Goal: Information Seeking & Learning: Learn about a topic

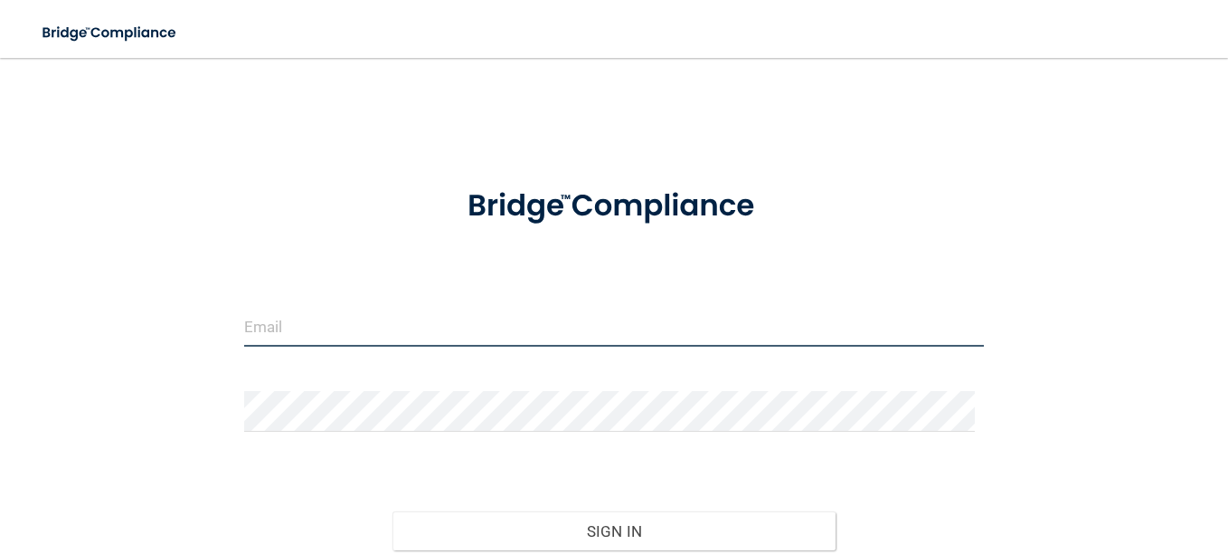
type input "[EMAIL_ADDRESS][DOMAIN_NAME]"
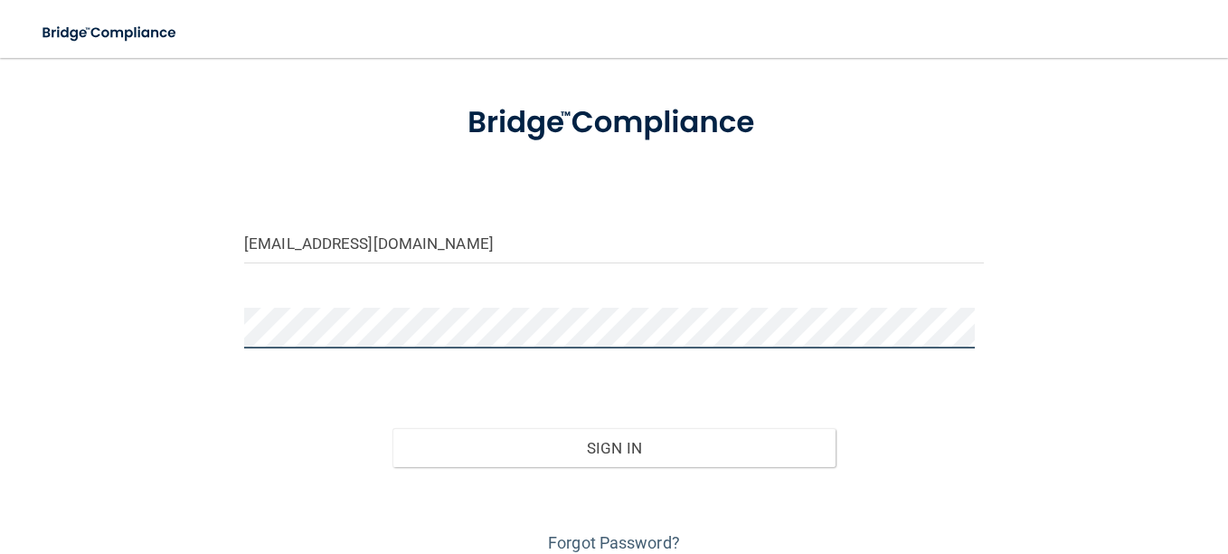
scroll to position [158, 0]
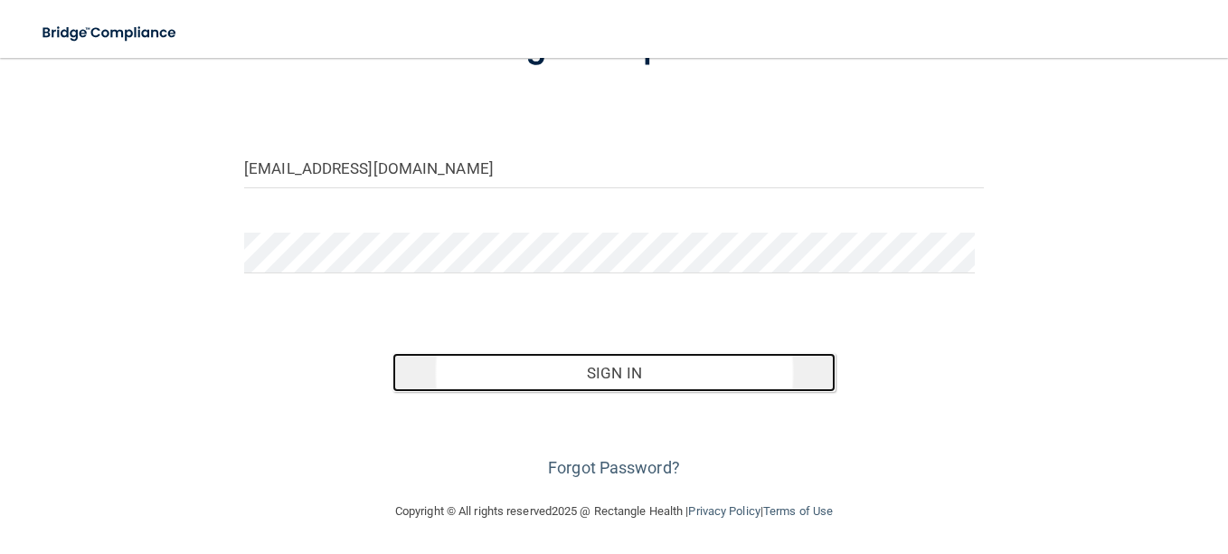
click at [613, 370] on button "Sign In" at bounding box center [615, 373] width 444 height 40
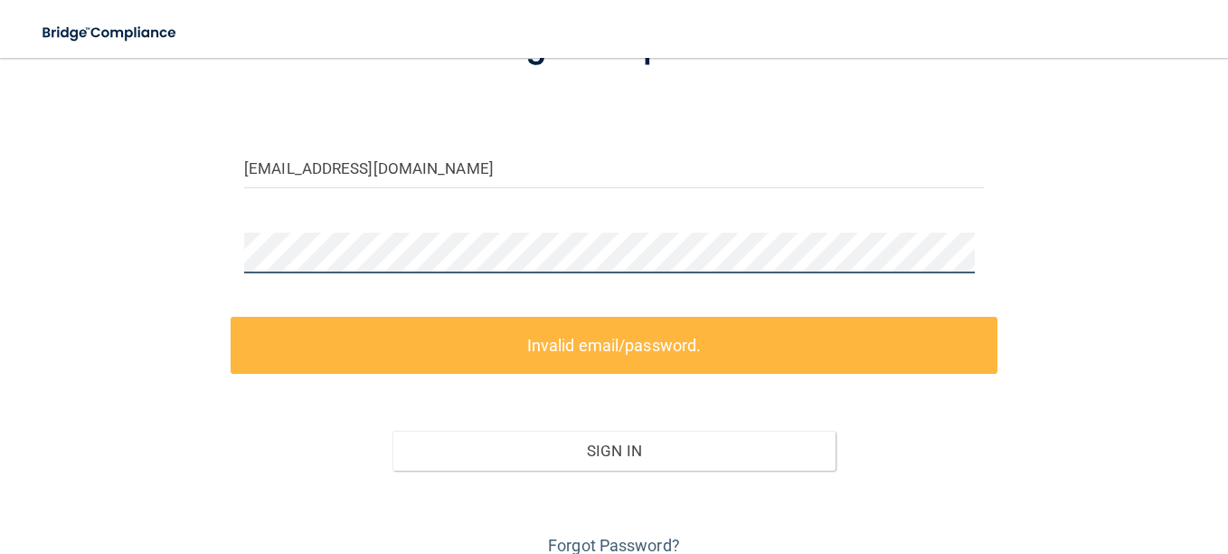
click at [185, 251] on div "anniebonk@gmail.com Invalid email/password. You don't have permission to access…" at bounding box center [614, 239] width 1156 height 642
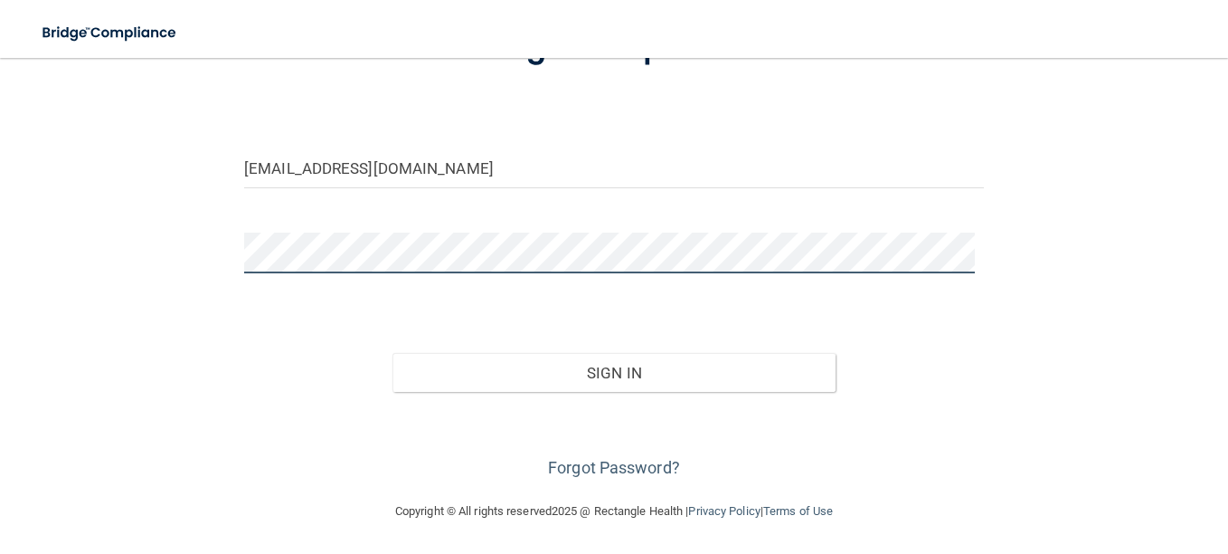
click at [393, 353] on button "Sign In" at bounding box center [615, 373] width 444 height 40
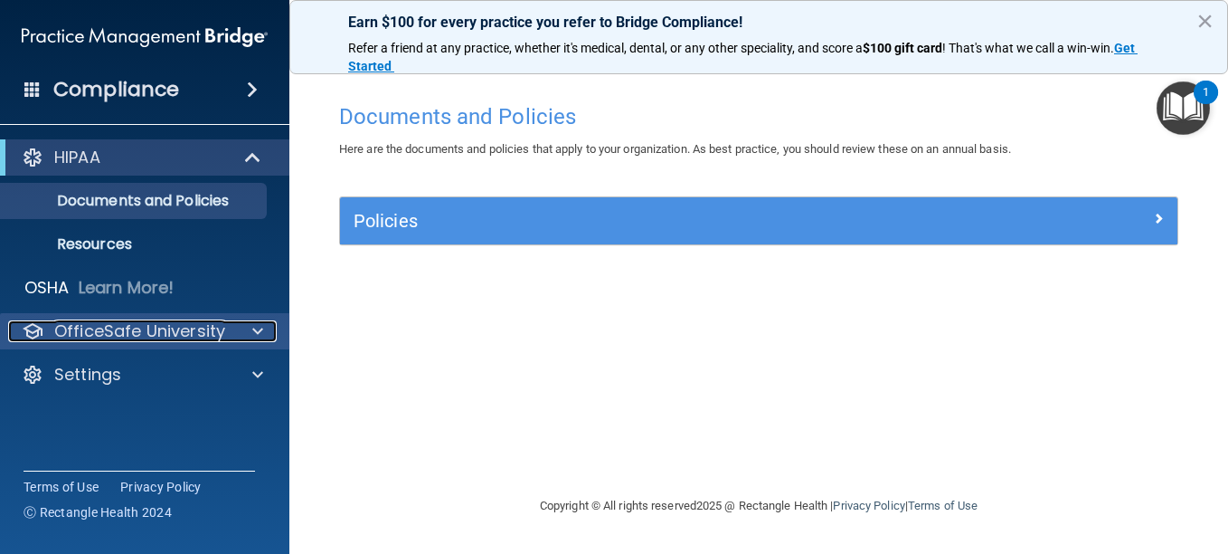
click at [135, 331] on p "OfficeSafe University" at bounding box center [139, 331] width 171 height 22
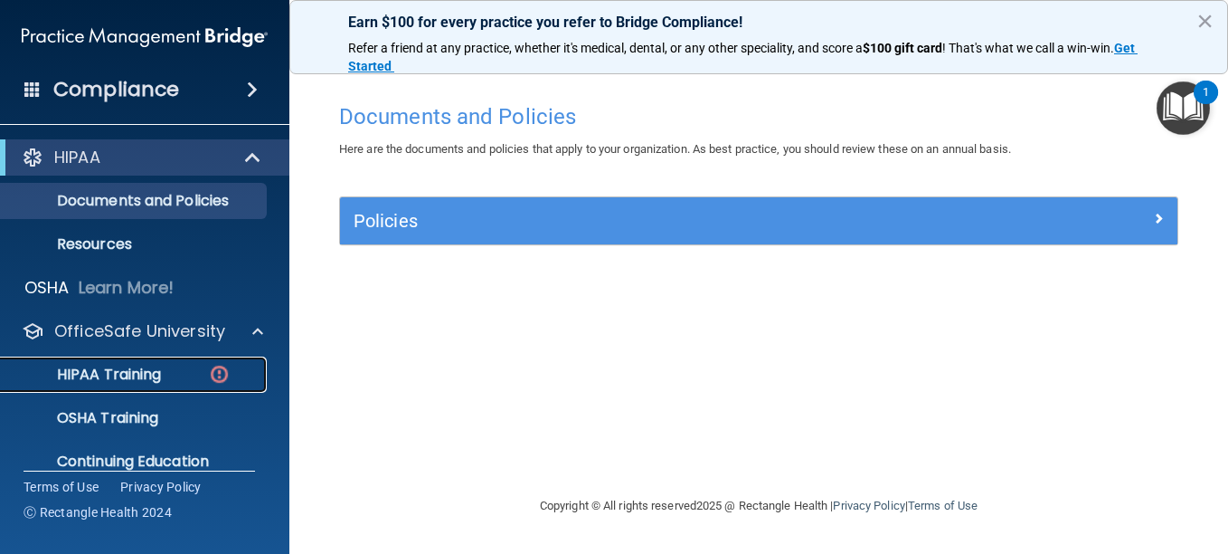
click at [139, 375] on p "HIPAA Training" at bounding box center [86, 374] width 149 height 18
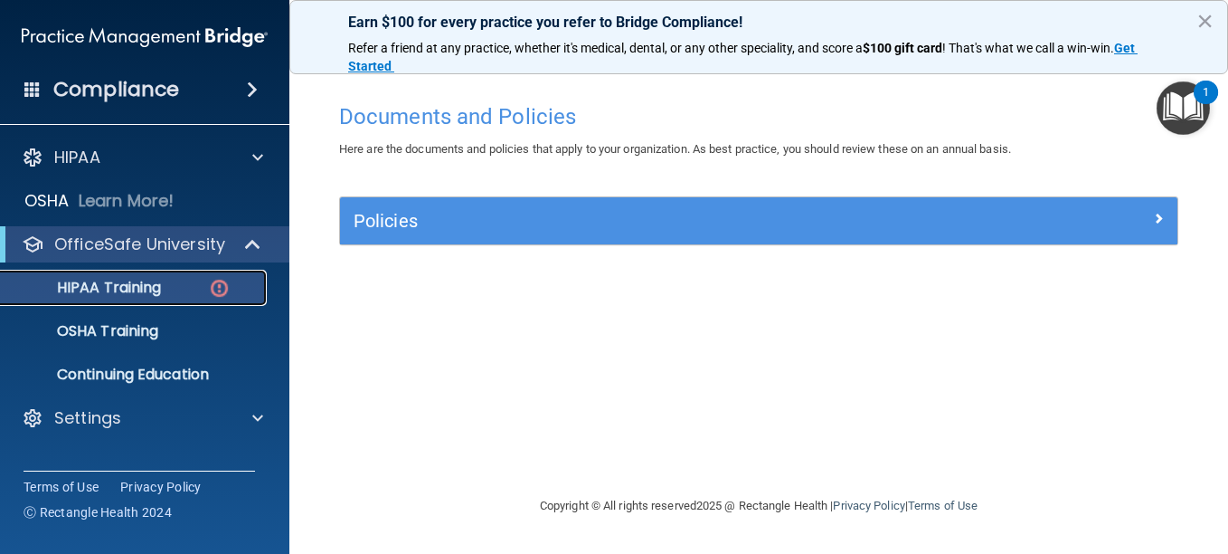
click at [139, 297] on p "HIPAA Training" at bounding box center [86, 288] width 149 height 18
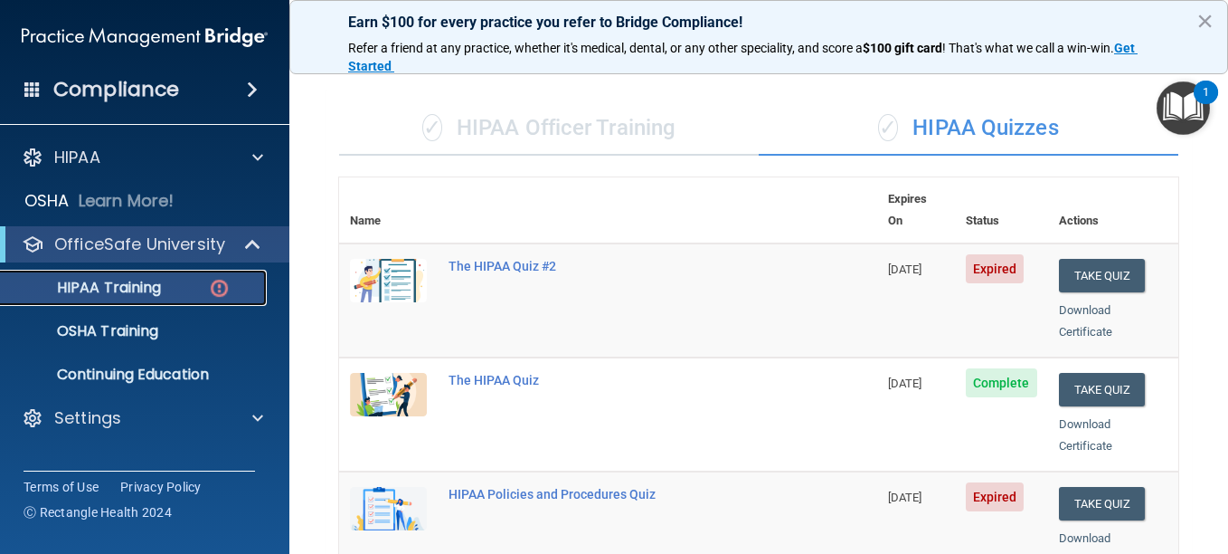
scroll to position [90, 0]
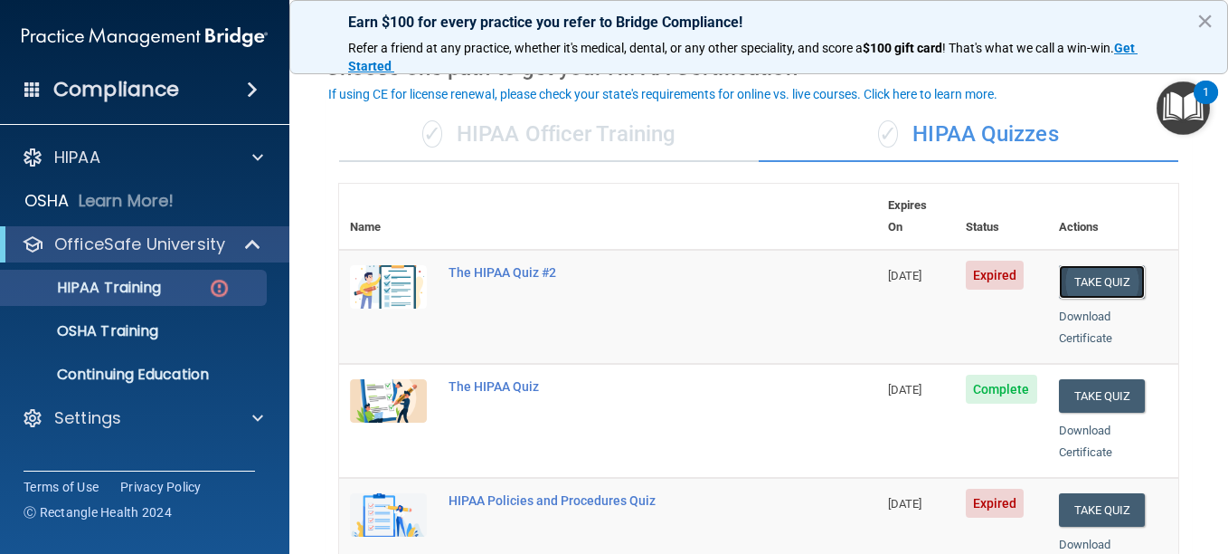
click at [1075, 265] on button "Take Quiz" at bounding box center [1102, 281] width 87 height 33
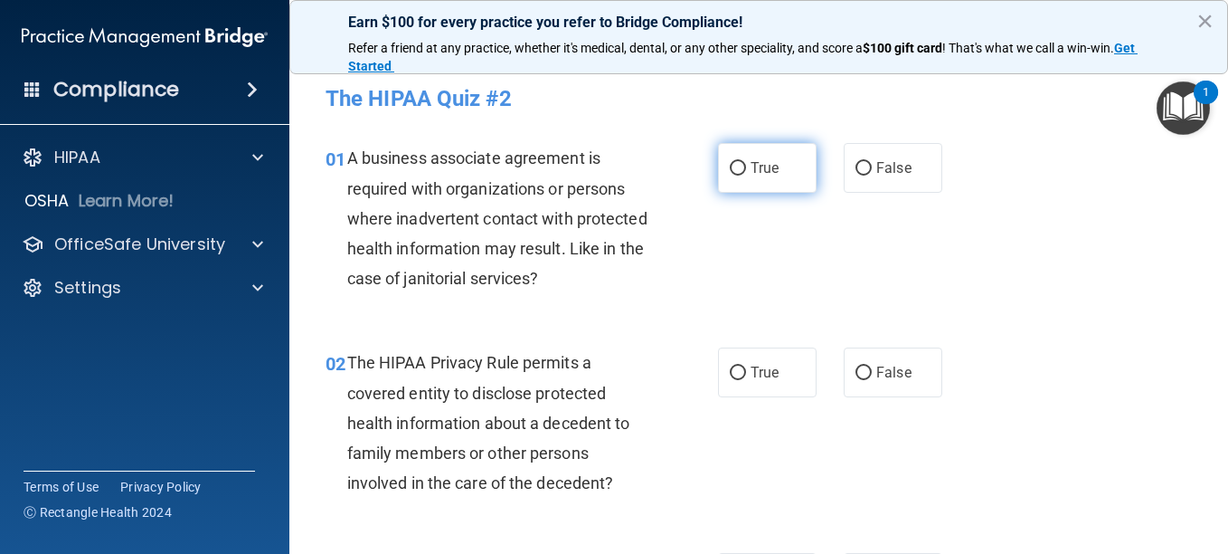
click at [732, 168] on input "True" at bounding box center [738, 169] width 16 height 14
radio input "true"
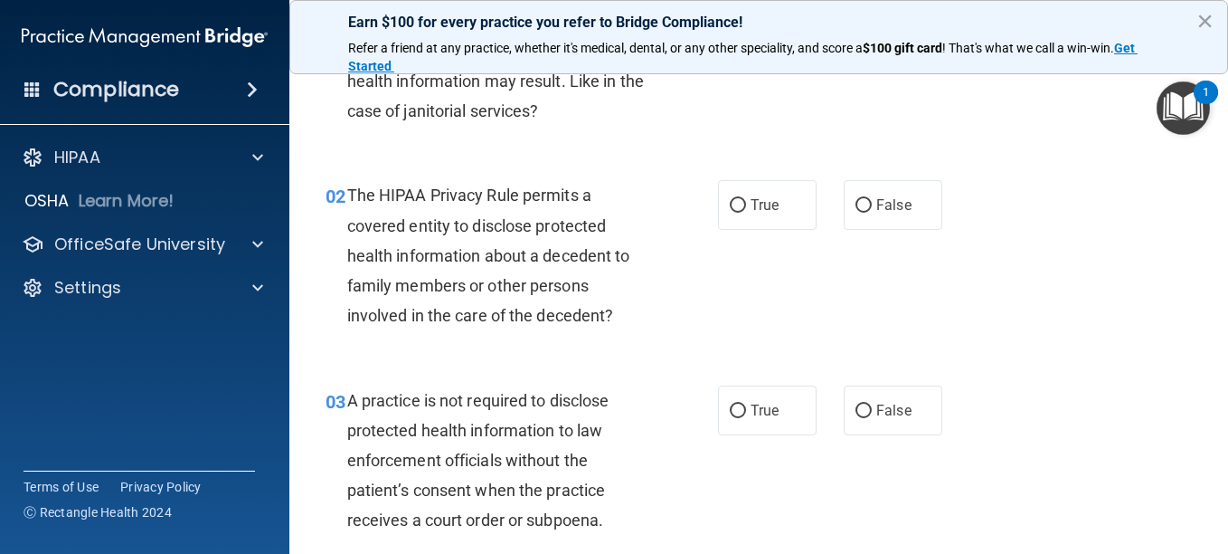
scroll to position [181, 0]
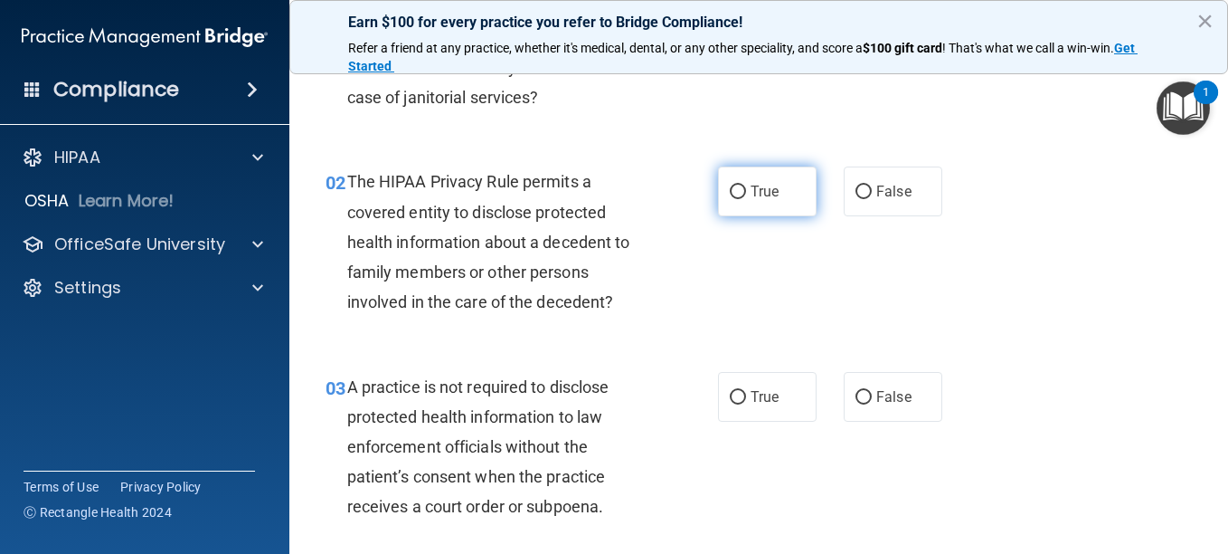
click at [732, 190] on input "True" at bounding box center [738, 192] width 16 height 14
radio input "true"
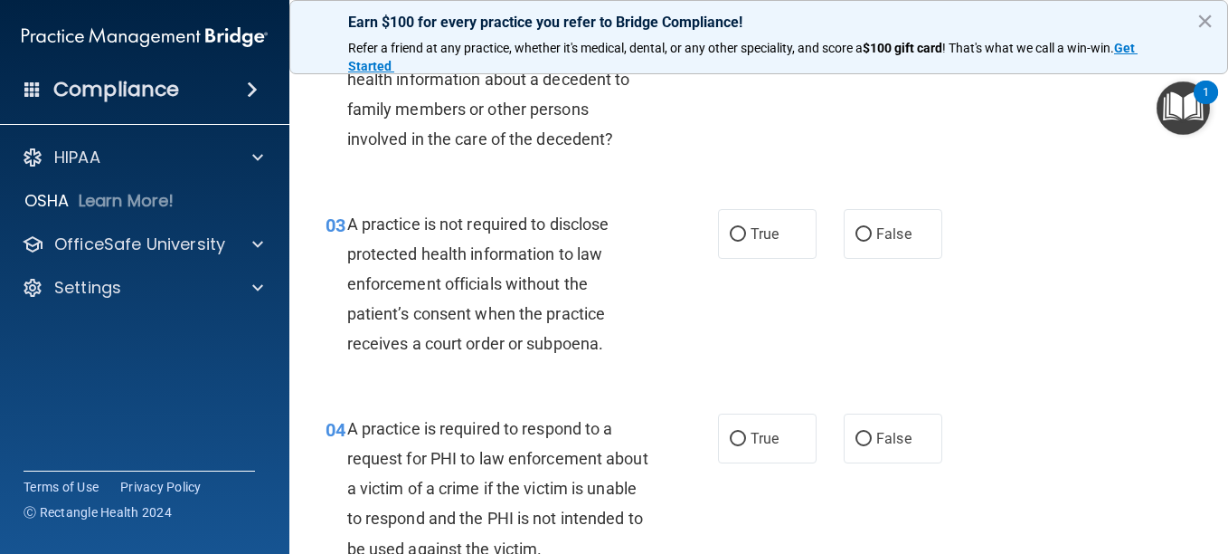
scroll to position [362, 0]
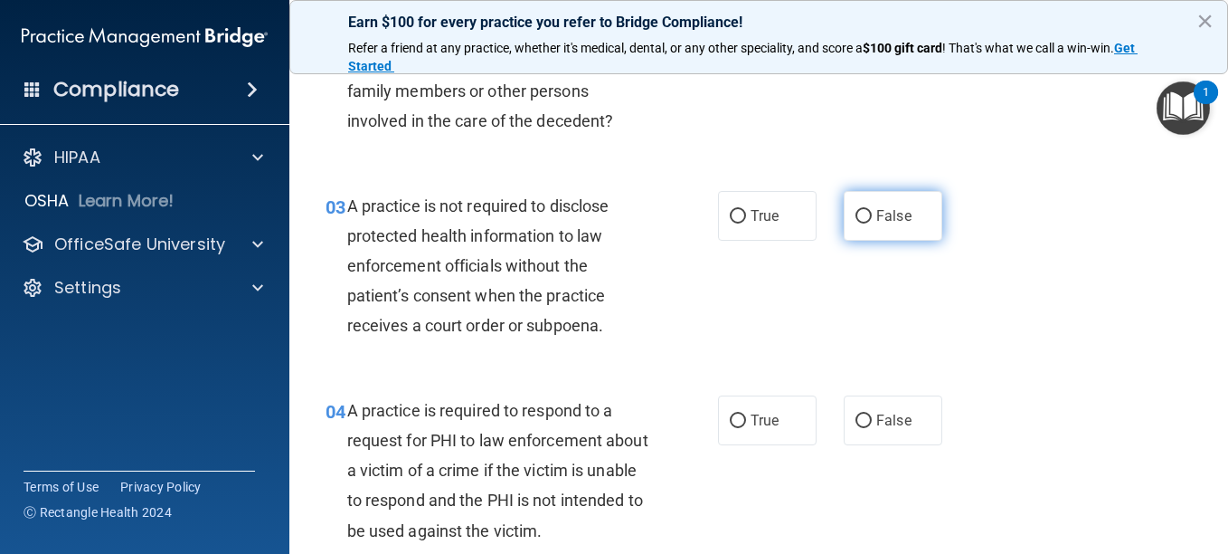
click at [856, 215] on input "False" at bounding box center [864, 217] width 16 height 14
radio input "true"
click at [856, 215] on input "False" at bounding box center [864, 217] width 16 height 14
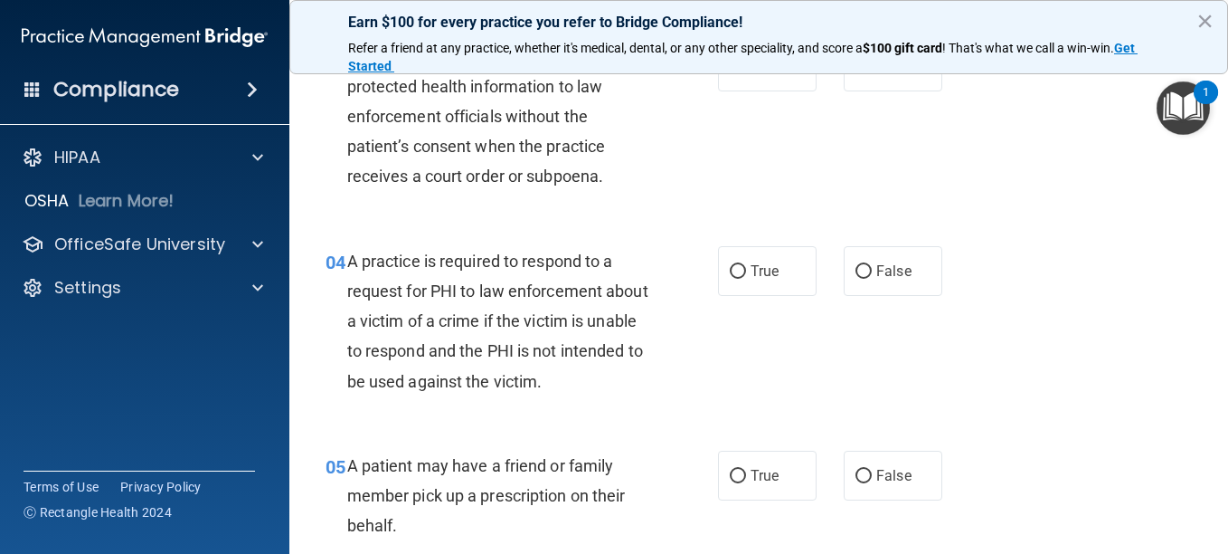
scroll to position [543, 0]
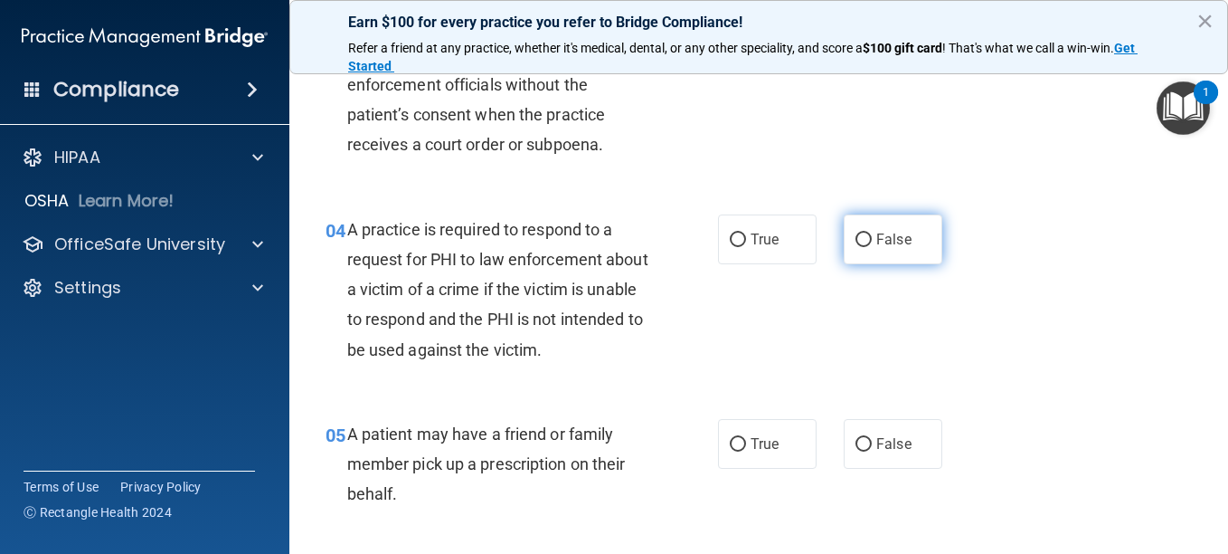
click at [856, 235] on input "False" at bounding box center [864, 240] width 16 height 14
radio input "true"
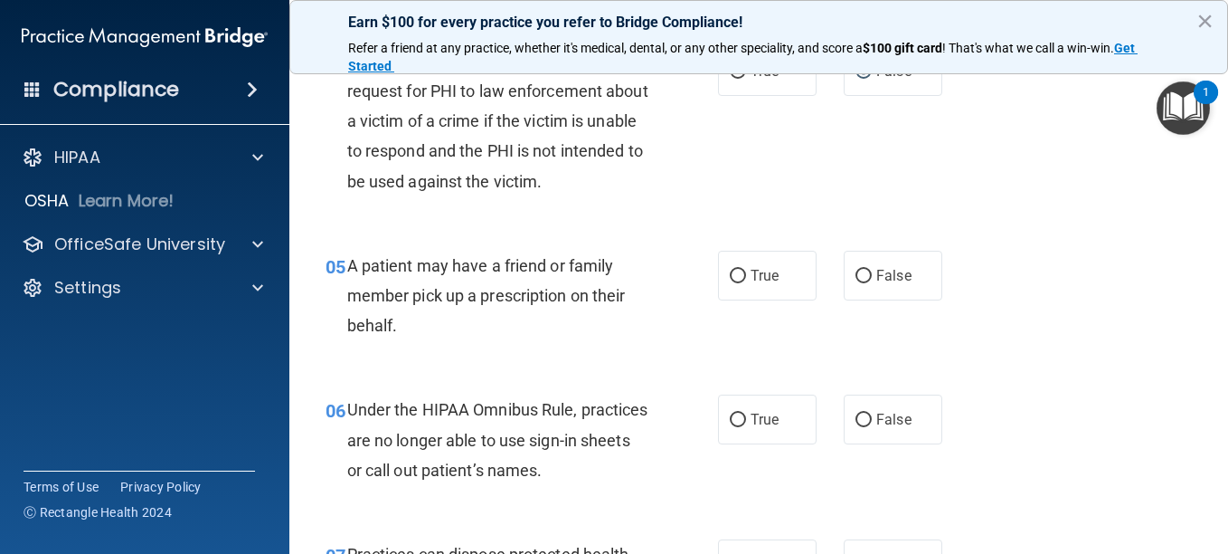
scroll to position [724, 0]
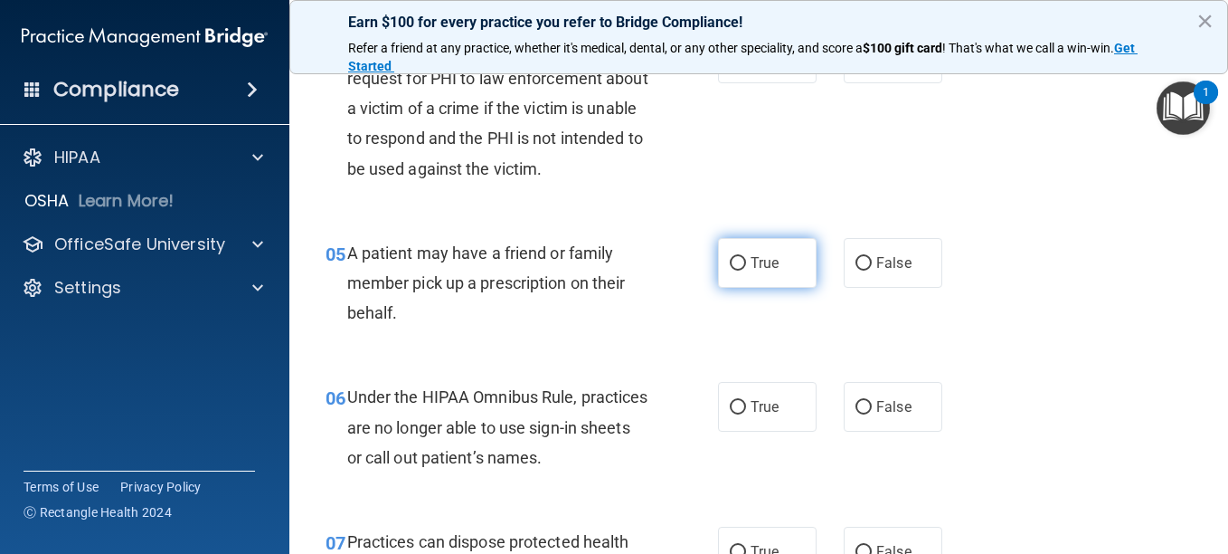
click at [733, 262] on input "True" at bounding box center [738, 264] width 16 height 14
radio input "true"
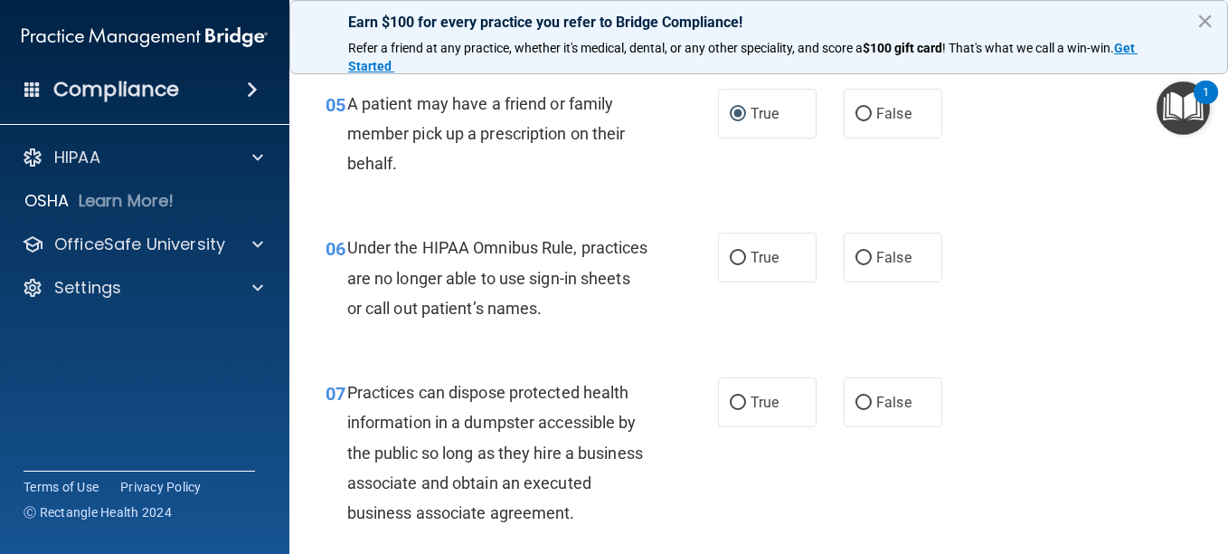
scroll to position [904, 0]
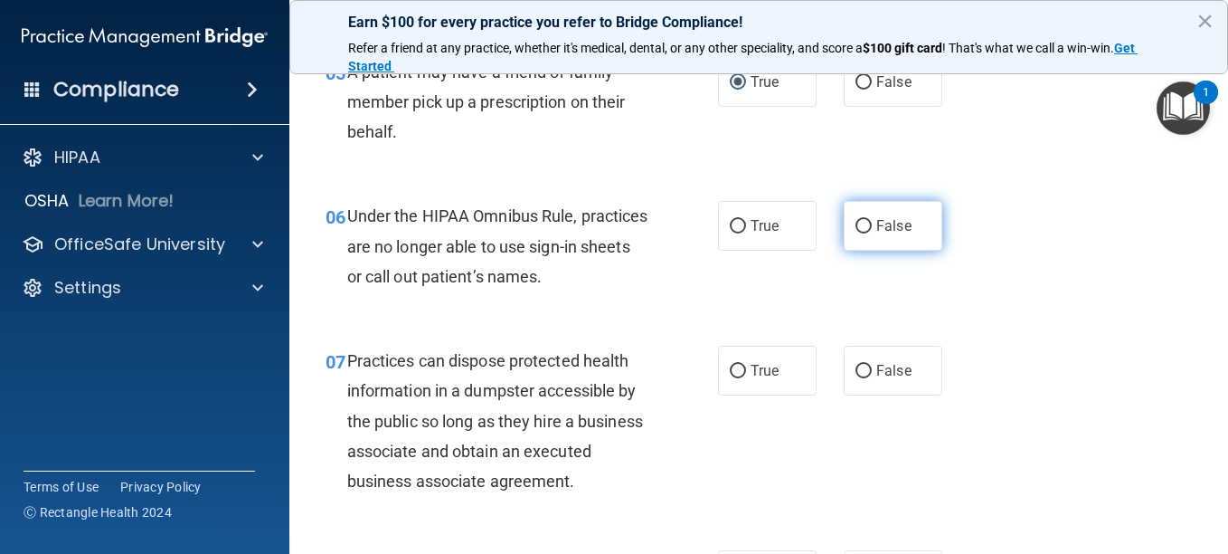
click at [859, 223] on input "False" at bounding box center [864, 227] width 16 height 14
radio input "true"
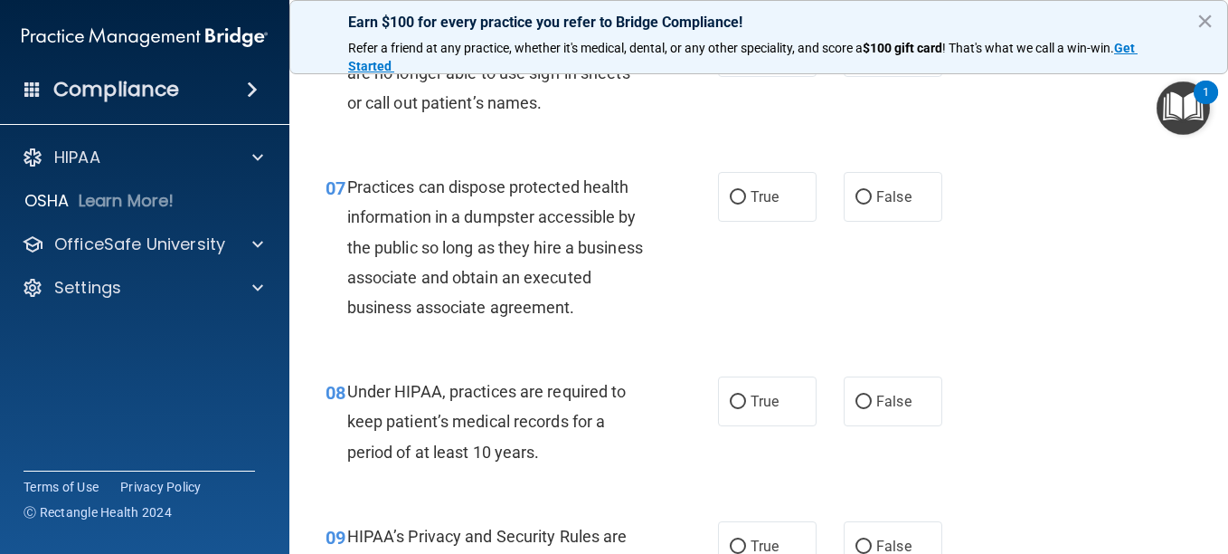
scroll to position [1085, 0]
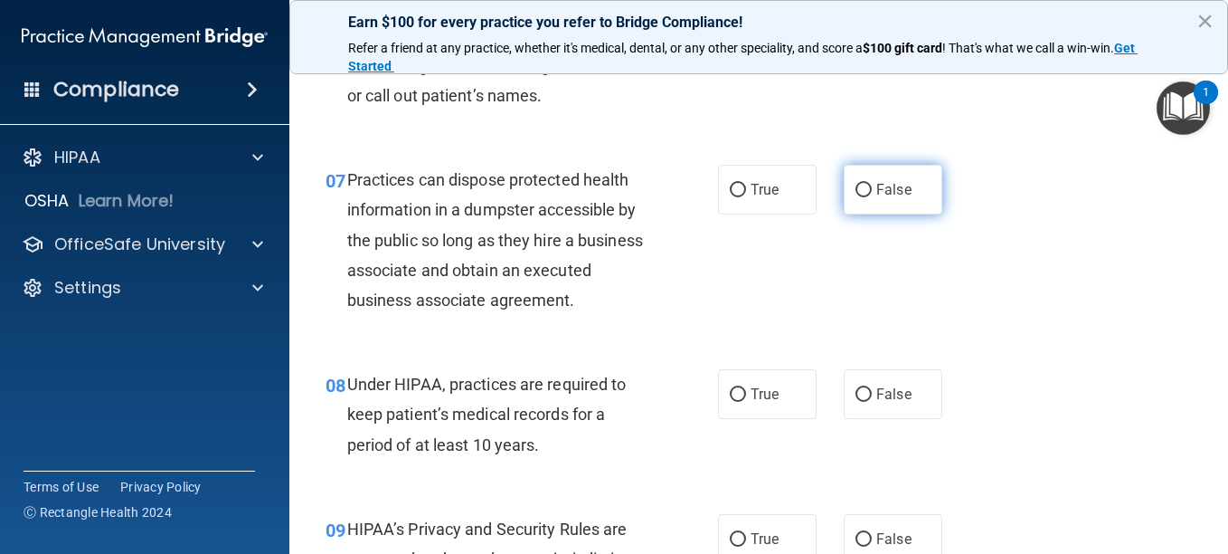
click at [857, 188] on input "False" at bounding box center [864, 191] width 16 height 14
radio input "true"
click at [857, 188] on input "False" at bounding box center [864, 191] width 16 height 14
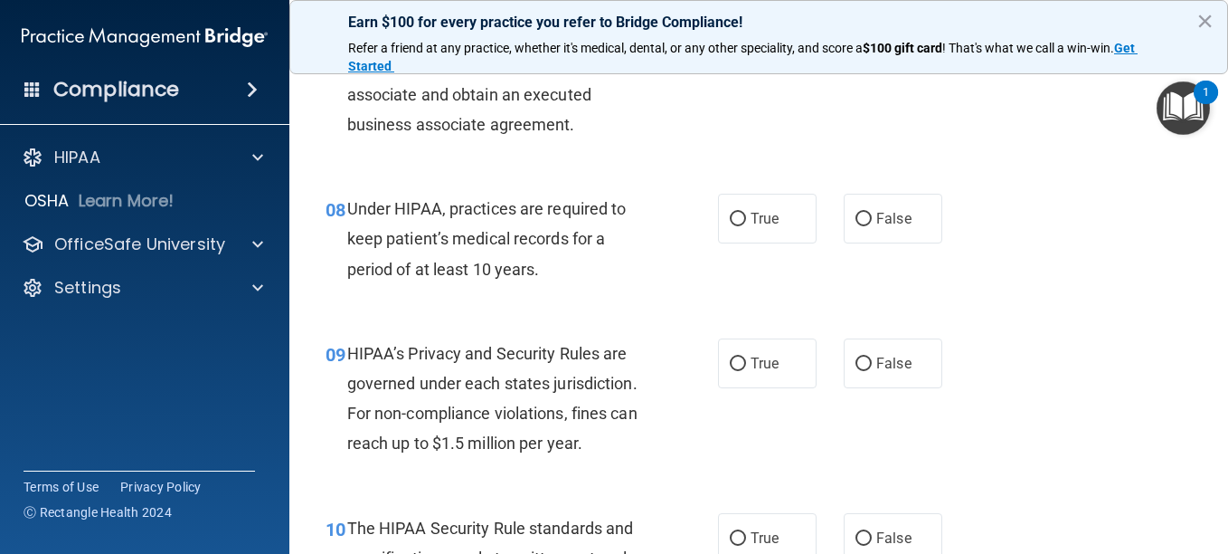
scroll to position [1266, 0]
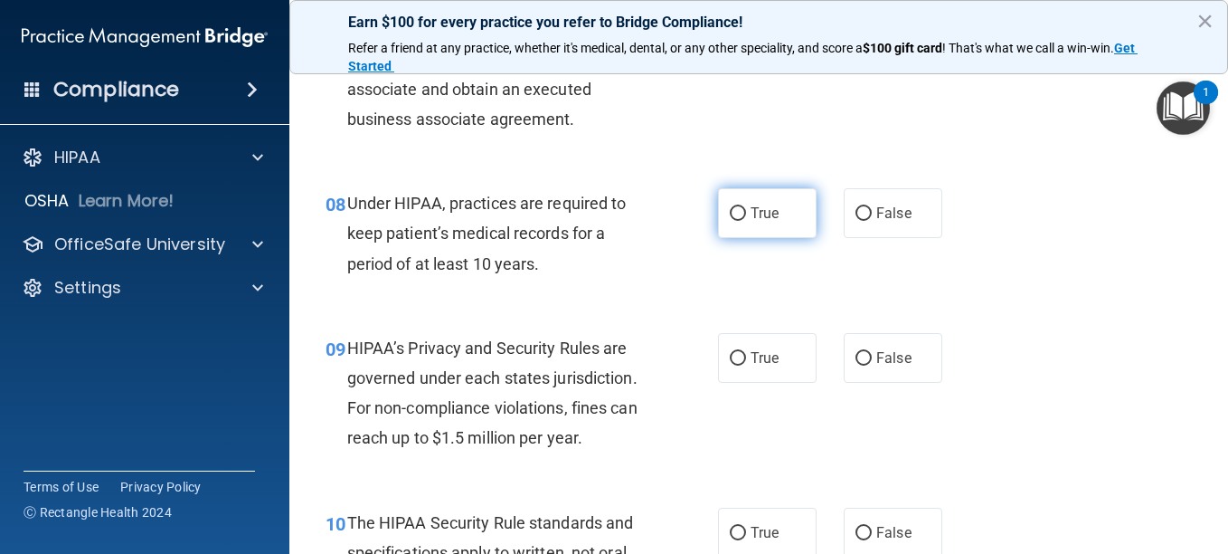
click at [731, 221] on input "True" at bounding box center [738, 214] width 16 height 14
radio input "true"
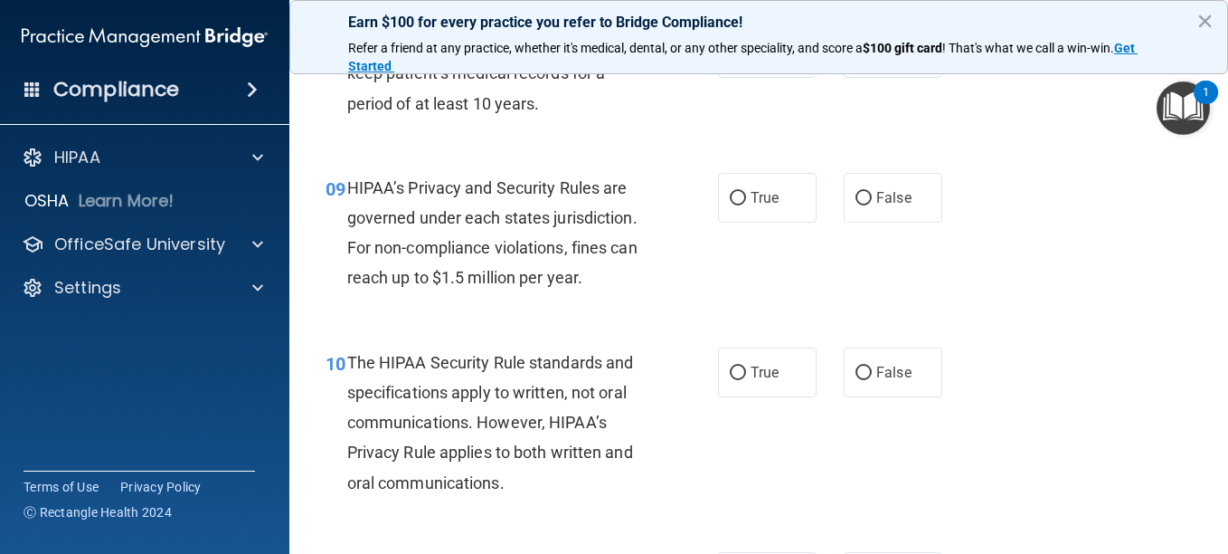
scroll to position [1447, 0]
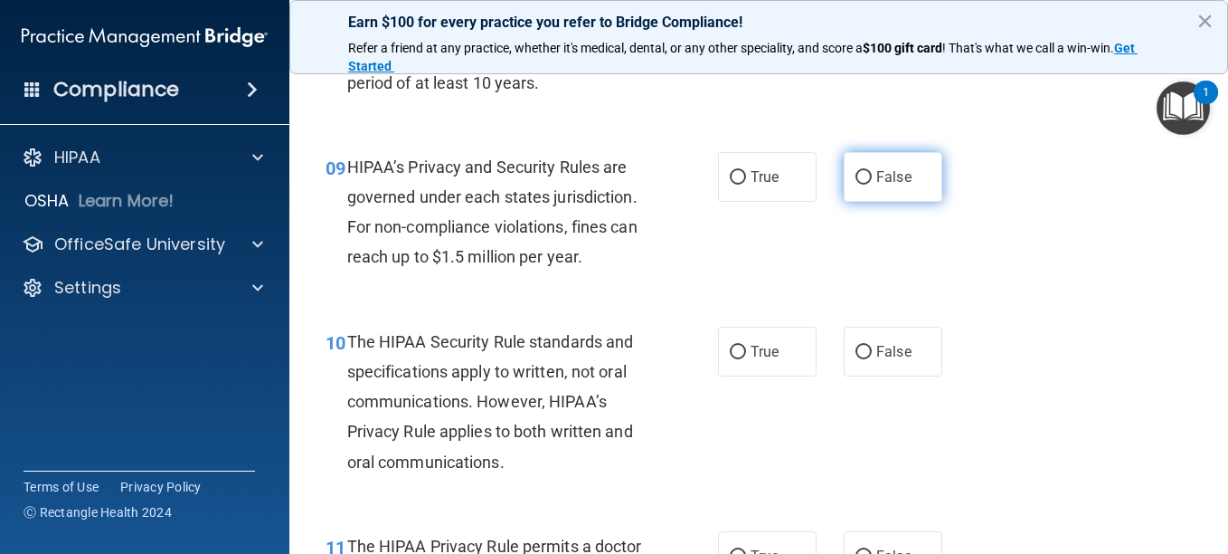
click at [858, 185] on input "False" at bounding box center [864, 178] width 16 height 14
radio input "true"
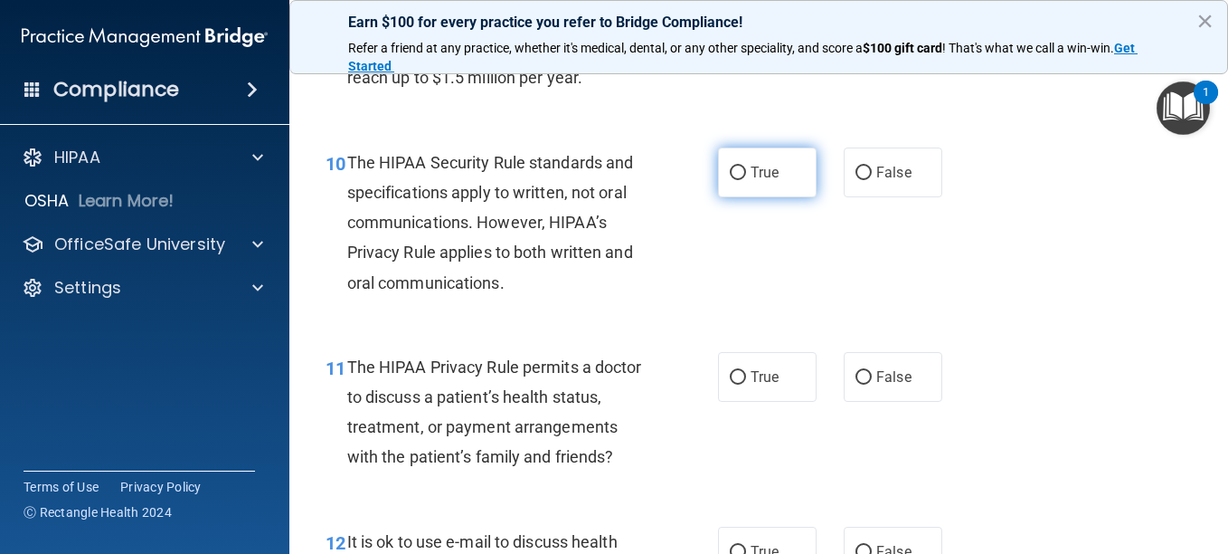
scroll to position [1628, 0]
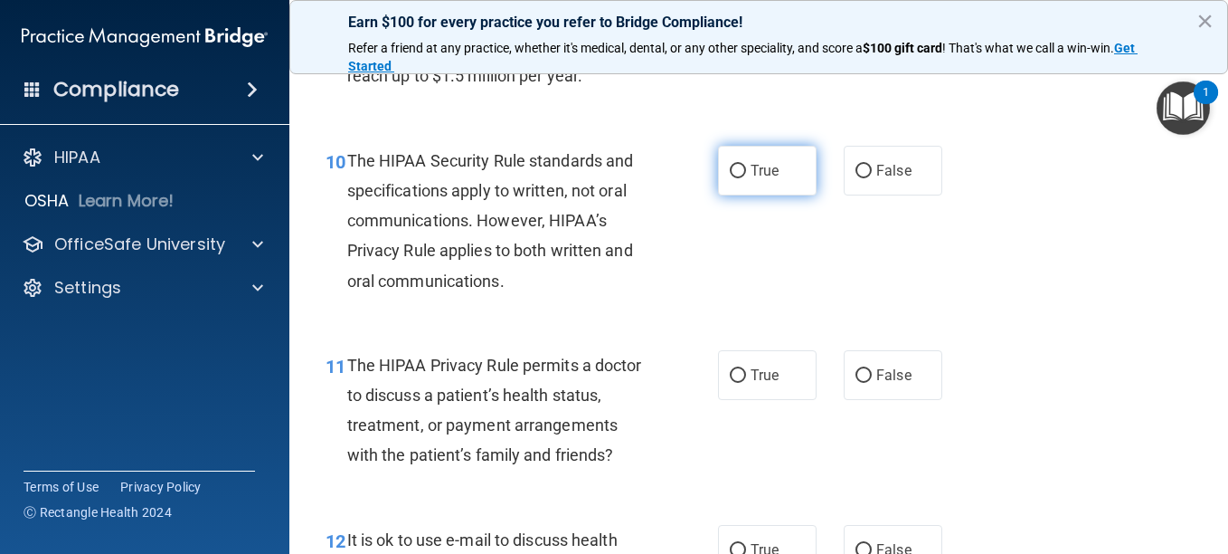
click at [733, 178] on input "True" at bounding box center [738, 172] width 16 height 14
radio input "true"
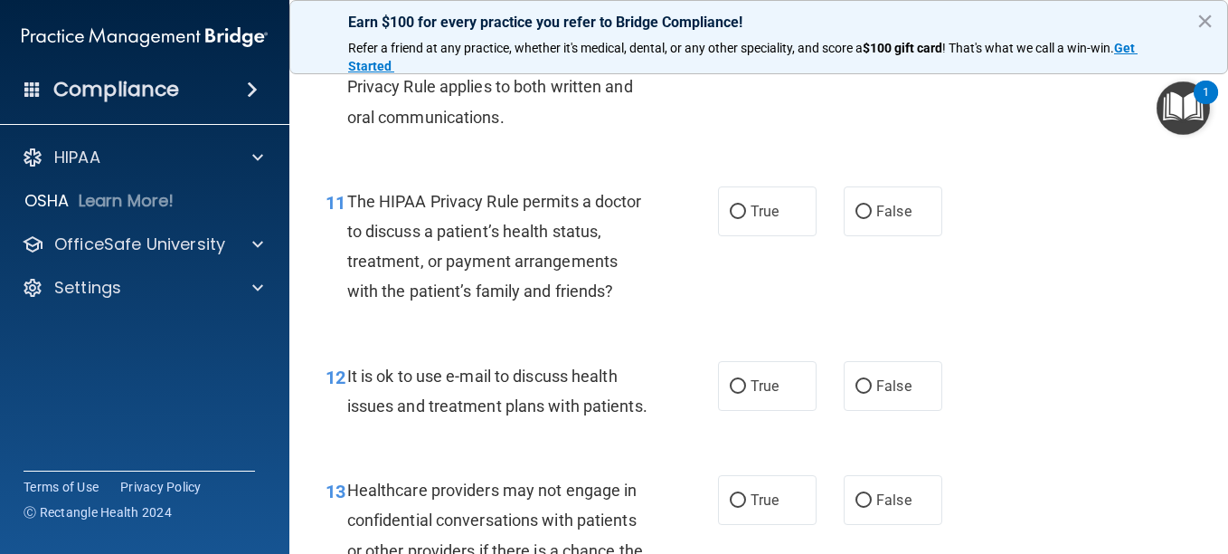
scroll to position [1809, 0]
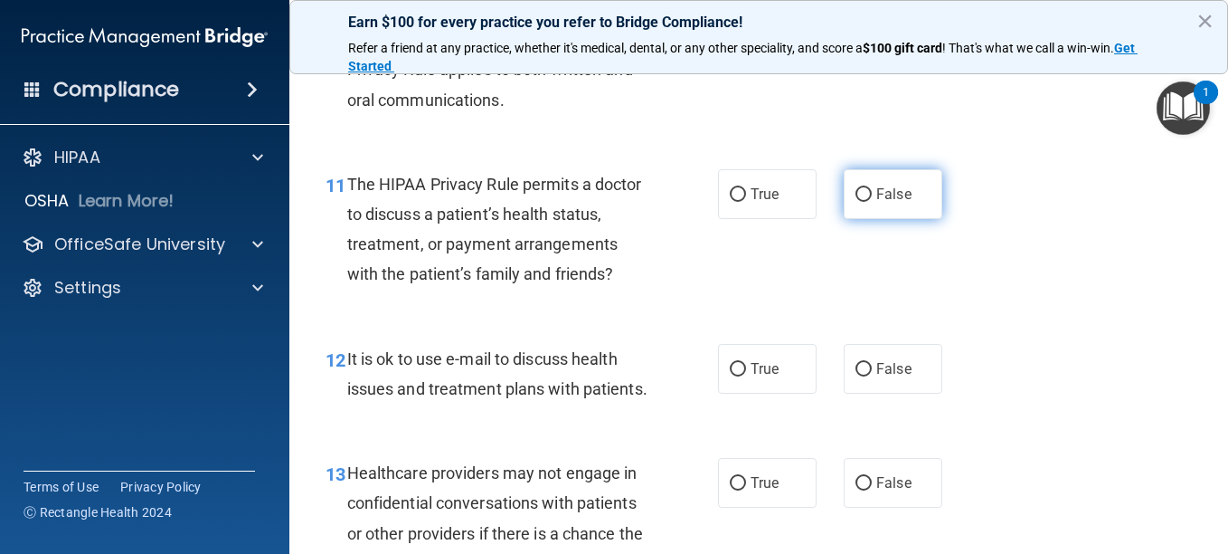
click at [858, 202] on input "False" at bounding box center [864, 195] width 16 height 14
radio input "true"
click at [858, 202] on input "False" at bounding box center [864, 195] width 16 height 14
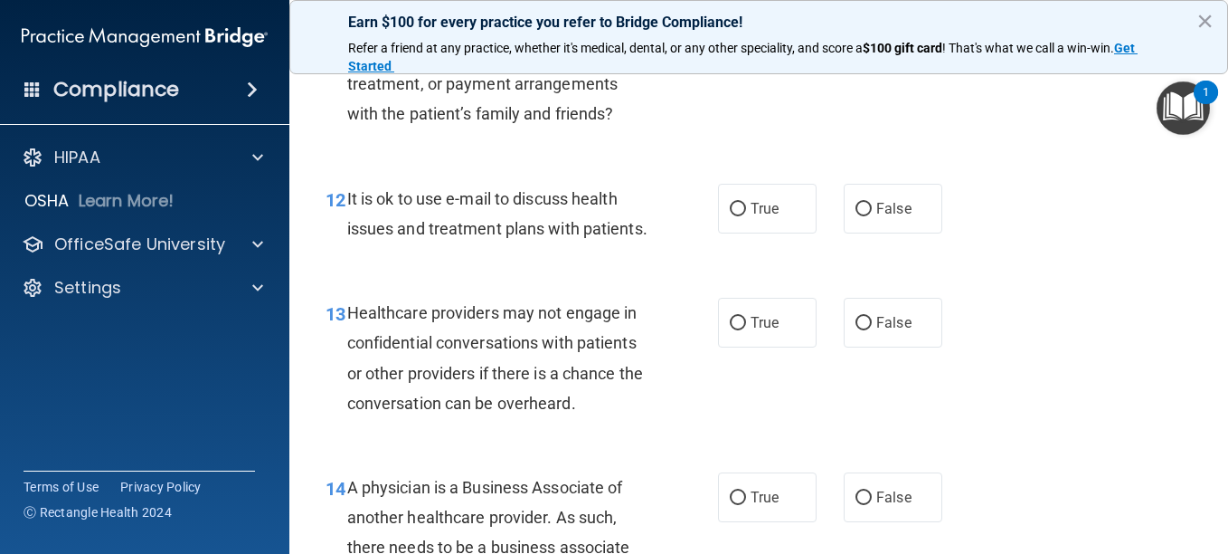
scroll to position [1990, 0]
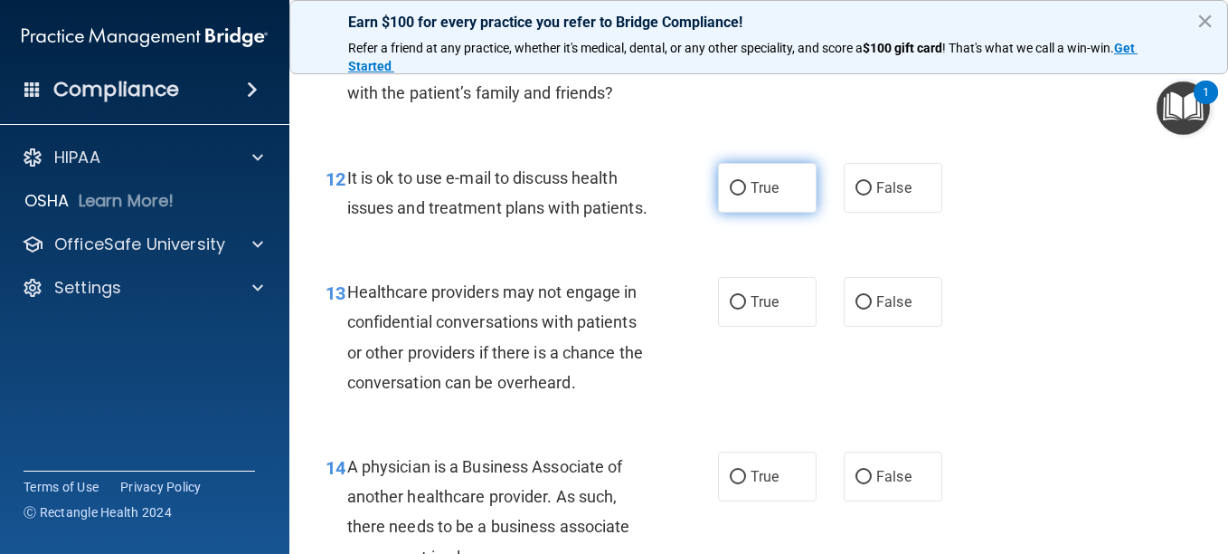
click at [732, 195] on input "True" at bounding box center [738, 189] width 16 height 14
radio input "true"
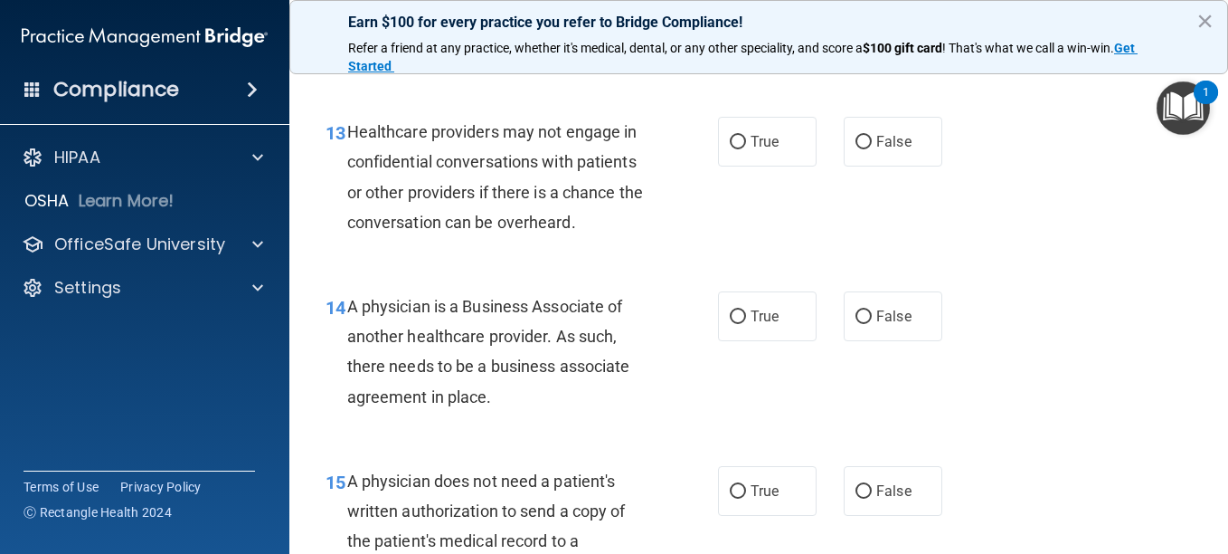
scroll to position [2171, 0]
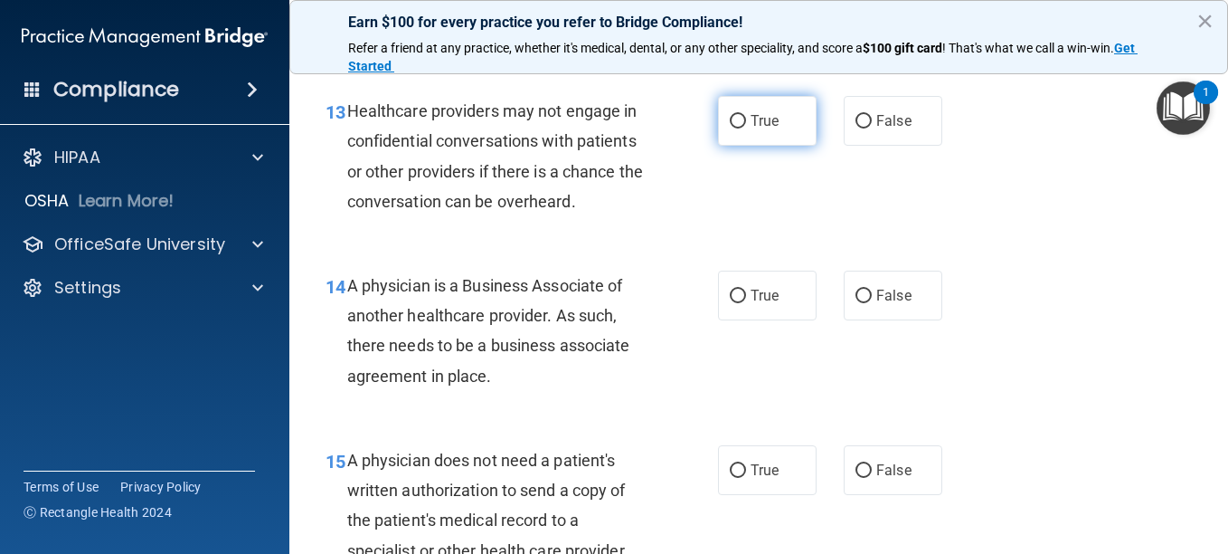
click at [733, 128] on input "True" at bounding box center [738, 122] width 16 height 14
radio input "true"
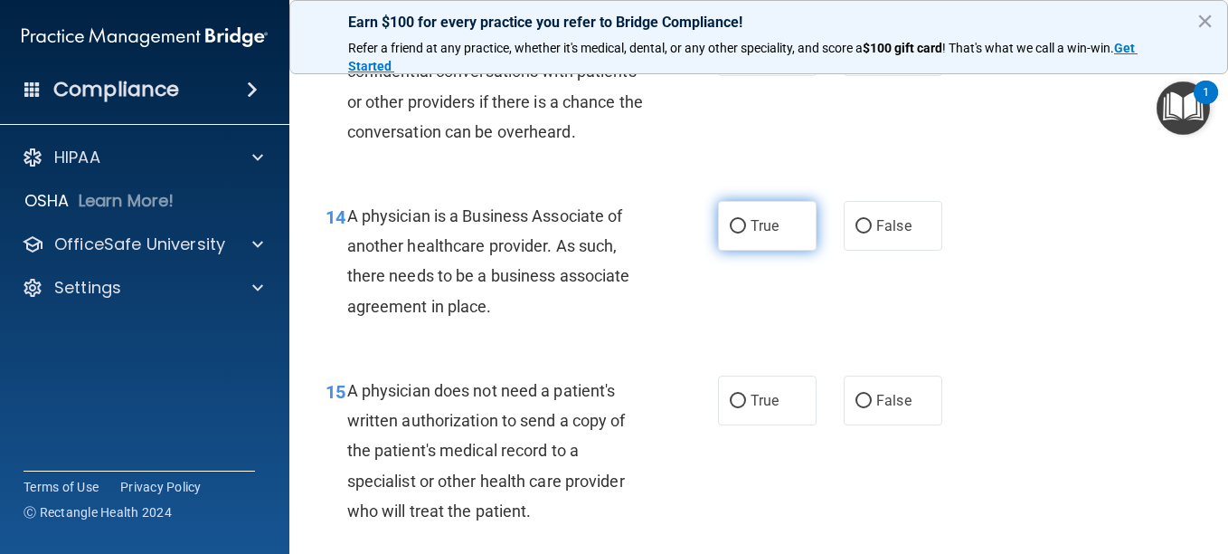
scroll to position [2261, 0]
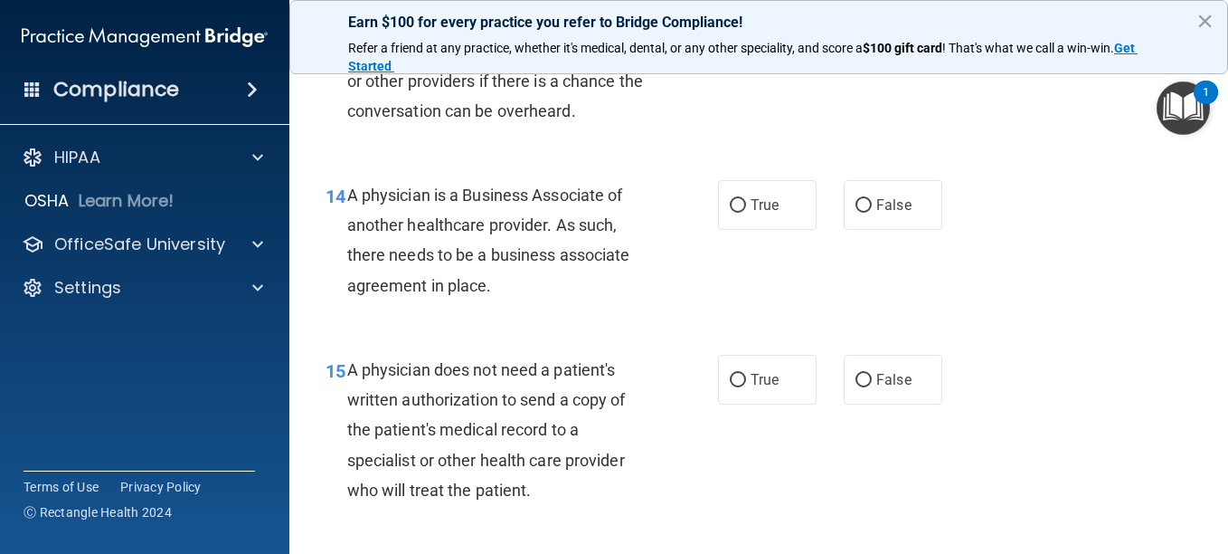
click at [857, 38] on input "False" at bounding box center [864, 31] width 16 height 14
radio input "true"
radio input "false"
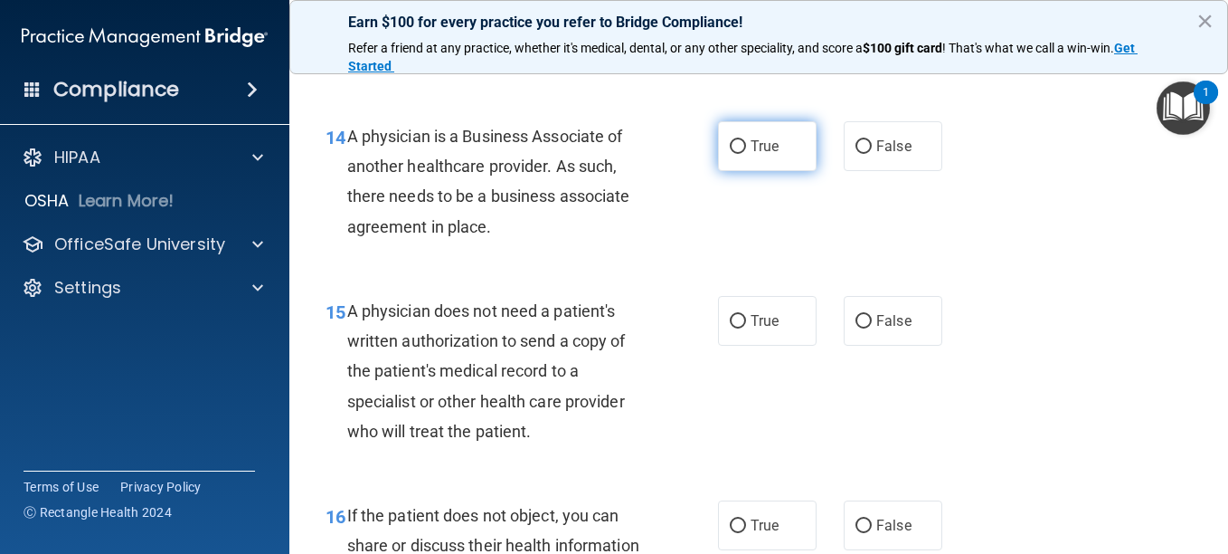
scroll to position [2352, 0]
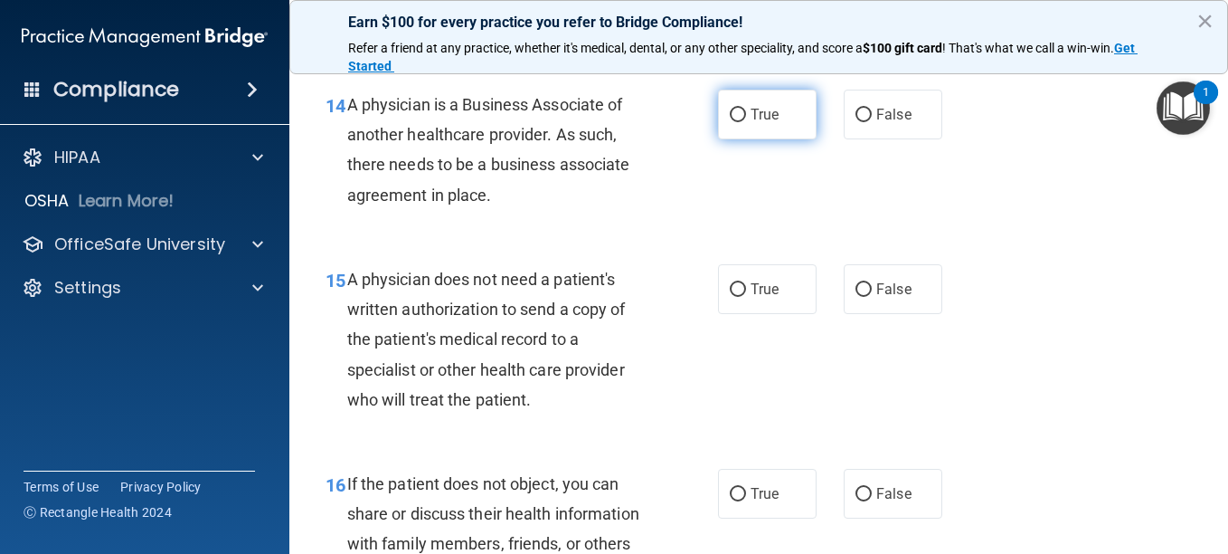
click at [732, 122] on input "True" at bounding box center [738, 116] width 16 height 14
radio input "true"
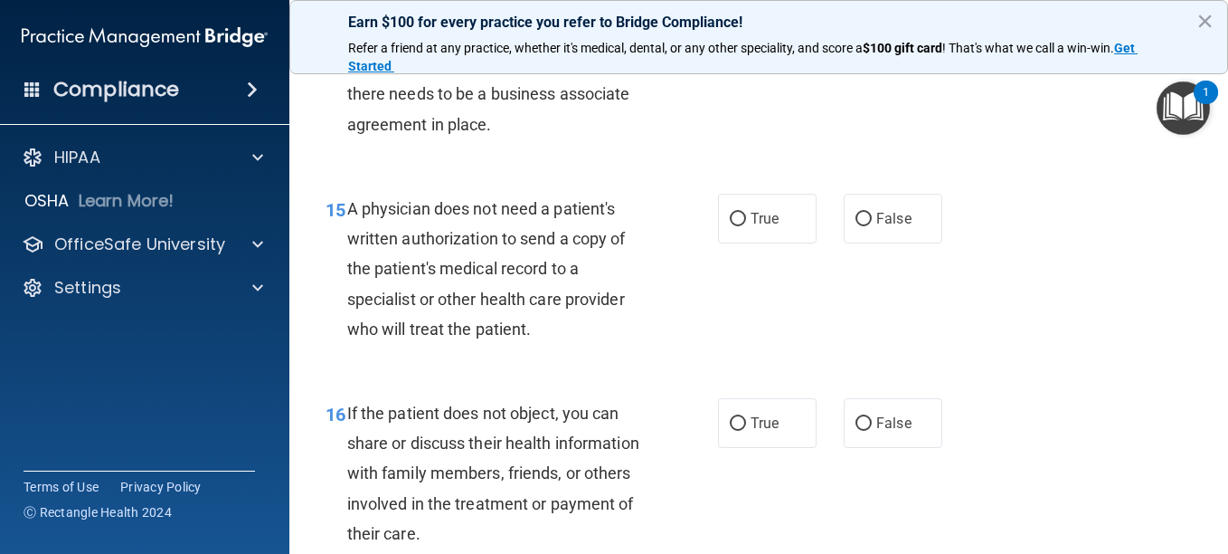
scroll to position [2532, 0]
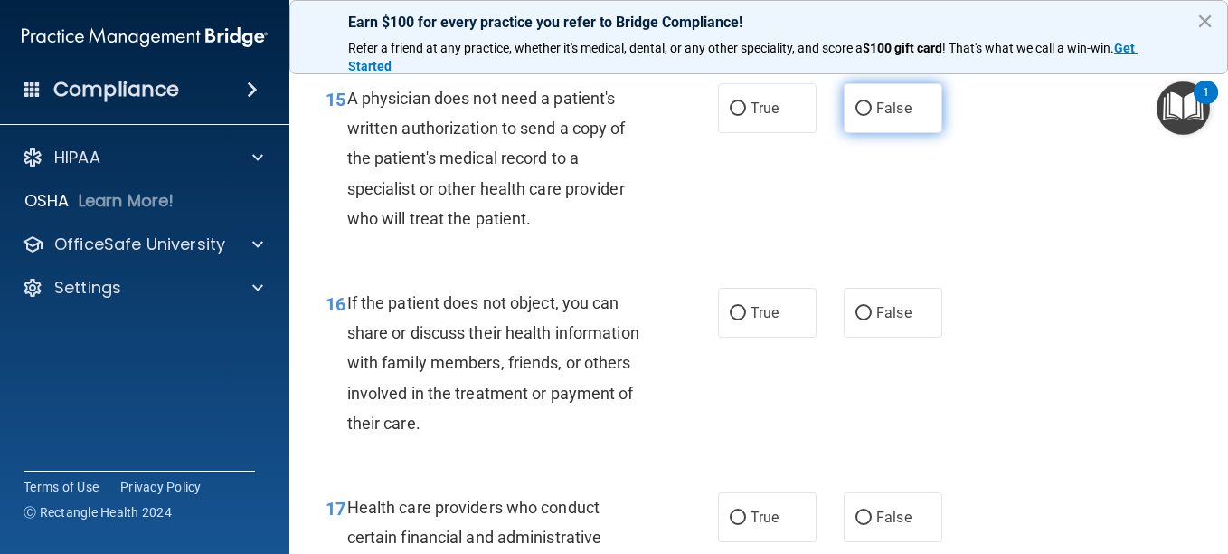
click at [856, 116] on input "False" at bounding box center [864, 109] width 16 height 14
radio input "true"
click at [856, 116] on input "False" at bounding box center [864, 109] width 16 height 14
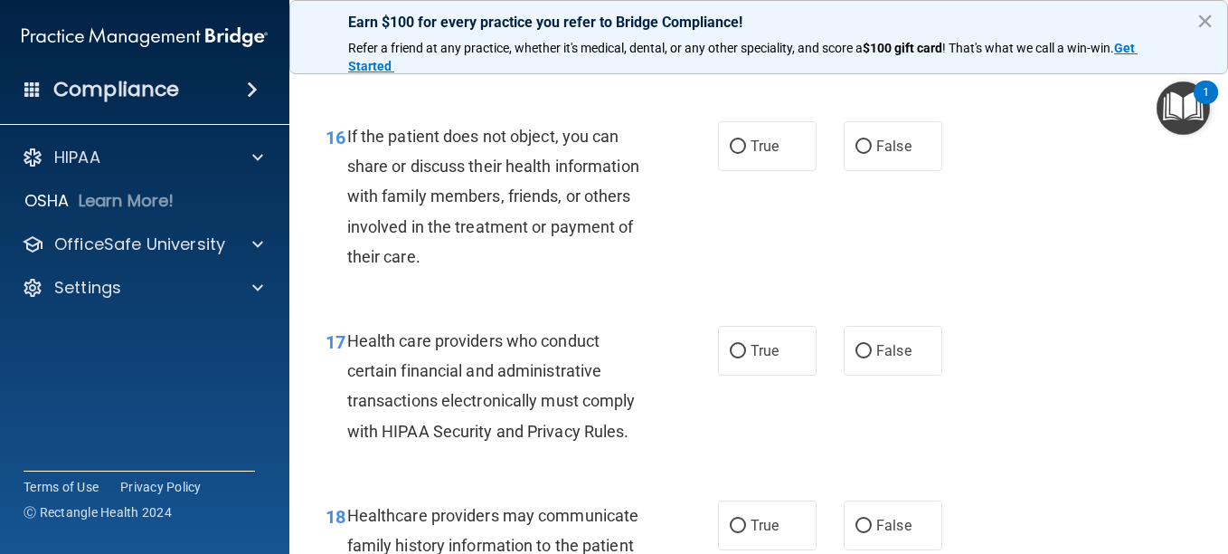
scroll to position [2713, 0]
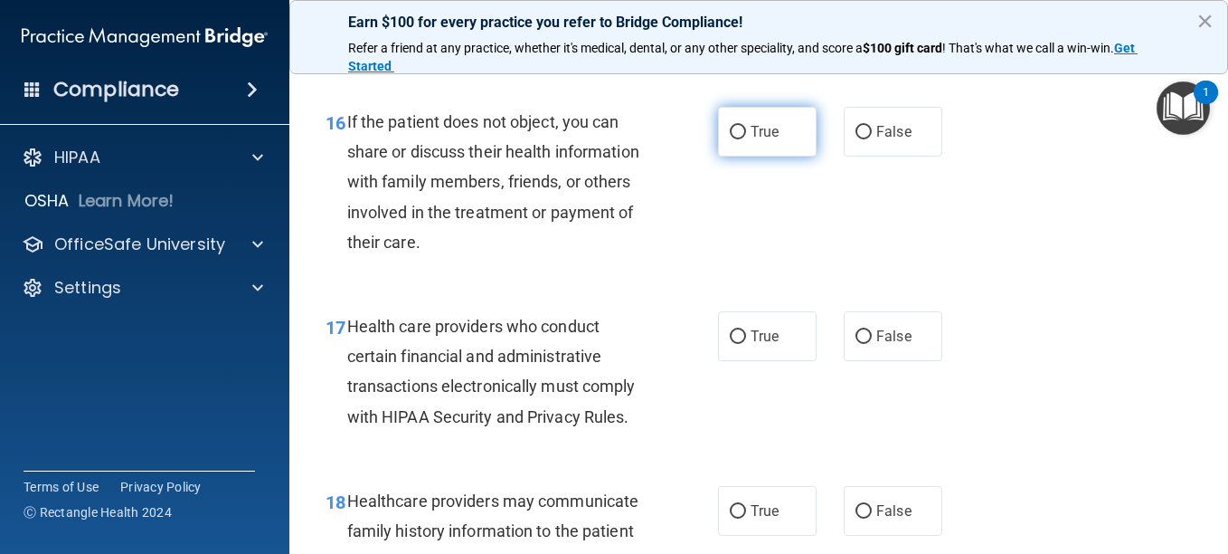
click at [732, 139] on input "True" at bounding box center [738, 133] width 16 height 14
radio input "true"
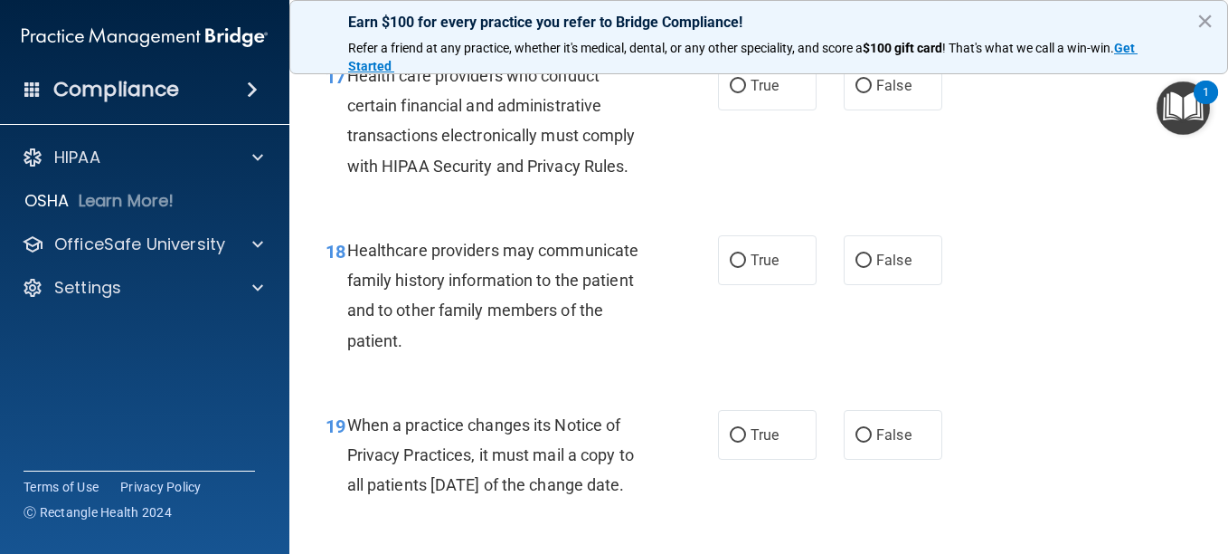
scroll to position [2985, 0]
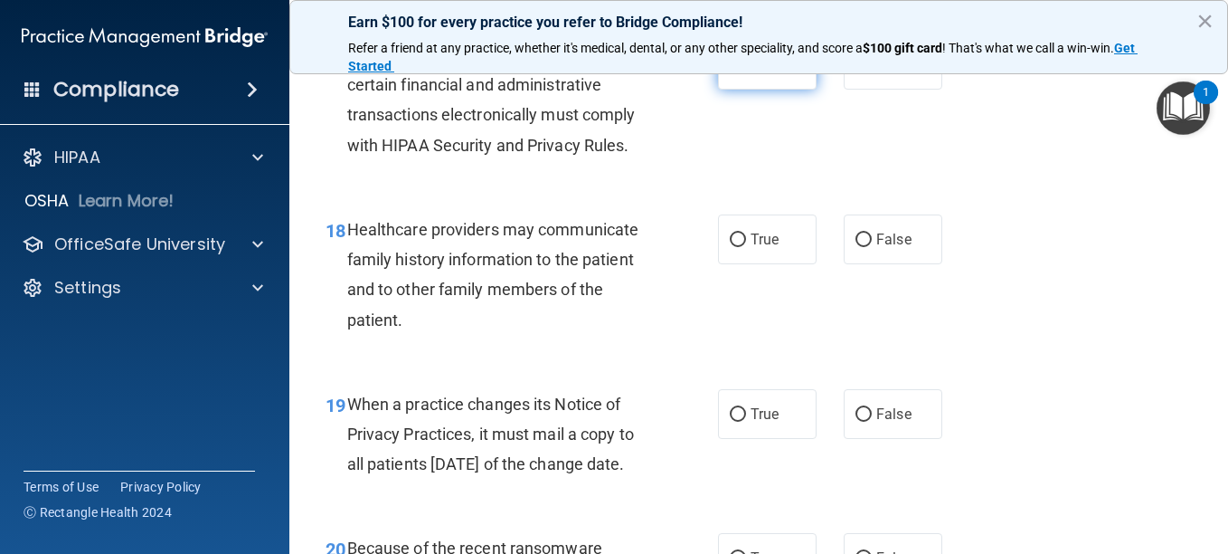
click at [734, 72] on input "True" at bounding box center [738, 66] width 16 height 14
radio input "true"
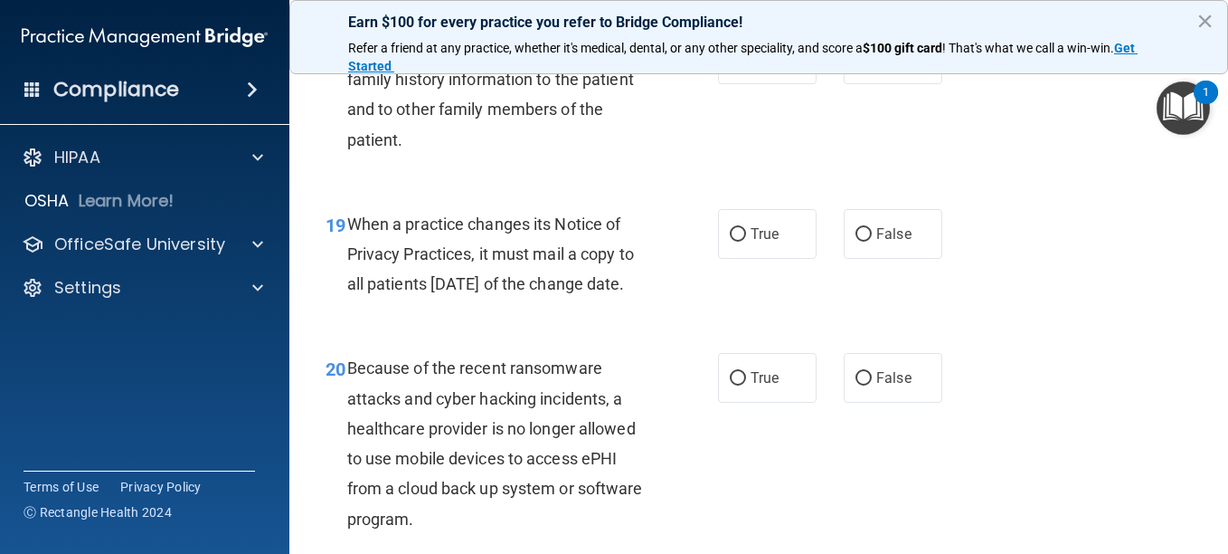
scroll to position [3166, 0]
click at [858, 66] on input "False" at bounding box center [864, 59] width 16 height 14
radio input "true"
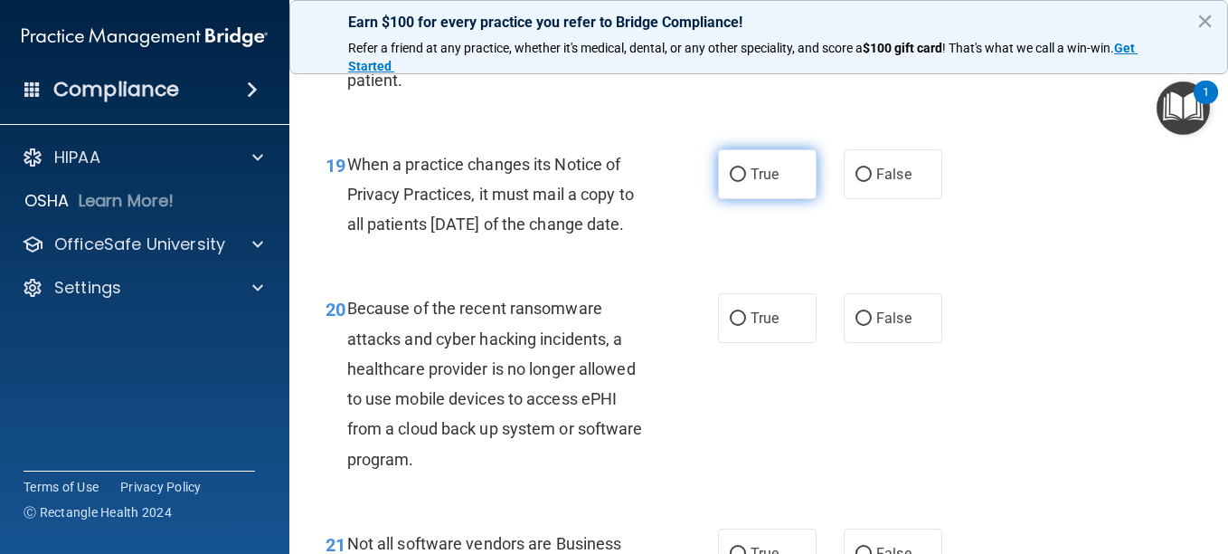
scroll to position [3256, 0]
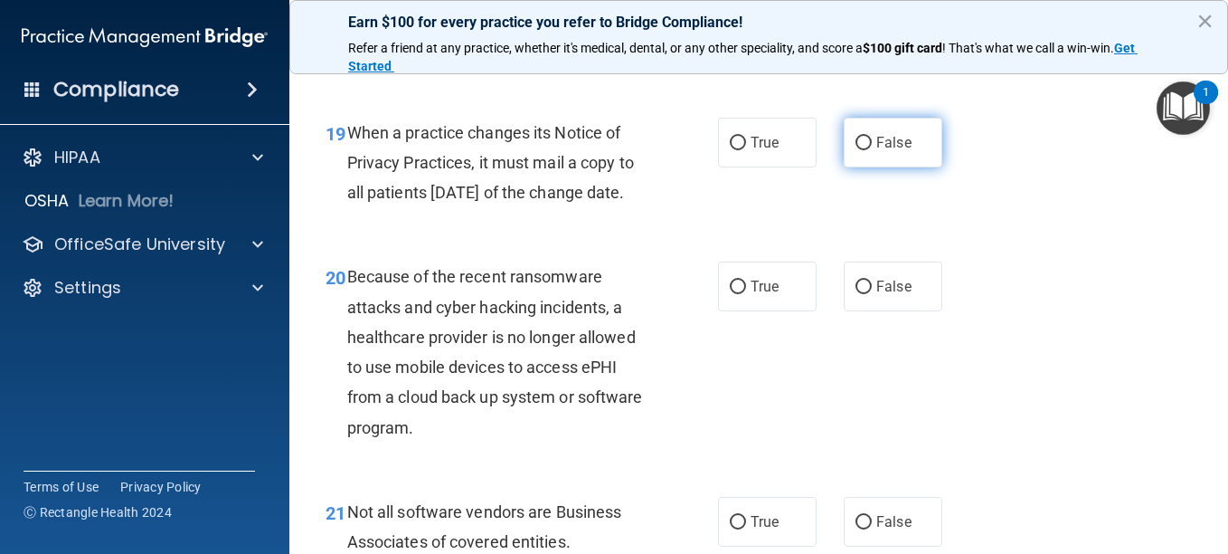
click at [856, 150] on input "False" at bounding box center [864, 144] width 16 height 14
radio input "true"
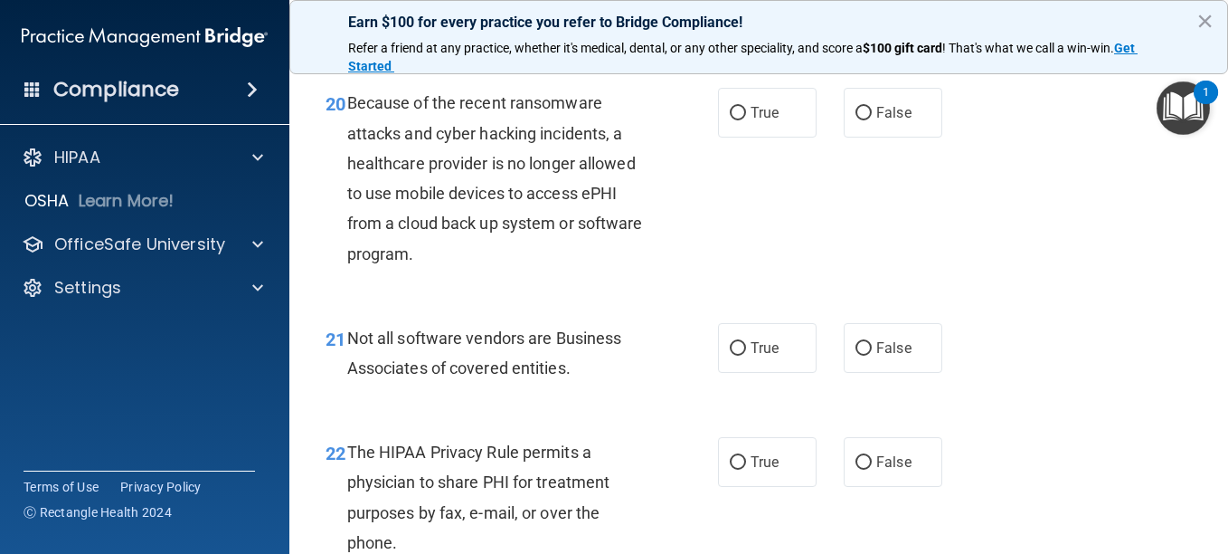
scroll to position [3437, 0]
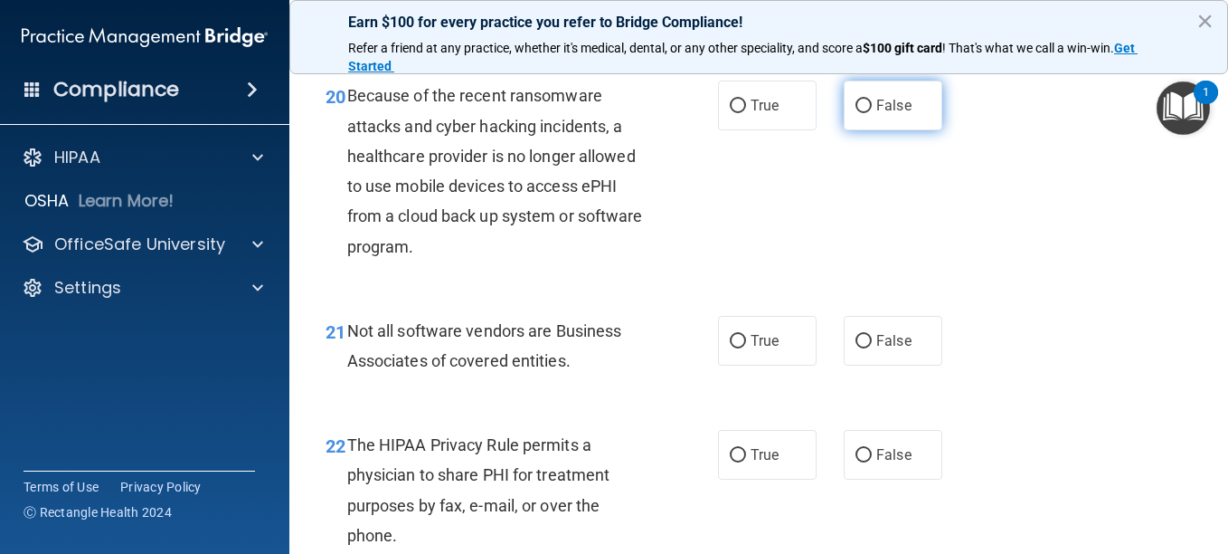
click at [856, 113] on input "False" at bounding box center [864, 106] width 16 height 14
radio input "true"
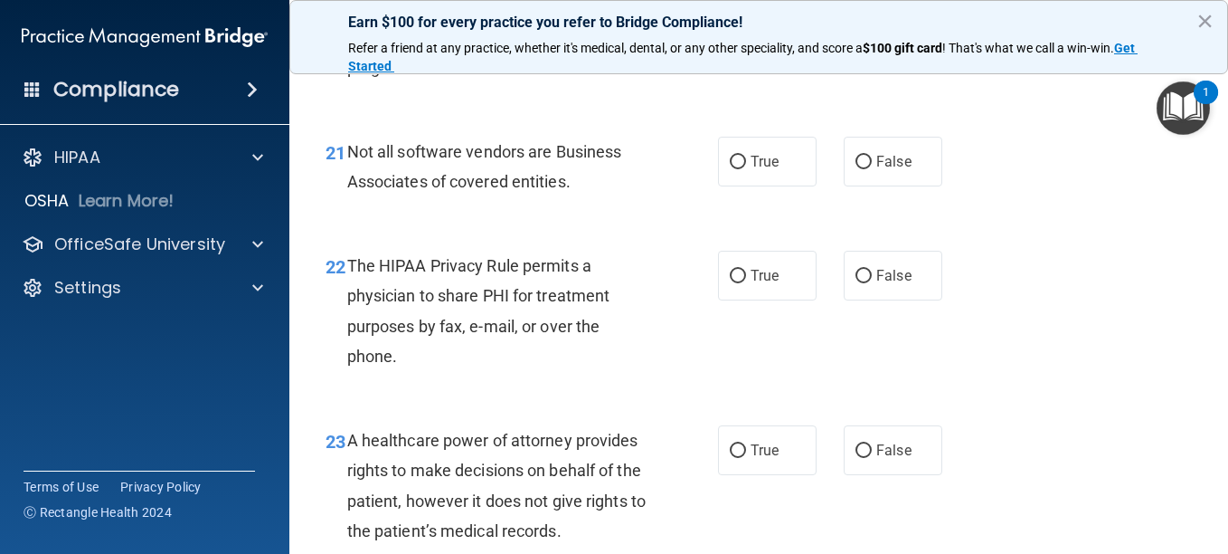
scroll to position [3618, 0]
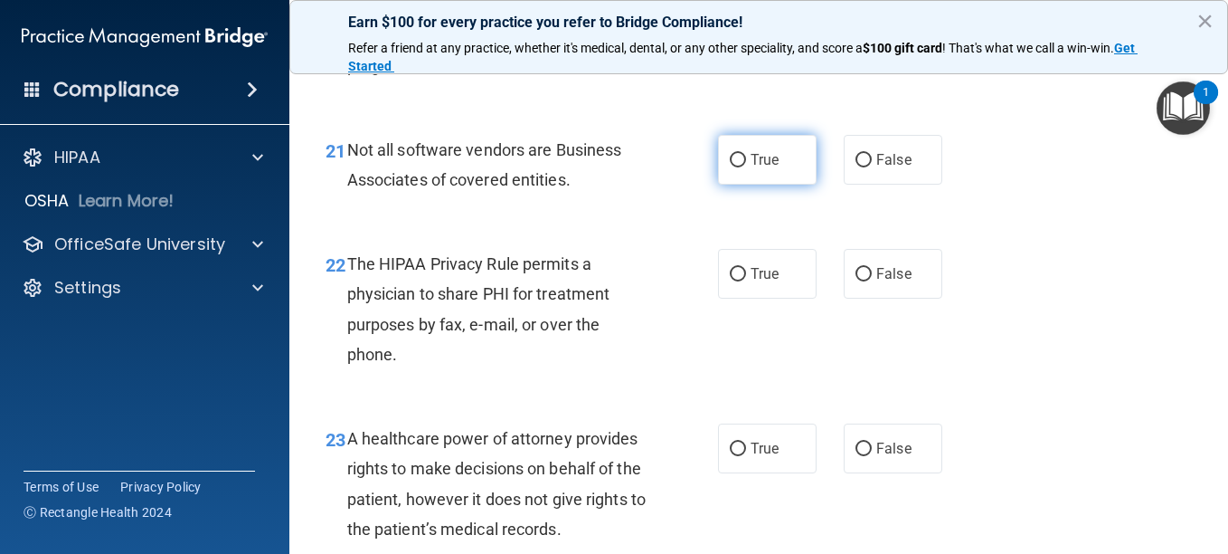
click at [730, 167] on input "True" at bounding box center [738, 161] width 16 height 14
radio input "true"
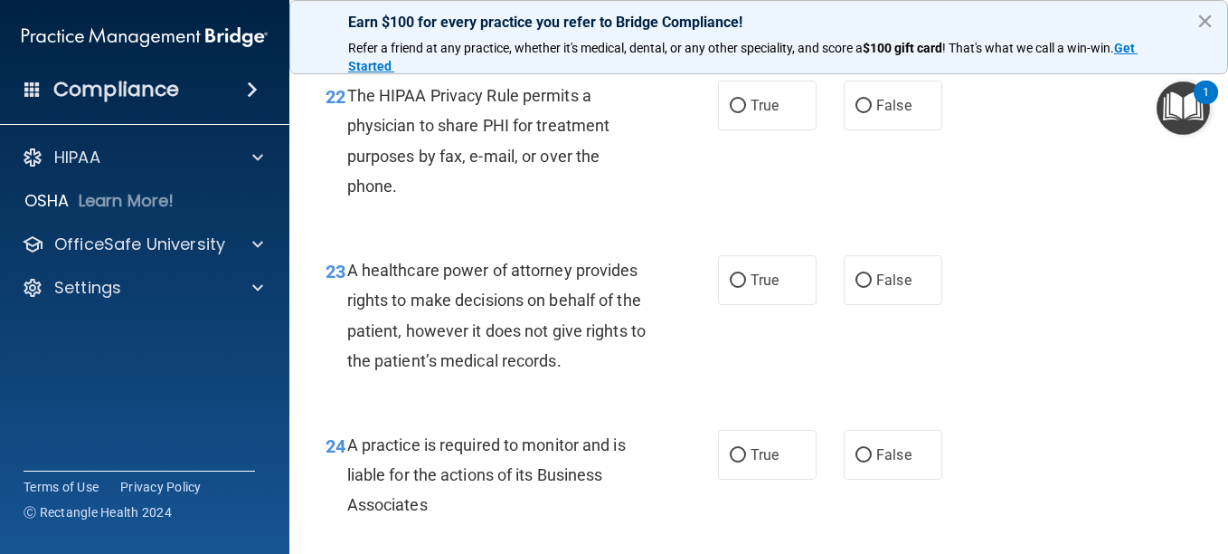
scroll to position [3799, 0]
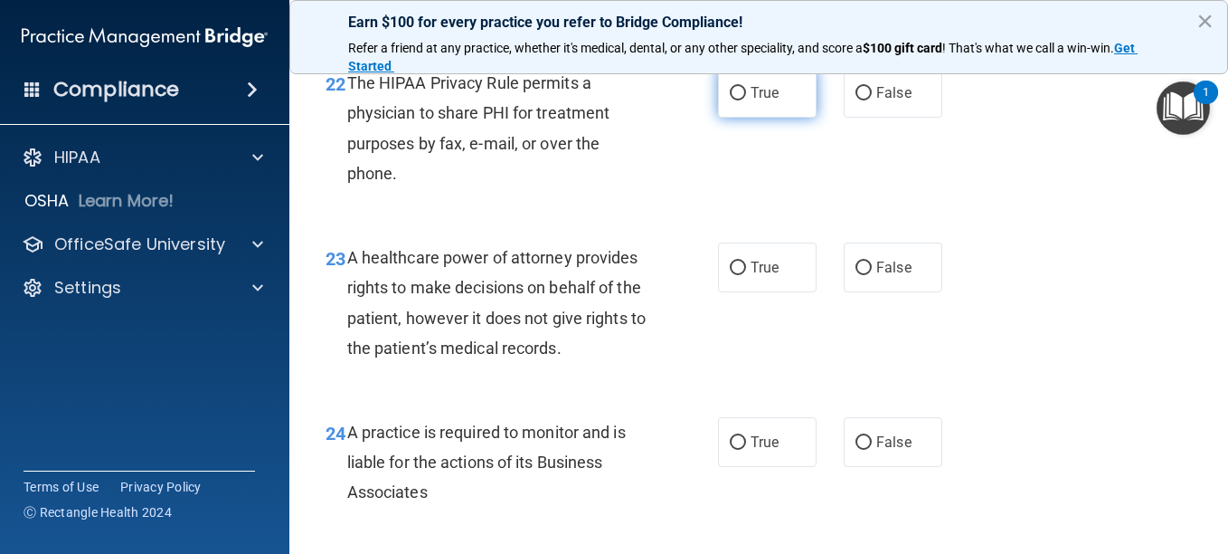
click at [733, 100] on input "True" at bounding box center [738, 94] width 16 height 14
radio input "true"
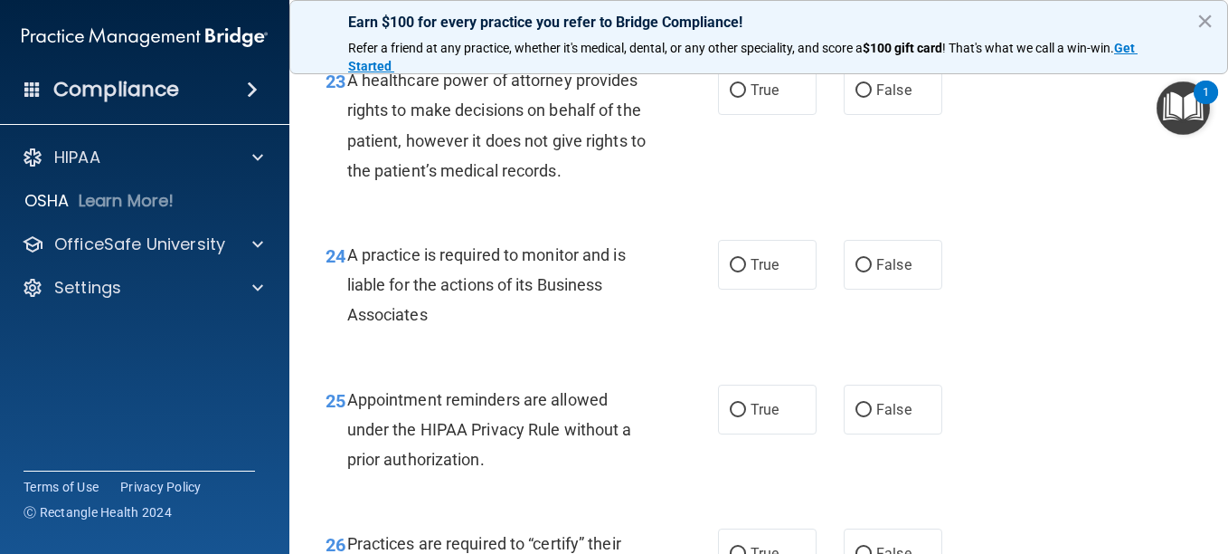
scroll to position [3980, 0]
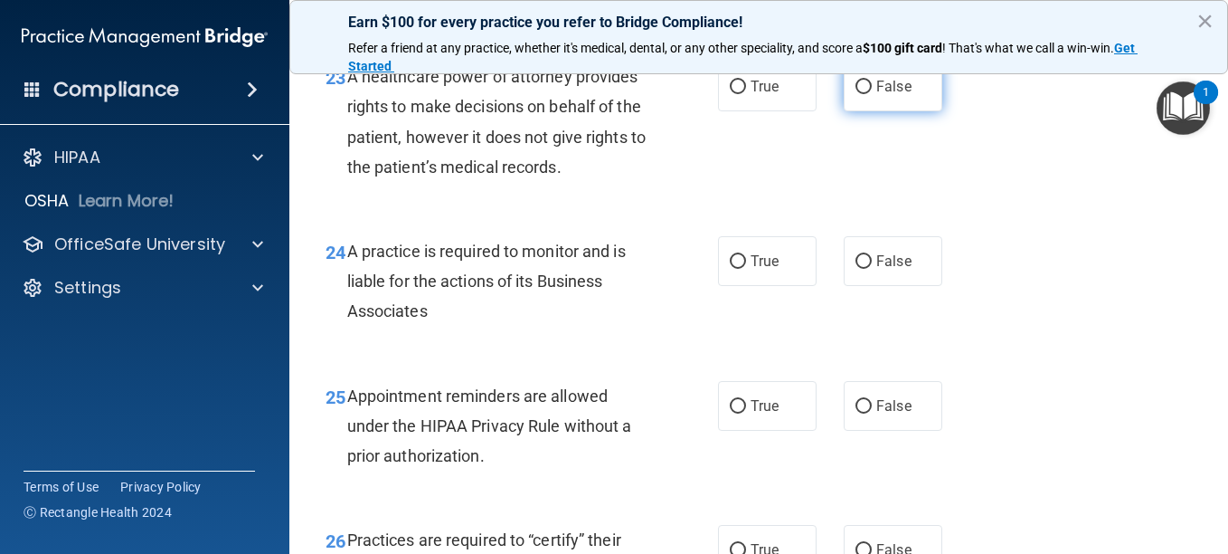
click at [856, 94] on input "False" at bounding box center [864, 87] width 16 height 14
radio input "true"
click at [856, 94] on input "False" at bounding box center [864, 87] width 16 height 14
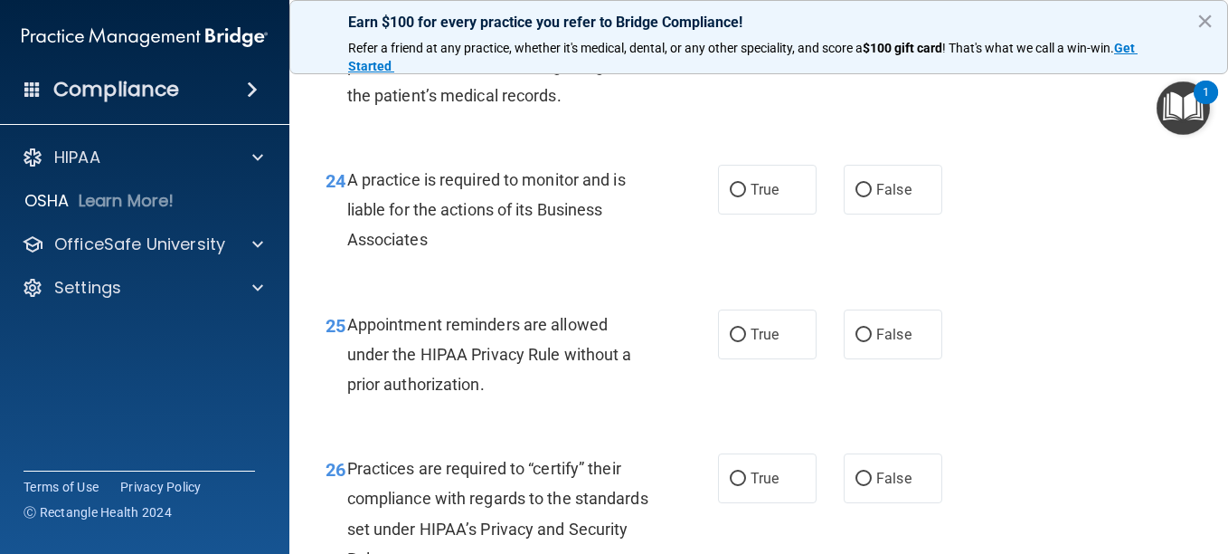
scroll to position [4160, 0]
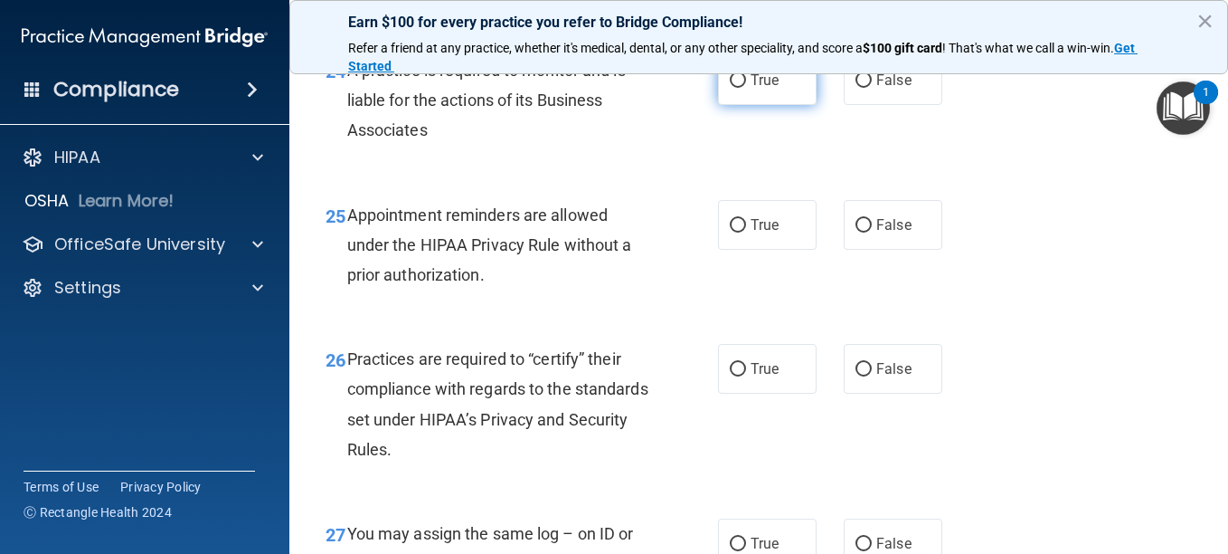
click at [730, 88] on input "True" at bounding box center [738, 81] width 16 height 14
radio input "true"
click at [730, 88] on input "True" at bounding box center [738, 81] width 16 height 14
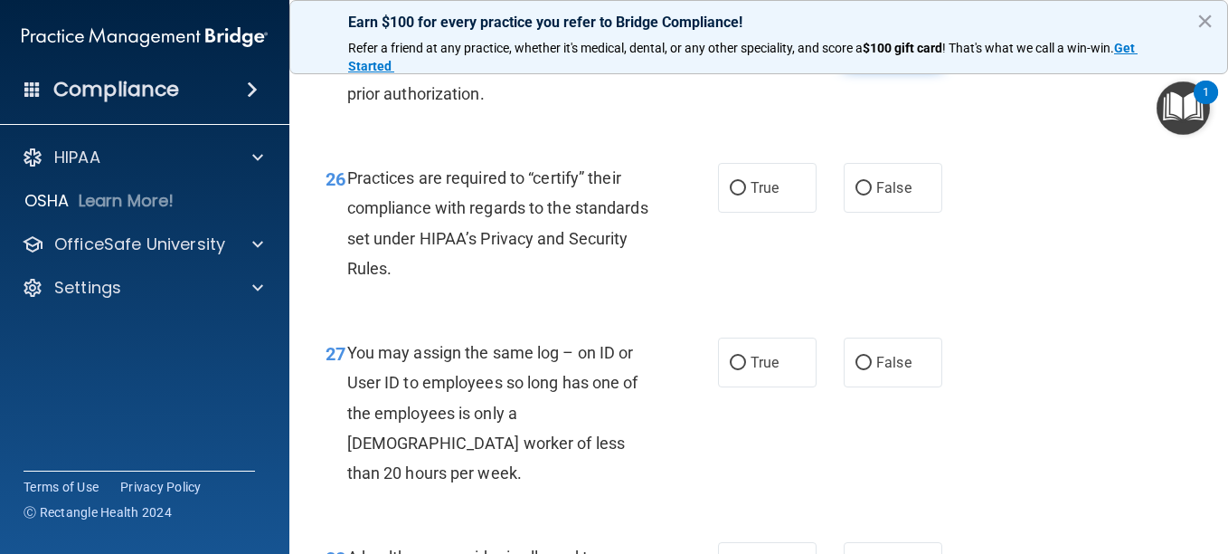
click at [856, 52] on input "False" at bounding box center [864, 45] width 16 height 14
radio input "true"
click at [730, 52] on input "True" at bounding box center [738, 45] width 16 height 14
radio input "true"
radio input "false"
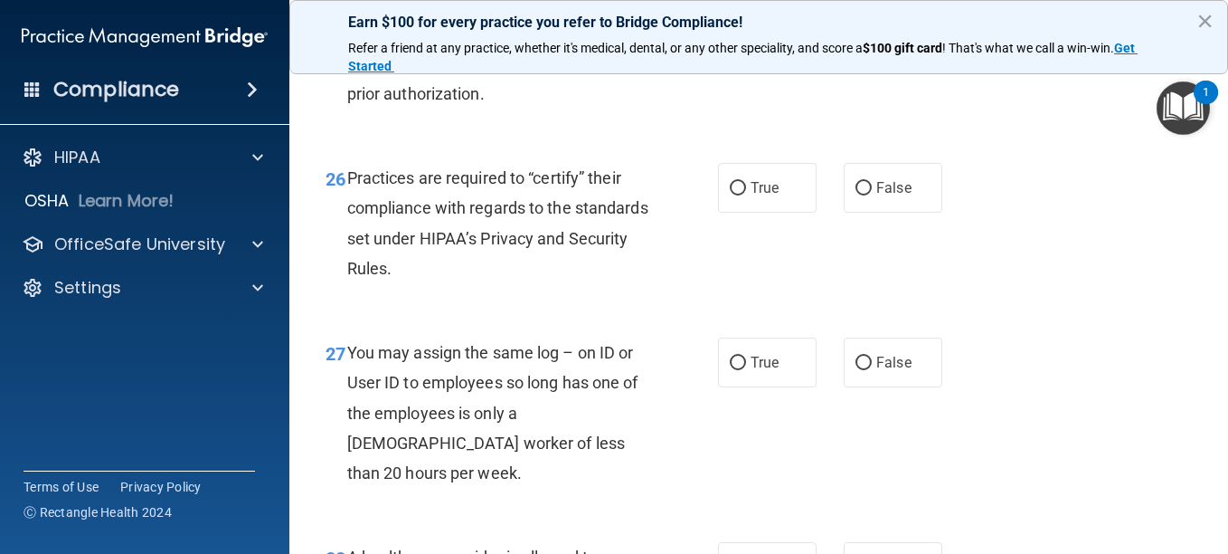
scroll to position [4432, 0]
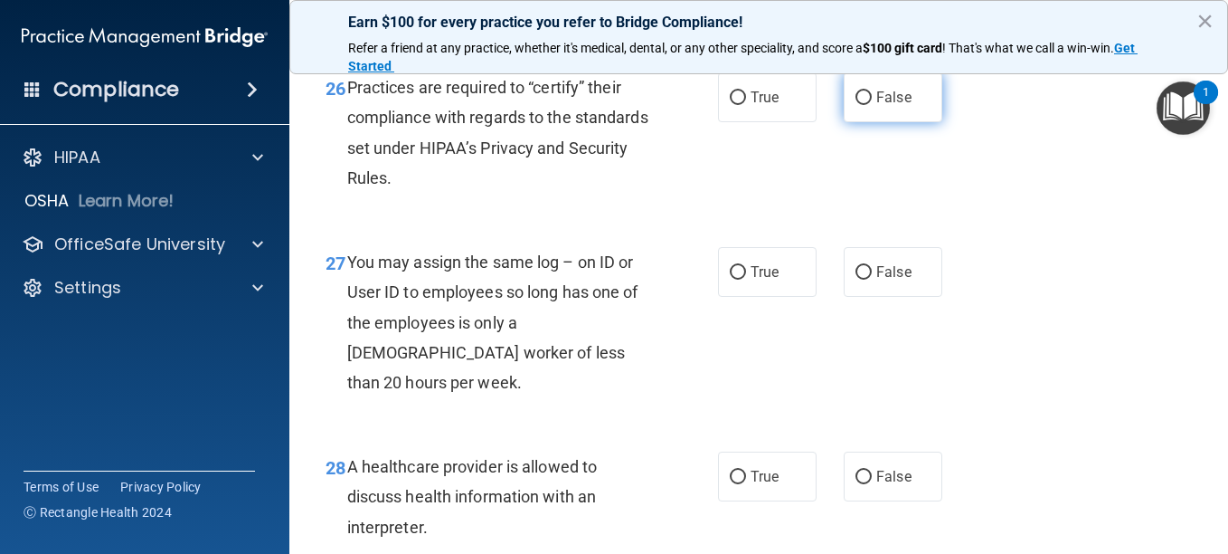
click at [862, 105] on input "False" at bounding box center [864, 98] width 16 height 14
radio input "true"
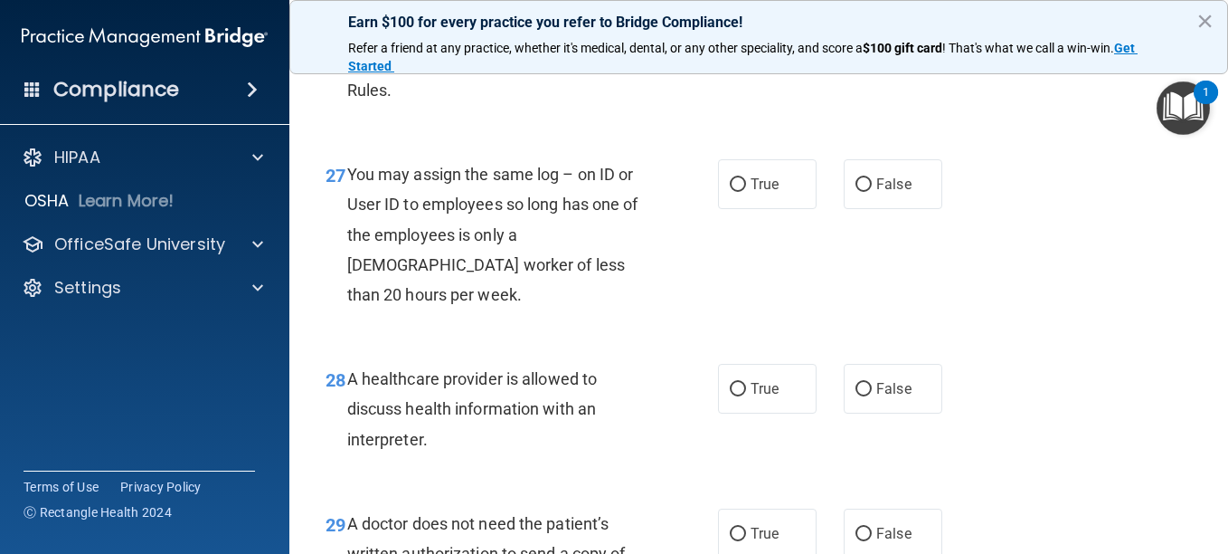
scroll to position [4613, 0]
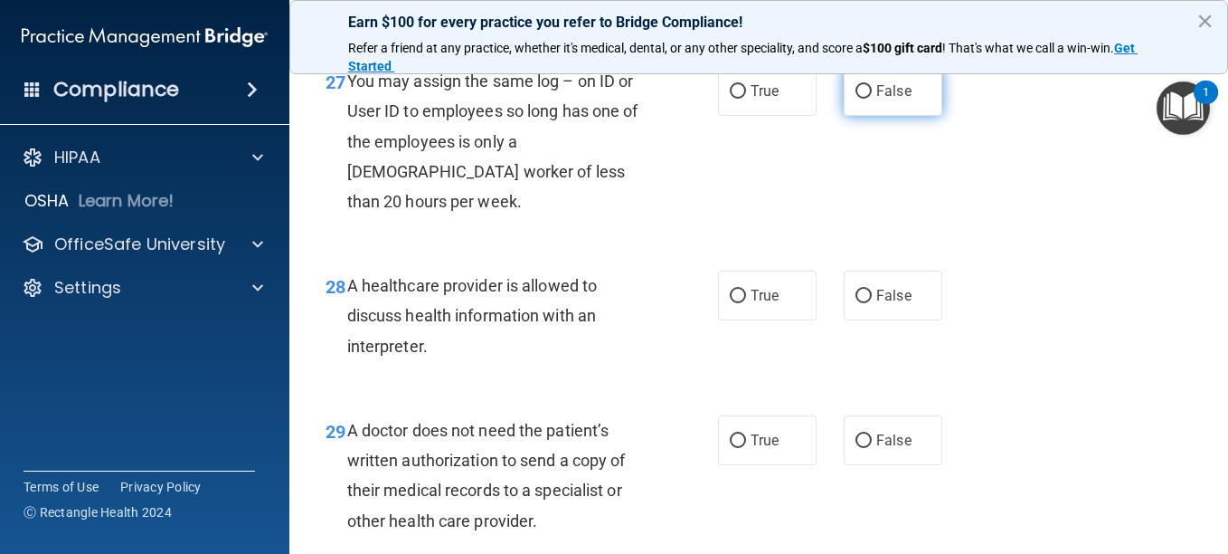
click at [857, 99] on input "False" at bounding box center [864, 92] width 16 height 14
radio input "true"
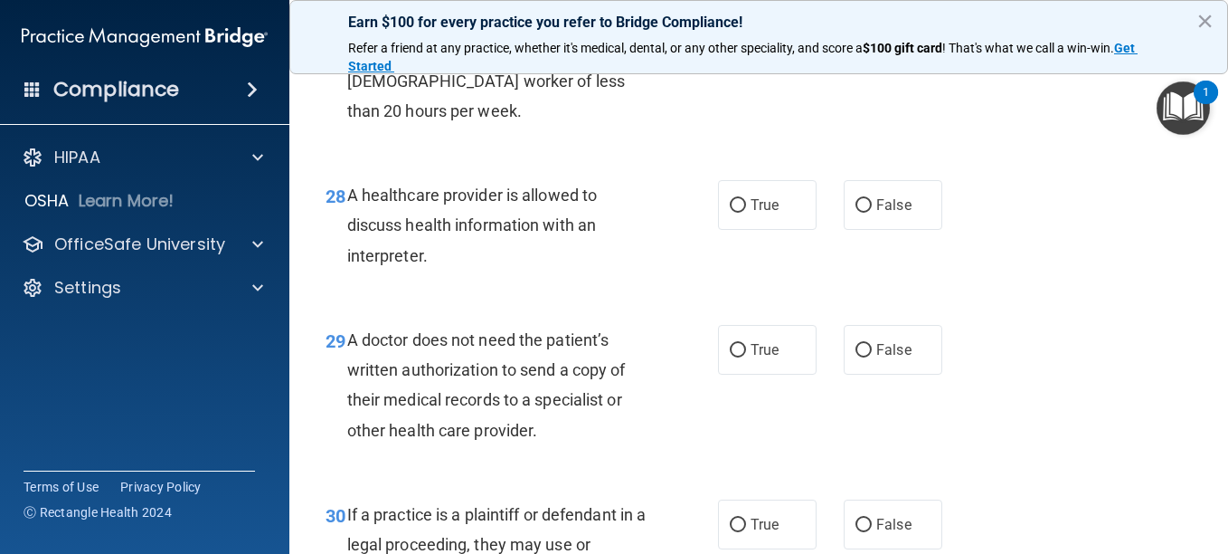
scroll to position [4794, 0]
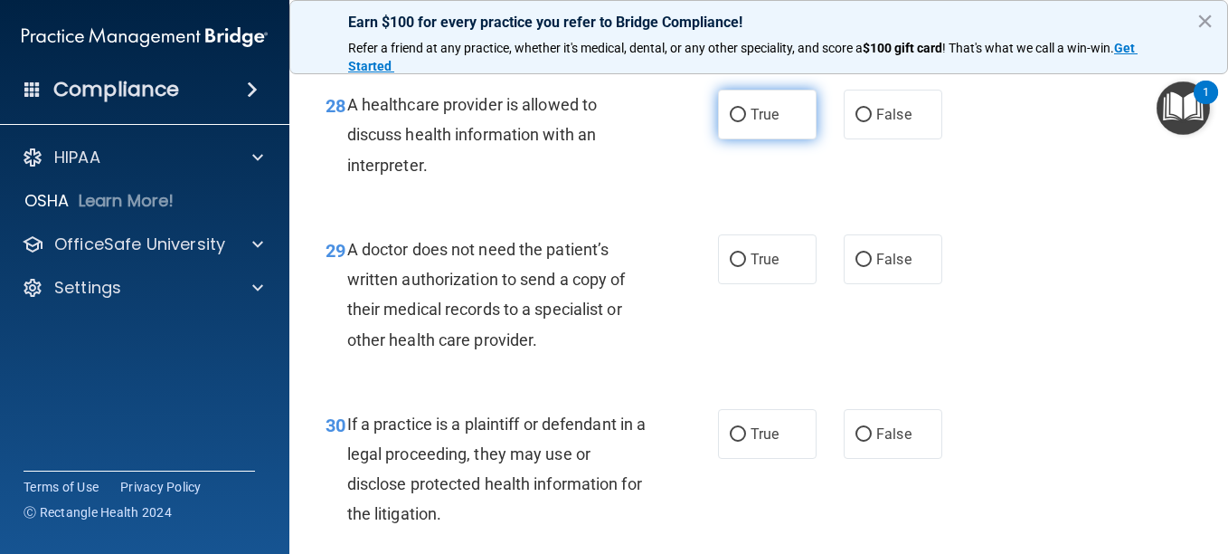
click at [730, 122] on input "True" at bounding box center [738, 116] width 16 height 14
radio input "true"
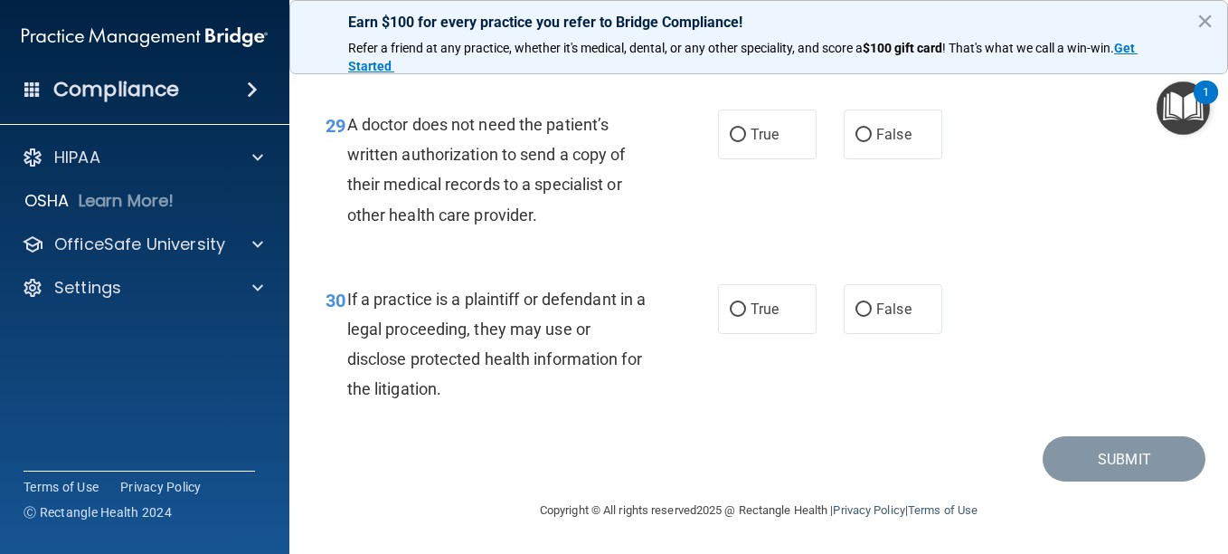
scroll to position [4974, 0]
click at [856, 142] on input "False" at bounding box center [864, 135] width 16 height 14
radio input "true"
click at [730, 308] on input "True" at bounding box center [738, 310] width 16 height 14
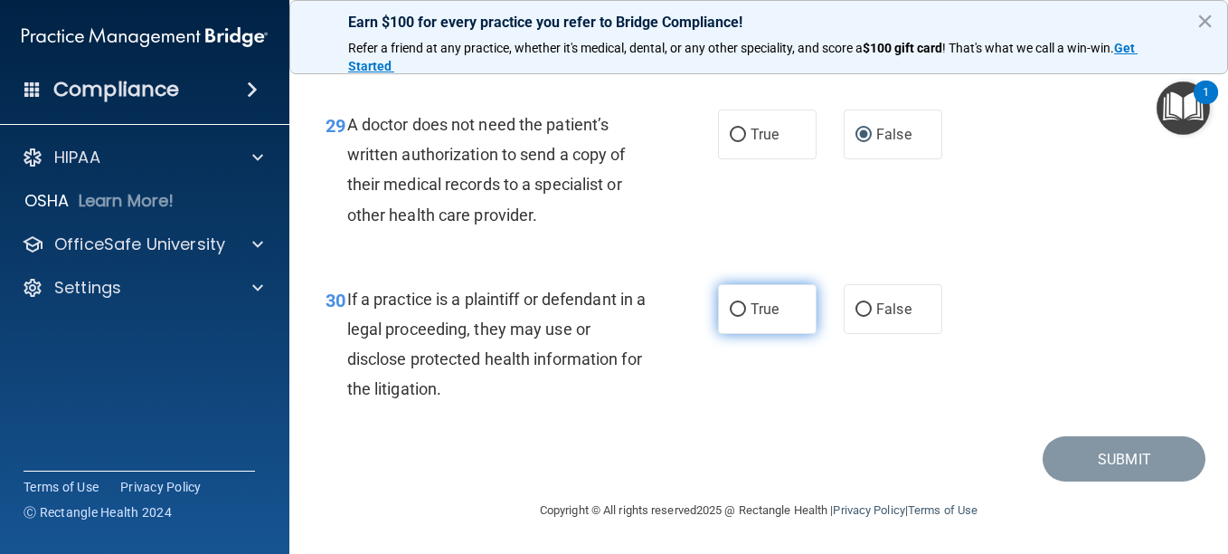
radio input "true"
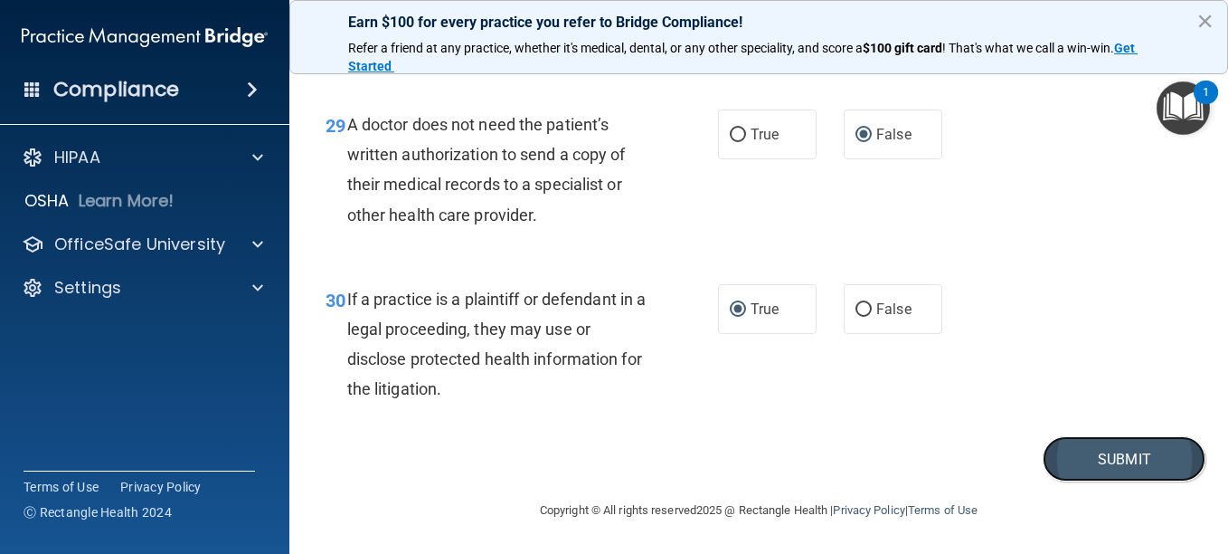
click at [1099, 457] on button "Submit" at bounding box center [1124, 459] width 163 height 46
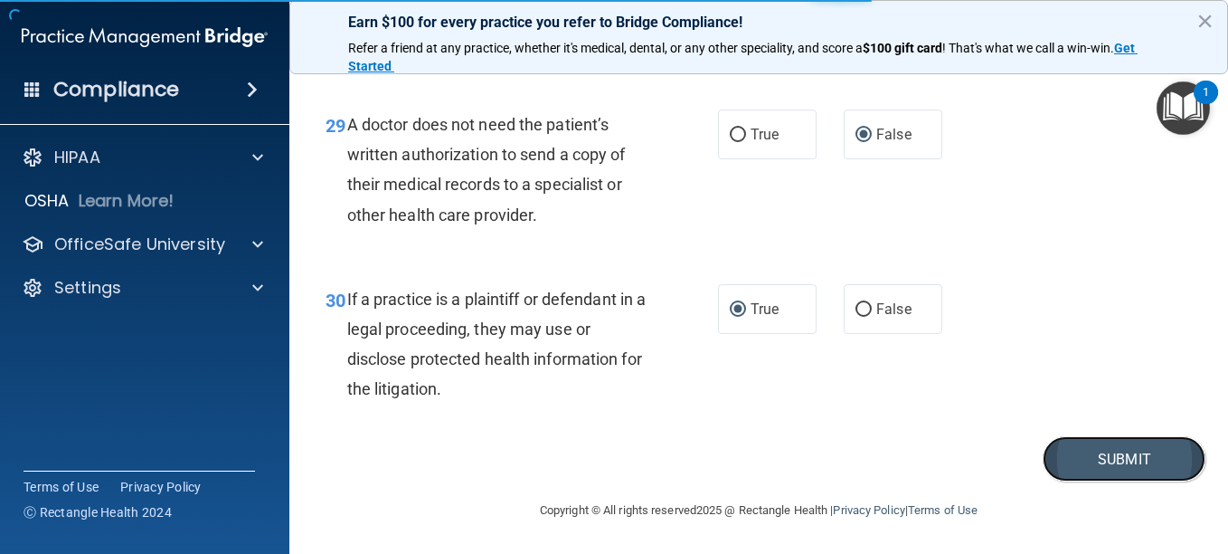
click at [1114, 459] on button "Submit" at bounding box center [1124, 459] width 163 height 46
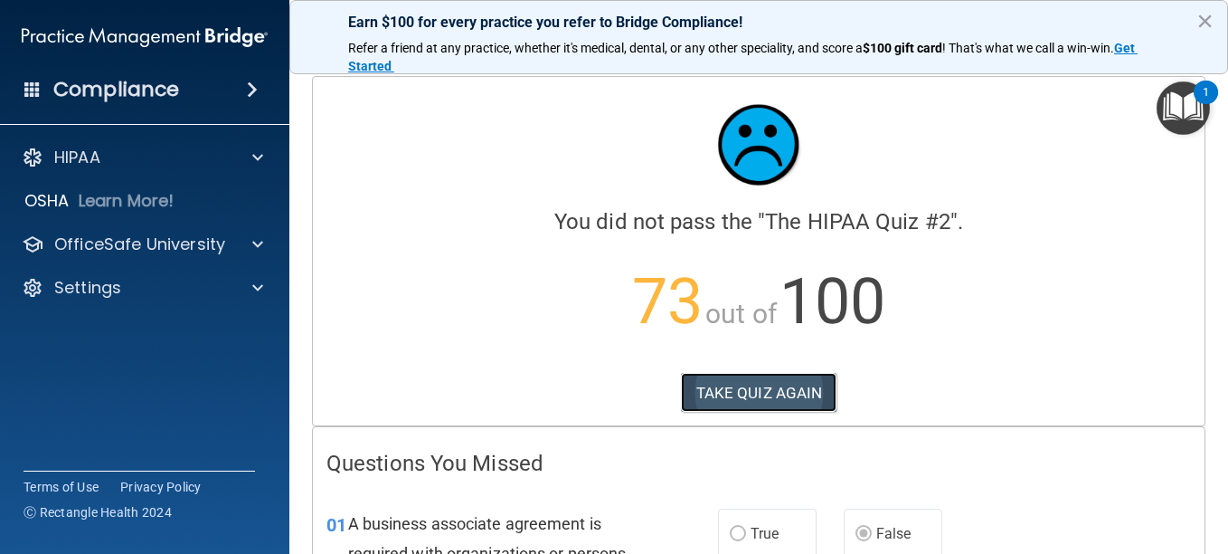
click at [756, 387] on button "TAKE QUIZ AGAIN" at bounding box center [759, 393] width 156 height 40
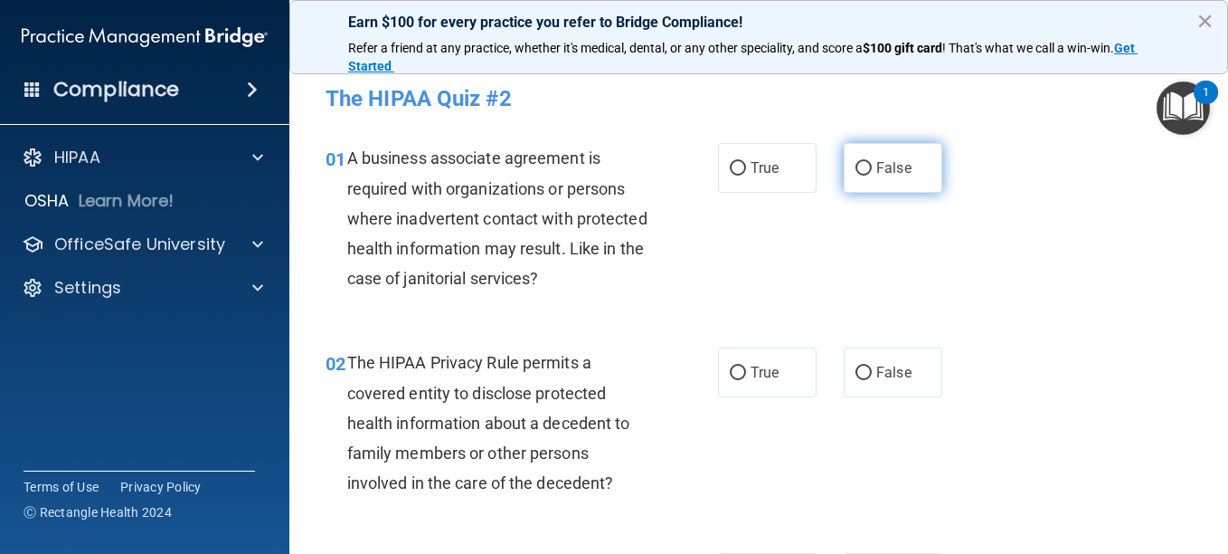
click at [858, 167] on input "False" at bounding box center [864, 169] width 16 height 14
radio input "true"
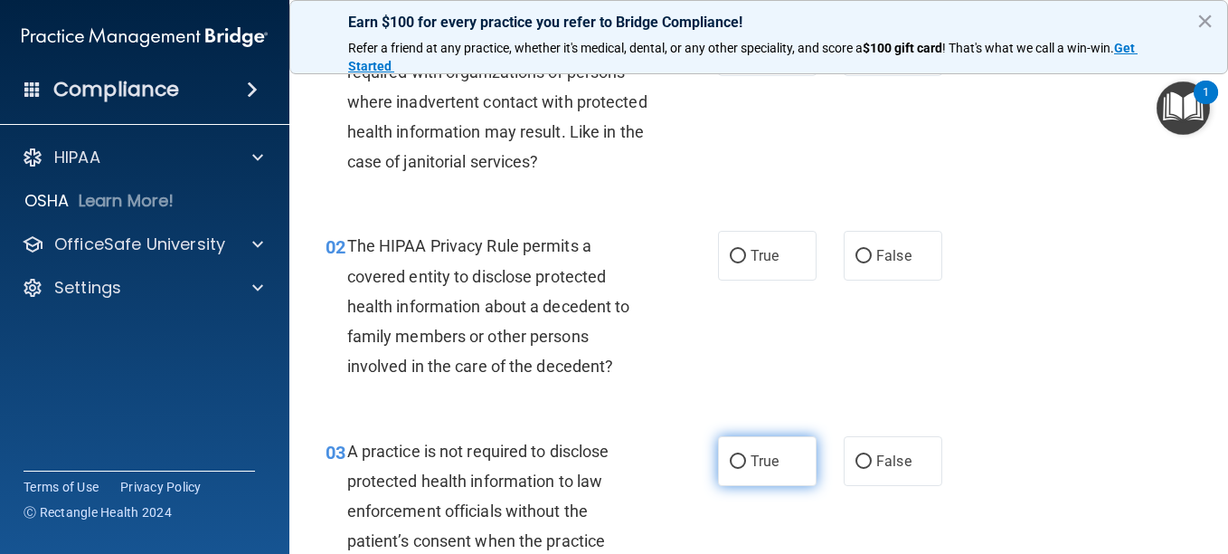
scroll to position [90, 0]
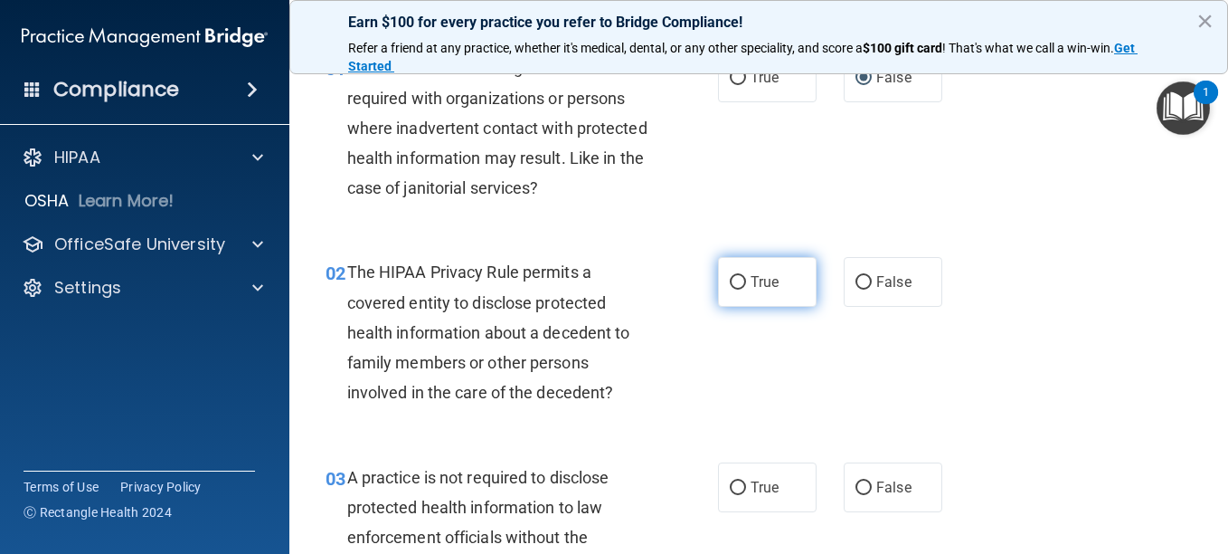
click at [730, 283] on input "True" at bounding box center [738, 283] width 16 height 14
radio input "true"
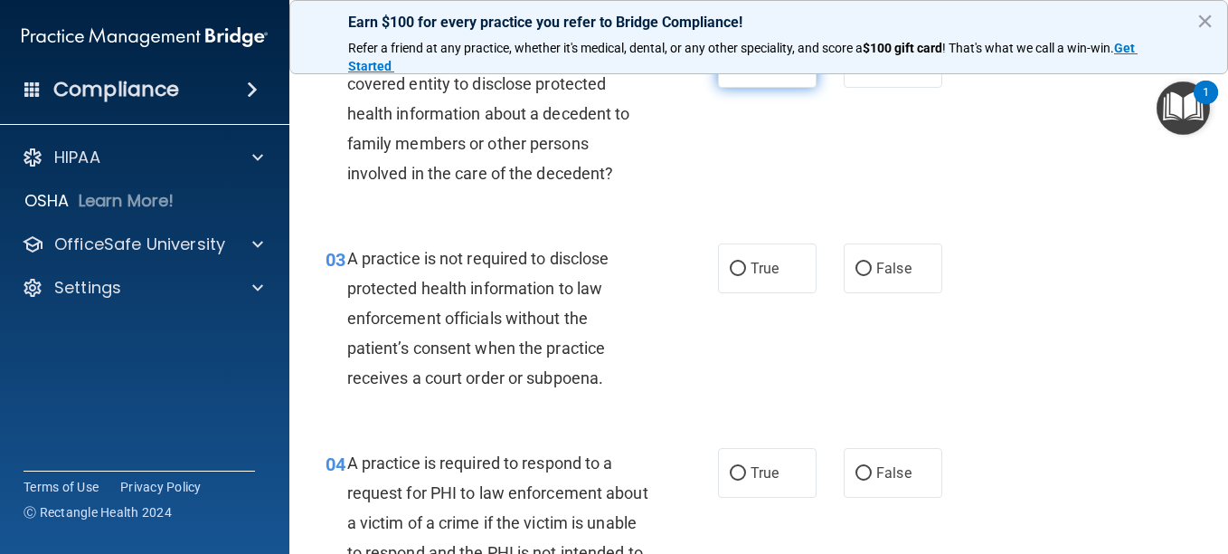
scroll to position [362, 0]
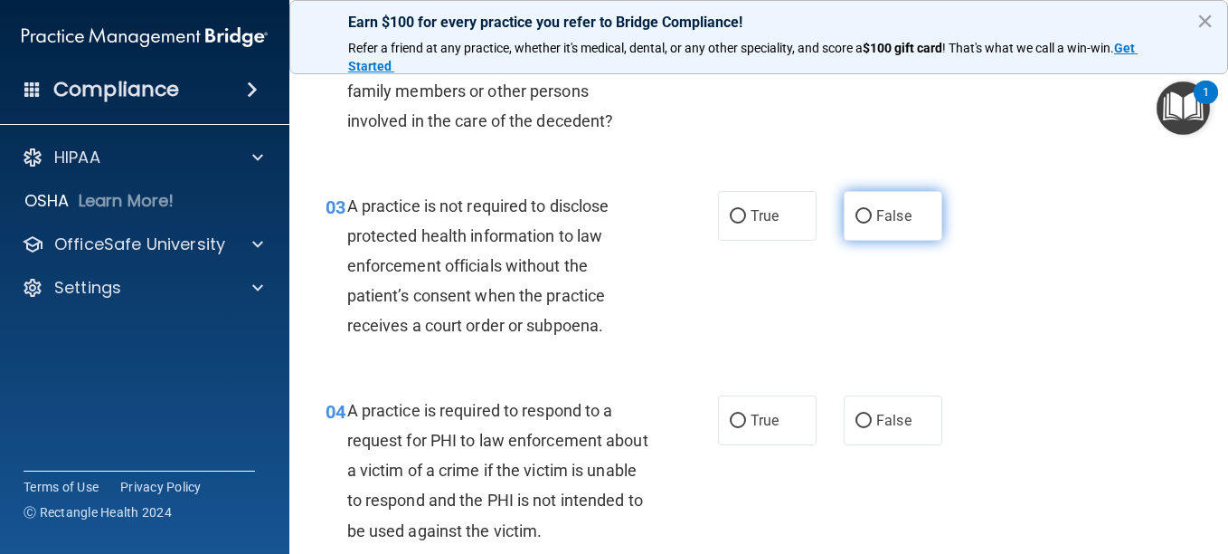
click at [856, 213] on input "False" at bounding box center [864, 217] width 16 height 14
radio input "true"
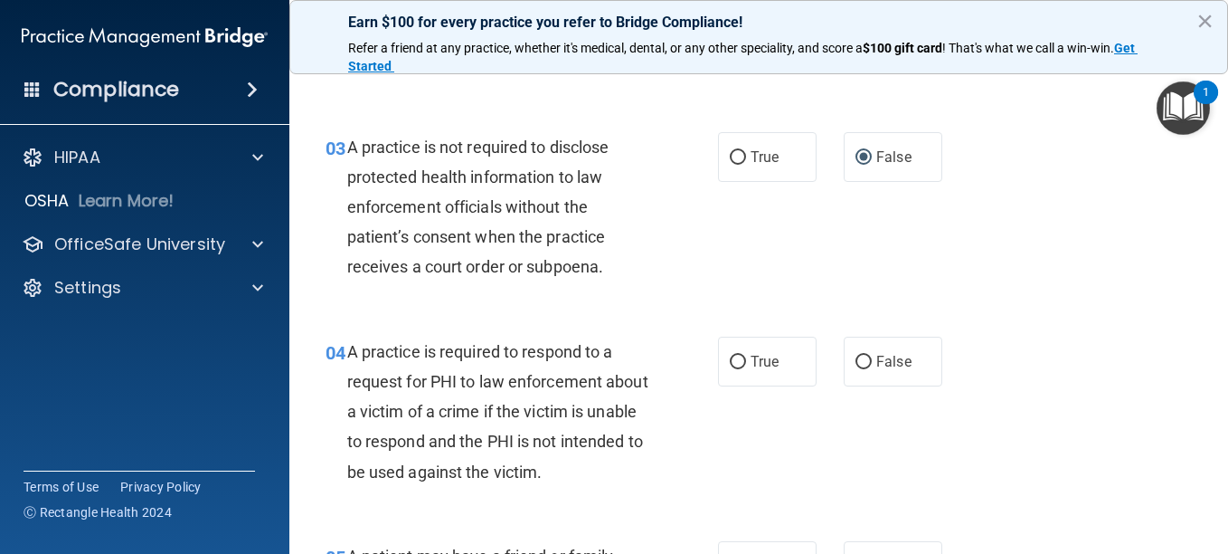
scroll to position [543, 0]
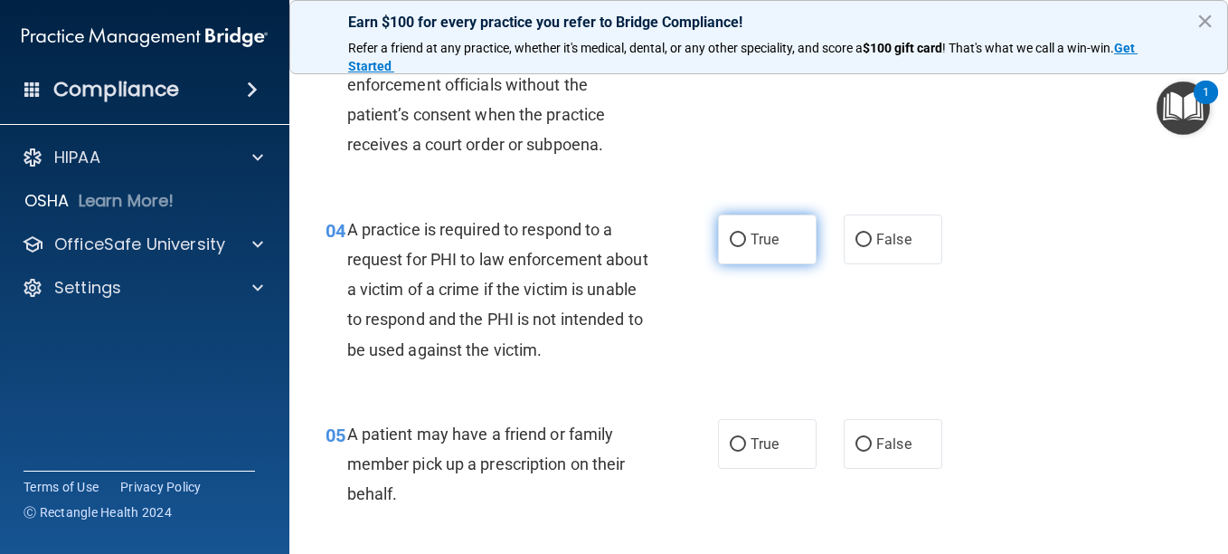
click at [733, 239] on input "True" at bounding box center [738, 240] width 16 height 14
radio input "true"
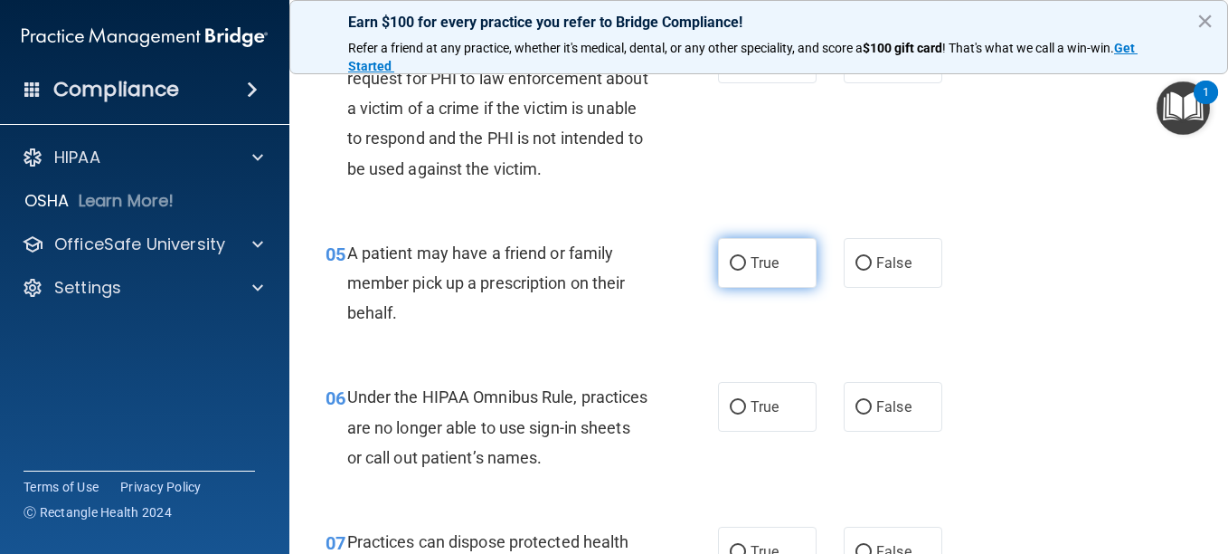
click at [732, 260] on input "True" at bounding box center [738, 264] width 16 height 14
radio input "true"
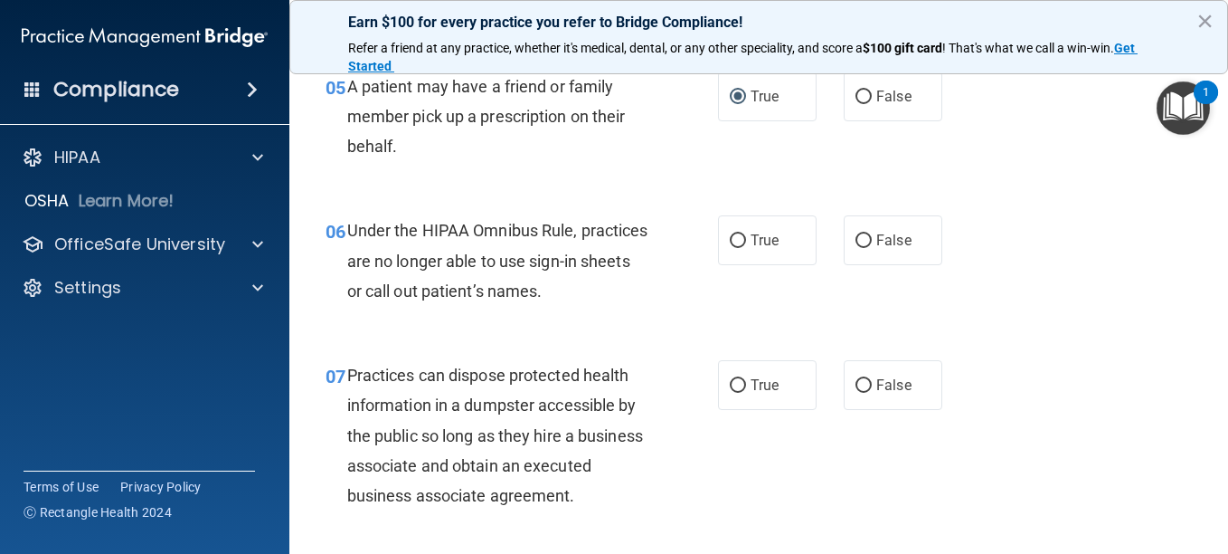
scroll to position [904, 0]
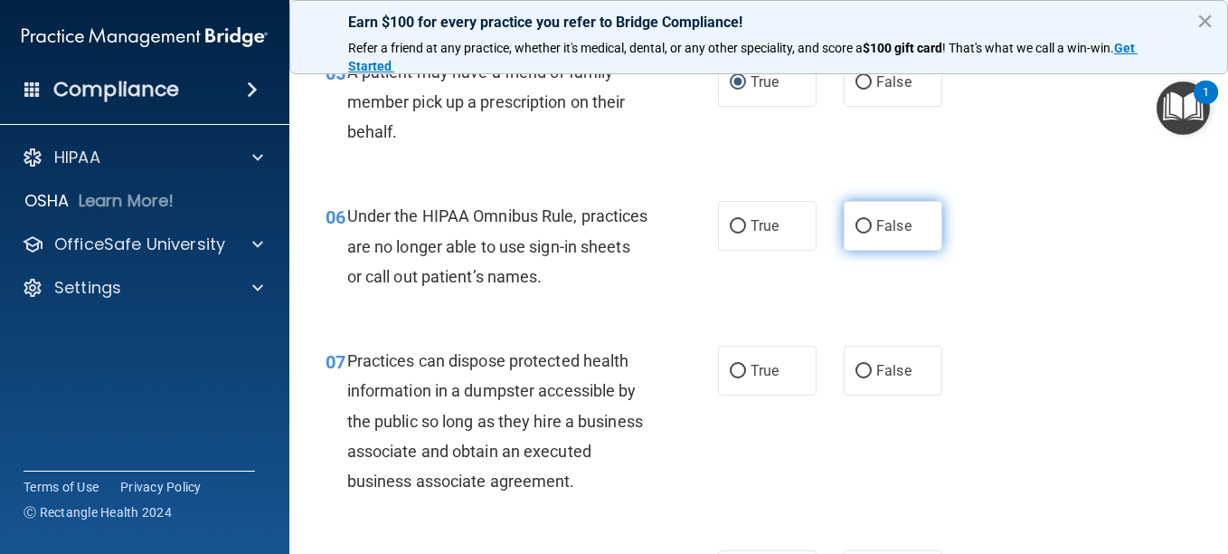
click at [856, 229] on input "False" at bounding box center [864, 227] width 16 height 14
radio input "true"
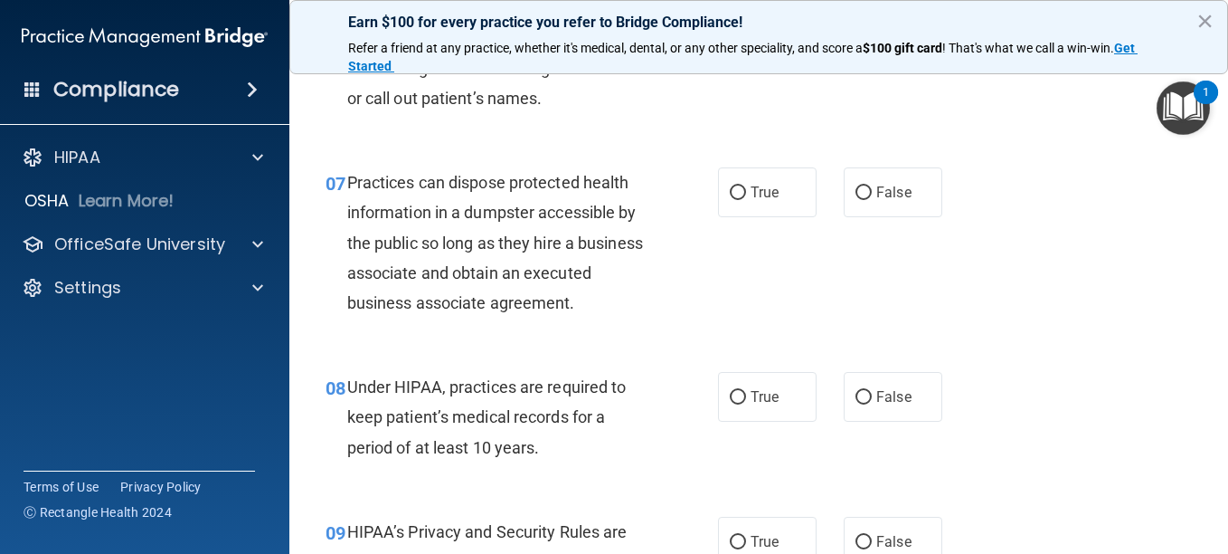
scroll to position [1085, 0]
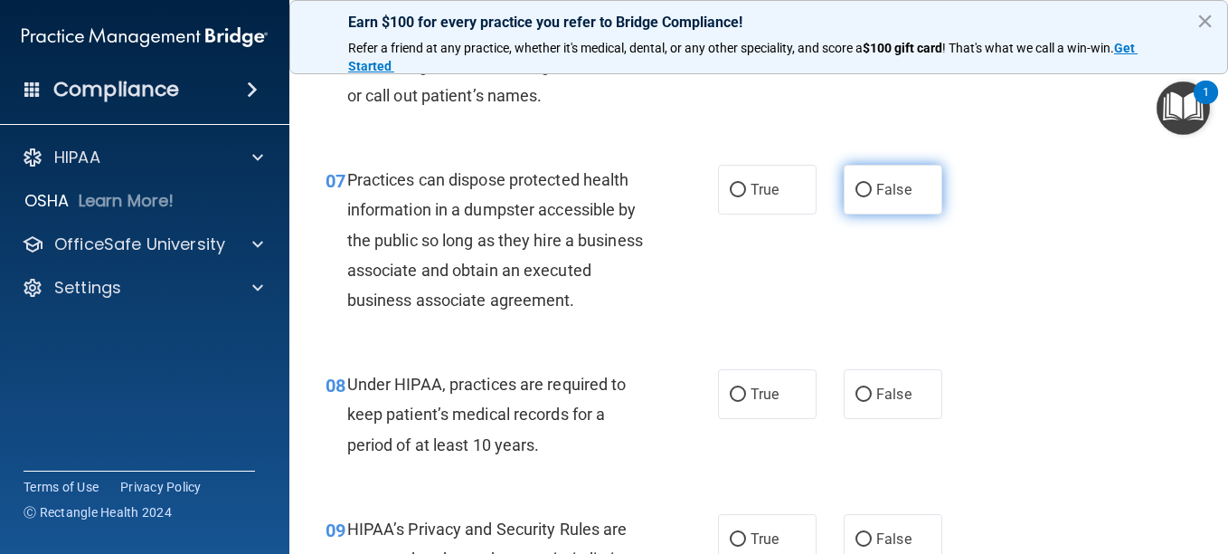
click at [856, 190] on input "False" at bounding box center [864, 191] width 16 height 14
radio input "true"
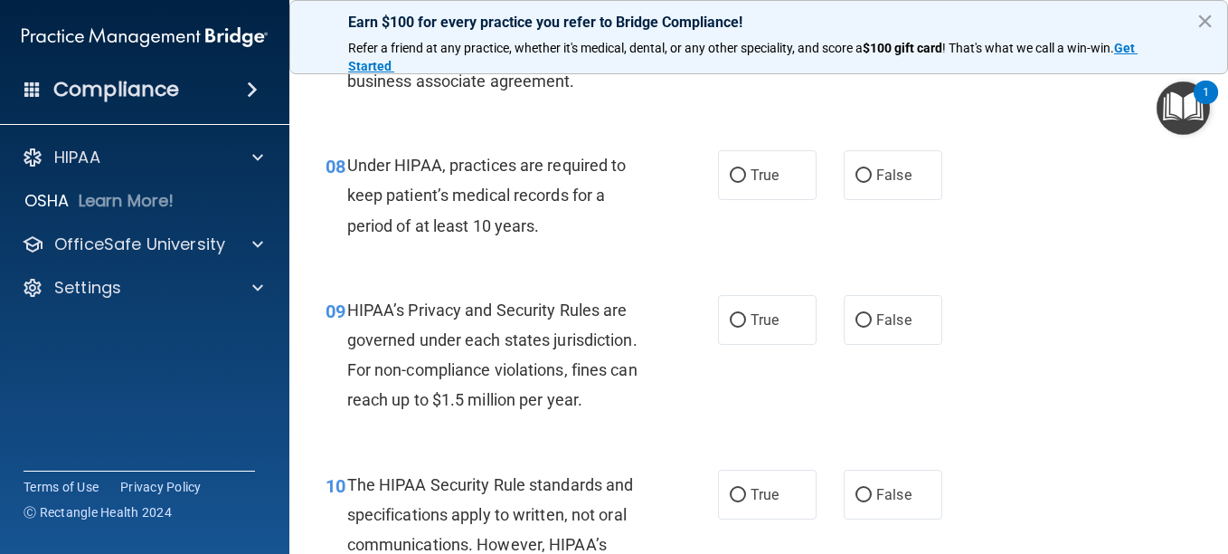
scroll to position [1357, 0]
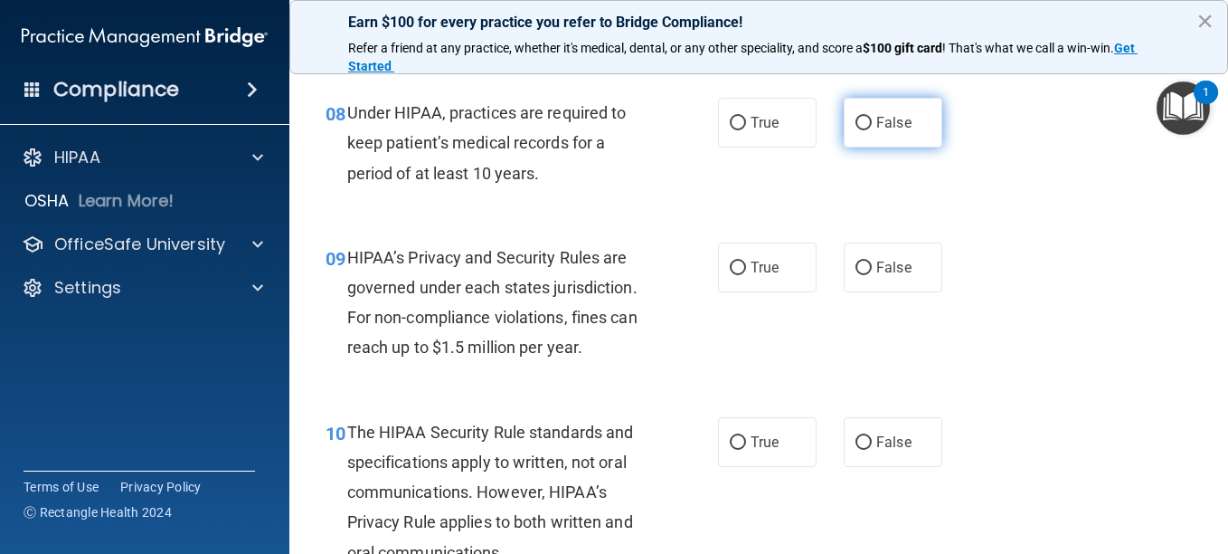
click at [856, 130] on input "False" at bounding box center [864, 124] width 16 height 14
radio input "true"
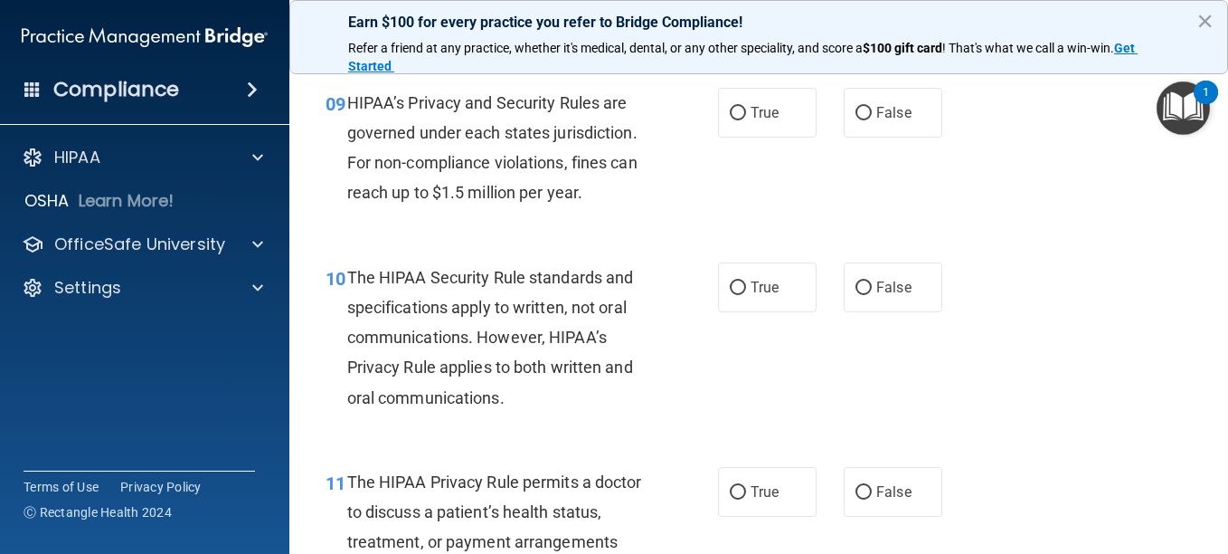
scroll to position [1538, 0]
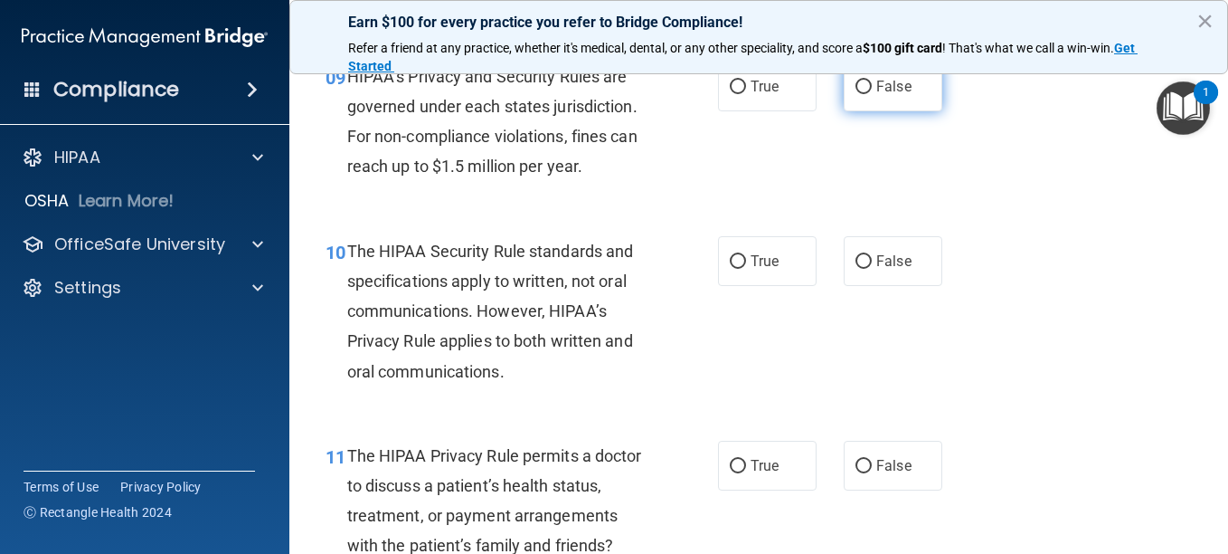
click at [856, 94] on input "False" at bounding box center [864, 87] width 16 height 14
radio input "true"
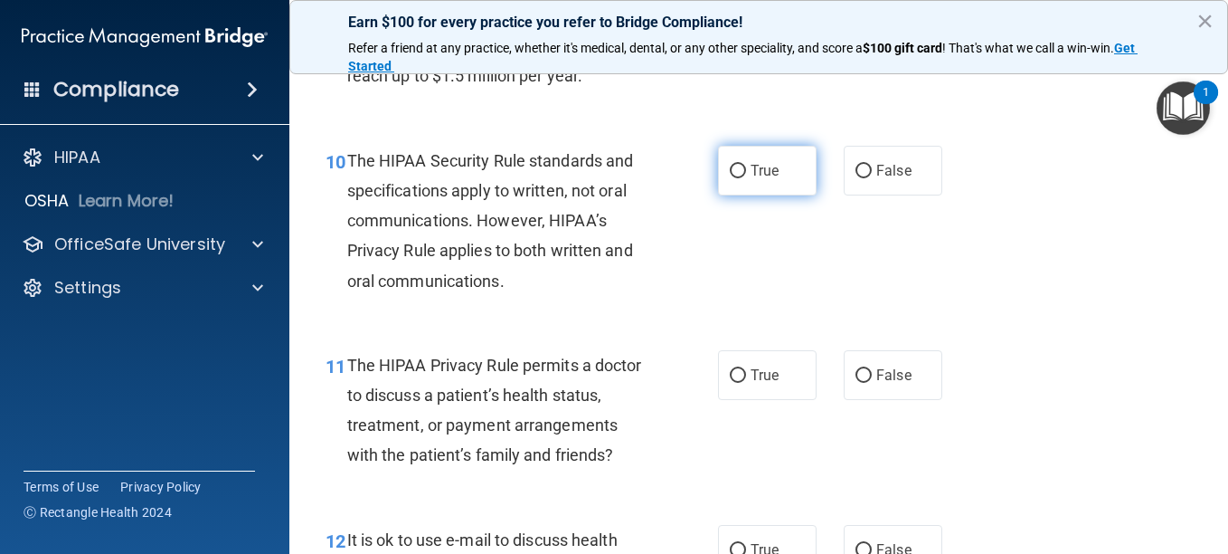
click at [733, 178] on input "True" at bounding box center [738, 172] width 16 height 14
radio input "true"
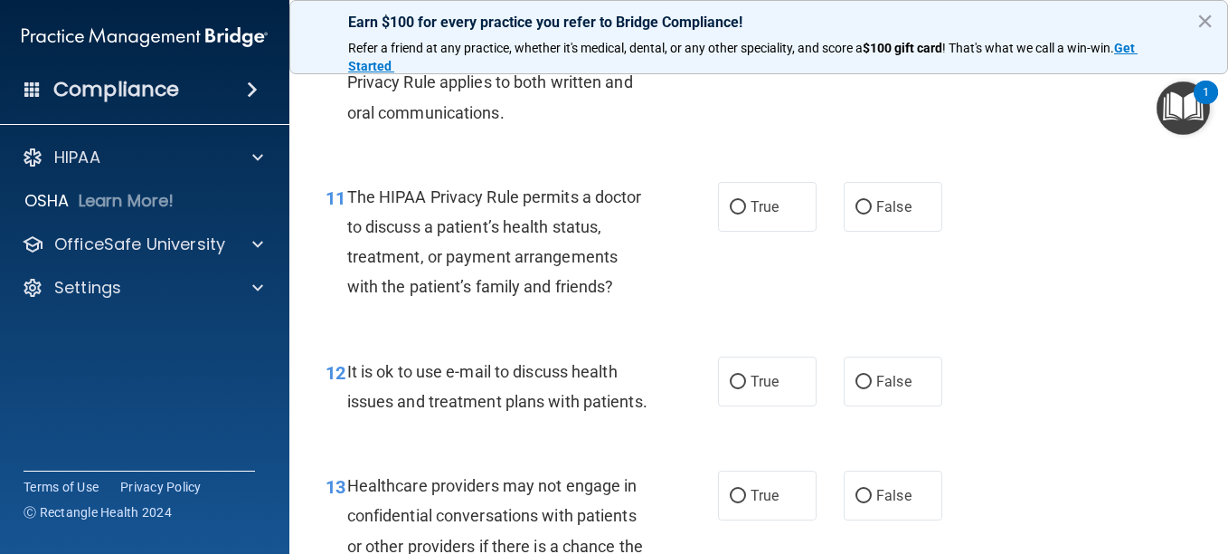
scroll to position [1809, 0]
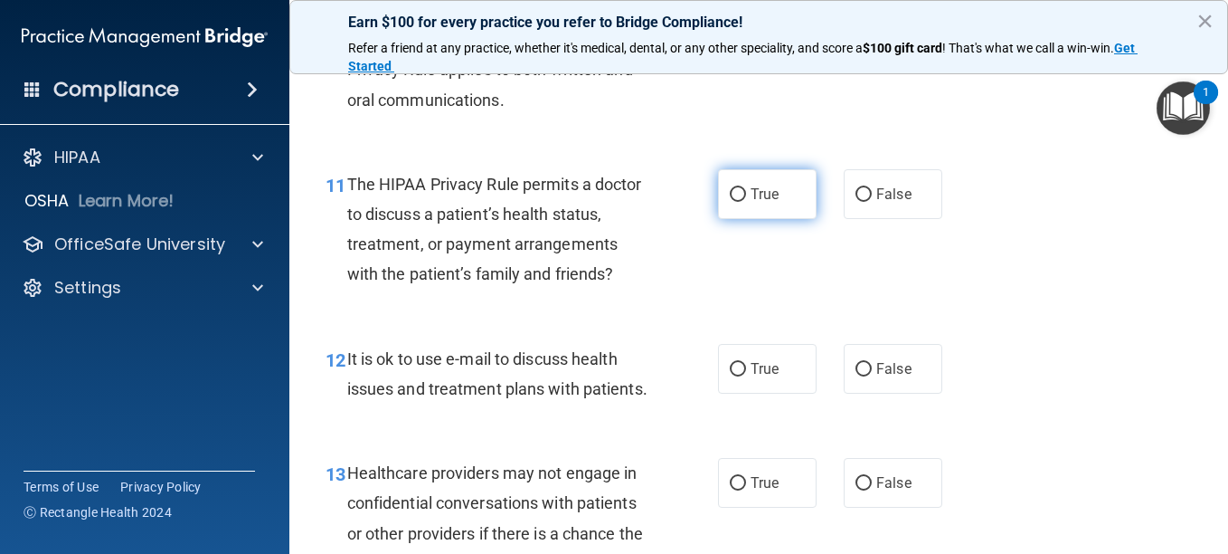
click at [733, 202] on input "True" at bounding box center [738, 195] width 16 height 14
radio input "true"
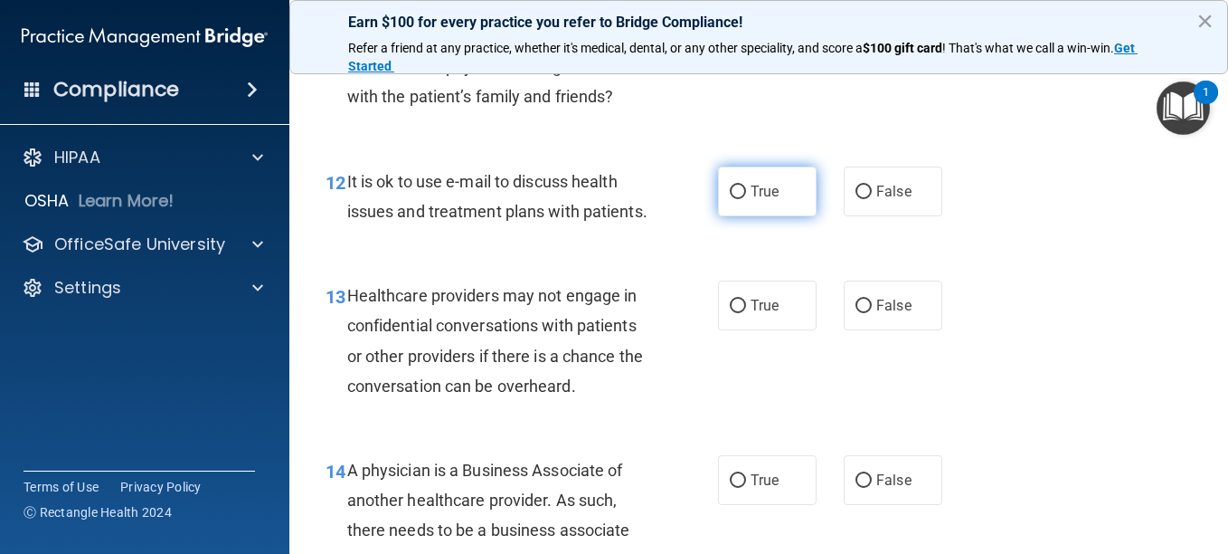
scroll to position [1990, 0]
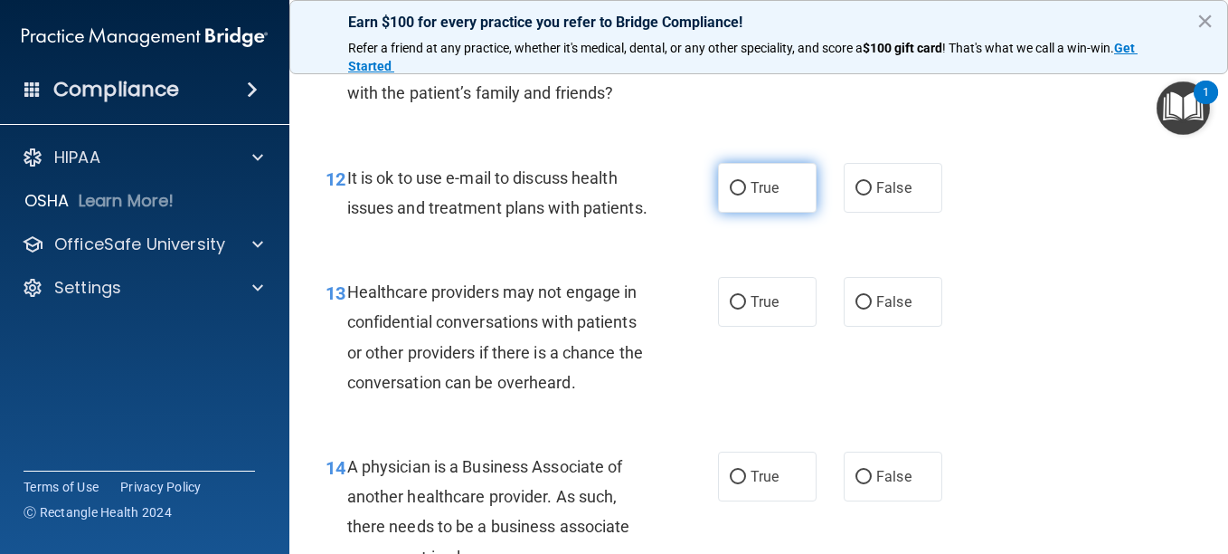
click at [730, 195] on input "True" at bounding box center [738, 189] width 16 height 14
radio input "true"
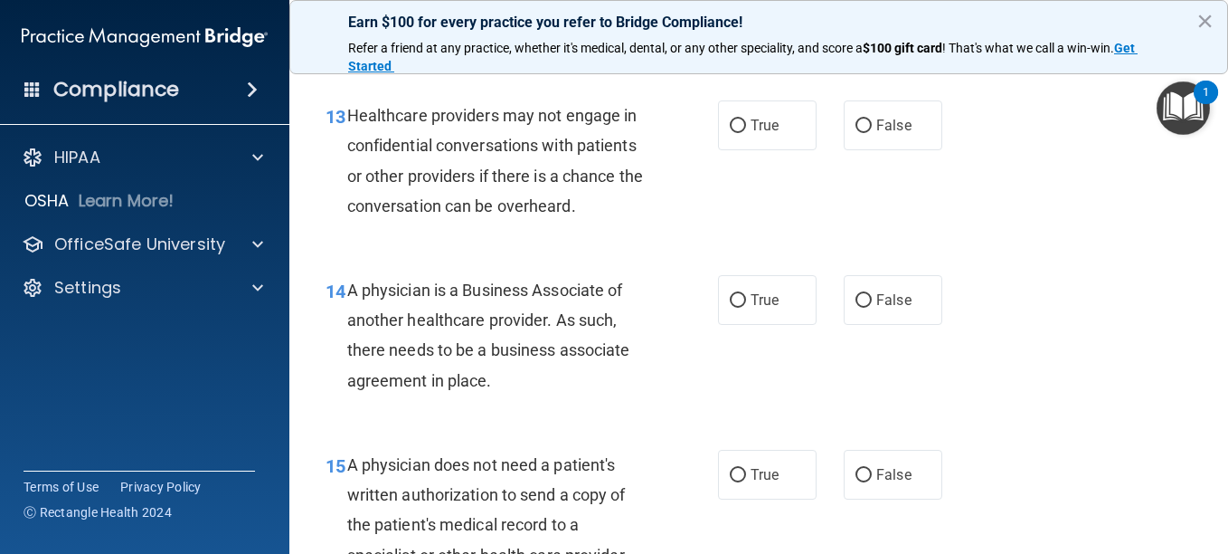
scroll to position [2171, 0]
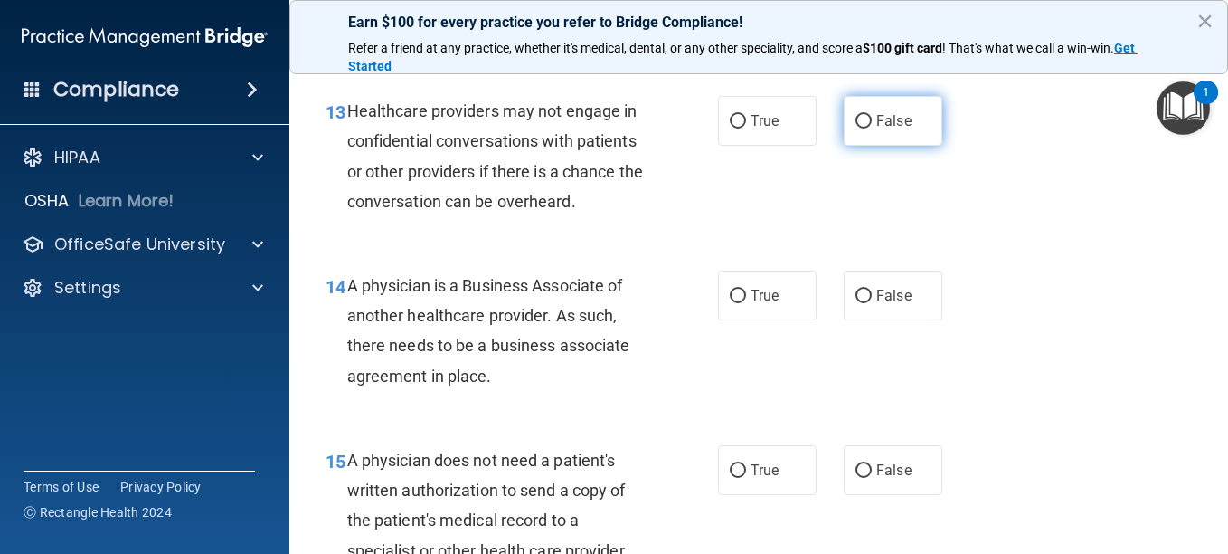
click at [856, 128] on input "False" at bounding box center [864, 122] width 16 height 14
radio input "true"
click at [856, 128] on input "False" at bounding box center [864, 122] width 16 height 14
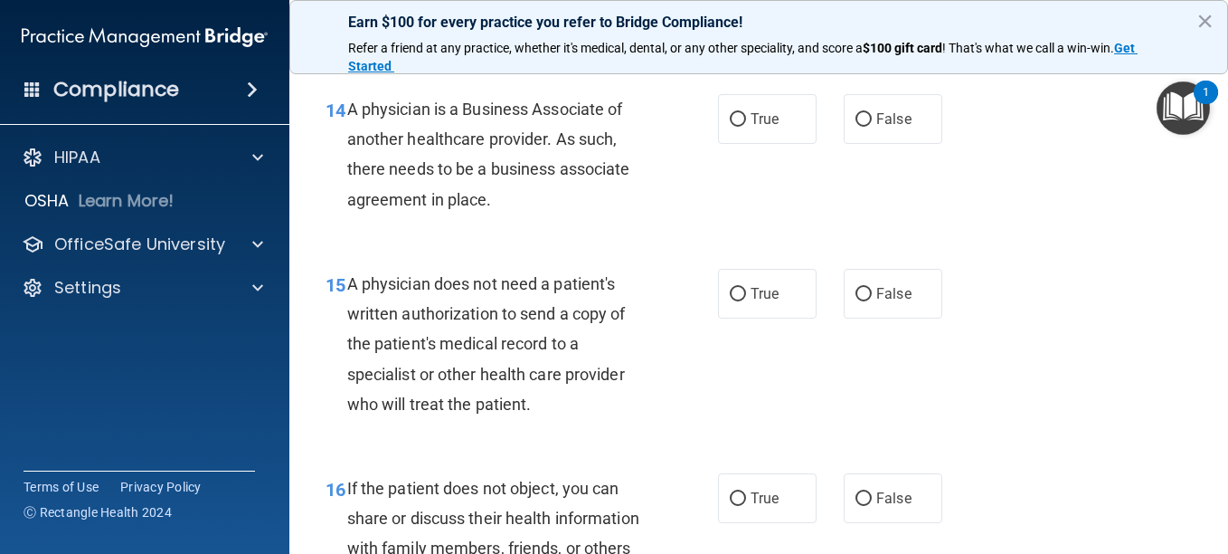
scroll to position [2352, 0]
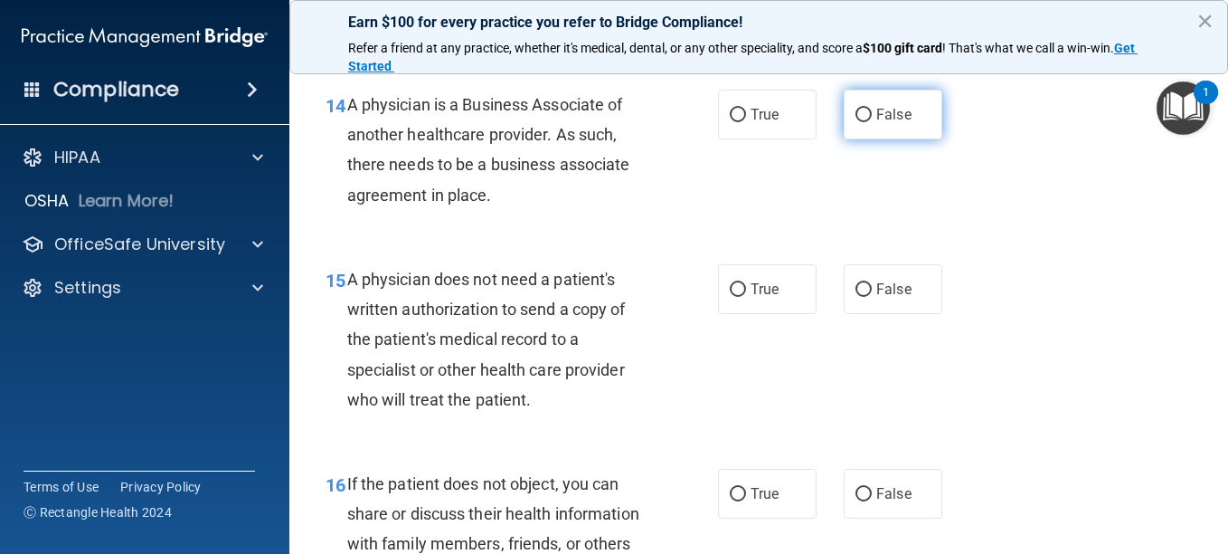
click at [856, 122] on input "False" at bounding box center [864, 116] width 16 height 14
radio input "true"
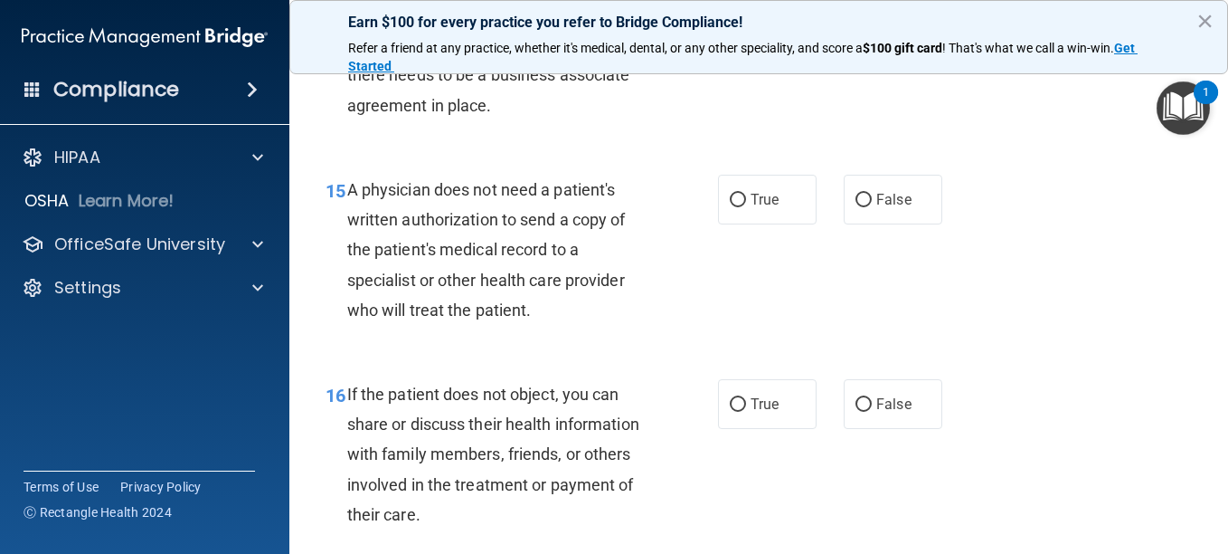
scroll to position [2532, 0]
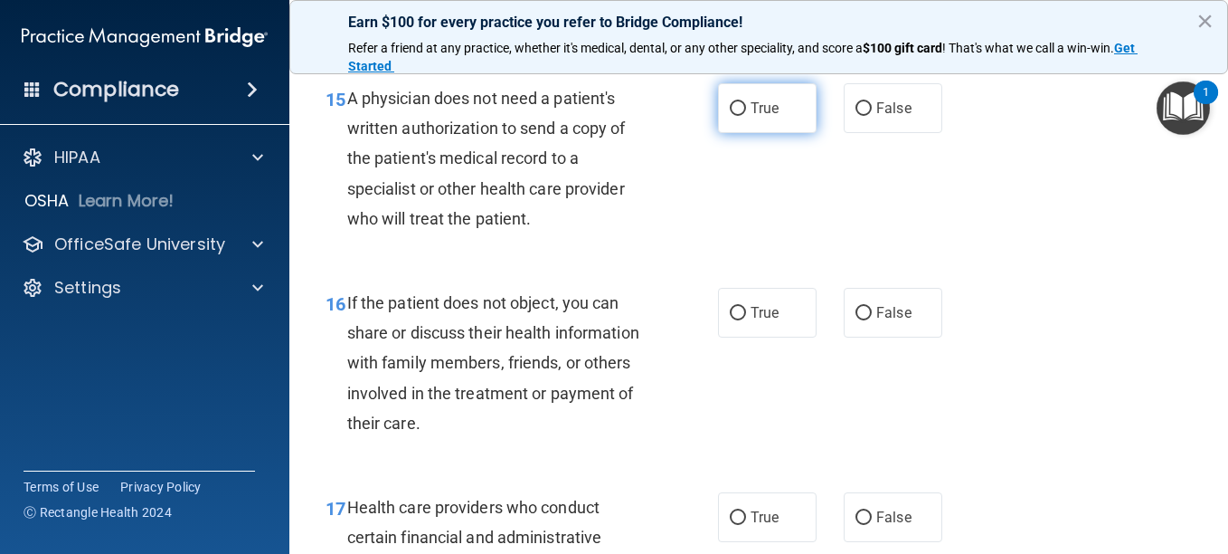
click at [731, 116] on input "True" at bounding box center [738, 109] width 16 height 14
radio input "true"
click at [731, 116] on input "True" at bounding box center [738, 109] width 16 height 14
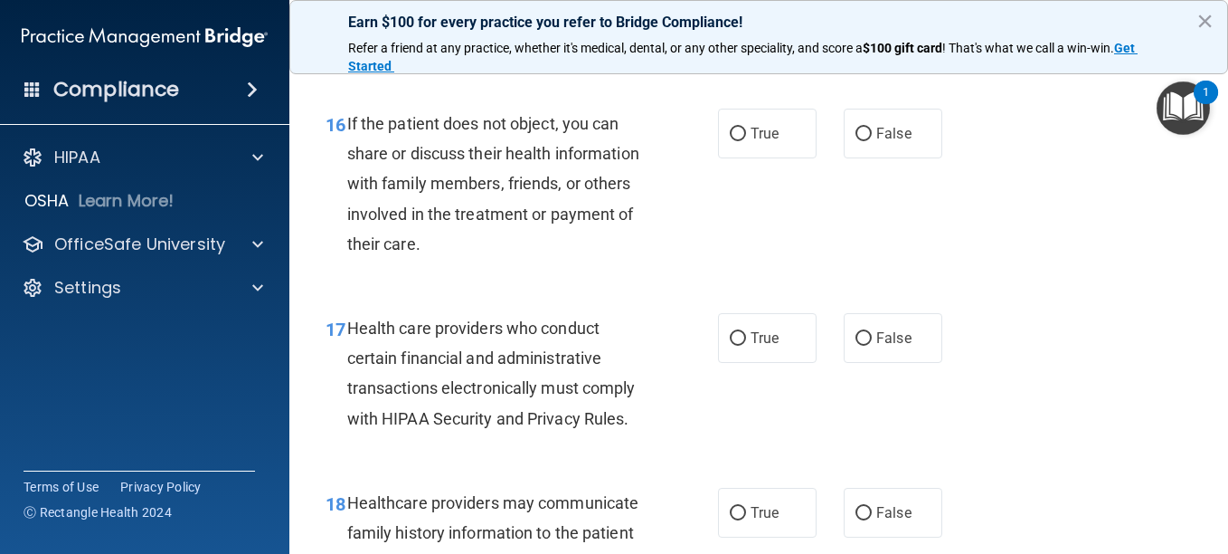
scroll to position [2713, 0]
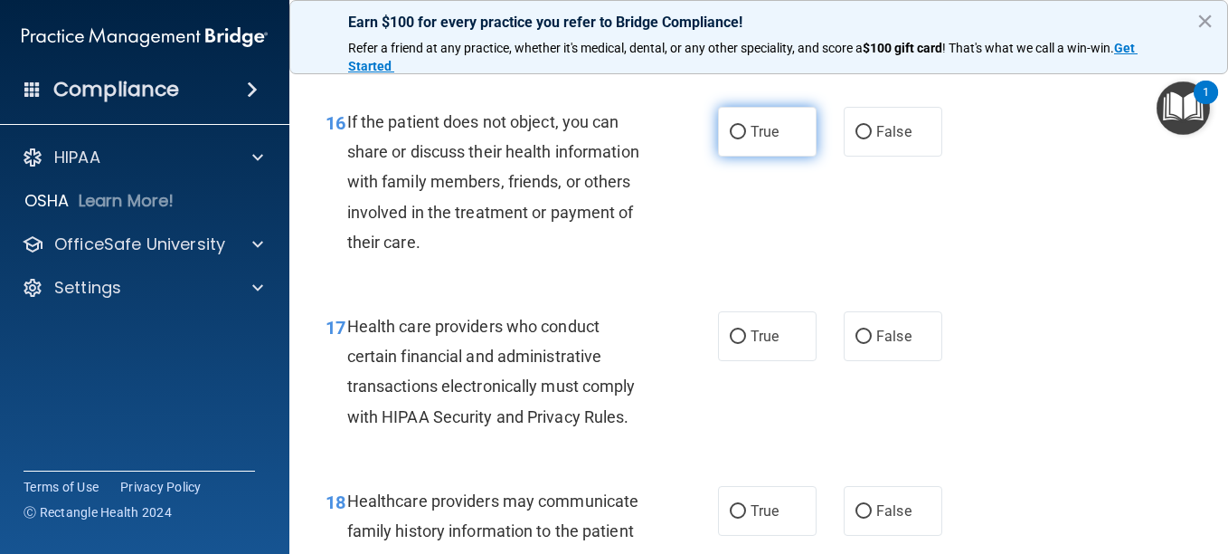
click at [731, 139] on input "True" at bounding box center [738, 133] width 16 height 14
radio input "true"
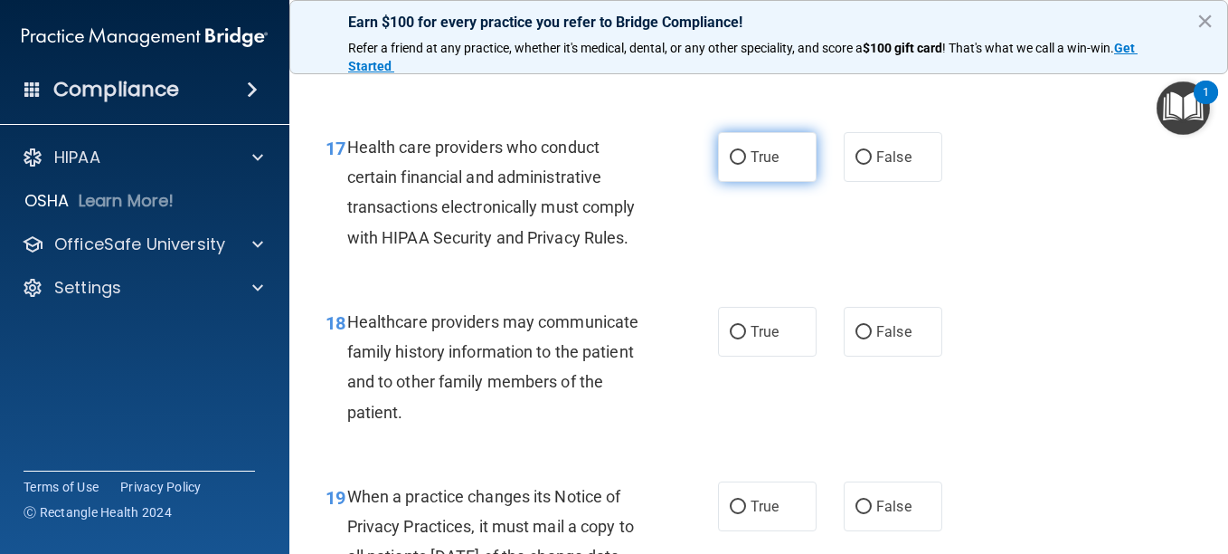
scroll to position [2894, 0]
click at [730, 163] on input "True" at bounding box center [738, 156] width 16 height 14
radio input "true"
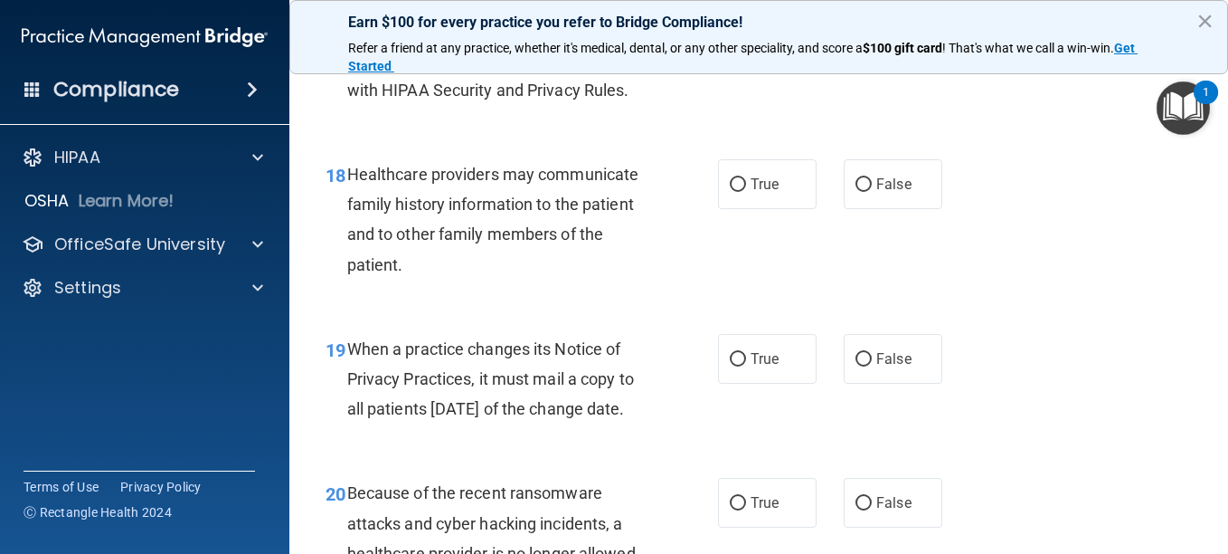
scroll to position [3075, 0]
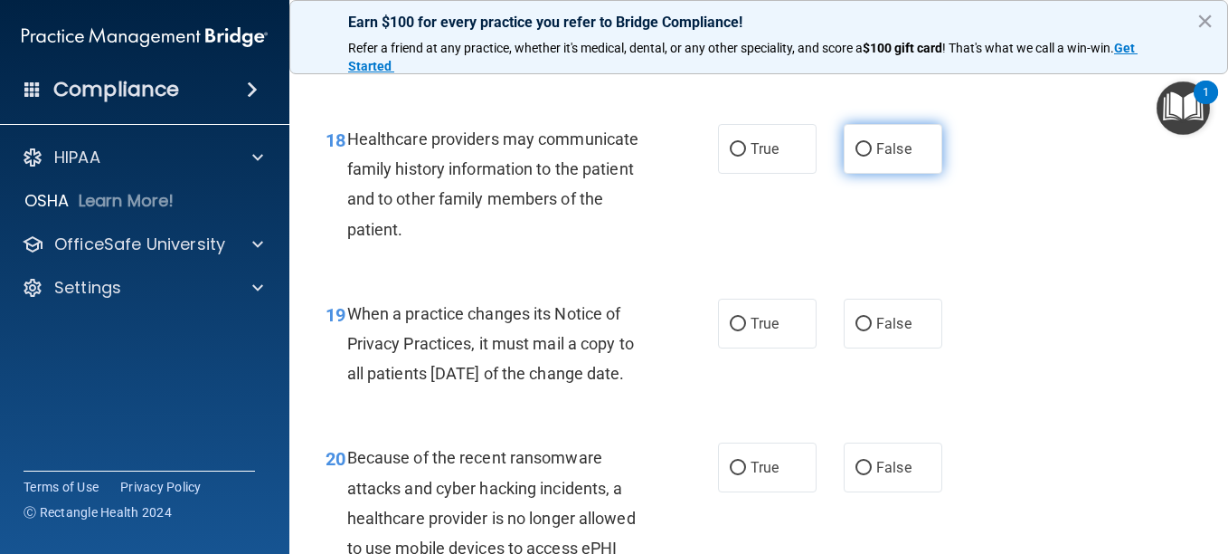
click at [856, 156] on input "False" at bounding box center [864, 150] width 16 height 14
radio input "true"
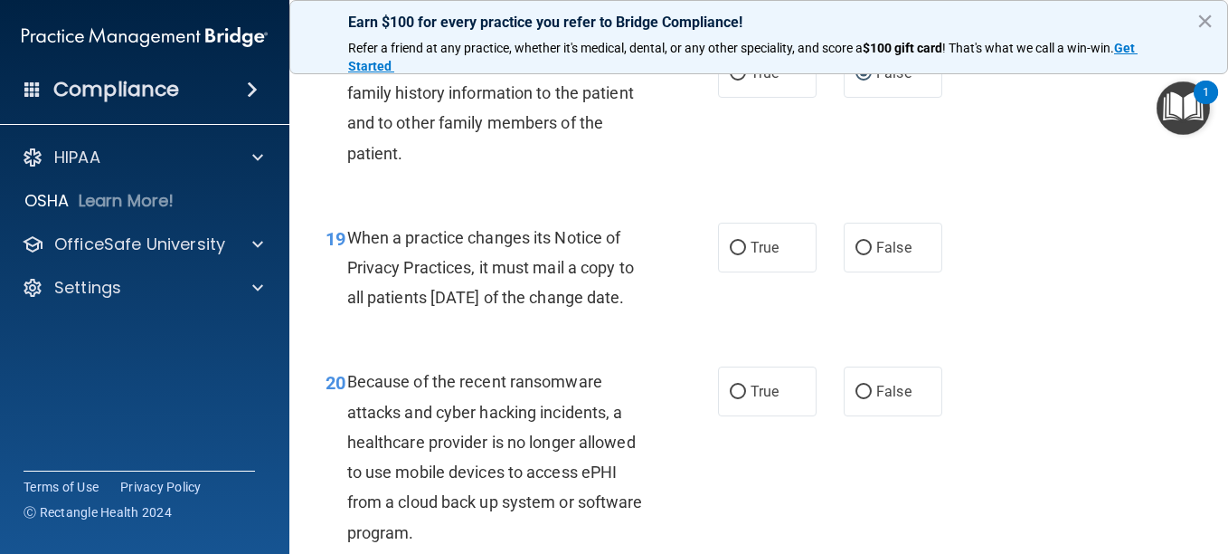
scroll to position [3256, 0]
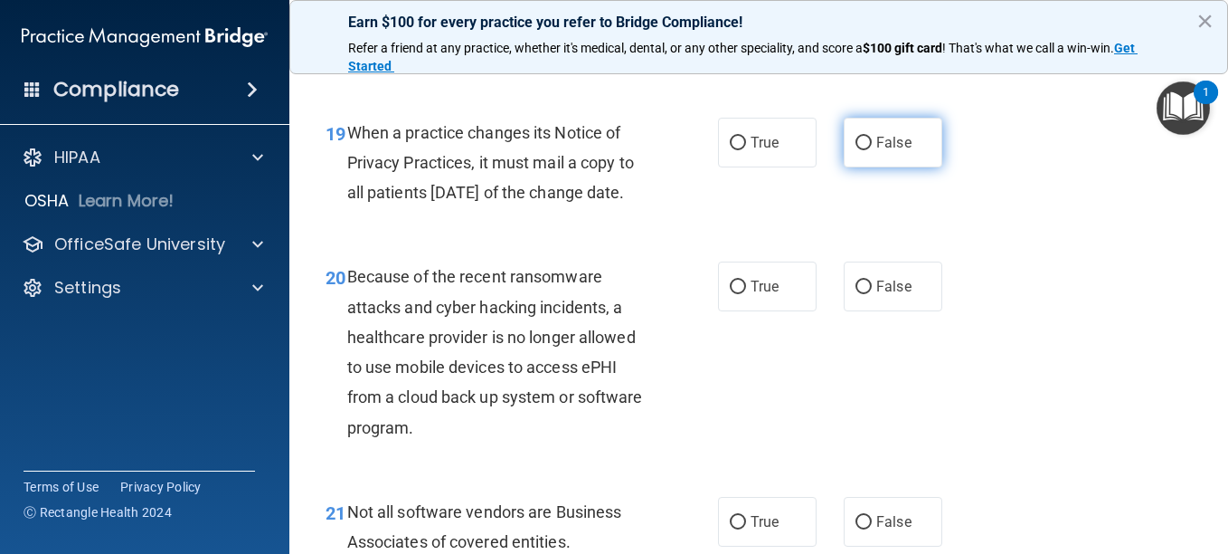
click at [856, 150] on input "False" at bounding box center [864, 144] width 16 height 14
radio input "true"
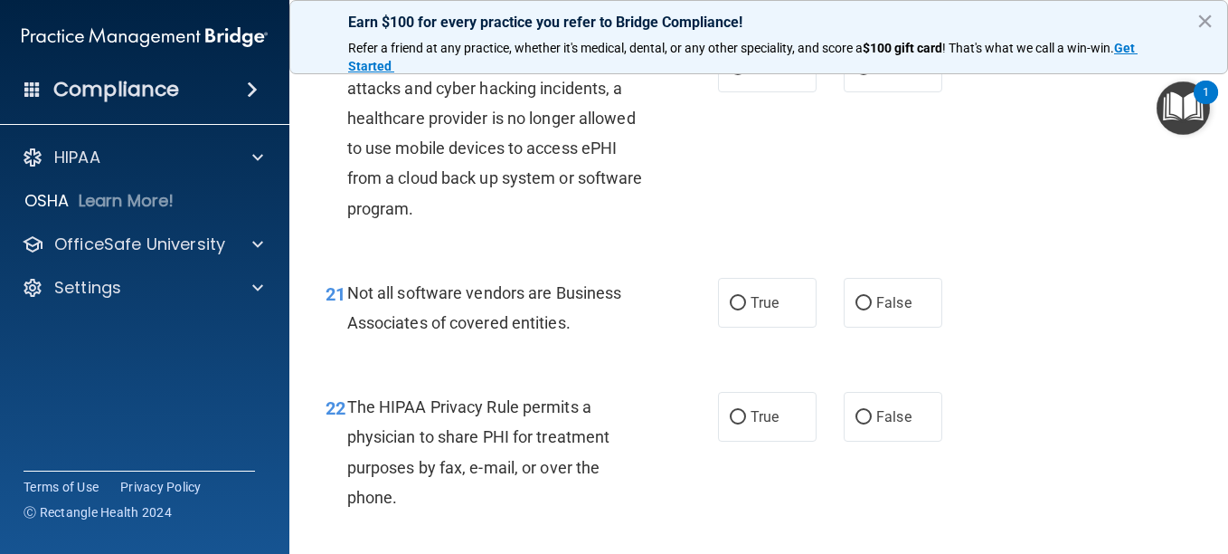
scroll to position [3527, 0]
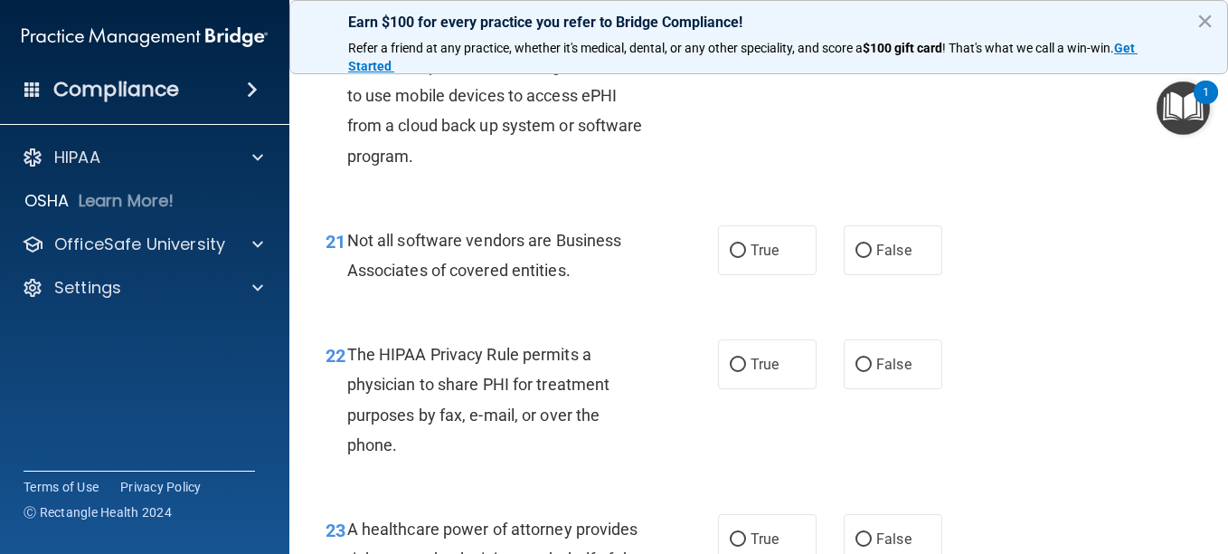
click at [856, 23] on input "False" at bounding box center [864, 16] width 16 height 14
radio input "true"
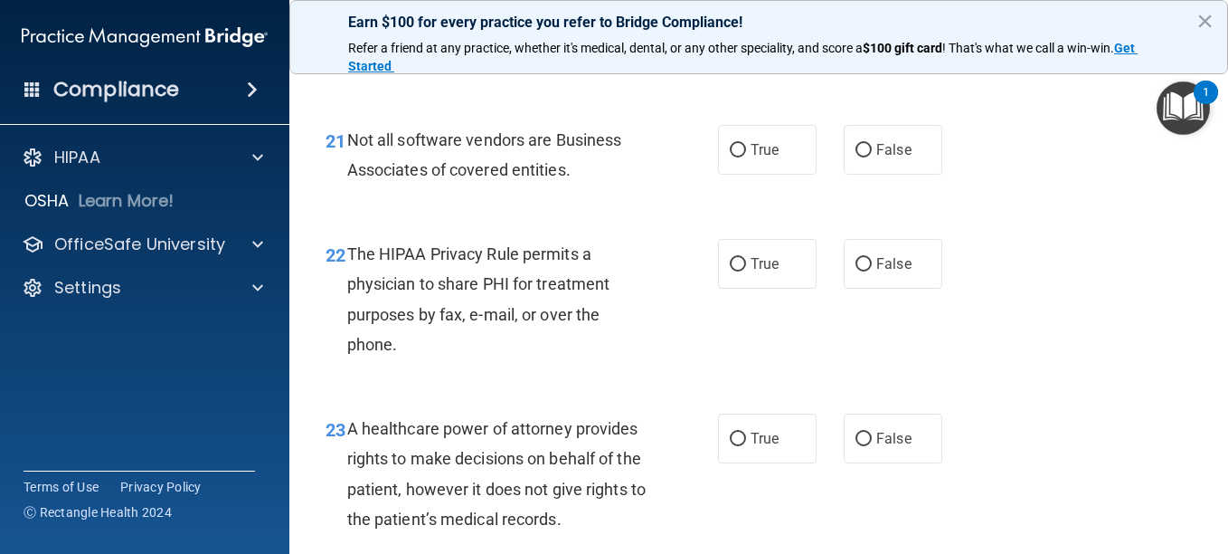
scroll to position [3708, 0]
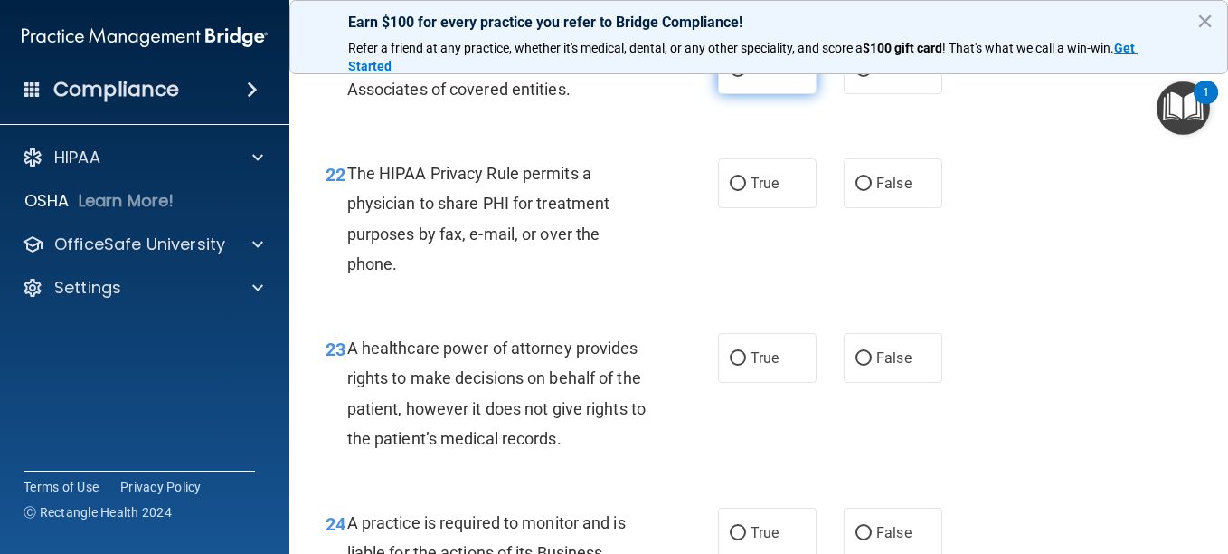
click at [731, 77] on input "True" at bounding box center [738, 70] width 16 height 14
radio input "true"
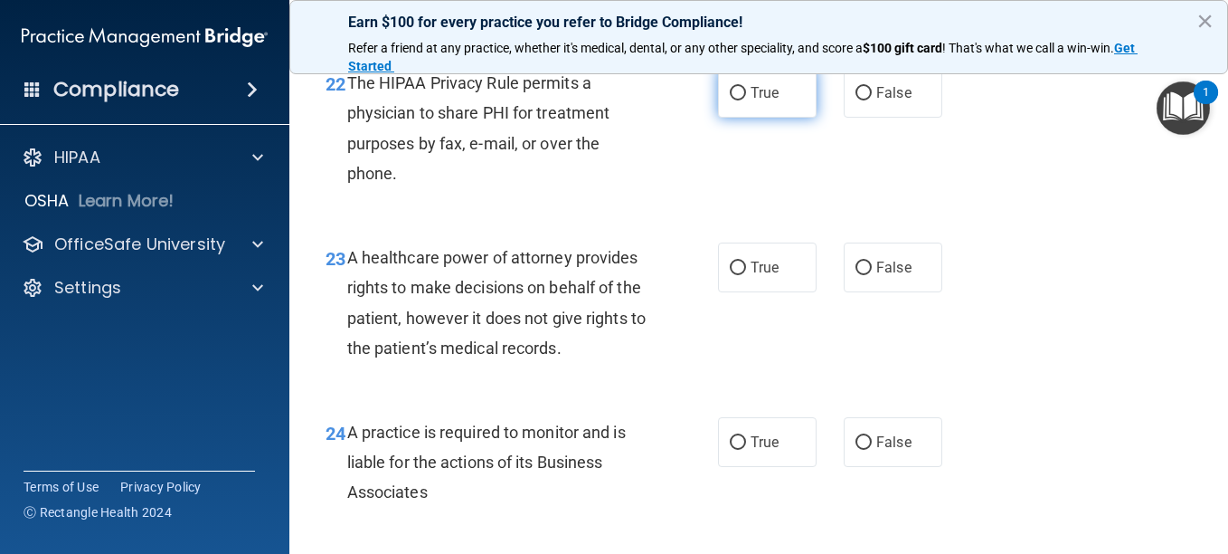
click at [733, 100] on input "True" at bounding box center [738, 94] width 16 height 14
radio input "true"
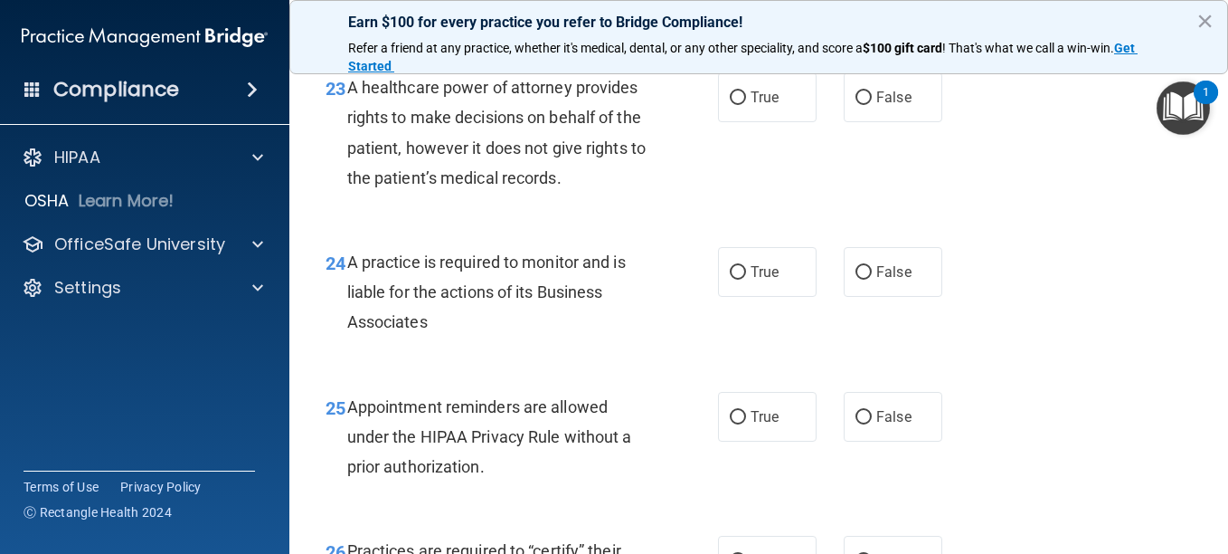
scroll to position [3980, 0]
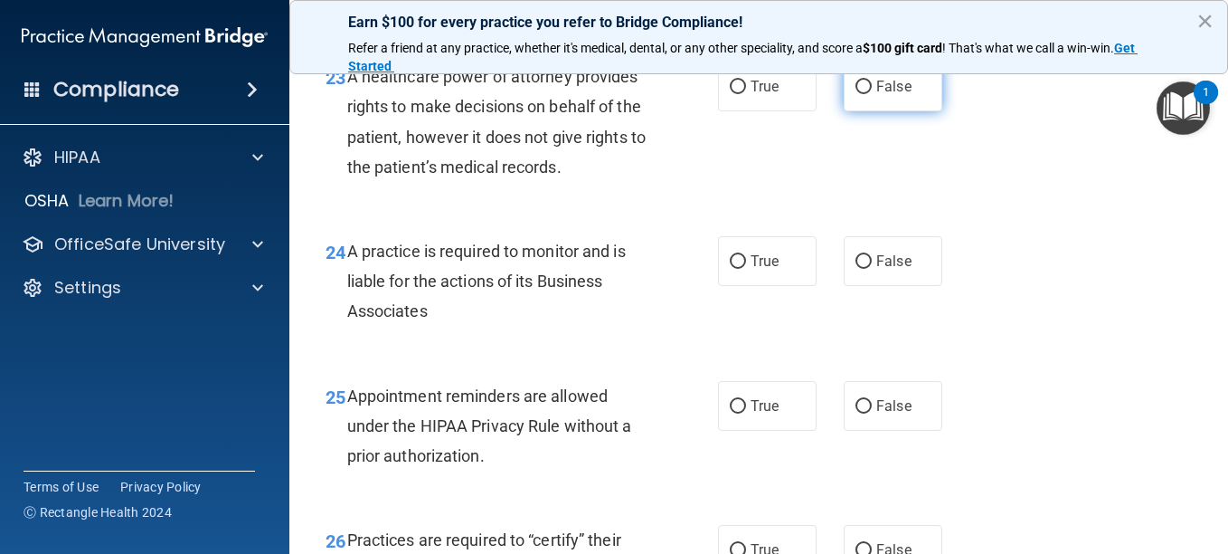
click at [858, 94] on input "False" at bounding box center [864, 87] width 16 height 14
radio input "true"
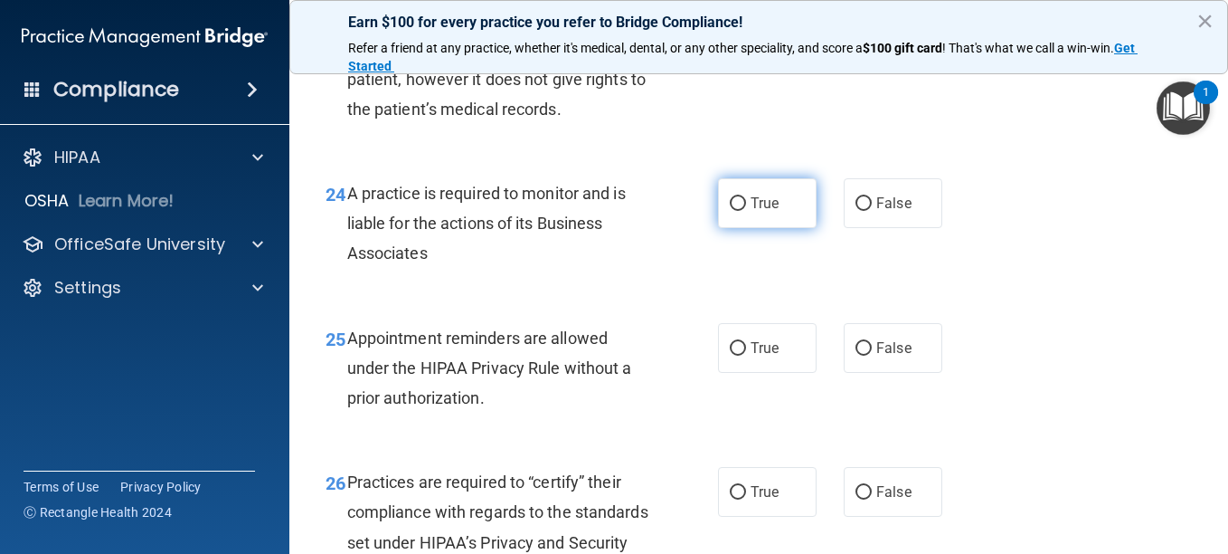
scroll to position [4070, 0]
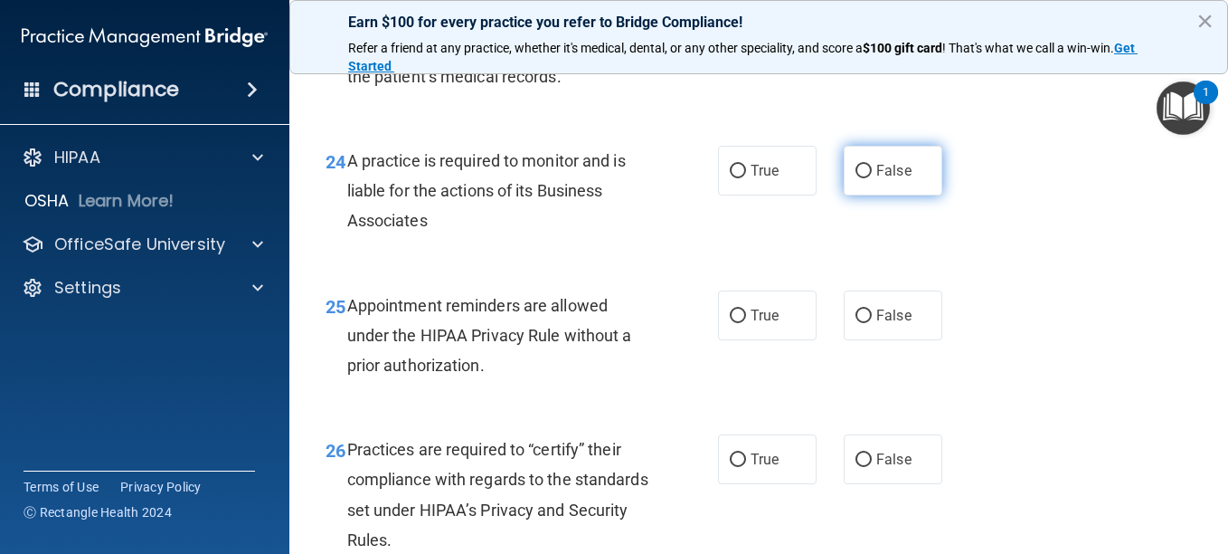
click at [856, 178] on input "False" at bounding box center [864, 172] width 16 height 14
radio input "true"
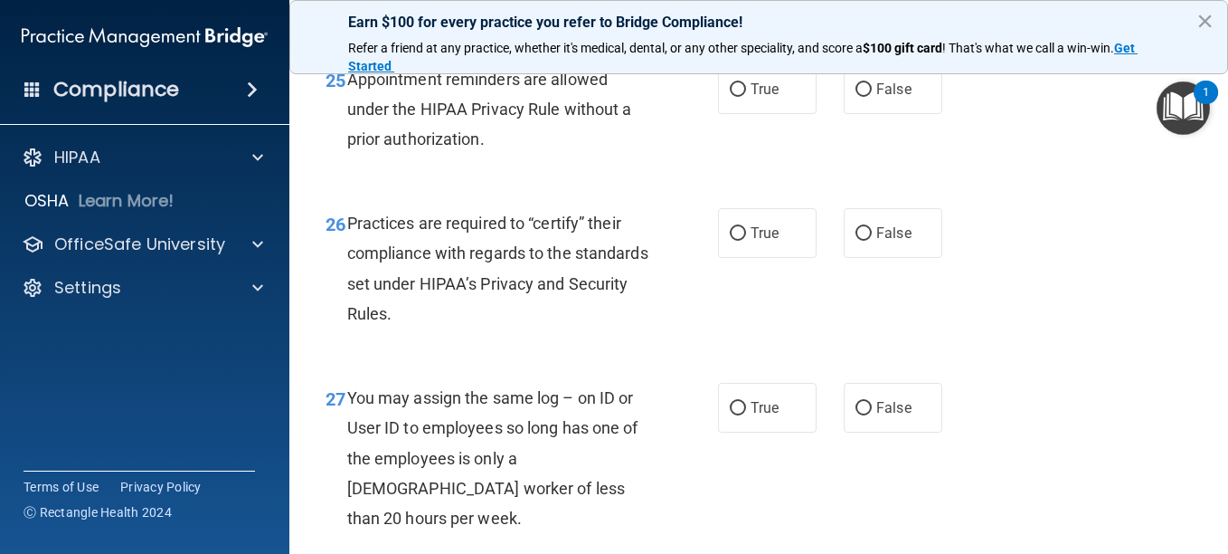
scroll to position [4341, 0]
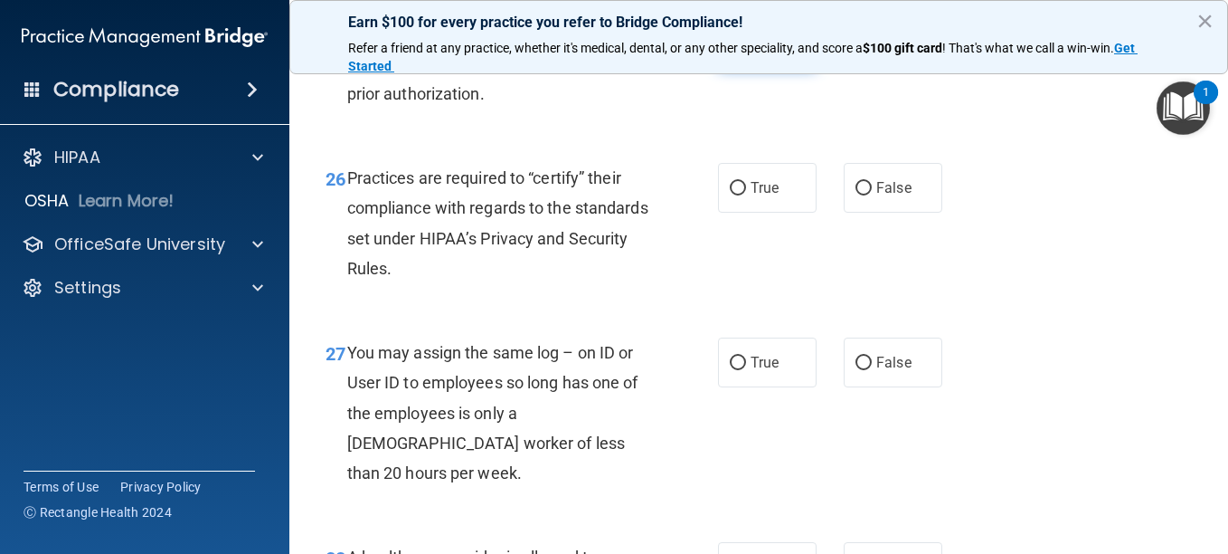
click at [732, 52] on input "True" at bounding box center [738, 45] width 16 height 14
radio input "true"
click at [856, 195] on input "False" at bounding box center [864, 189] width 16 height 14
radio input "true"
click at [856, 195] on input "False" at bounding box center [864, 189] width 16 height 14
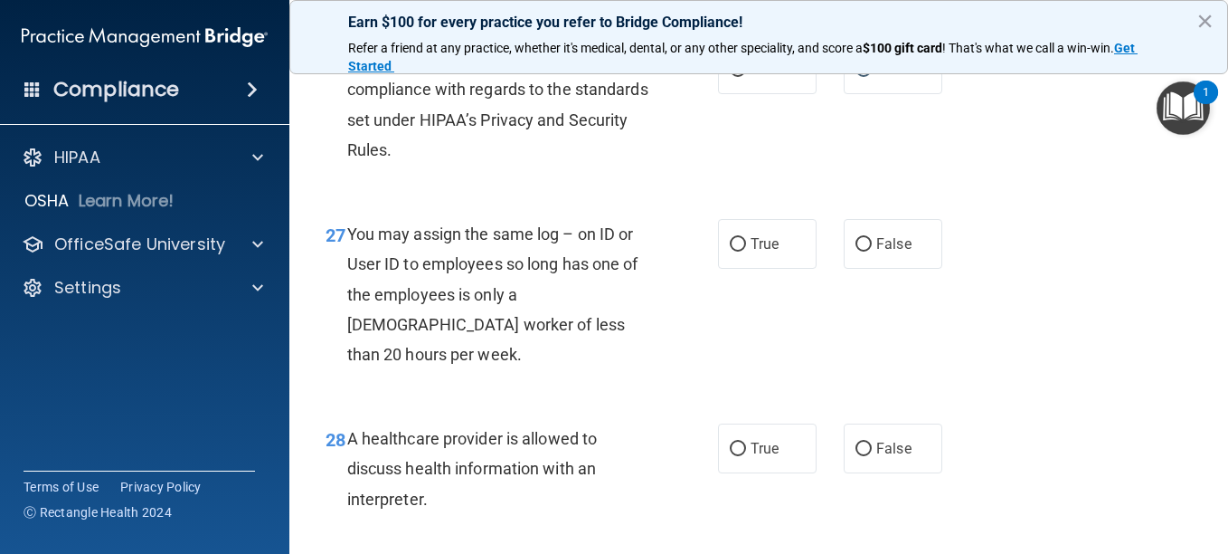
scroll to position [4613, 0]
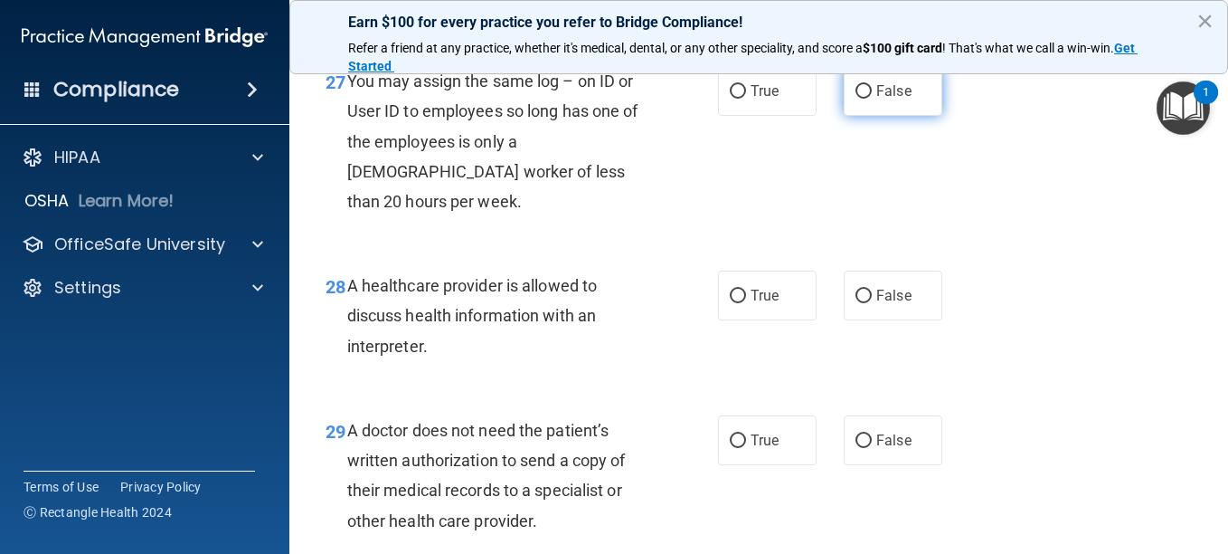
click at [857, 99] on input "False" at bounding box center [864, 92] width 16 height 14
radio input "true"
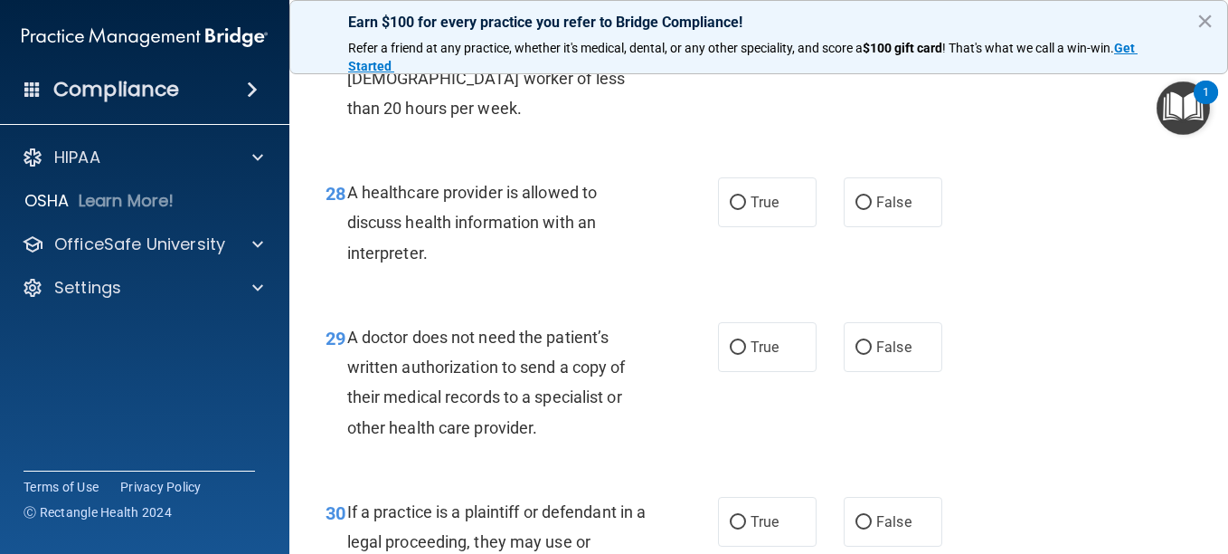
scroll to position [4794, 0]
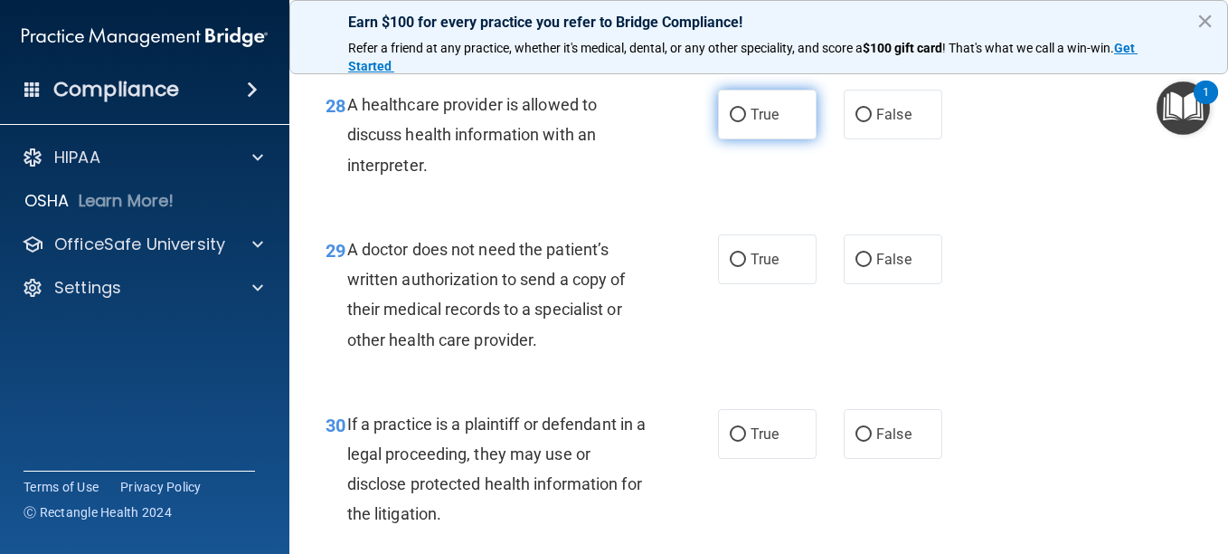
click at [730, 122] on input "True" at bounding box center [738, 116] width 16 height 14
radio input "true"
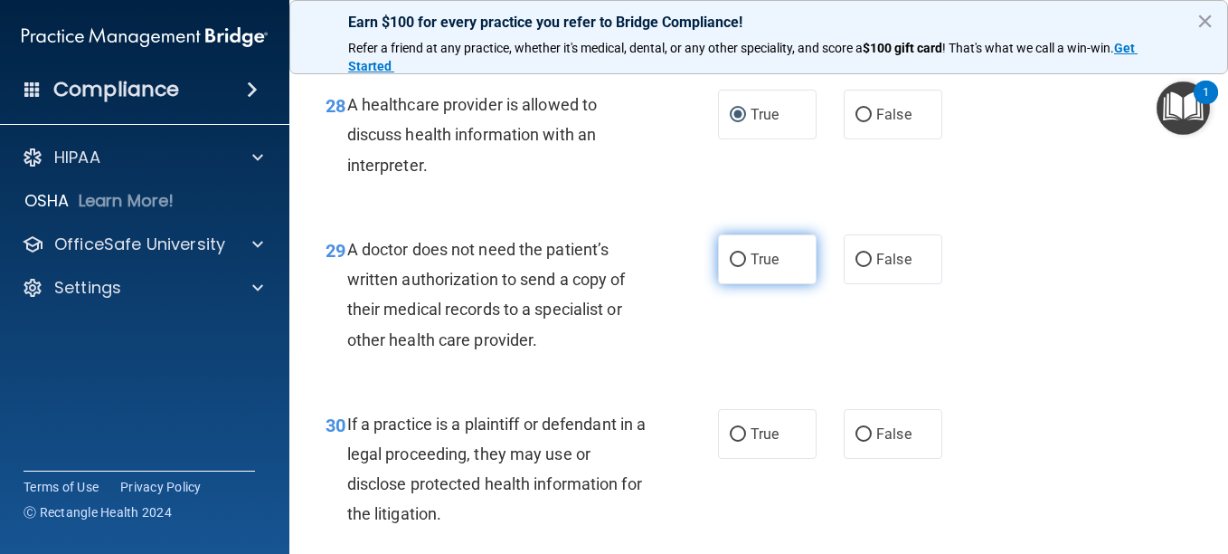
click at [731, 267] on input "True" at bounding box center [738, 260] width 16 height 14
radio input "true"
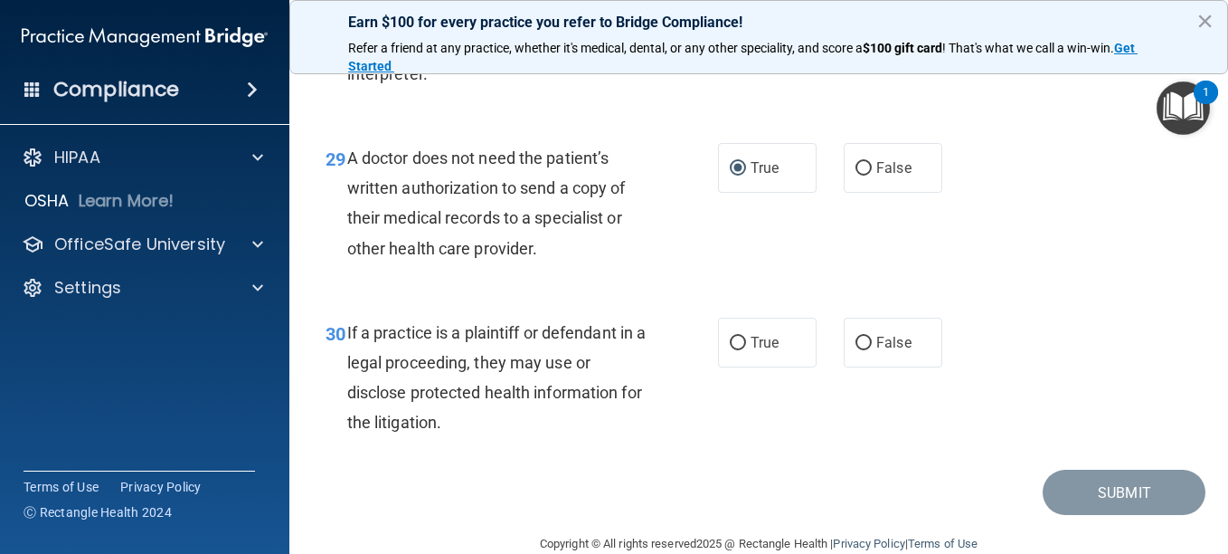
scroll to position [4974, 0]
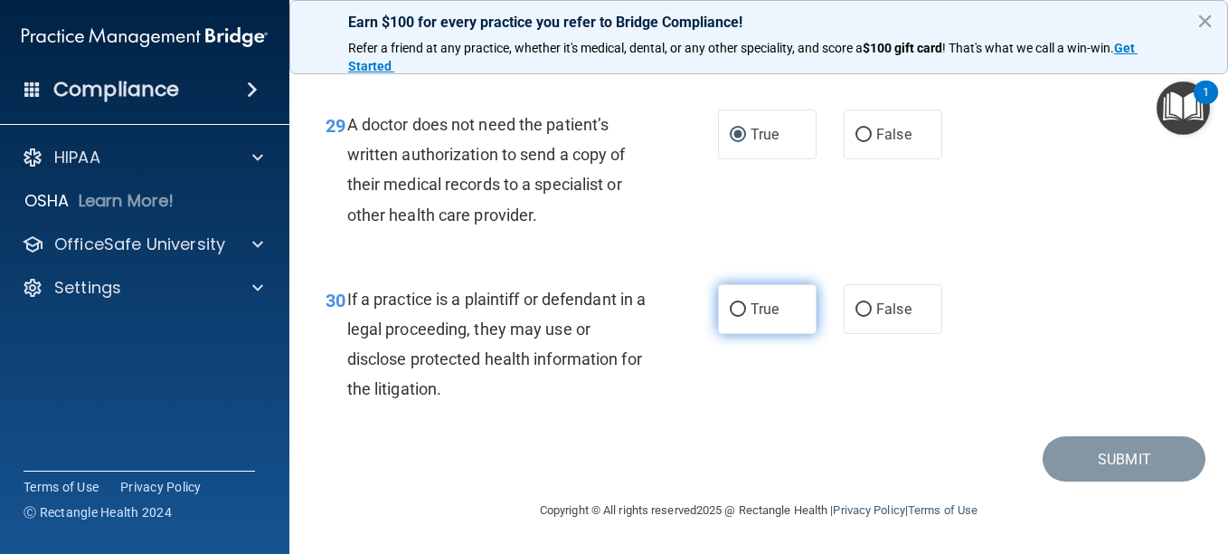
click at [733, 317] on input "True" at bounding box center [738, 310] width 16 height 14
radio input "true"
click at [733, 317] on input "True" at bounding box center [738, 310] width 16 height 14
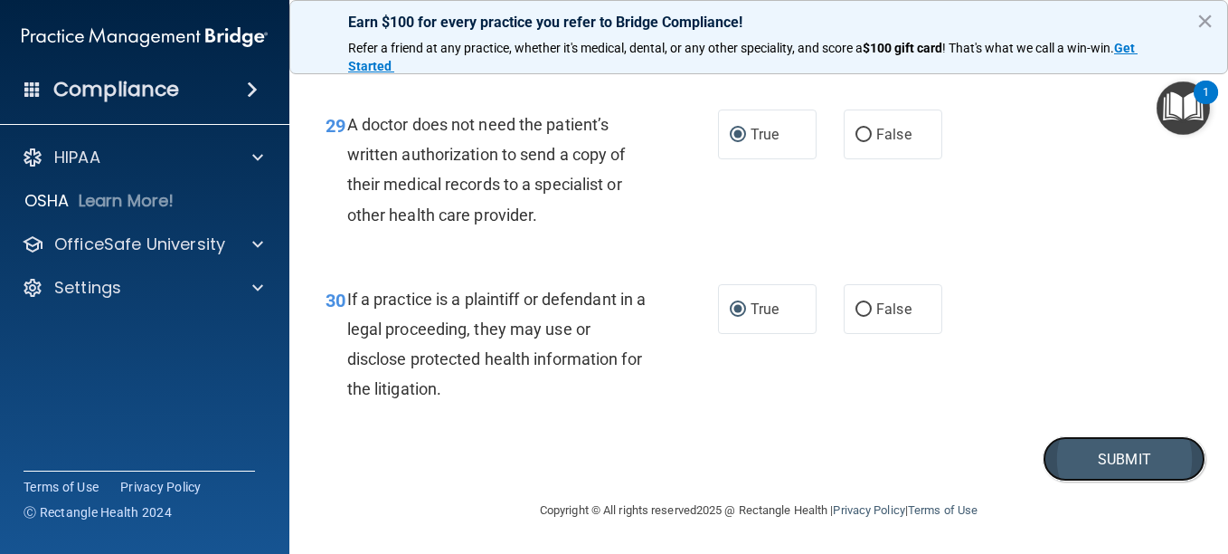
click at [1111, 482] on button "Submit" at bounding box center [1124, 459] width 163 height 46
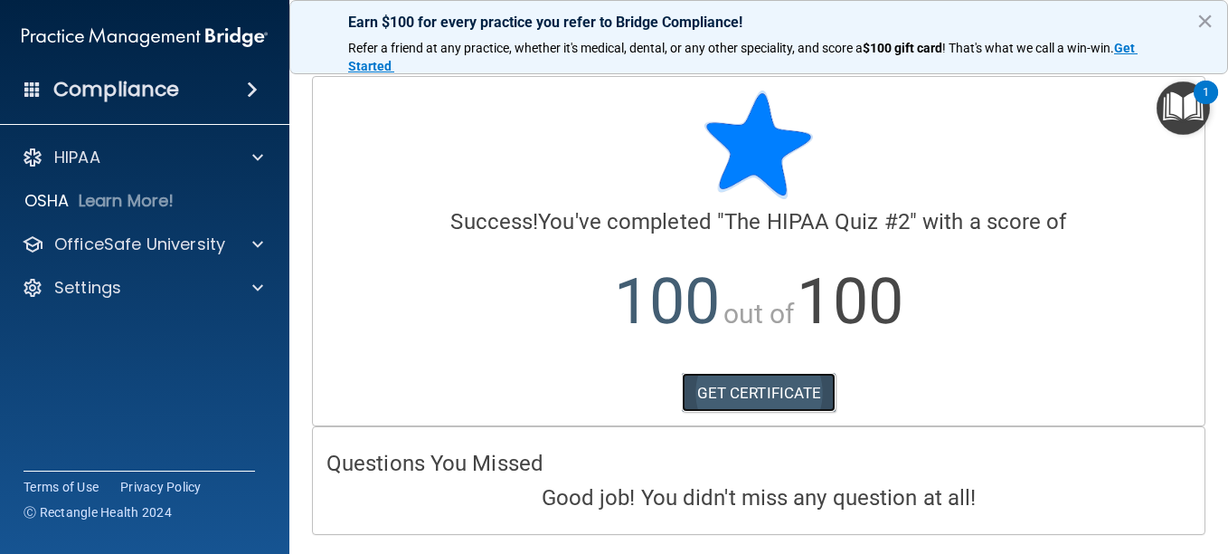
click at [740, 386] on link "GET CERTIFICATE" at bounding box center [759, 393] width 155 height 40
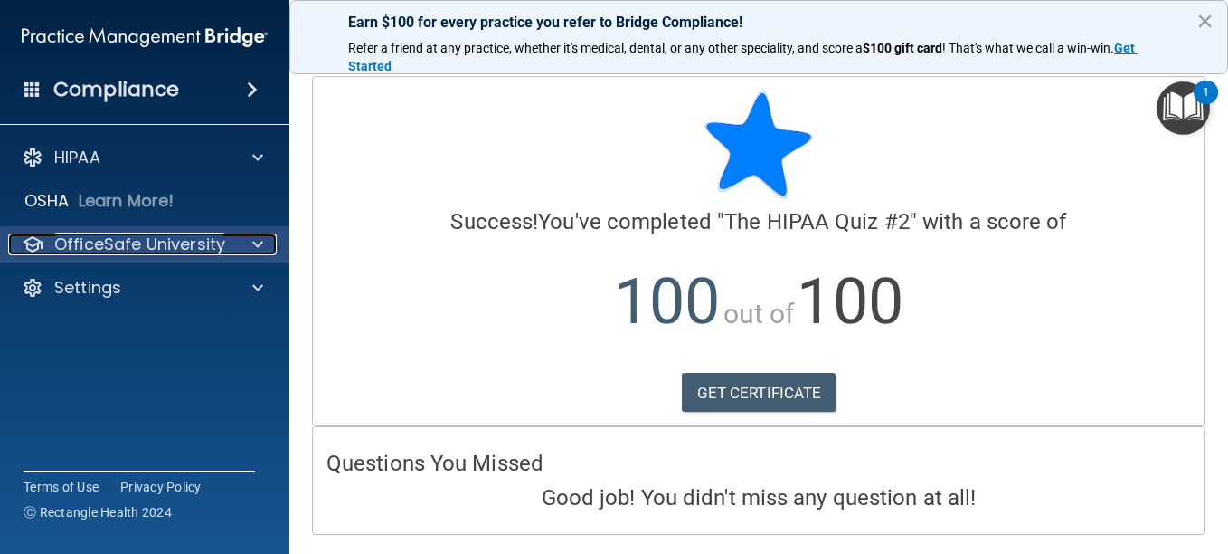
click at [188, 242] on p "OfficeSafe University" at bounding box center [139, 244] width 171 height 22
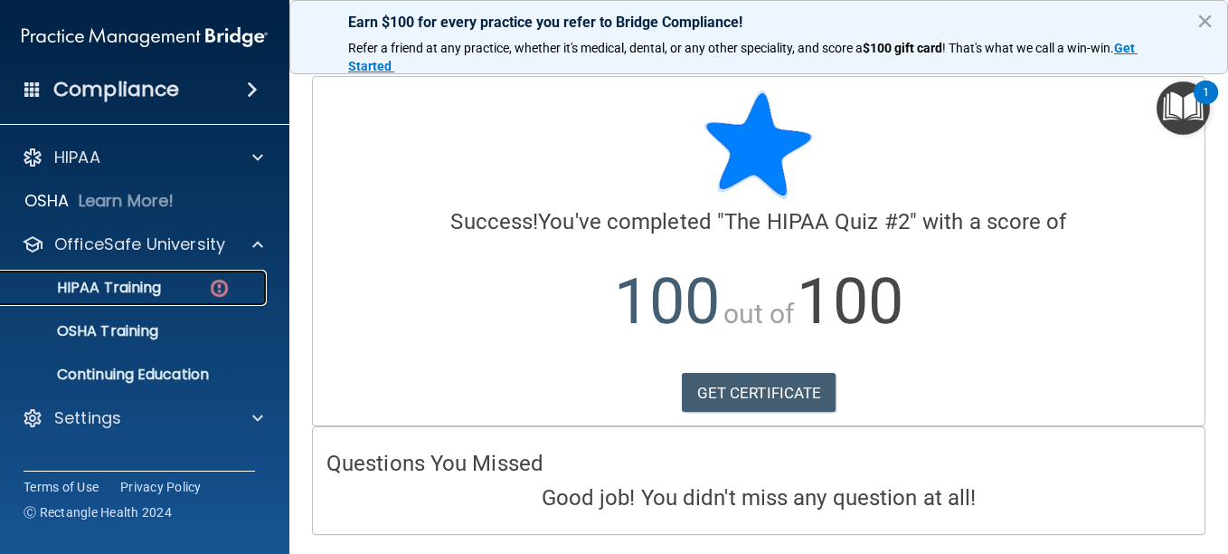
click at [155, 283] on p "HIPAA Training" at bounding box center [86, 288] width 149 height 18
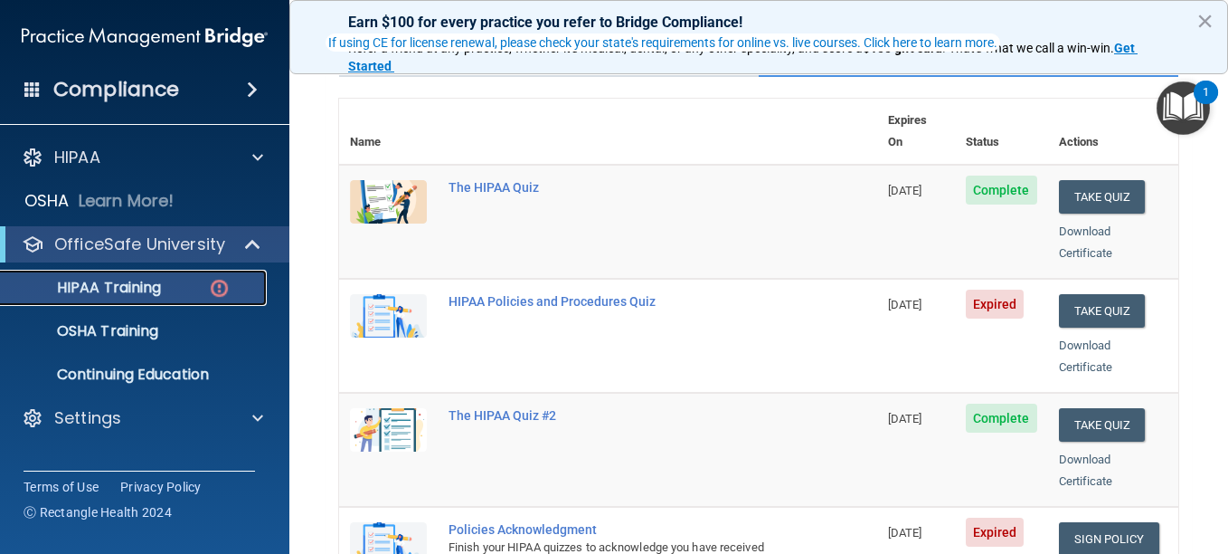
scroll to position [181, 0]
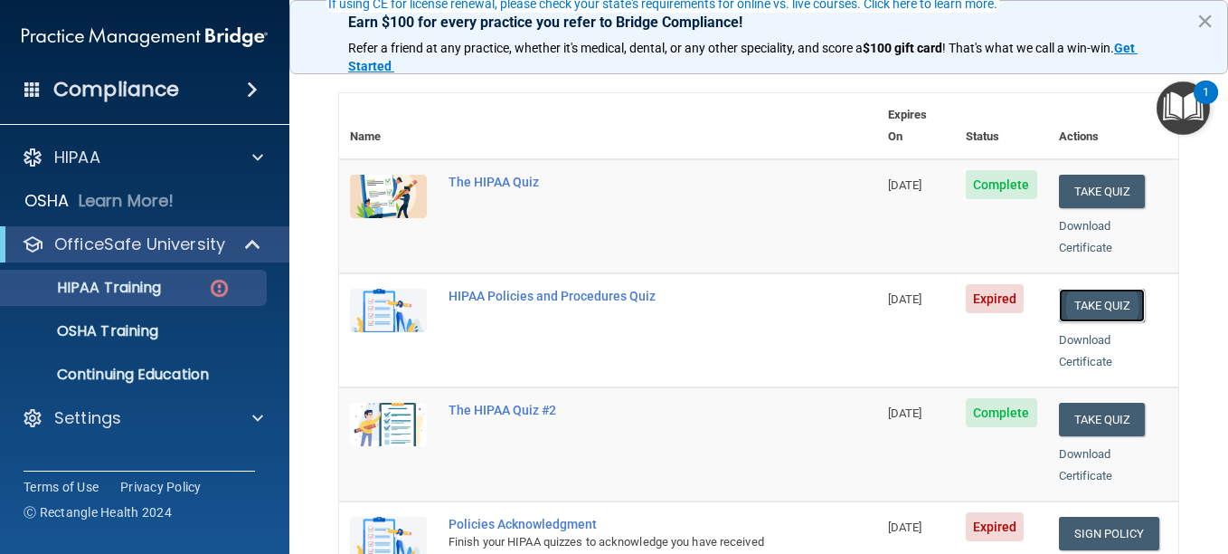
click at [1094, 289] on button "Take Quiz" at bounding box center [1102, 305] width 87 height 33
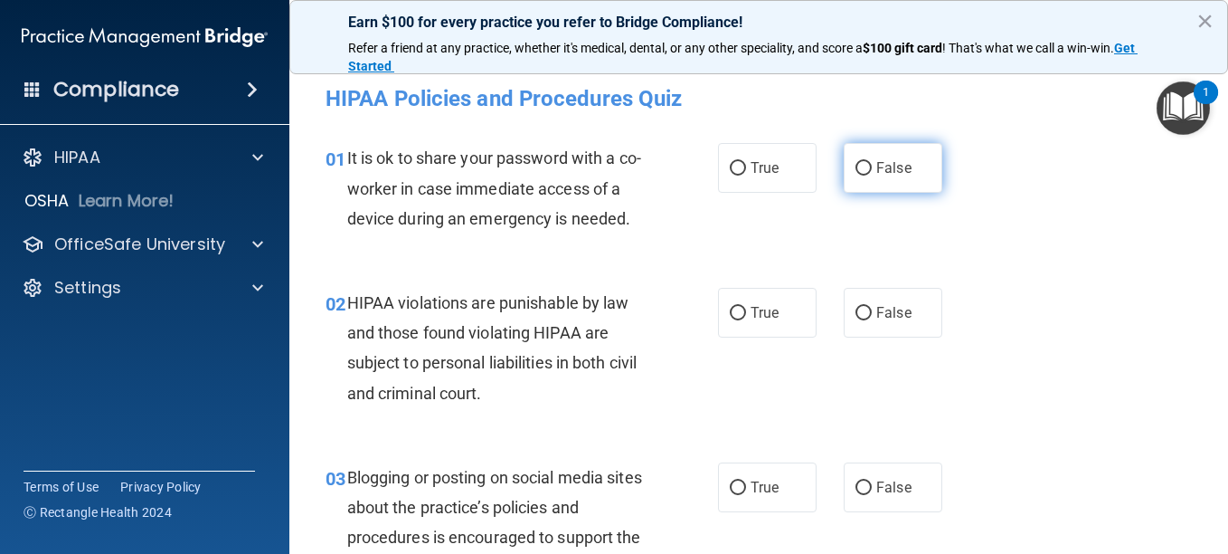
click at [858, 166] on input "False" at bounding box center [864, 169] width 16 height 14
radio input "true"
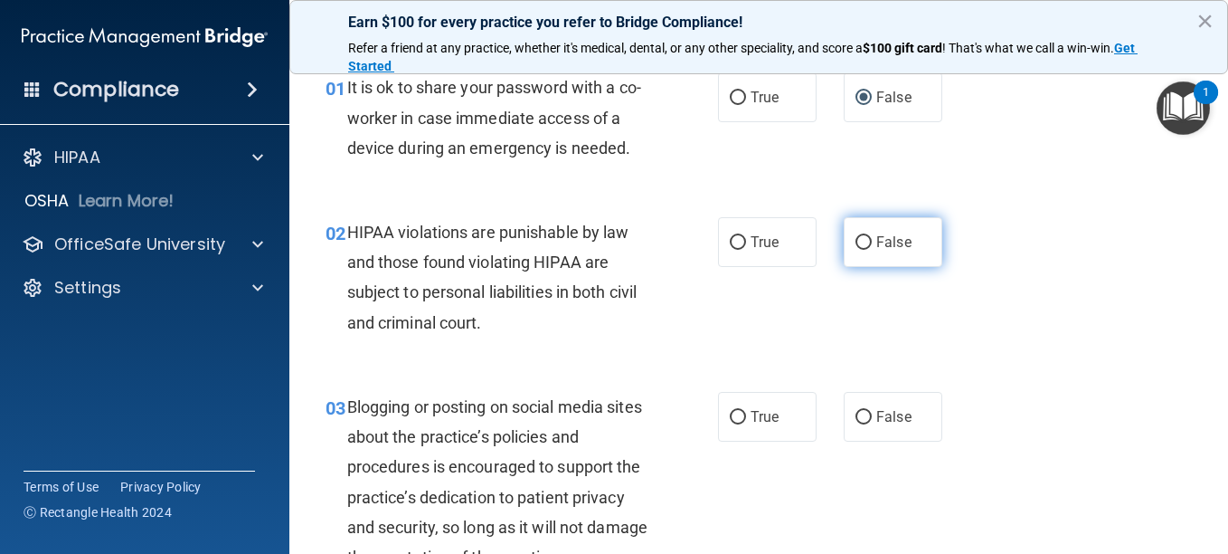
scroll to position [90, 0]
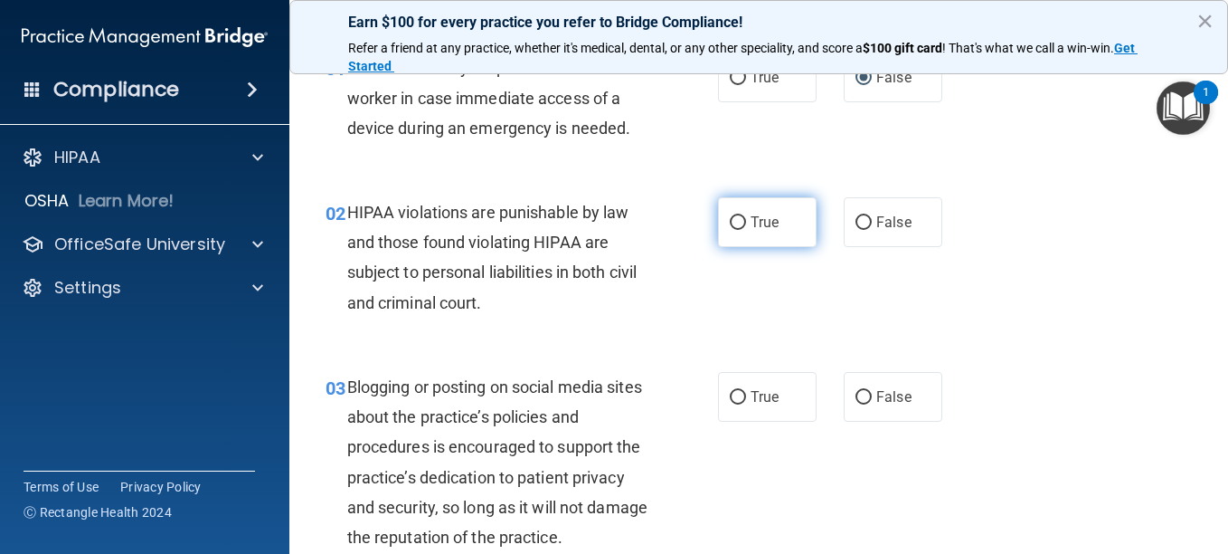
click at [732, 230] on input "True" at bounding box center [738, 223] width 16 height 14
radio input "true"
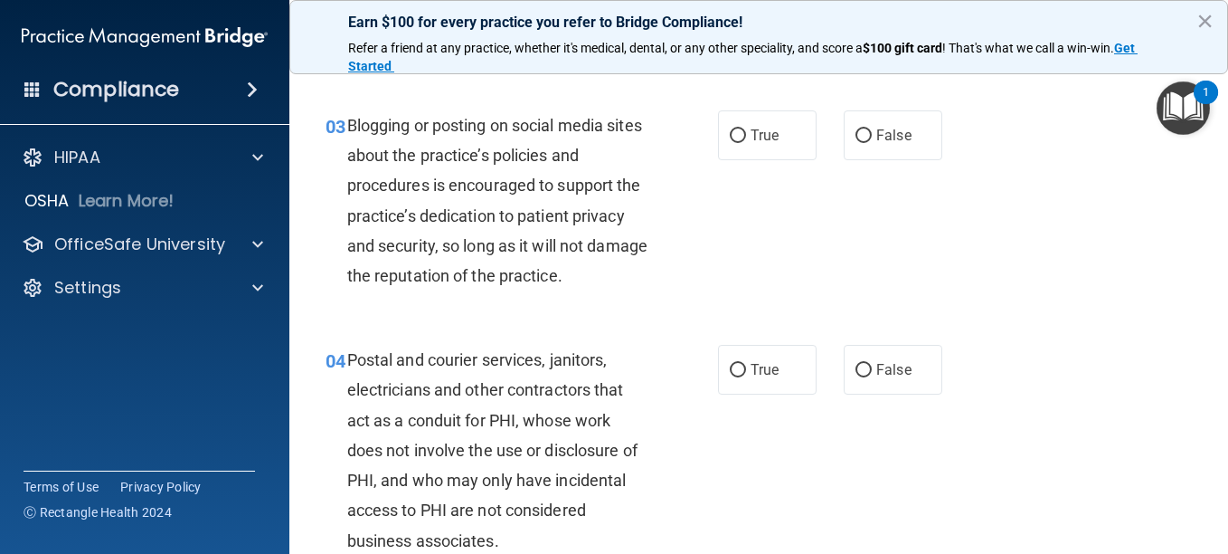
scroll to position [362, 0]
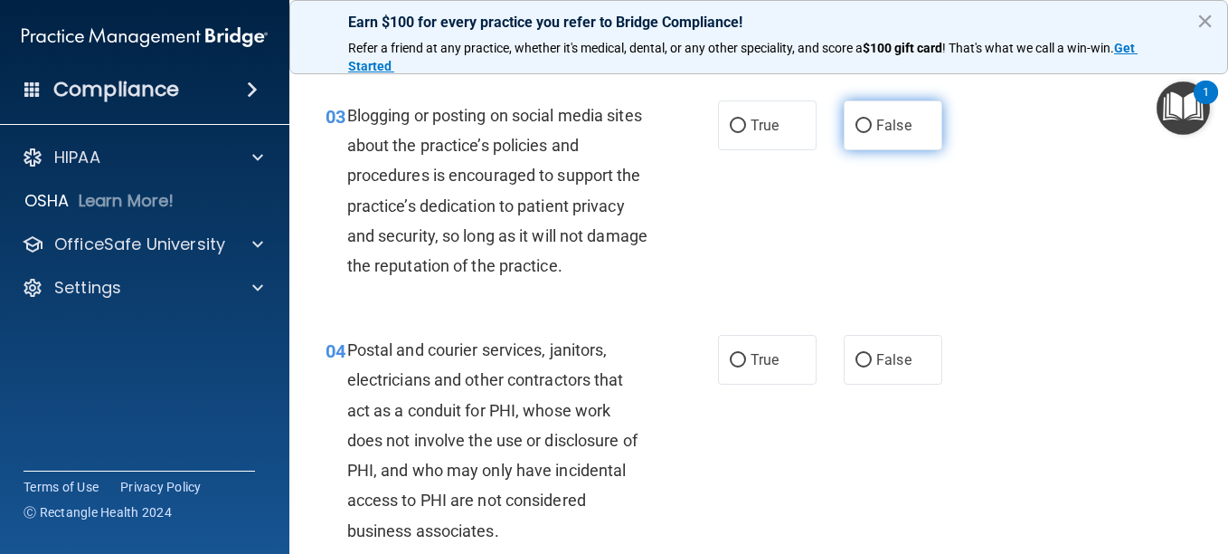
click at [856, 133] on input "False" at bounding box center [864, 126] width 16 height 14
radio input "true"
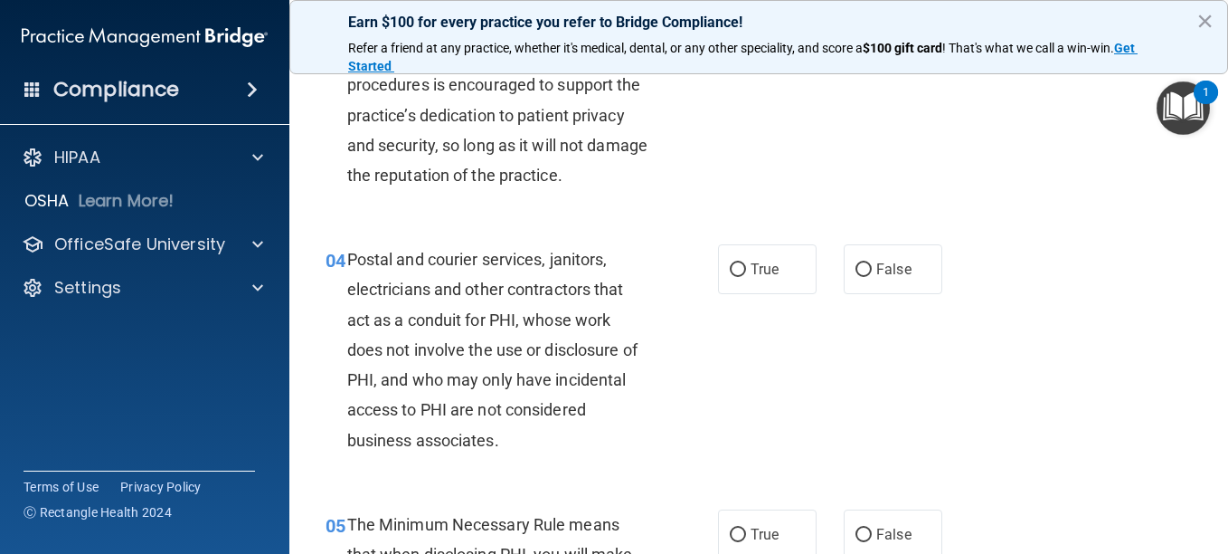
scroll to position [633, 0]
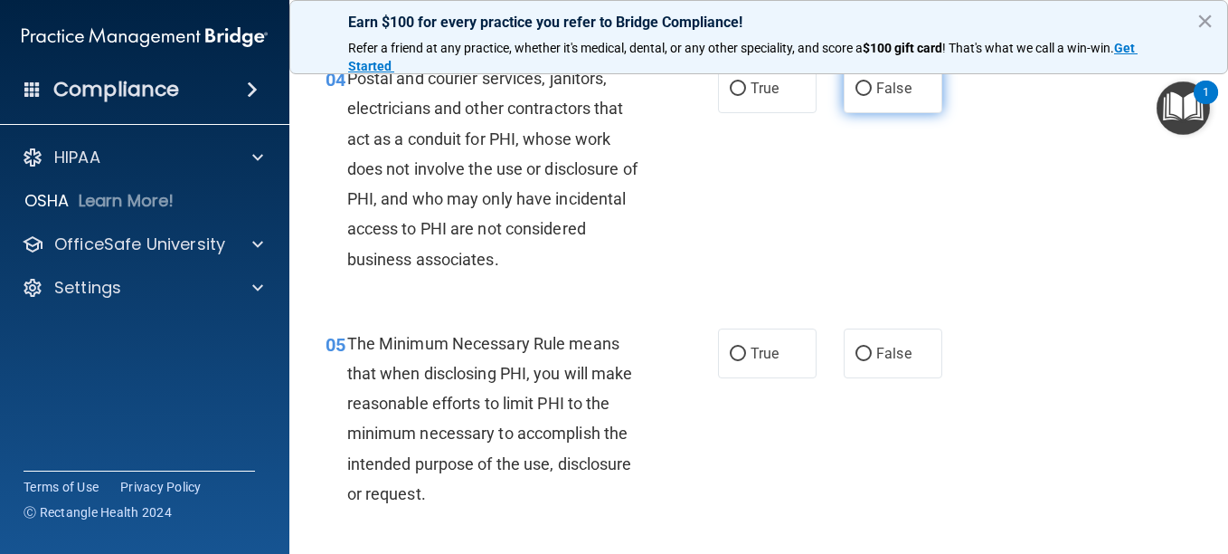
click at [856, 96] on input "False" at bounding box center [864, 89] width 16 height 14
radio input "true"
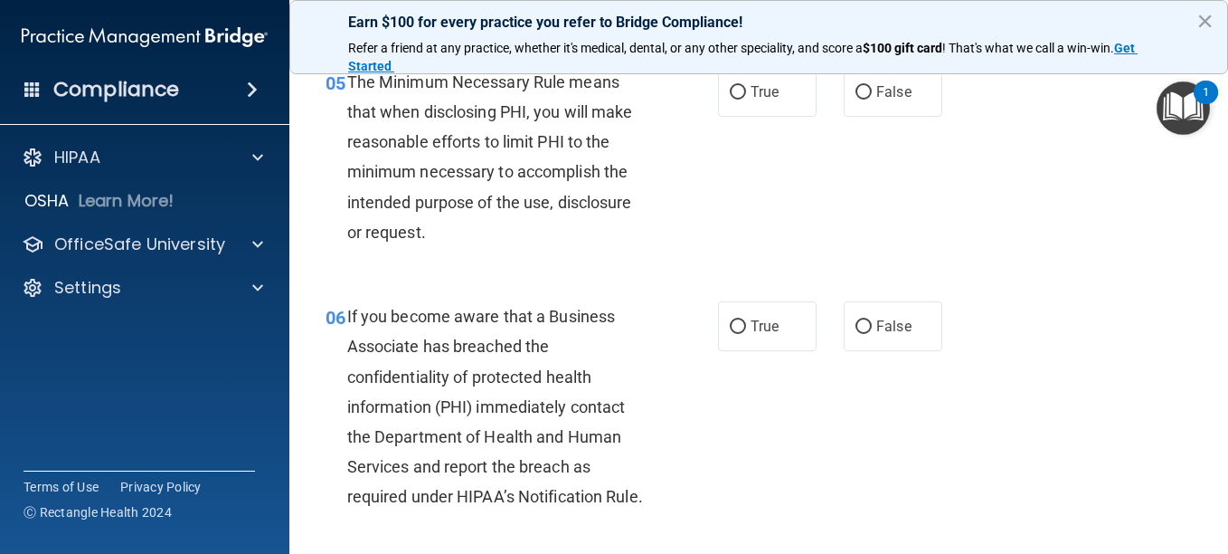
scroll to position [814, 0]
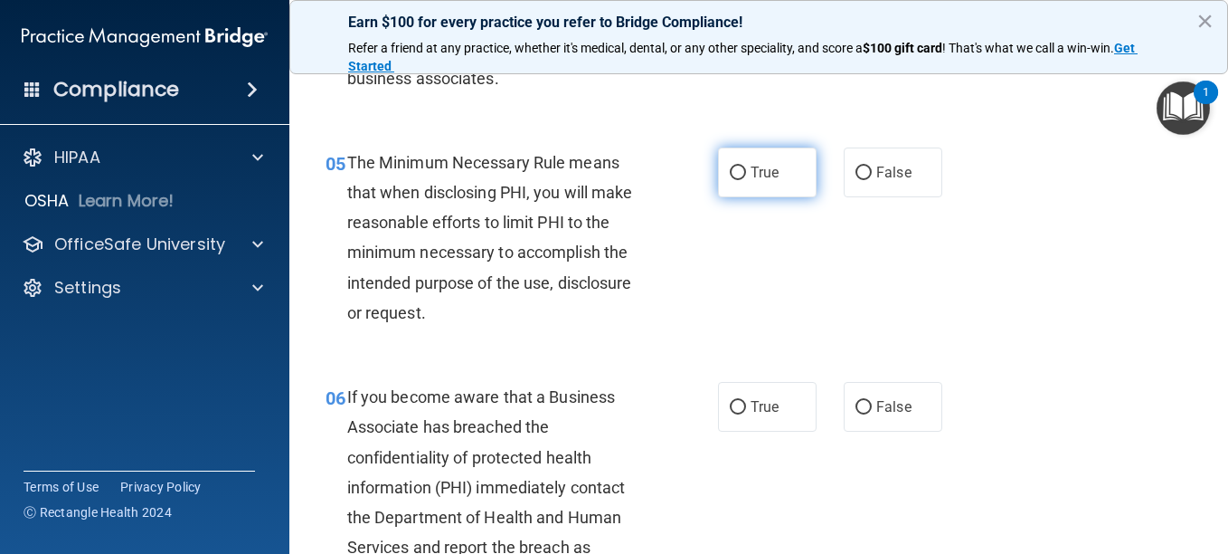
click at [734, 180] on input "True" at bounding box center [738, 173] width 16 height 14
radio input "true"
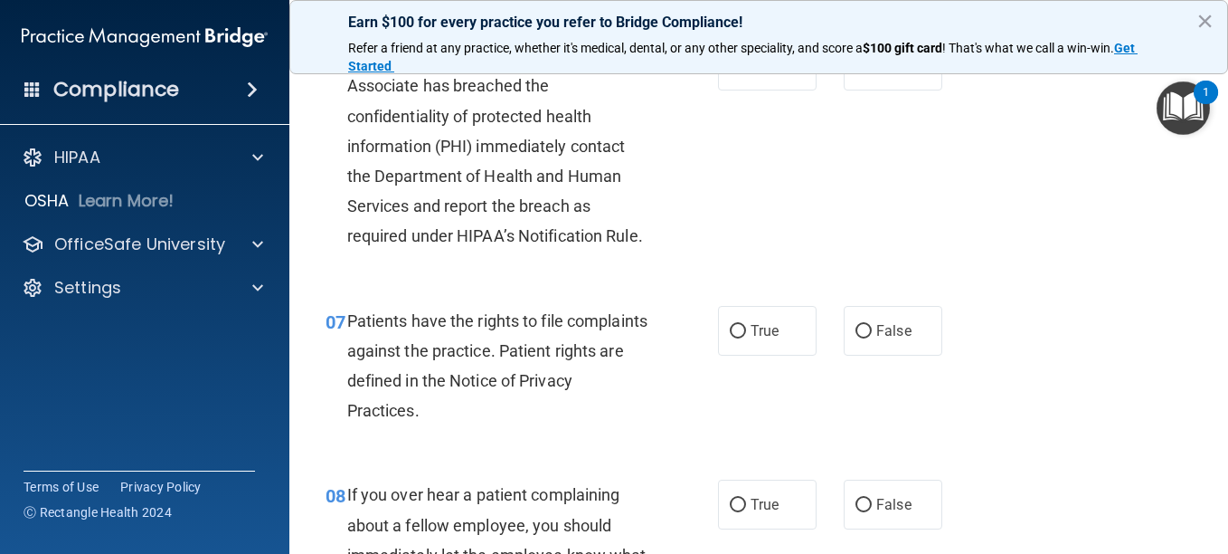
scroll to position [1176, 0]
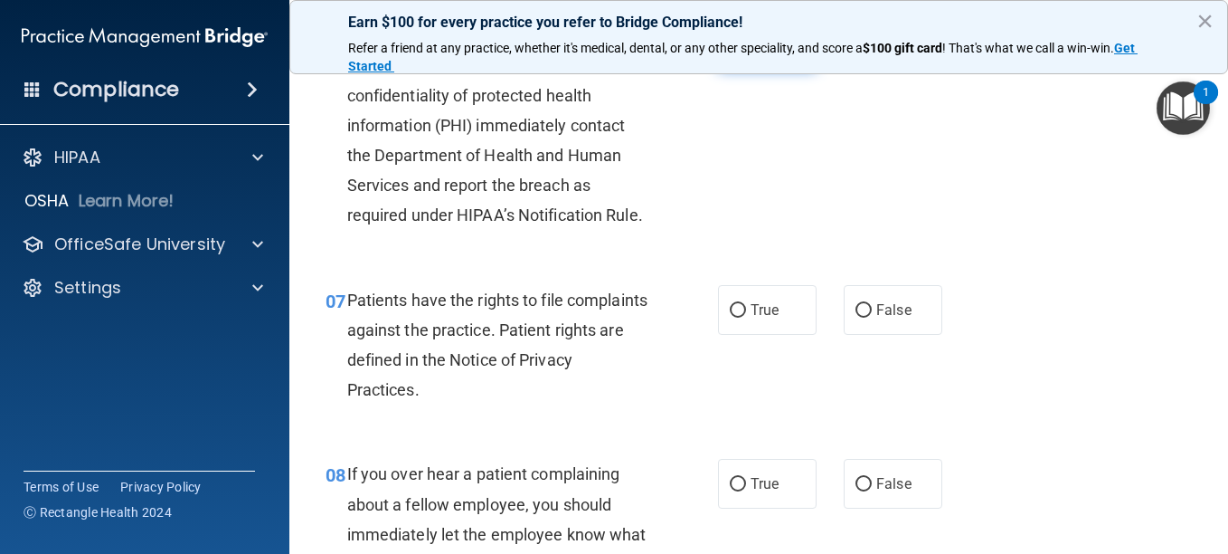
click at [730, 52] on input "True" at bounding box center [738, 46] width 16 height 14
radio input "true"
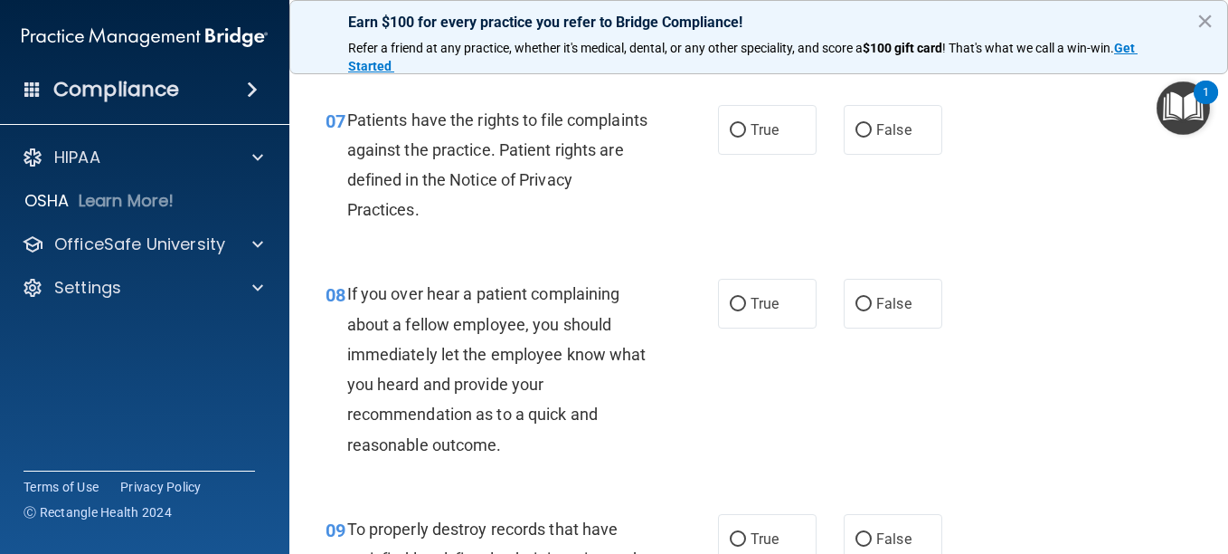
scroll to position [1357, 0]
click at [733, 137] on input "True" at bounding box center [738, 130] width 16 height 14
radio input "true"
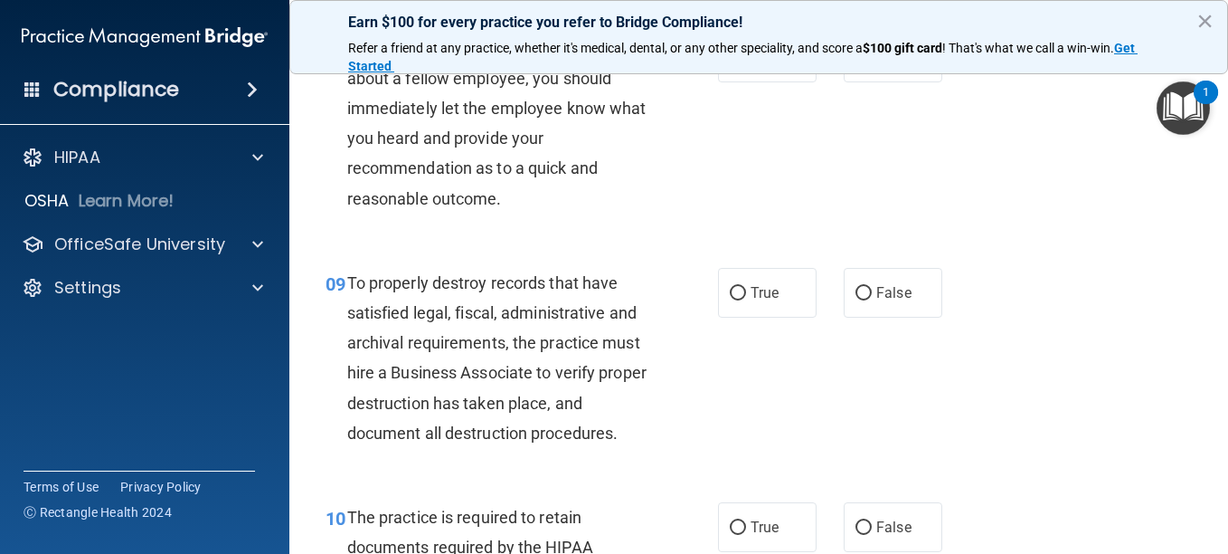
scroll to position [1628, 0]
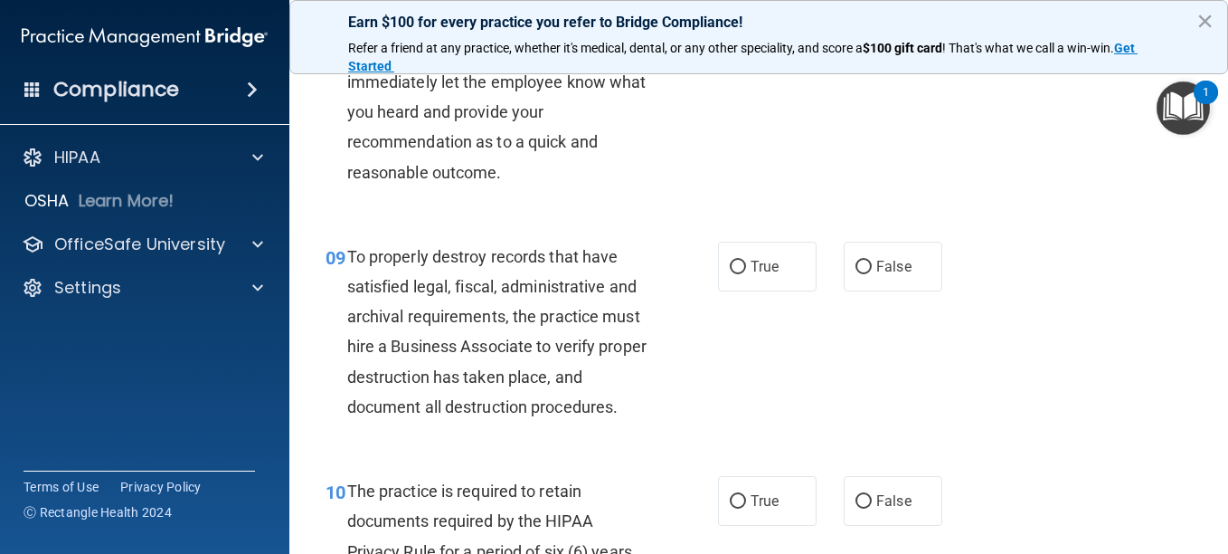
click at [857, 39] on input "False" at bounding box center [864, 32] width 16 height 14
radio input "true"
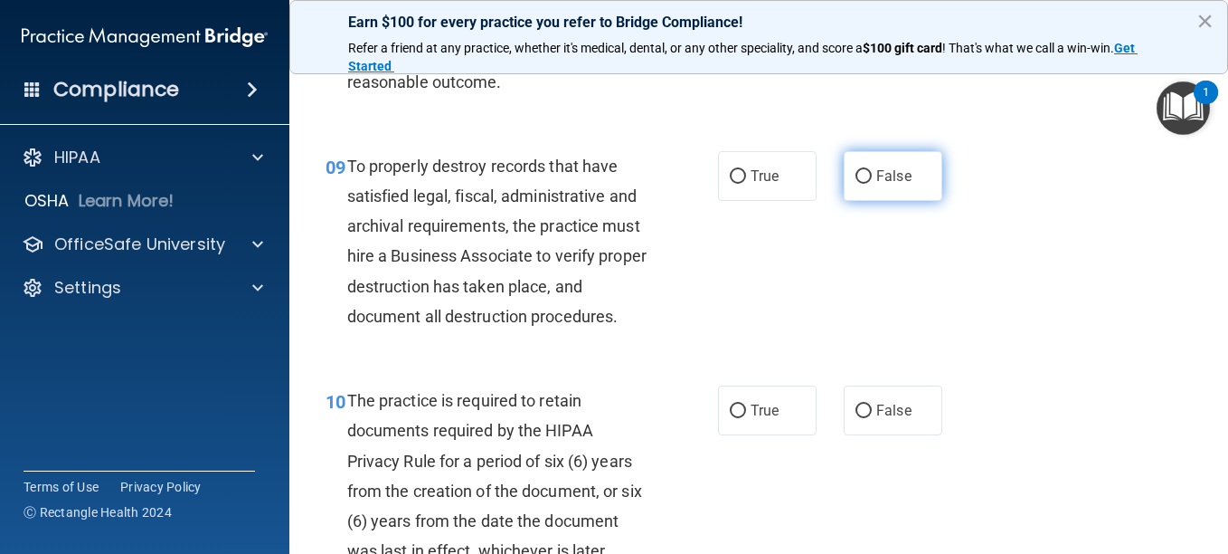
click at [857, 184] on input "False" at bounding box center [864, 177] width 16 height 14
radio input "true"
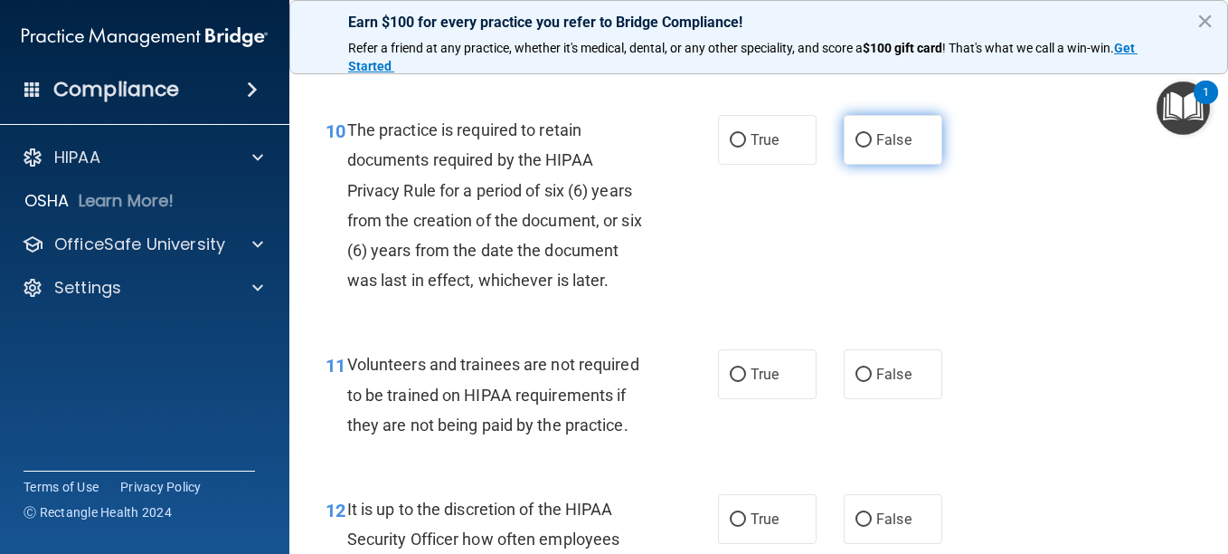
scroll to position [1990, 0]
click at [857, 147] on input "False" at bounding box center [864, 140] width 16 height 14
radio input "true"
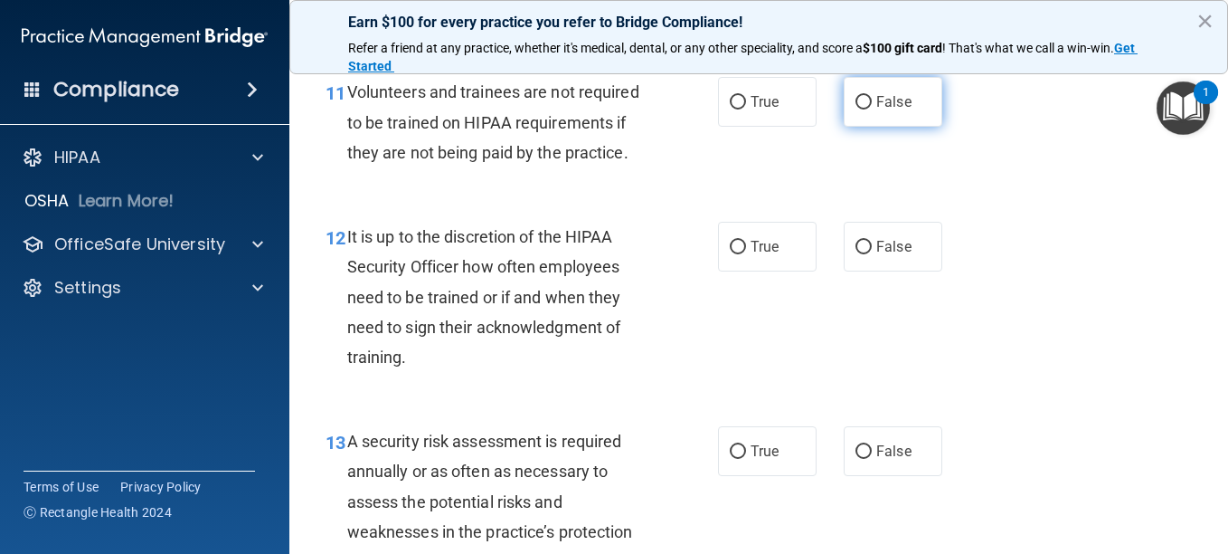
click at [856, 109] on input "False" at bounding box center [864, 103] width 16 height 14
radio input "true"
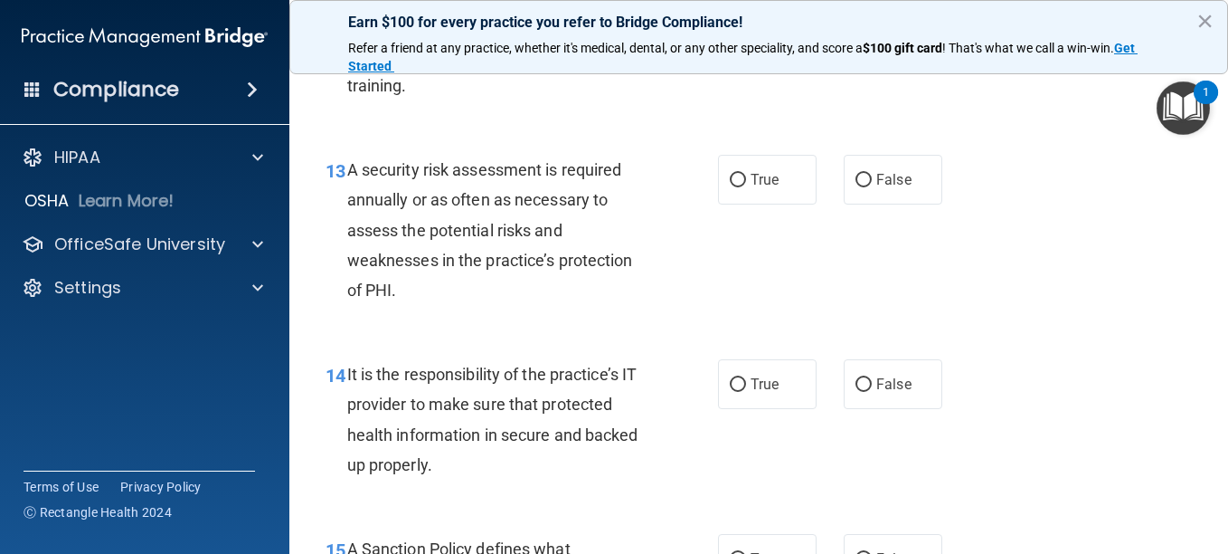
scroll to position [2442, 0]
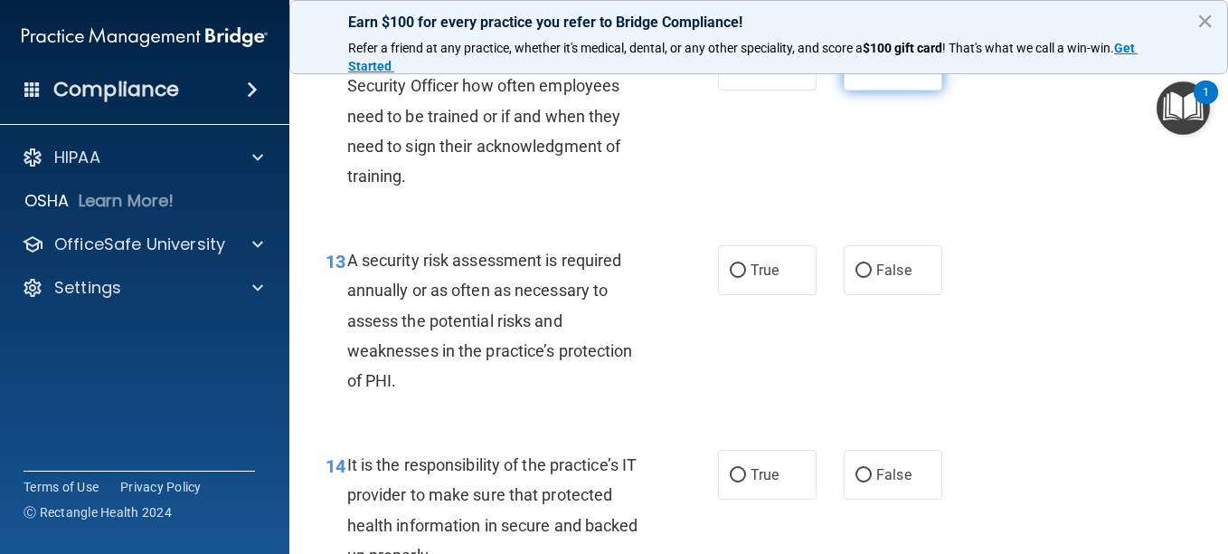
click at [856, 73] on input "False" at bounding box center [864, 67] width 16 height 14
radio input "true"
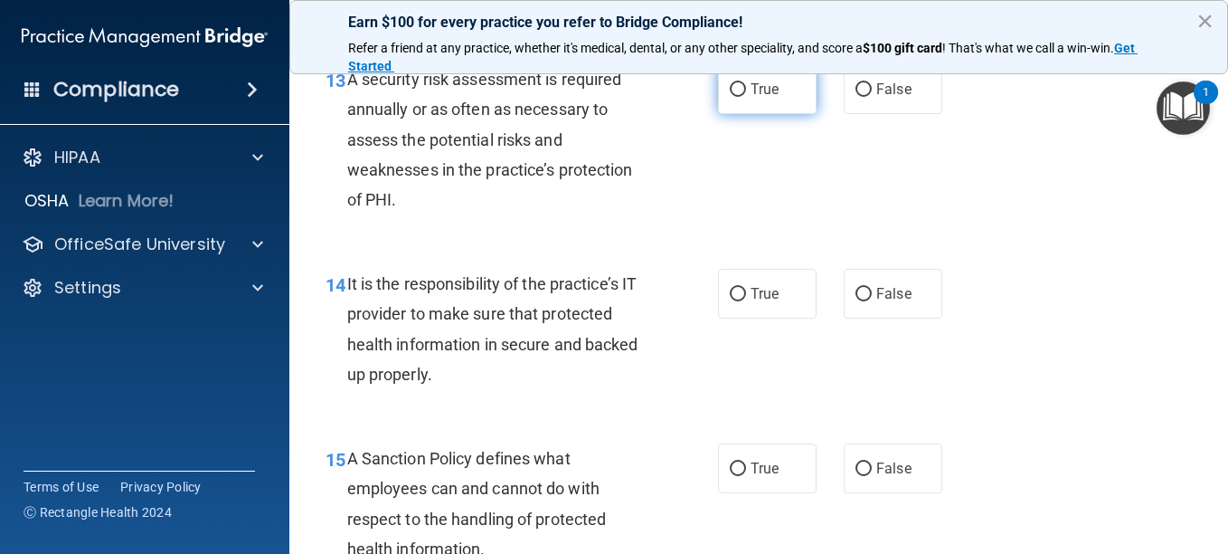
click at [731, 97] on input "True" at bounding box center [738, 90] width 16 height 14
radio input "true"
click at [731, 97] on input "True" at bounding box center [738, 90] width 16 height 14
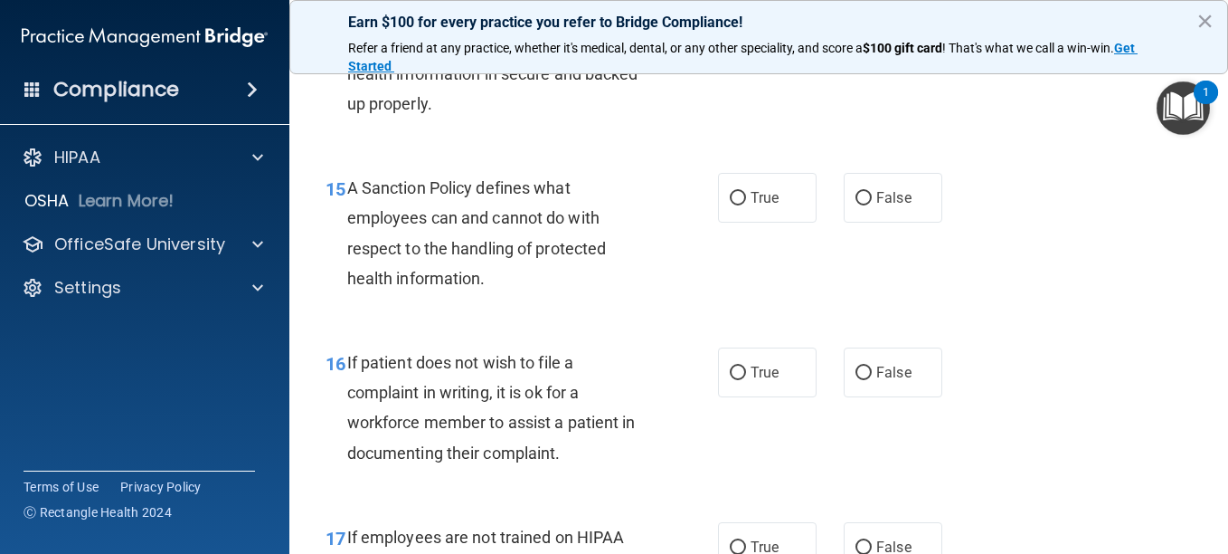
scroll to position [2894, 0]
click at [856, 30] on input "False" at bounding box center [864, 23] width 16 height 14
radio input "true"
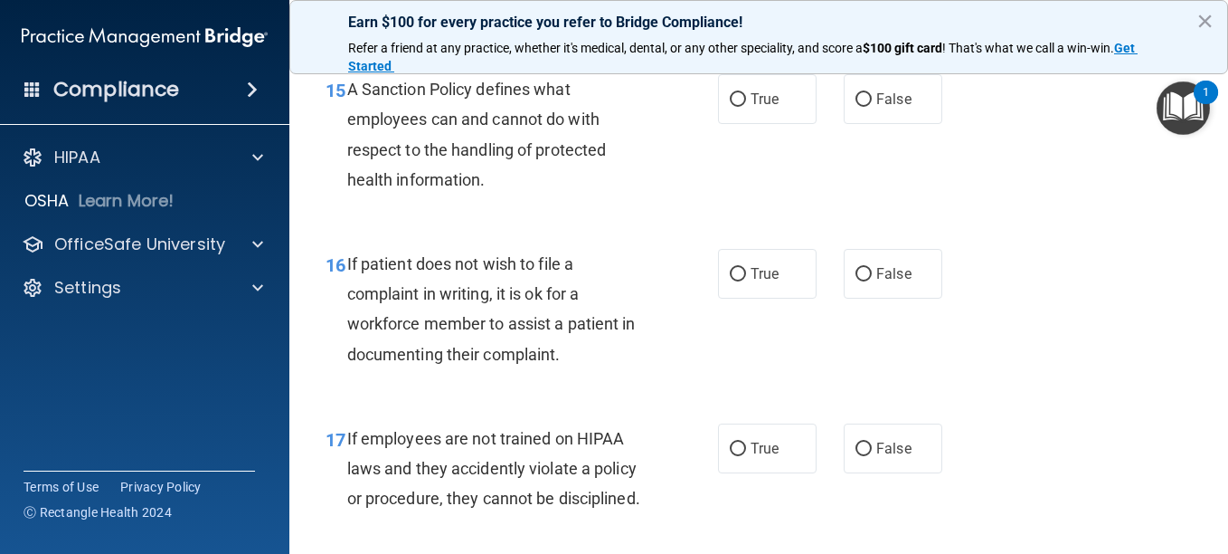
scroll to position [2985, 0]
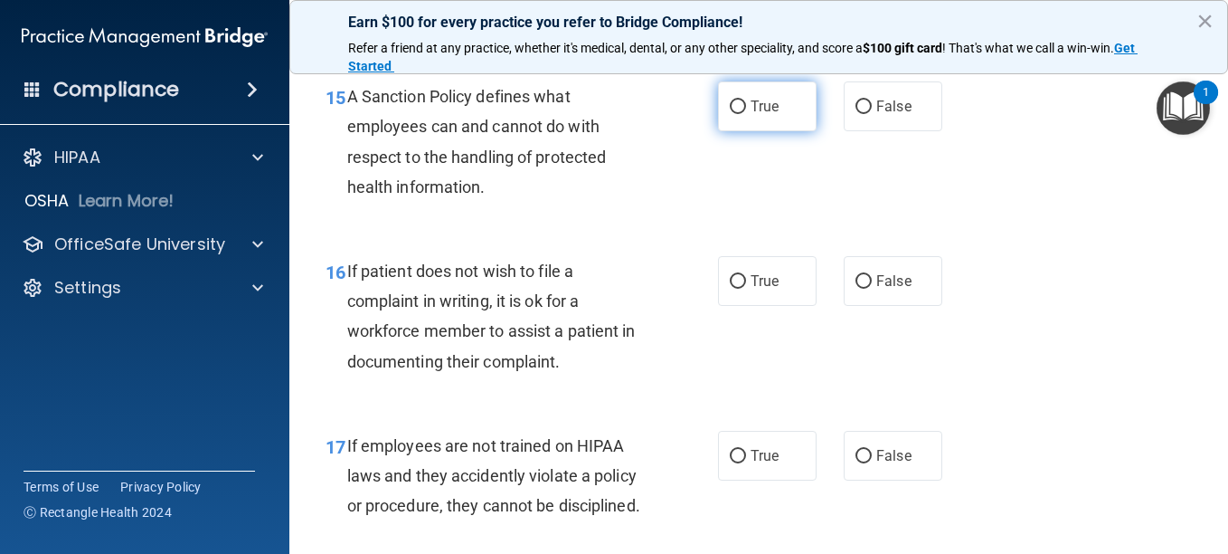
click at [733, 114] on input "True" at bounding box center [738, 107] width 16 height 14
radio input "true"
click at [733, 114] on input "True" at bounding box center [738, 107] width 16 height 14
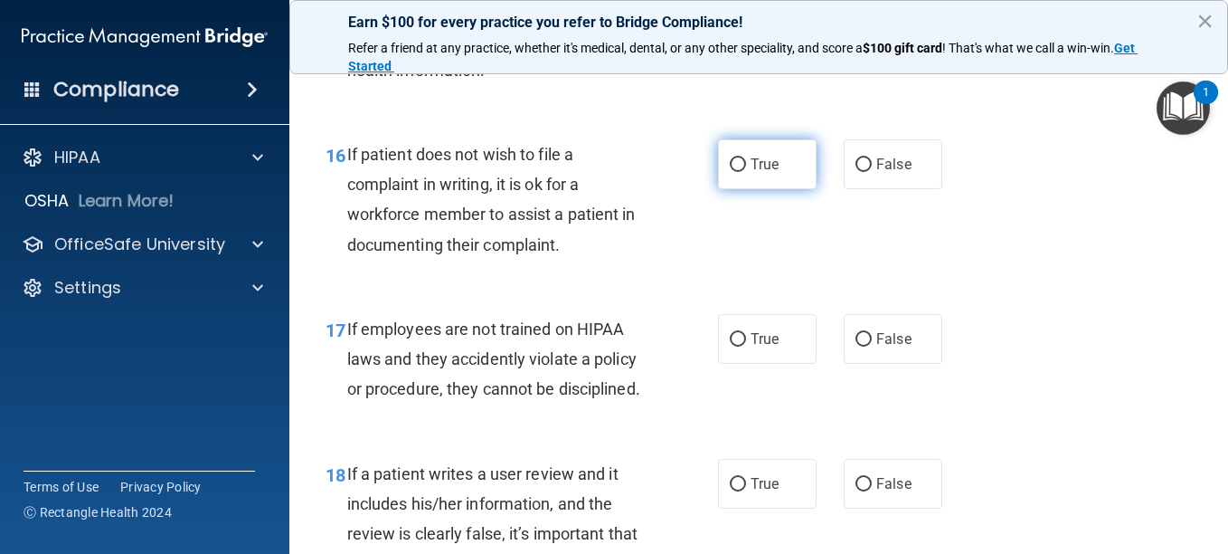
scroll to position [3256, 0]
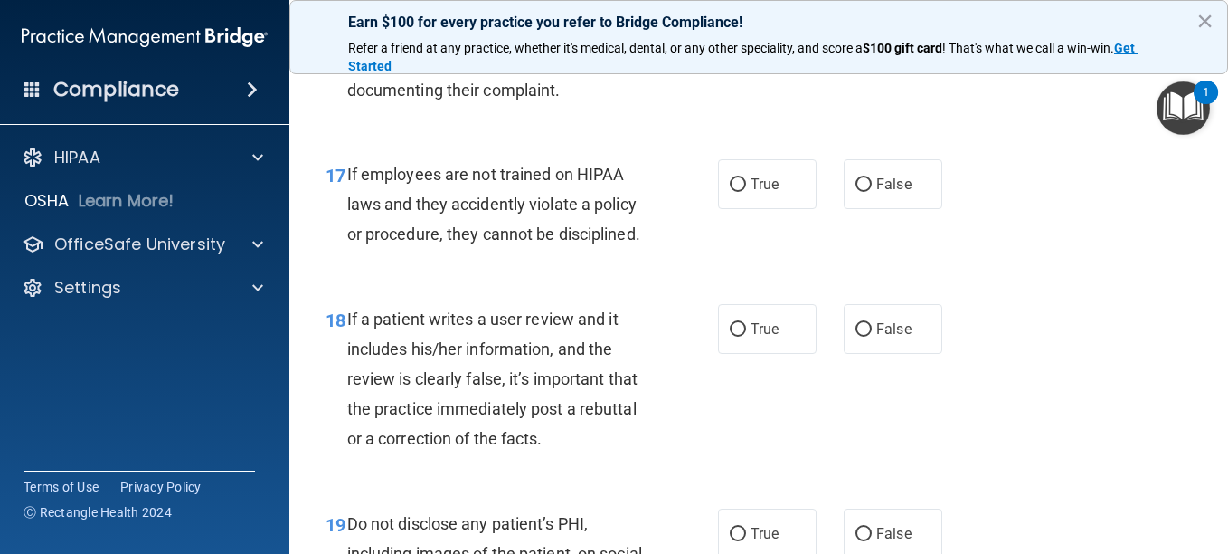
click at [858, 17] on input "False" at bounding box center [864, 11] width 16 height 14
radio input "true"
click at [858, 192] on input "False" at bounding box center [864, 185] width 16 height 14
radio input "true"
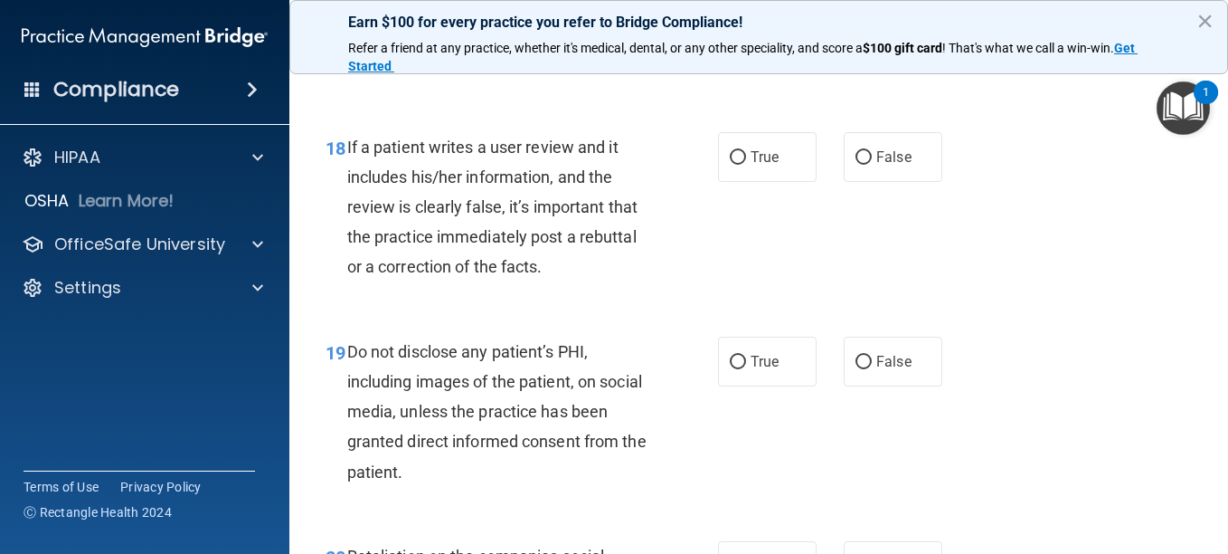
scroll to position [3437, 0]
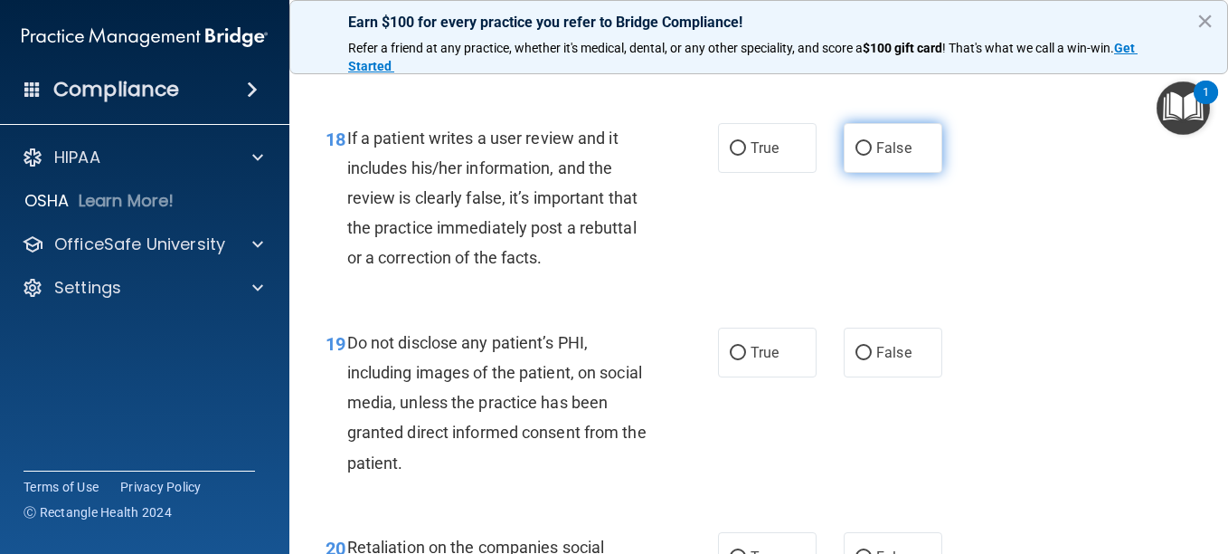
click at [858, 156] on input "False" at bounding box center [864, 149] width 16 height 14
radio input "true"
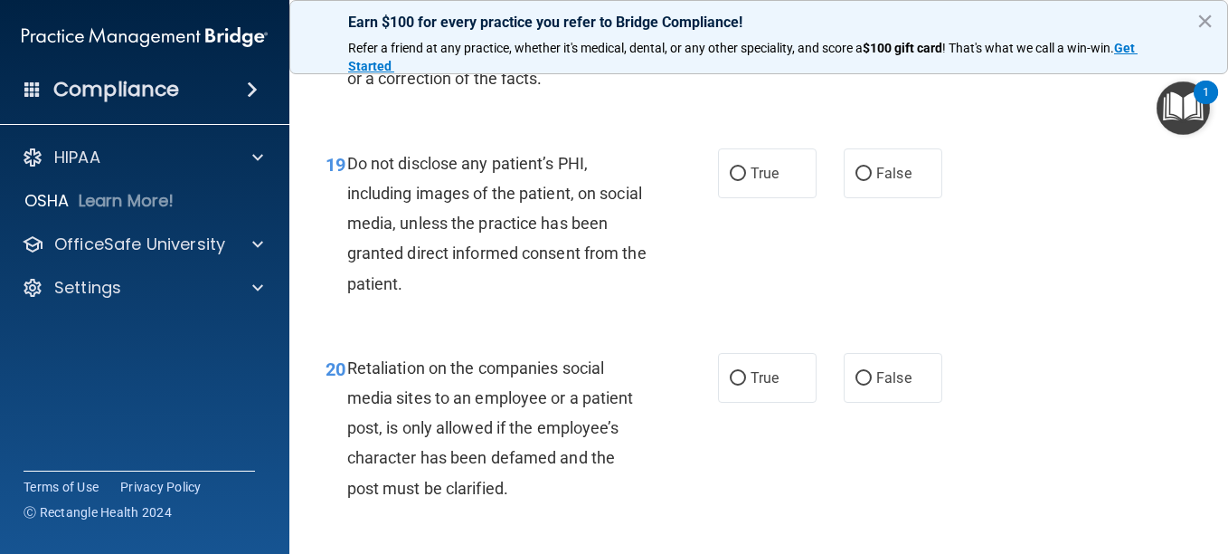
scroll to position [3618, 0]
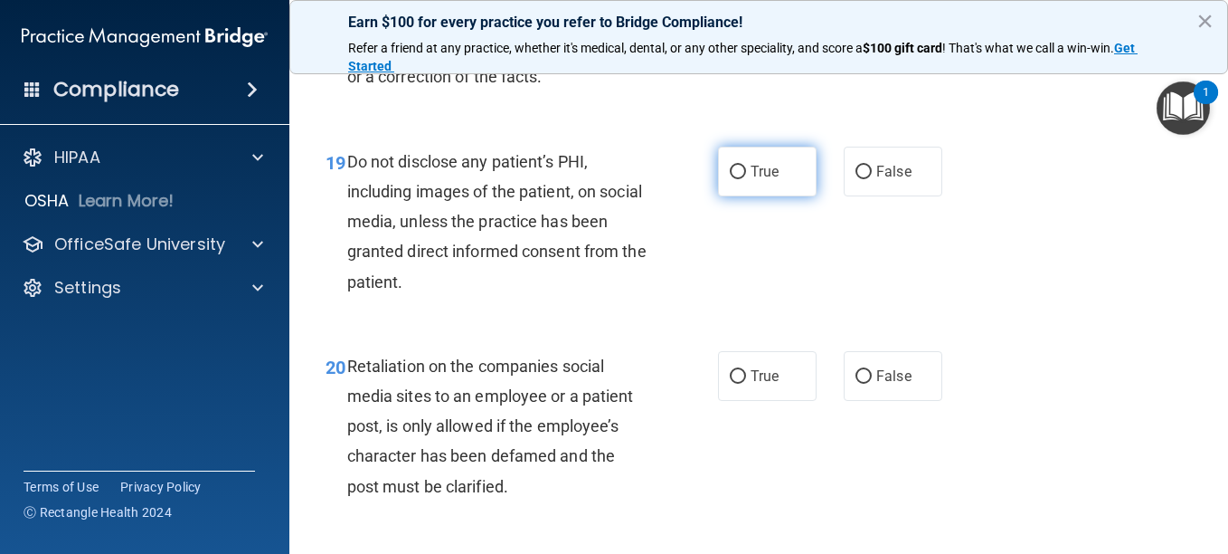
click at [730, 179] on input "True" at bounding box center [738, 173] width 16 height 14
radio input "true"
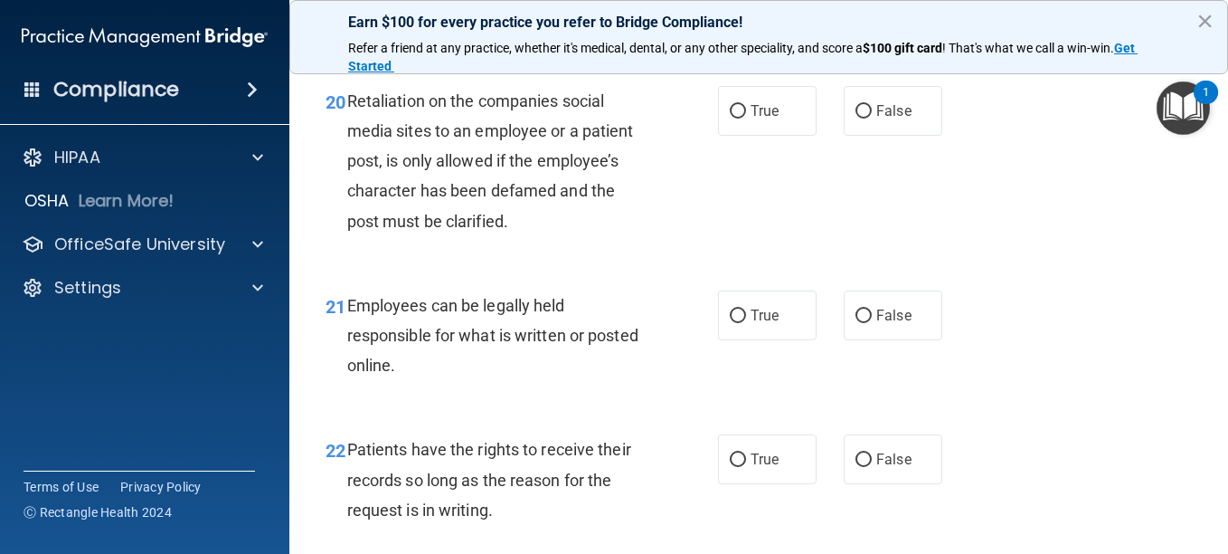
scroll to position [3889, 0]
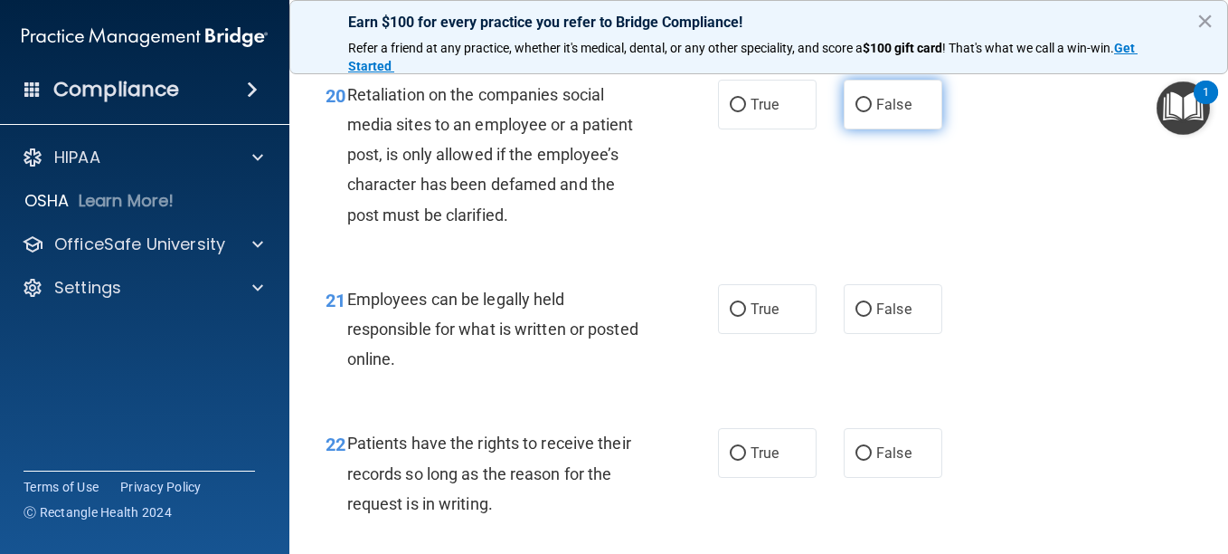
click at [856, 112] on input "False" at bounding box center [864, 106] width 16 height 14
radio input "true"
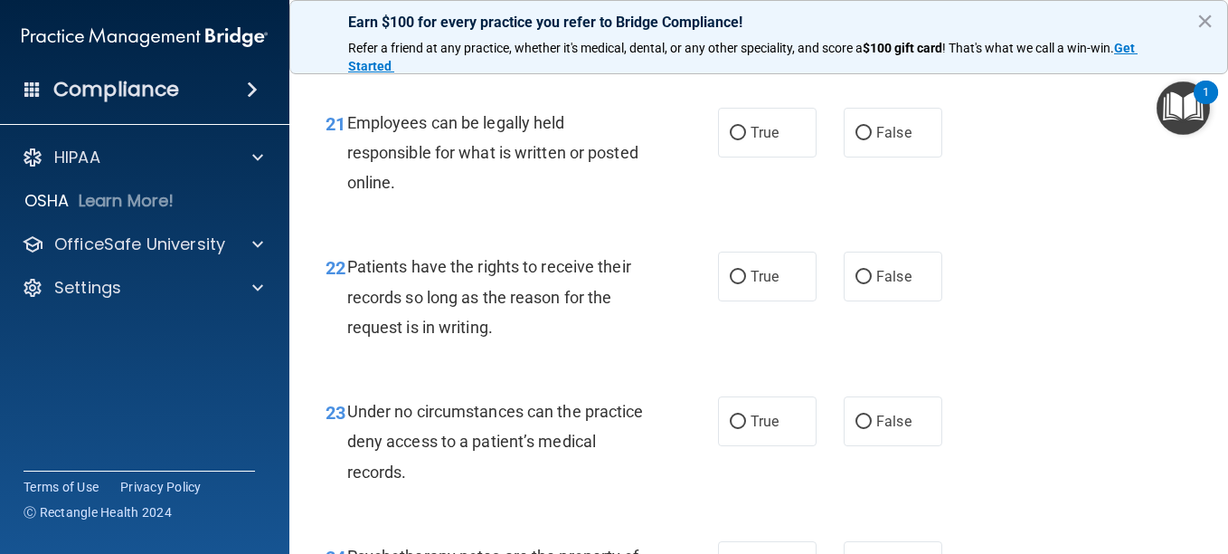
scroll to position [4070, 0]
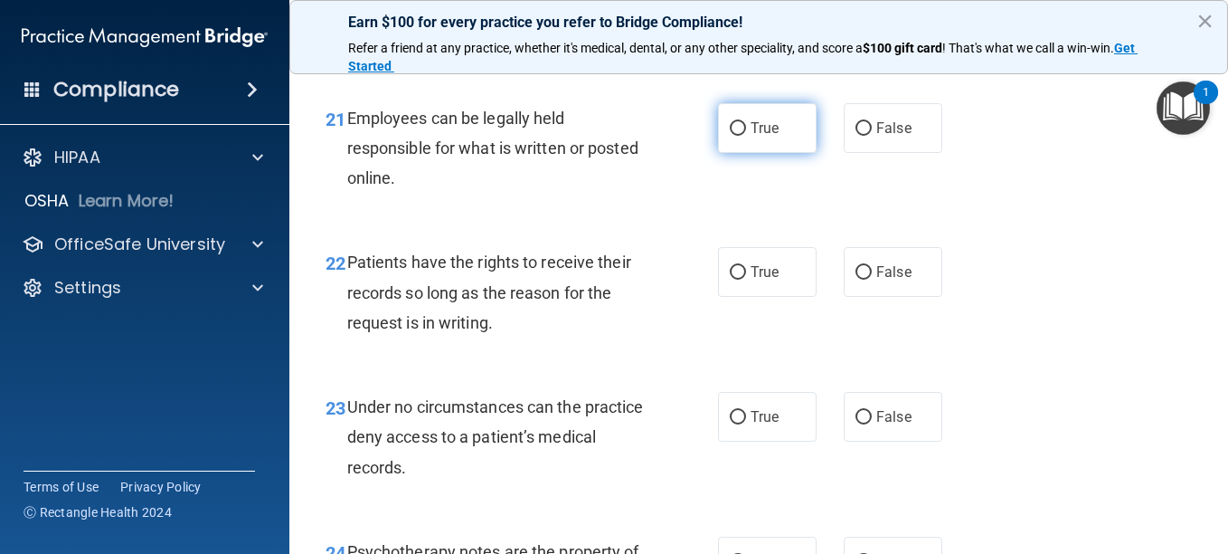
click at [733, 136] on input "True" at bounding box center [738, 129] width 16 height 14
radio input "true"
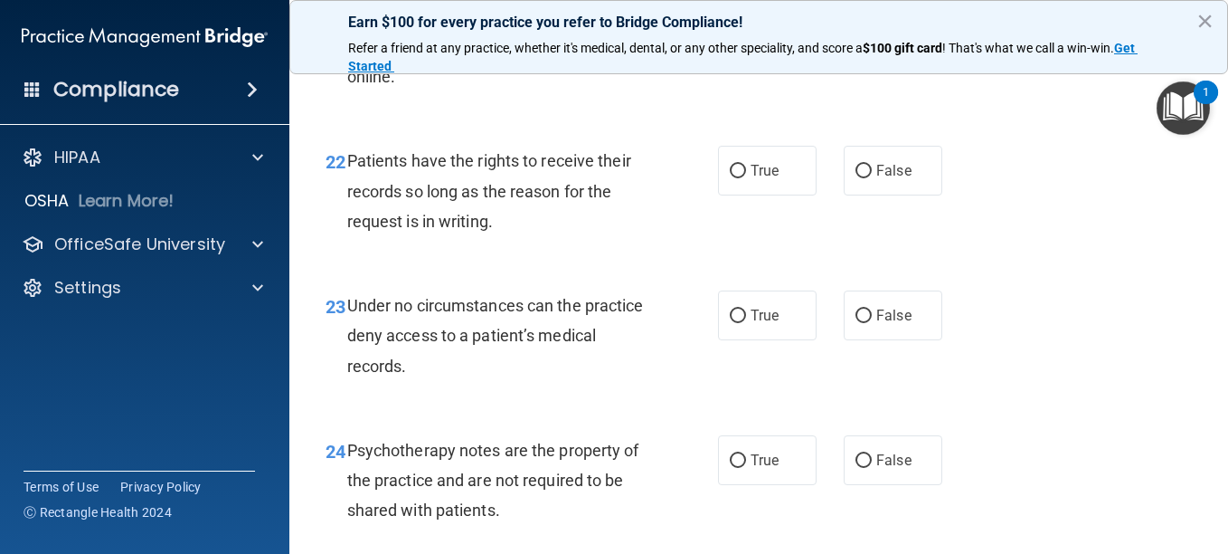
scroll to position [4251, 0]
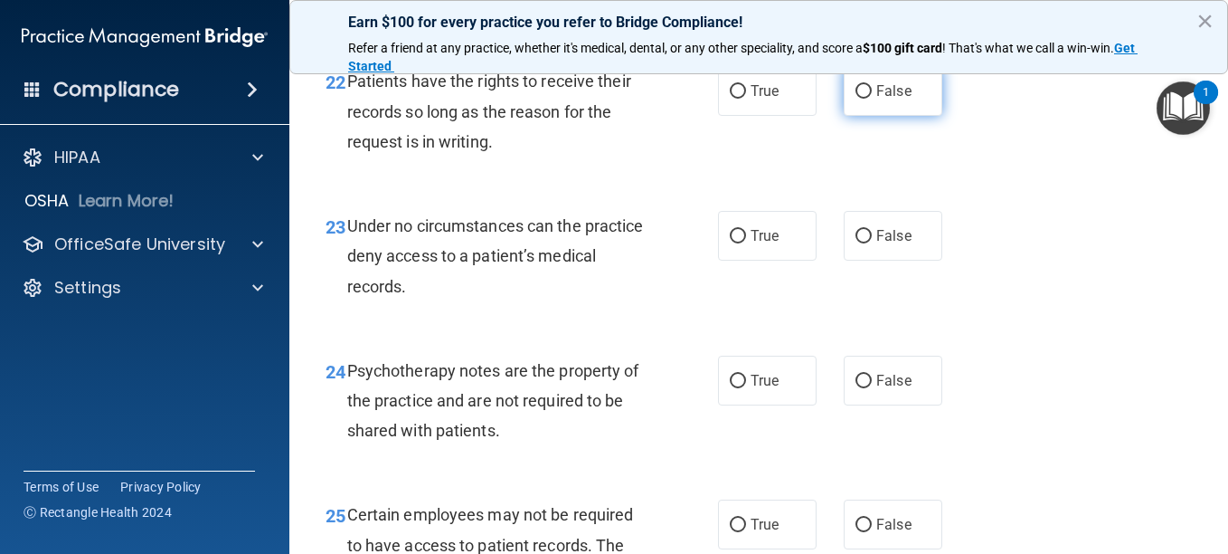
click at [857, 99] on input "False" at bounding box center [864, 92] width 16 height 14
radio input "true"
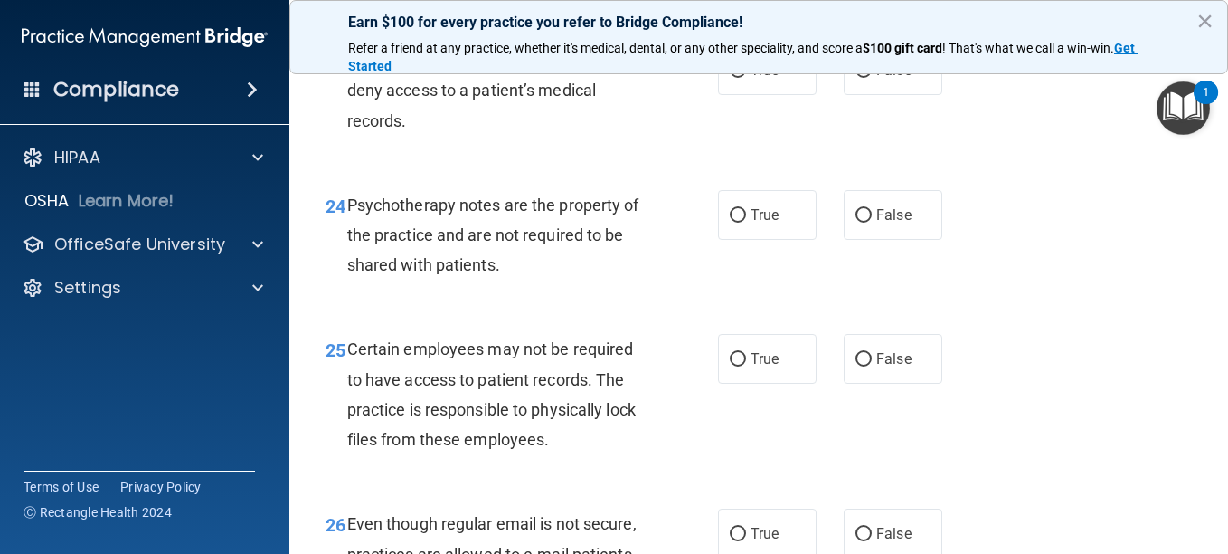
scroll to position [4432, 0]
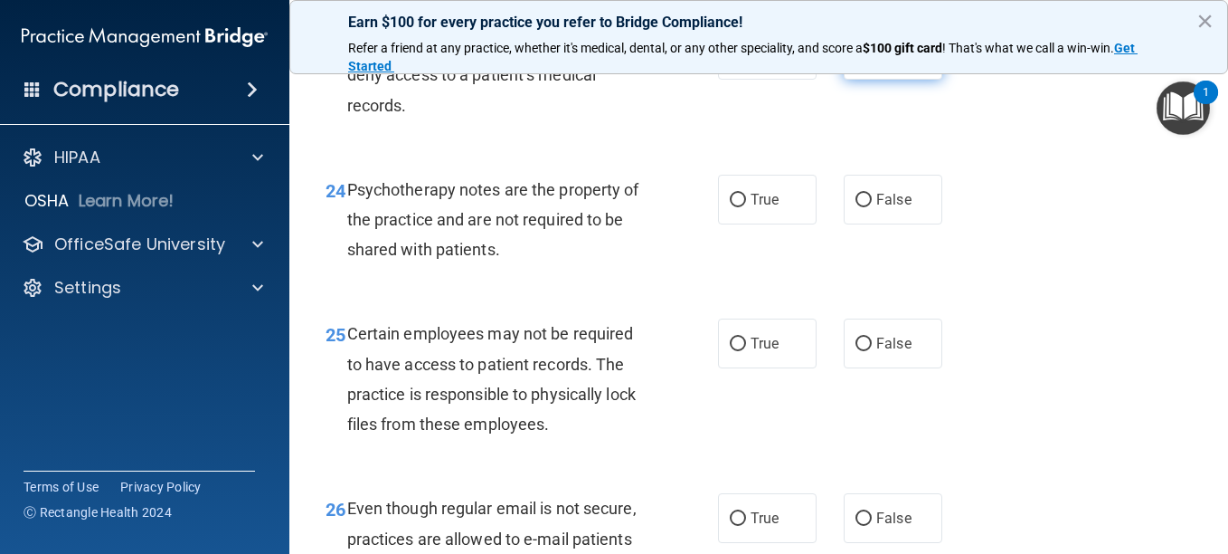
click at [856, 62] on input "False" at bounding box center [864, 56] width 16 height 14
radio input "true"
click at [733, 207] on input "True" at bounding box center [738, 201] width 16 height 14
radio input "true"
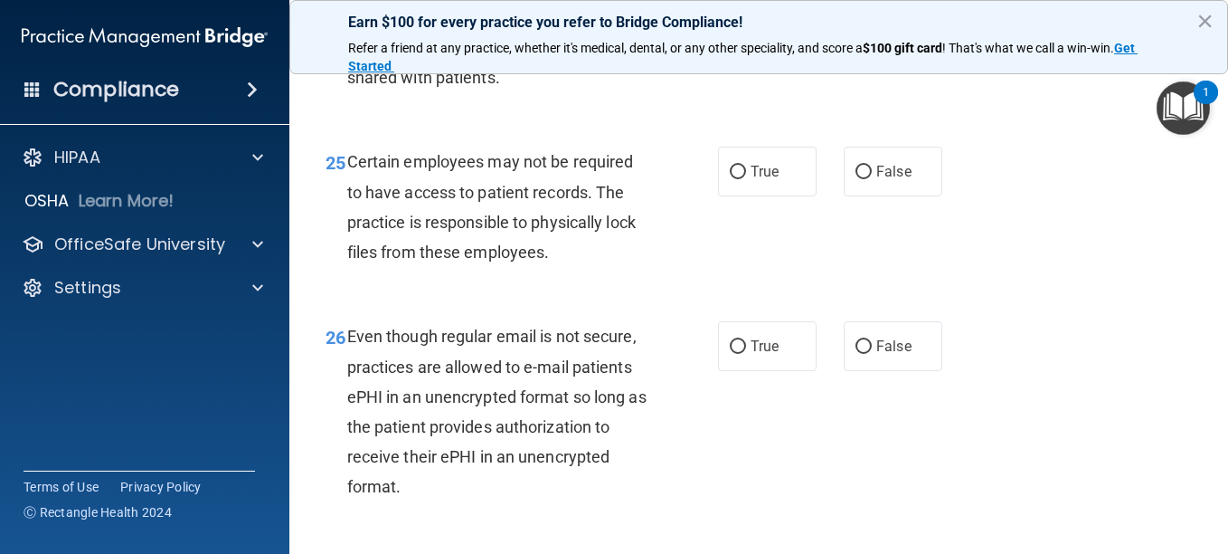
scroll to position [4613, 0]
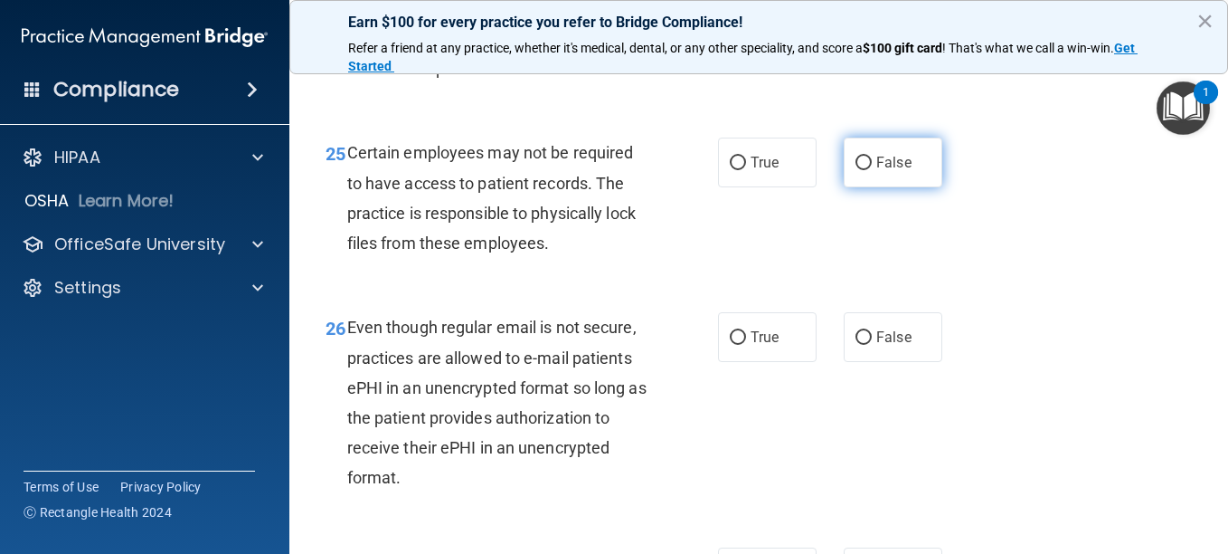
click at [856, 170] on input "False" at bounding box center [864, 163] width 16 height 14
radio input "true"
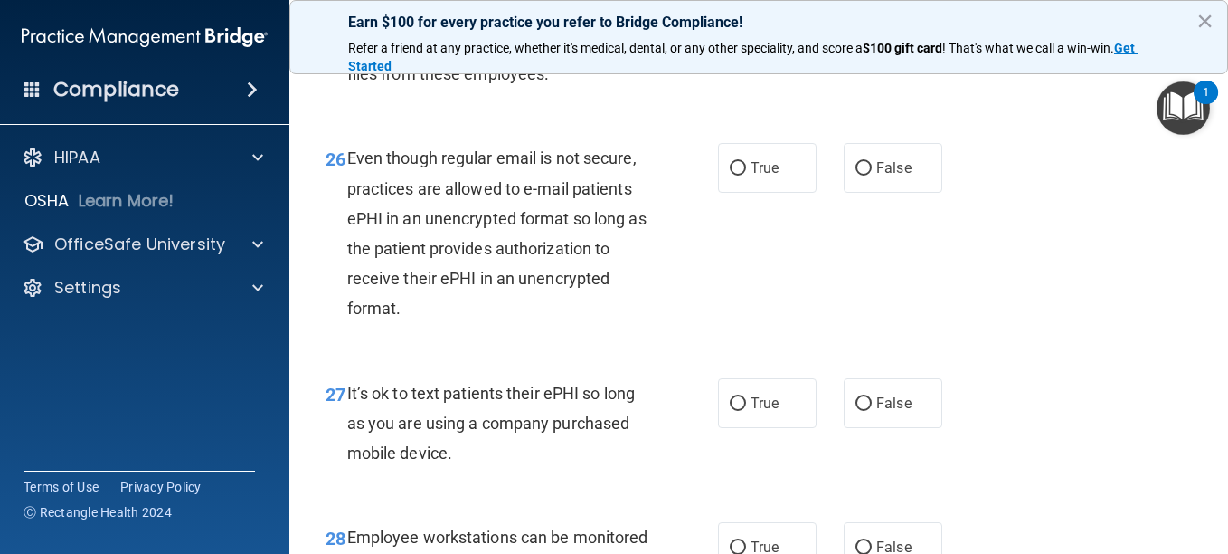
scroll to position [4794, 0]
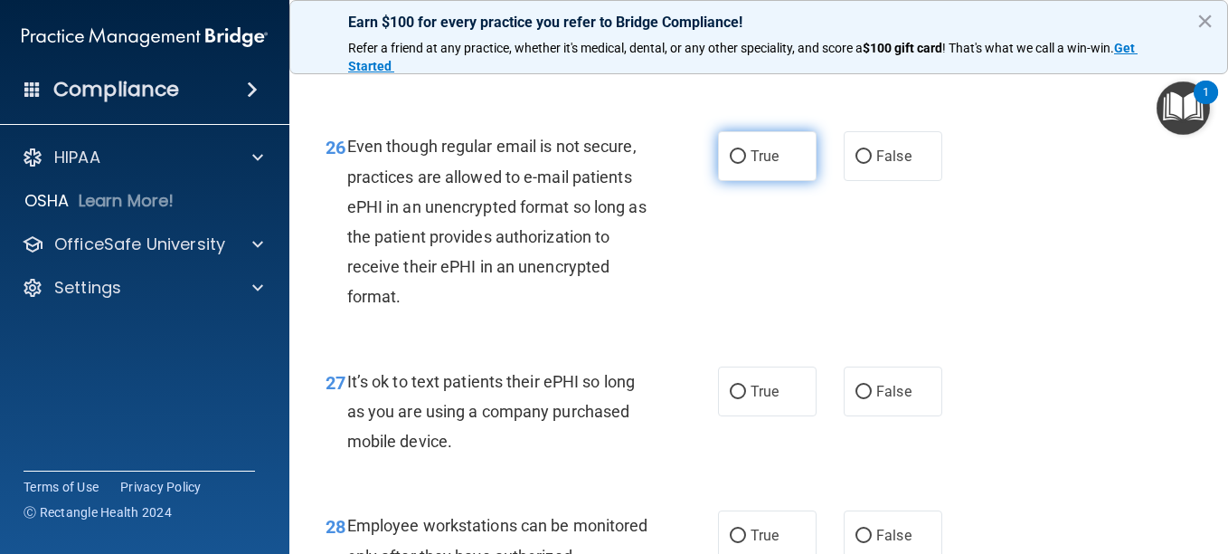
click at [732, 164] on input "True" at bounding box center [738, 157] width 16 height 14
radio input "true"
click at [732, 164] on input "True" at bounding box center [738, 157] width 16 height 14
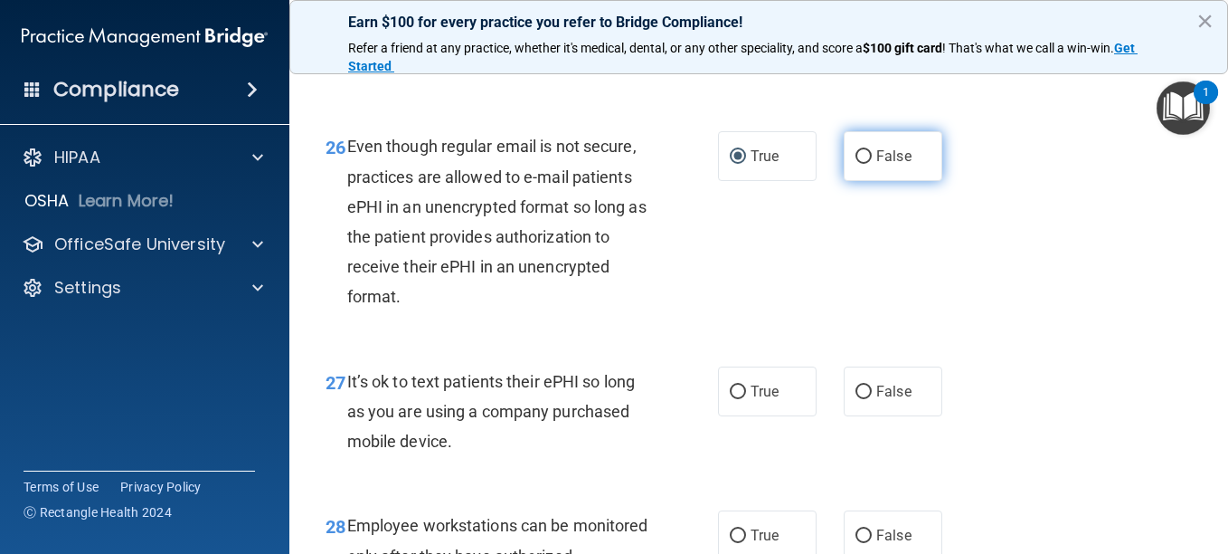
click at [856, 164] on input "False" at bounding box center [864, 157] width 16 height 14
radio input "true"
radio input "false"
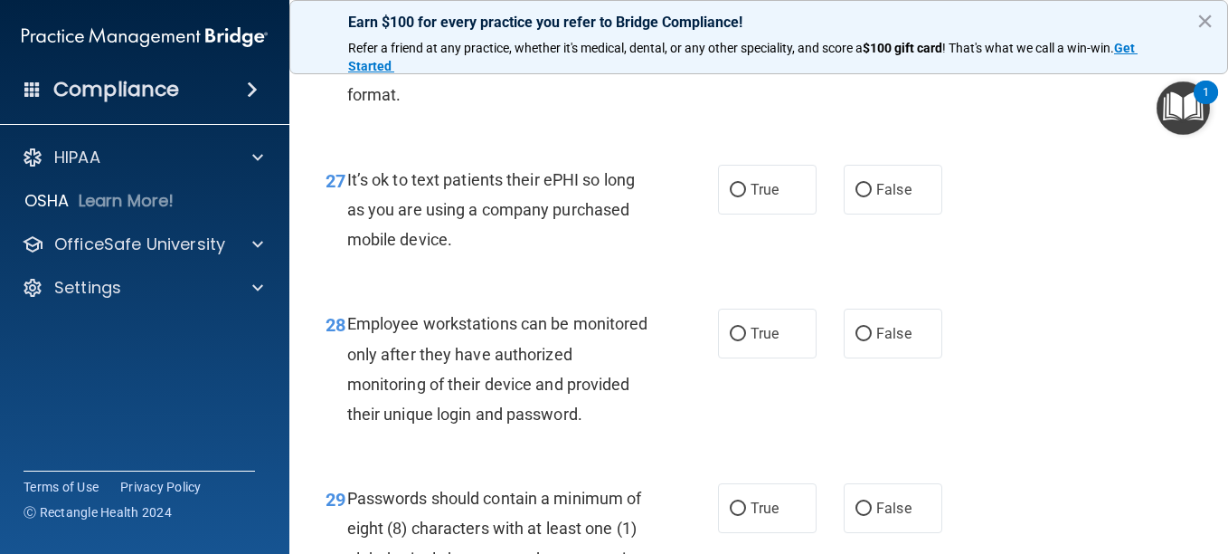
scroll to position [4974, 0]
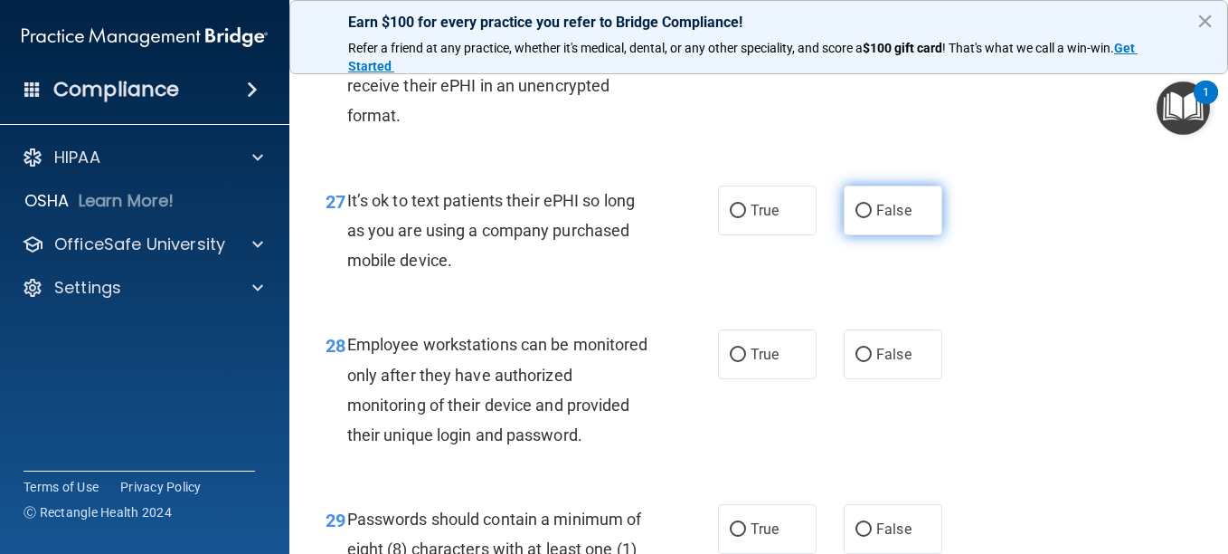
click at [856, 218] on input "False" at bounding box center [864, 211] width 16 height 14
radio input "true"
click at [856, 218] on input "False" at bounding box center [864, 211] width 16 height 14
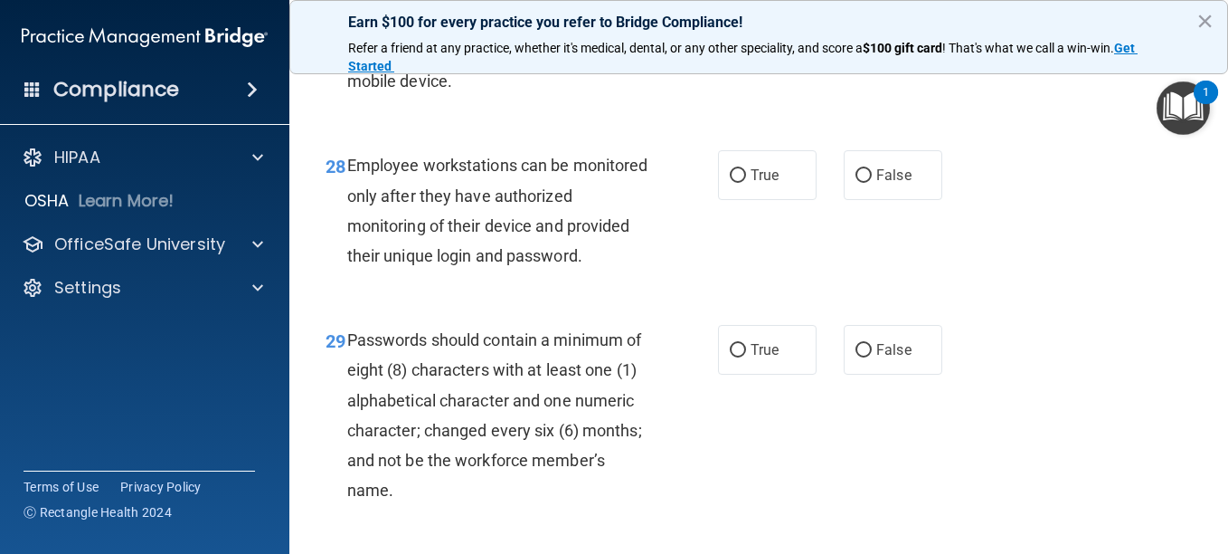
scroll to position [5155, 0]
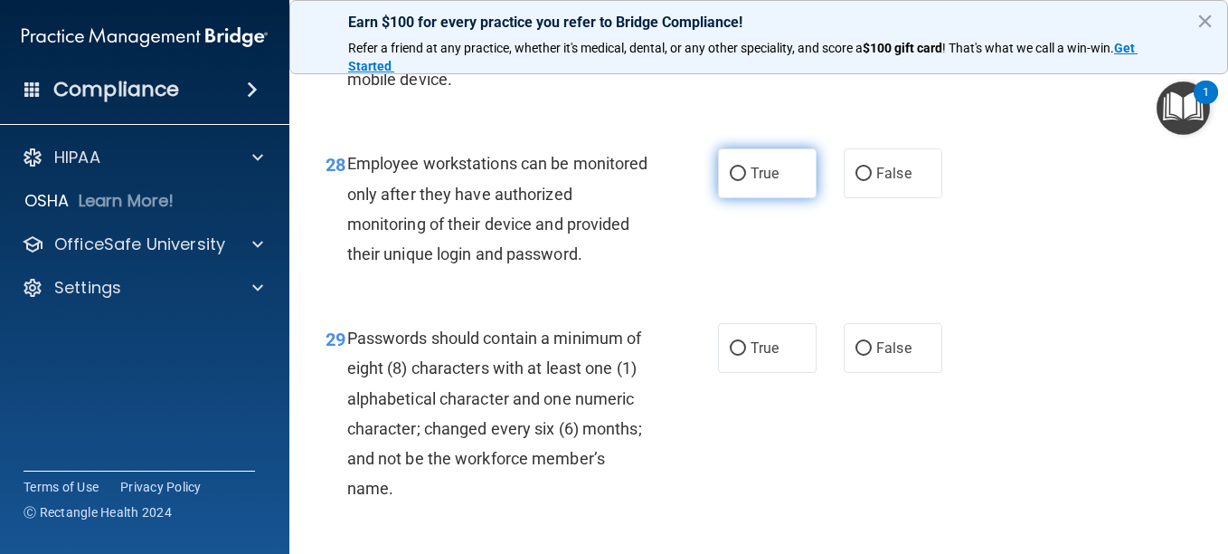
click at [734, 181] on input "True" at bounding box center [738, 174] width 16 height 14
radio input "true"
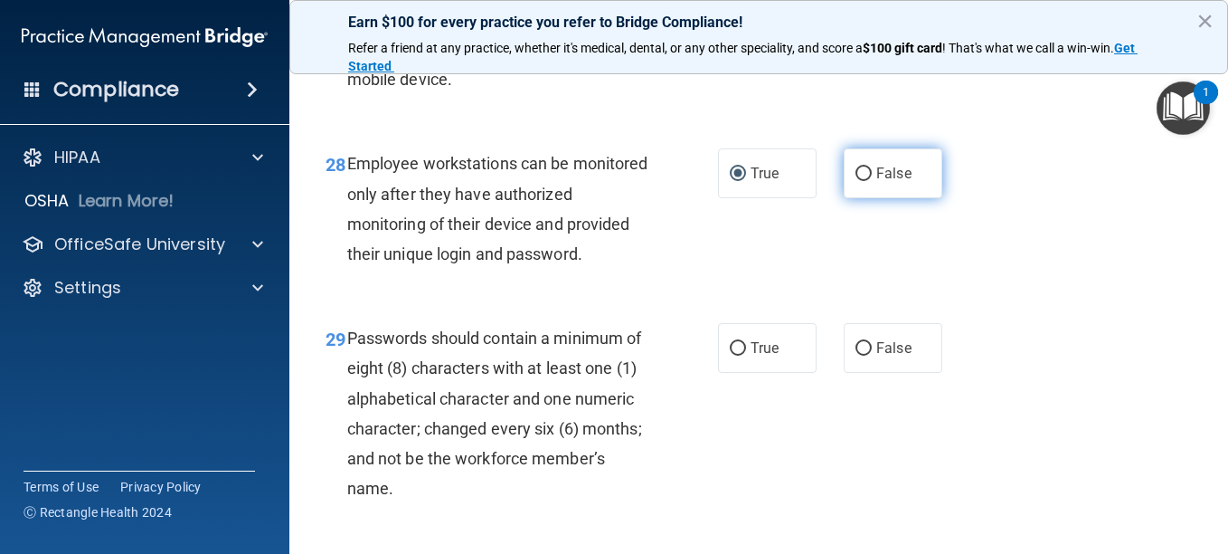
click at [859, 181] on input "False" at bounding box center [864, 174] width 16 height 14
radio input "true"
radio input "false"
click at [859, 181] on input "False" at bounding box center [864, 174] width 16 height 14
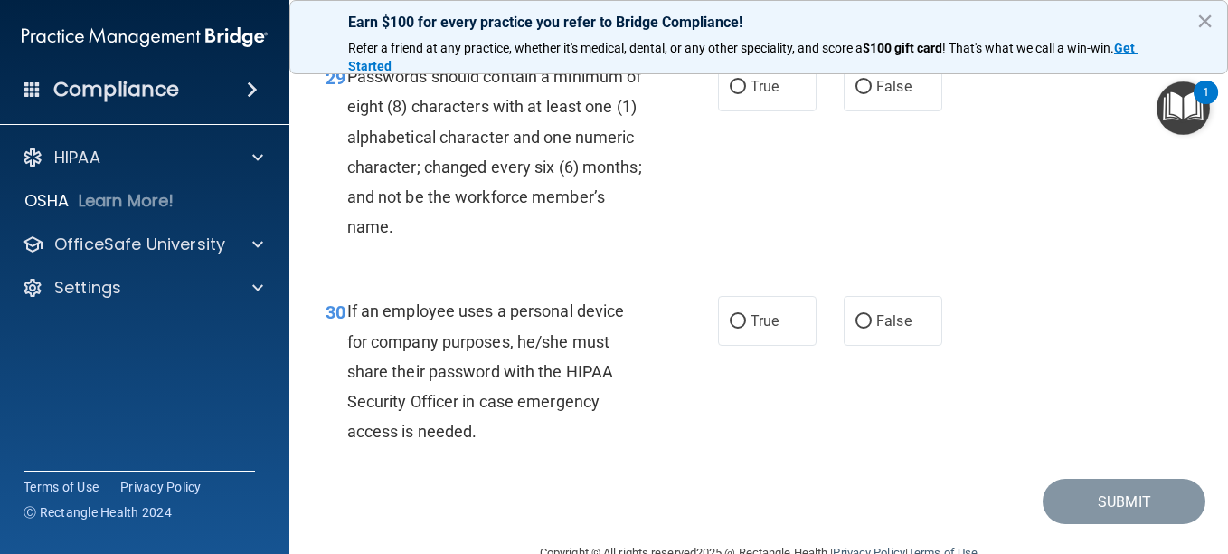
scroll to position [5427, 0]
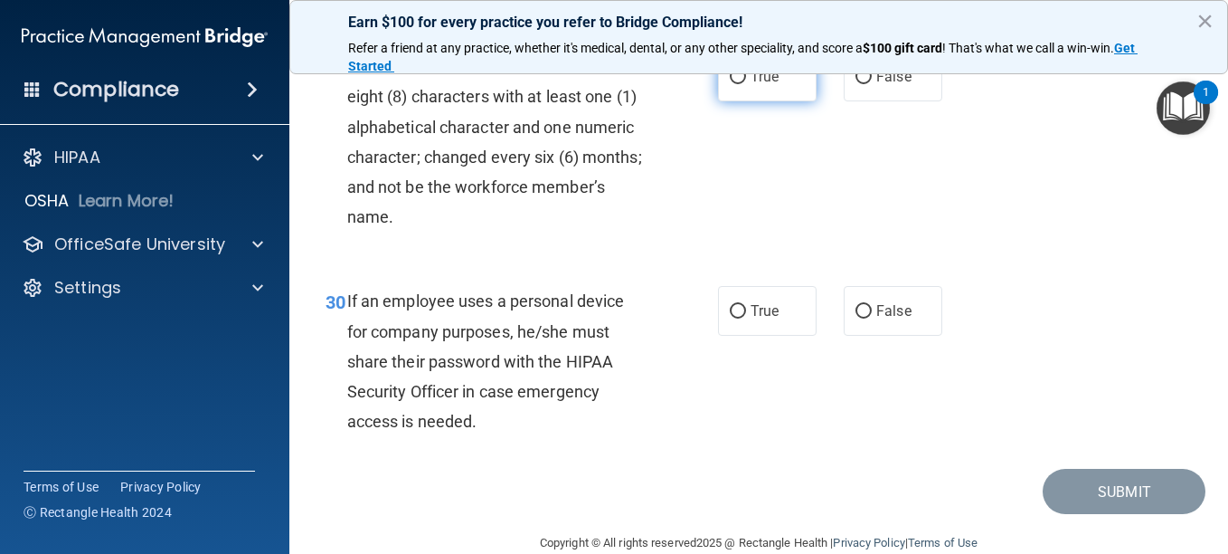
click at [732, 84] on input "True" at bounding box center [738, 78] width 16 height 14
radio input "true"
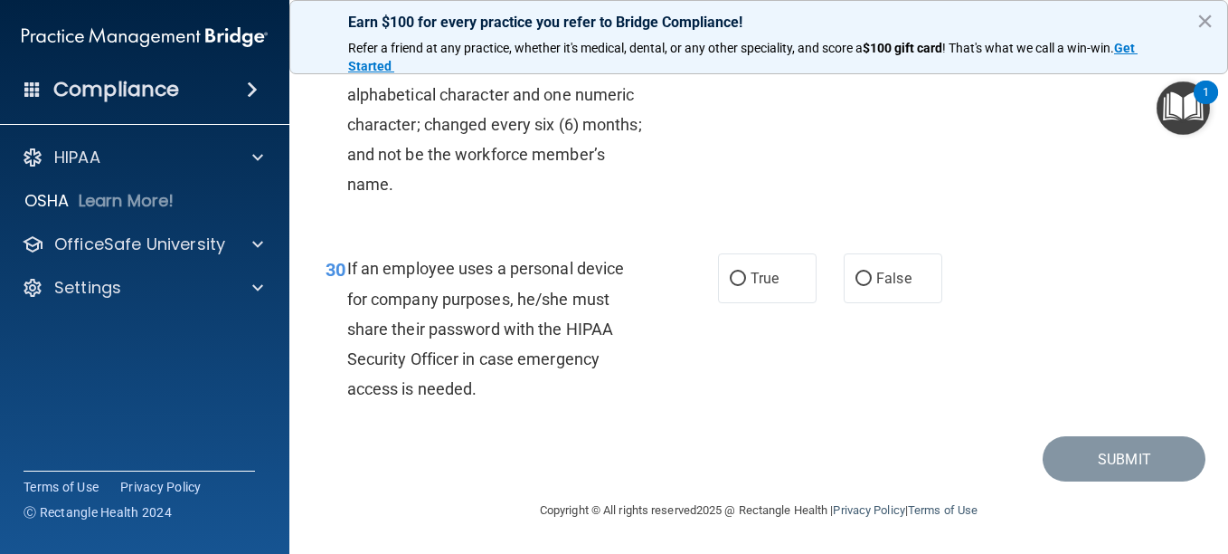
scroll to position [5609, 0]
click at [733, 284] on input "True" at bounding box center [738, 279] width 16 height 14
radio input "true"
click at [1098, 459] on button "Submit" at bounding box center [1124, 459] width 163 height 46
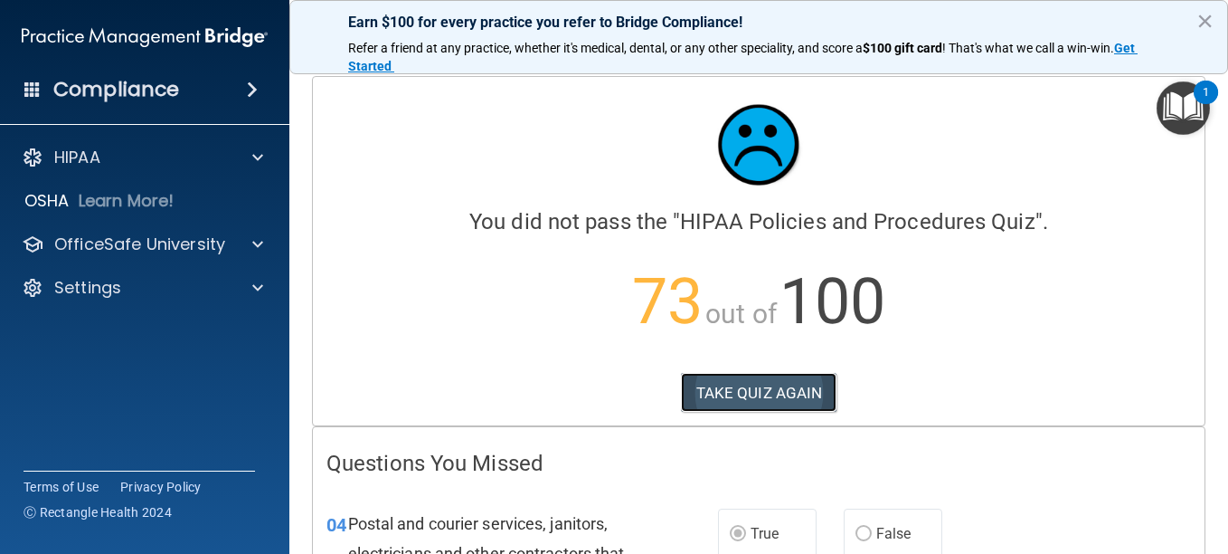
click at [764, 394] on button "TAKE QUIZ AGAIN" at bounding box center [759, 393] width 156 height 40
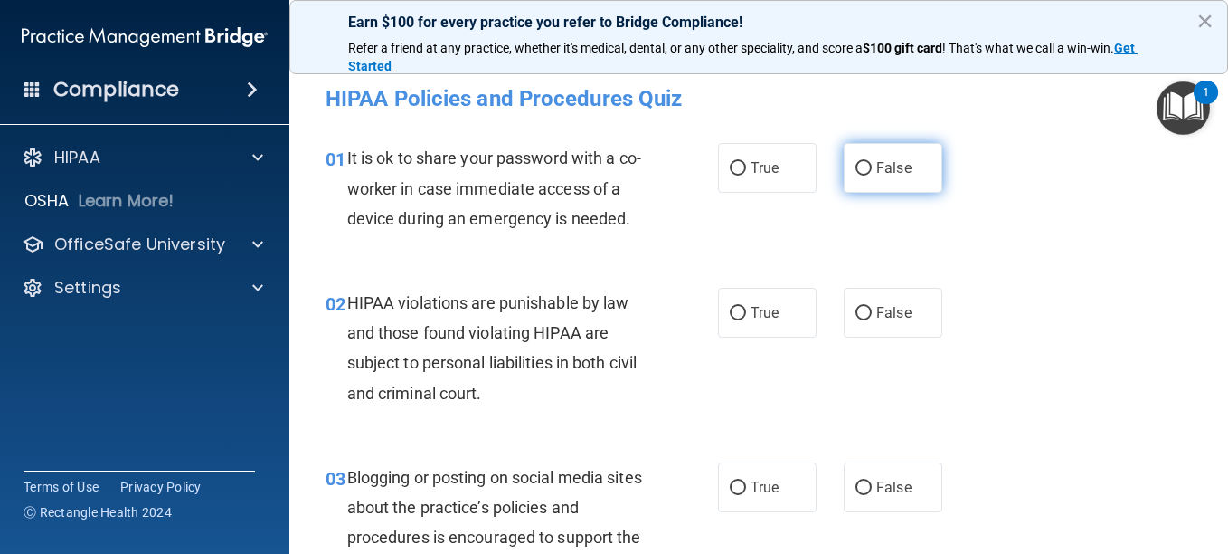
click at [860, 169] on input "False" at bounding box center [864, 169] width 16 height 14
radio input "true"
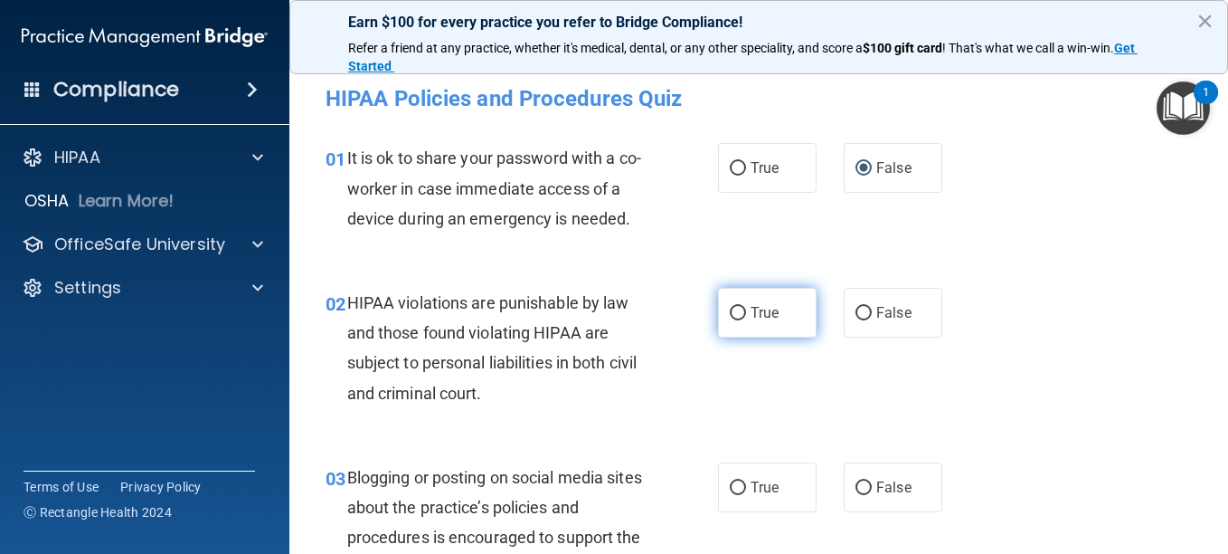
click at [731, 320] on input "True" at bounding box center [738, 314] width 16 height 14
radio input "true"
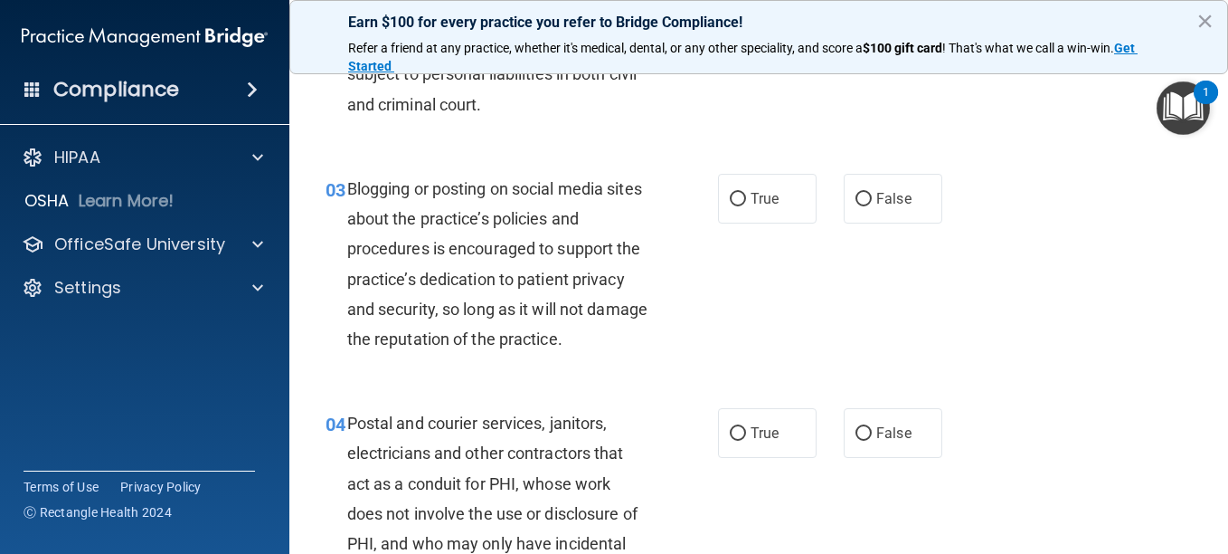
scroll to position [271, 0]
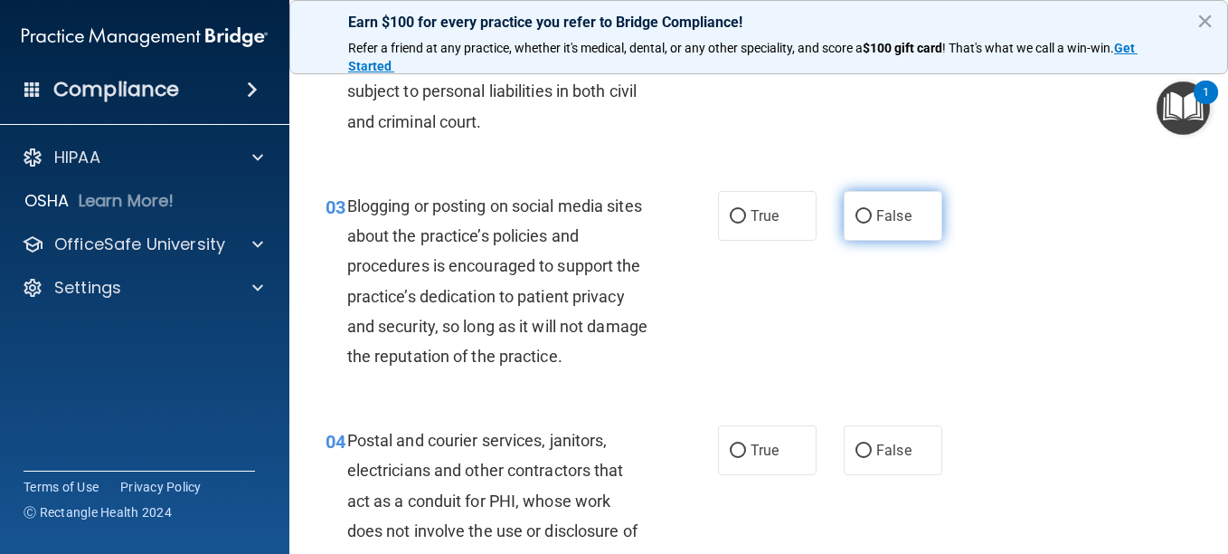
click at [856, 223] on input "False" at bounding box center [864, 217] width 16 height 14
radio input "true"
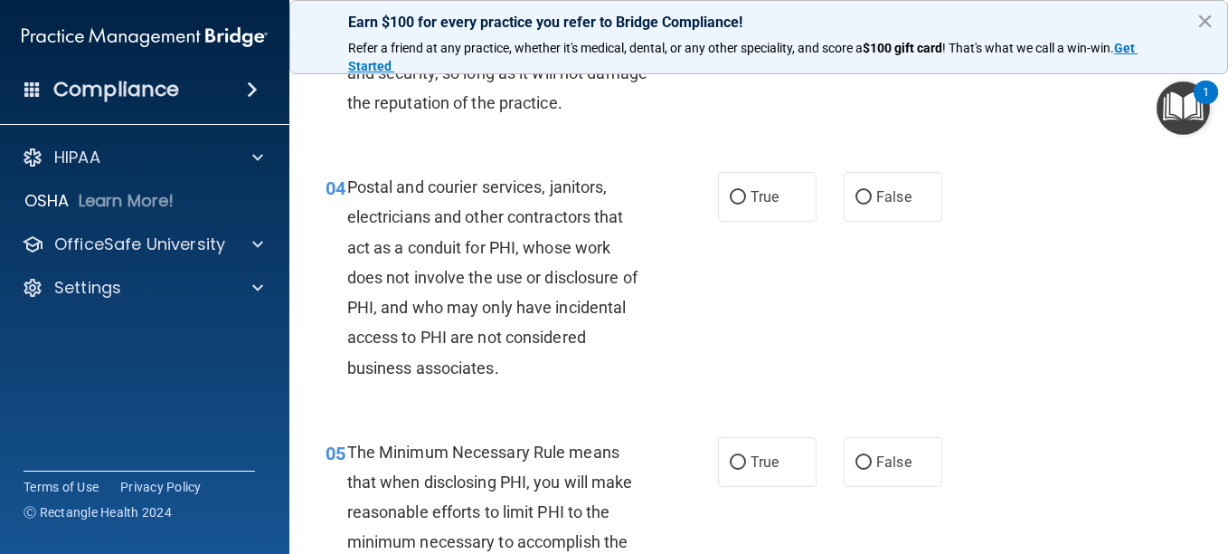
scroll to position [543, 0]
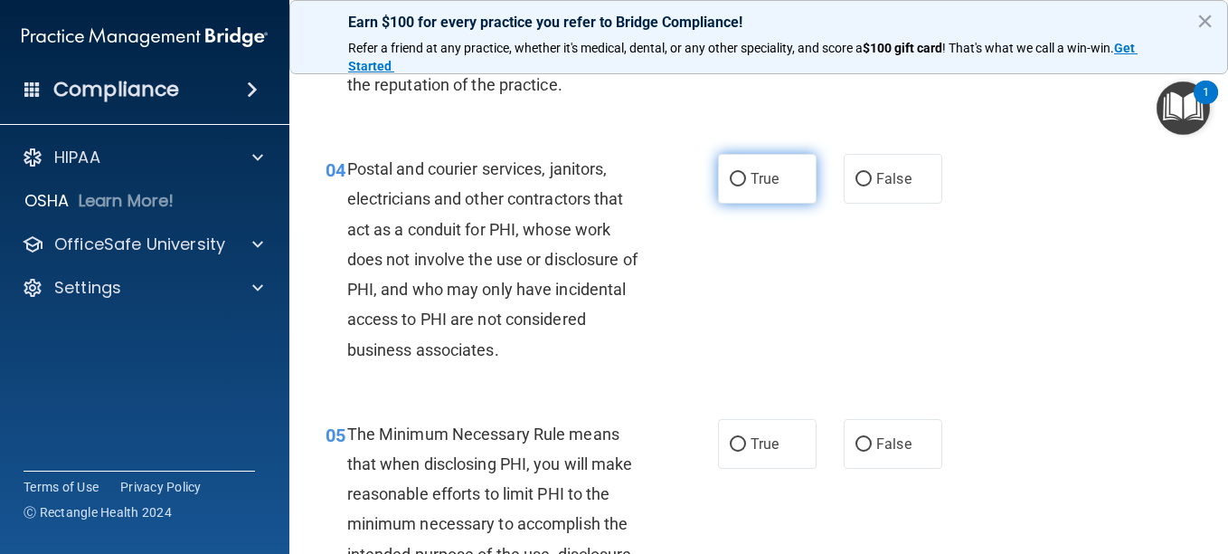
click at [733, 186] on input "True" at bounding box center [738, 180] width 16 height 14
radio input "true"
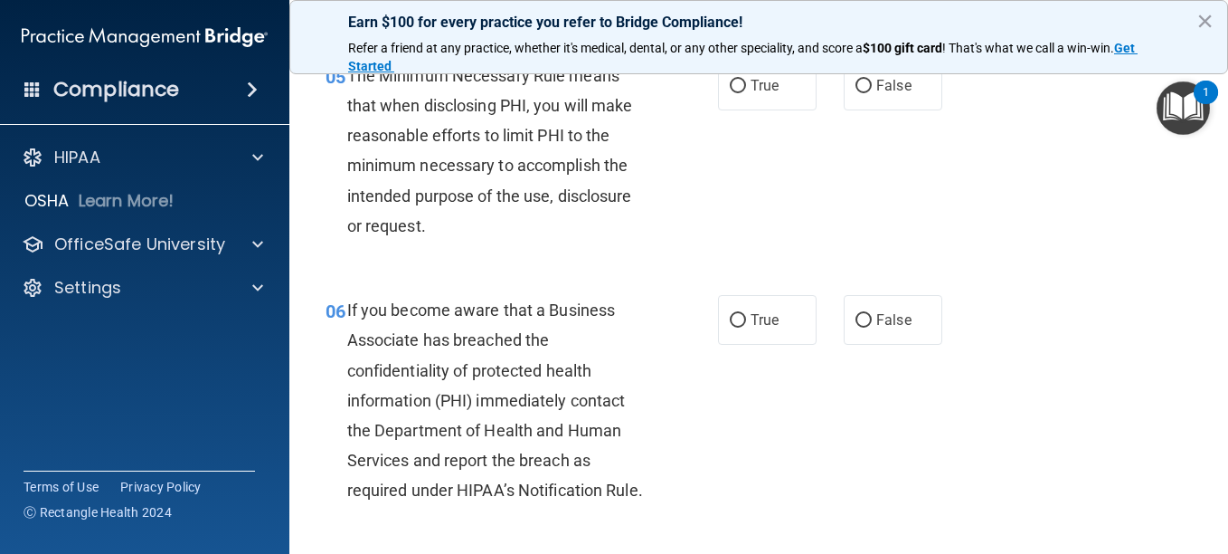
scroll to position [904, 0]
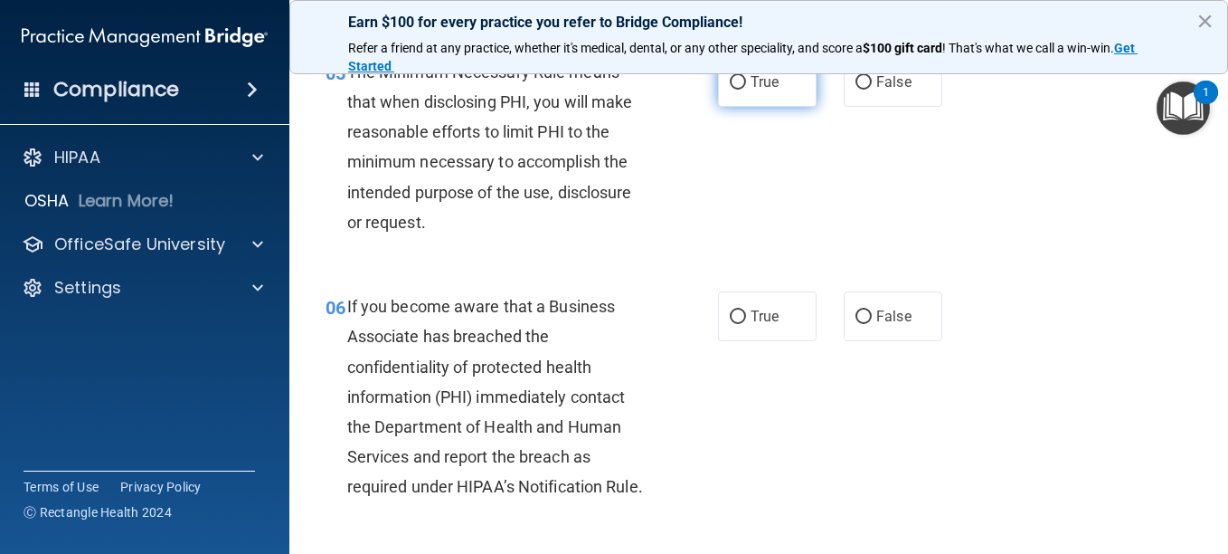
click at [730, 90] on input "True" at bounding box center [738, 83] width 16 height 14
radio input "true"
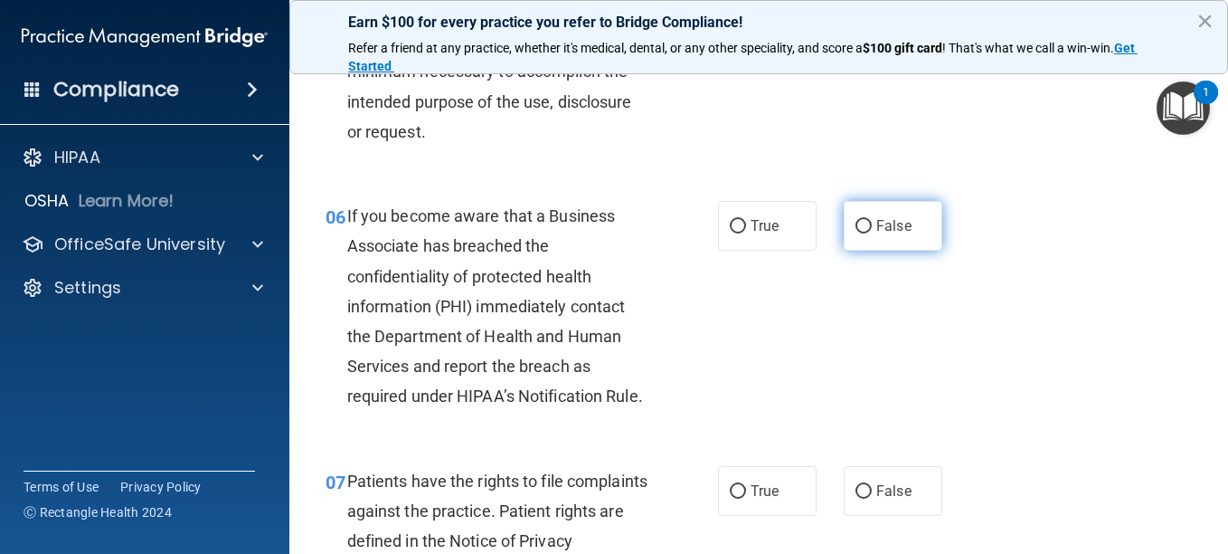
click at [856, 233] on input "False" at bounding box center [864, 227] width 16 height 14
radio input "true"
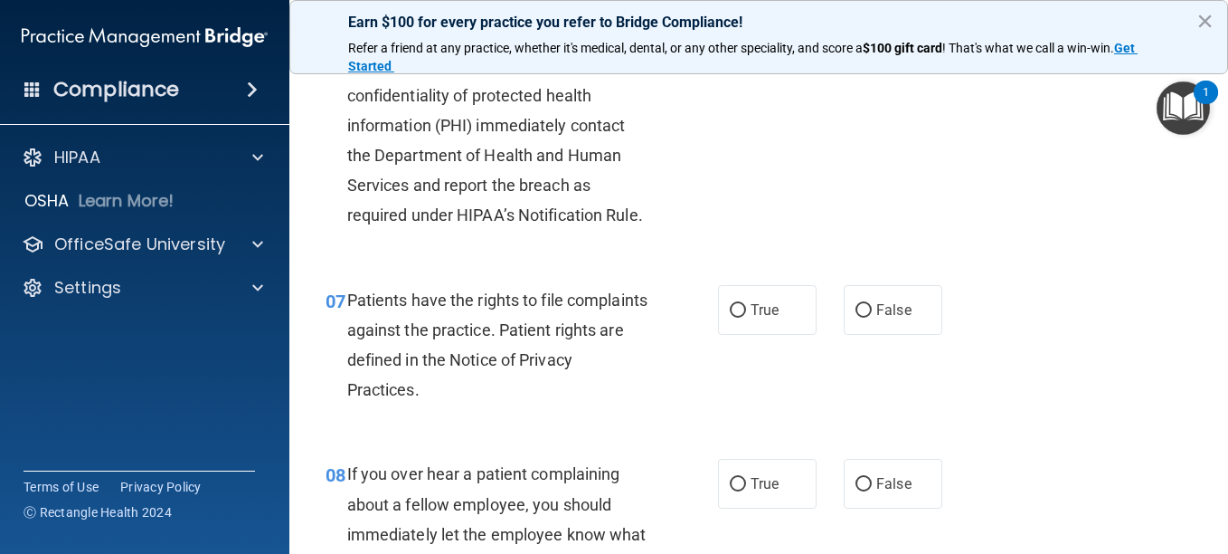
scroll to position [1266, 0]
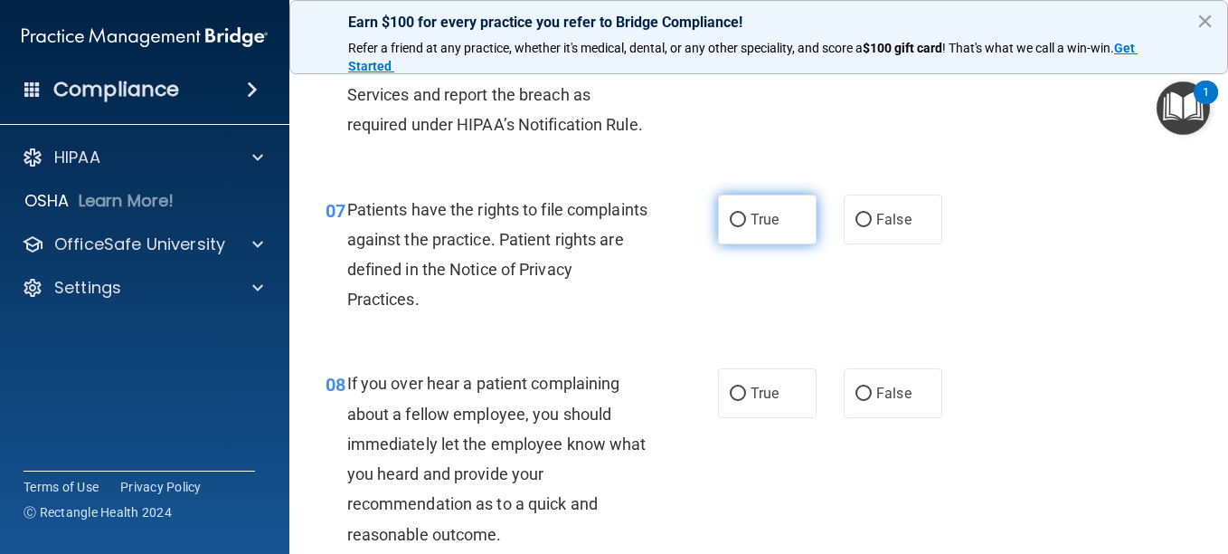
click at [731, 227] on input "True" at bounding box center [738, 220] width 16 height 14
radio input "true"
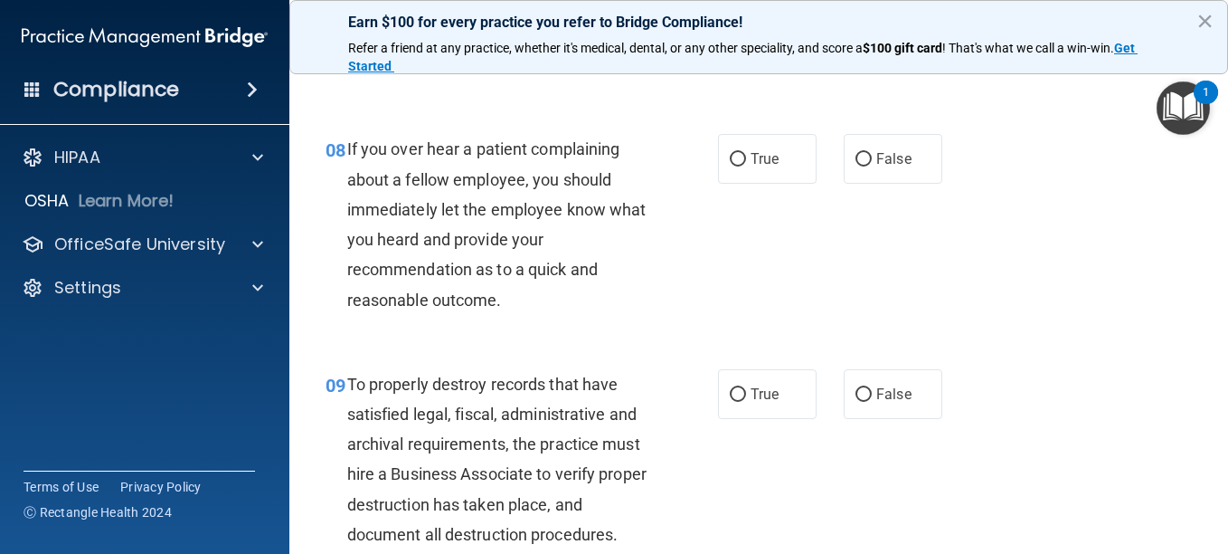
scroll to position [1538, 0]
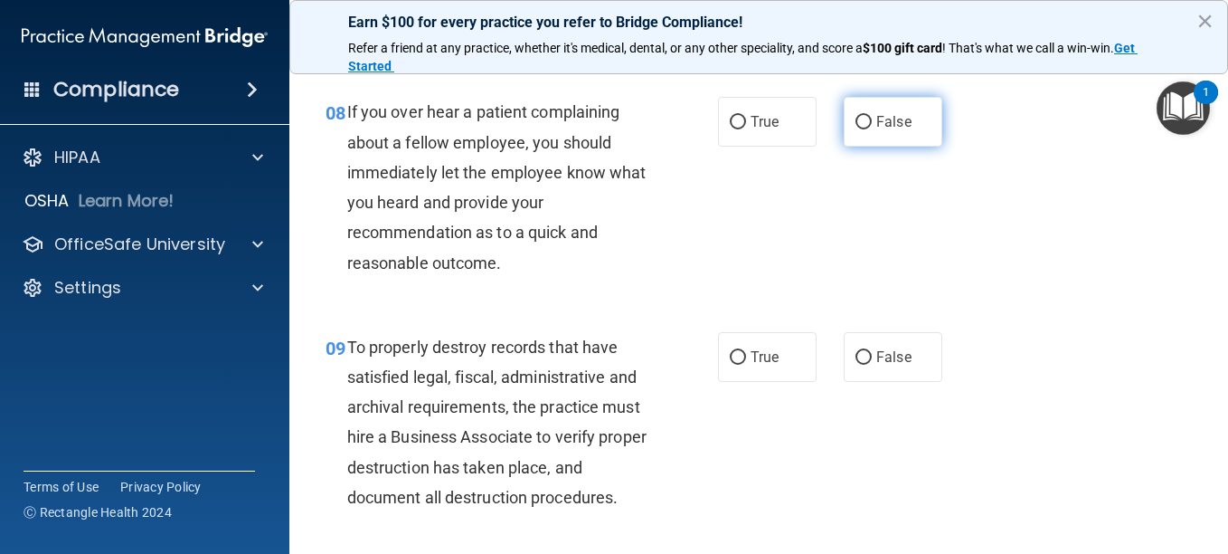
click at [856, 129] on input "False" at bounding box center [864, 123] width 16 height 14
radio input "true"
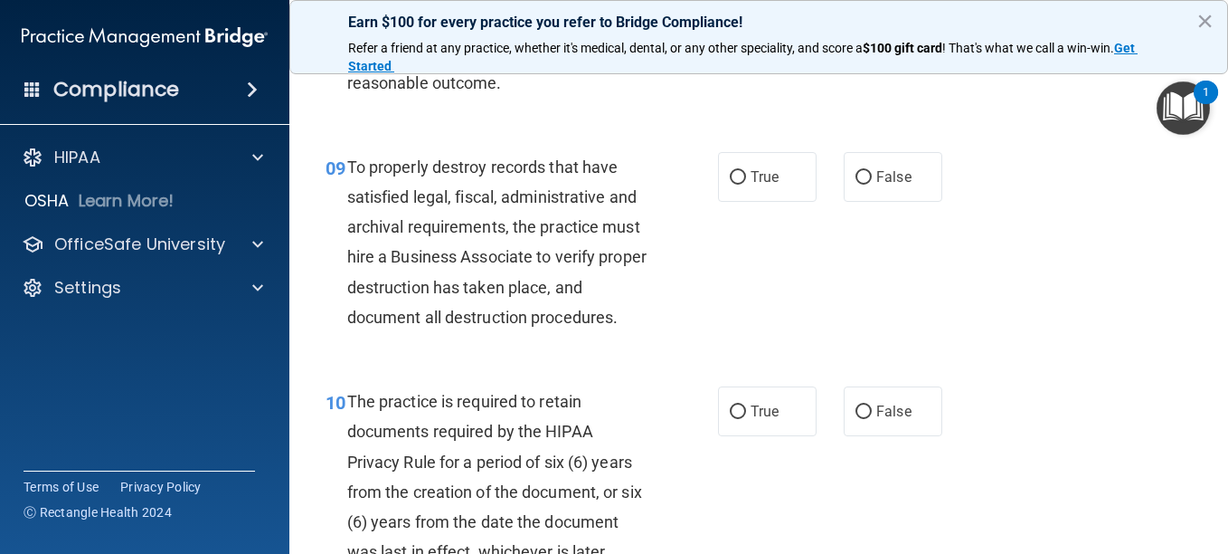
scroll to position [1718, 0]
click at [856, 184] on input "False" at bounding box center [864, 177] width 16 height 14
radio input "true"
click at [856, 184] on input "False" at bounding box center [864, 177] width 16 height 14
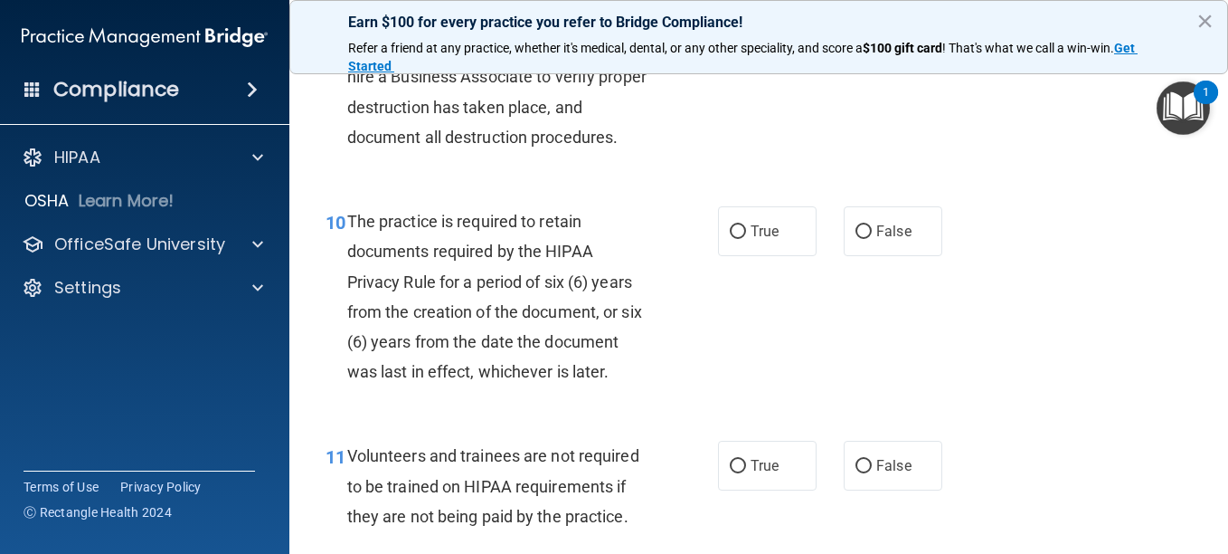
scroll to position [1899, 0]
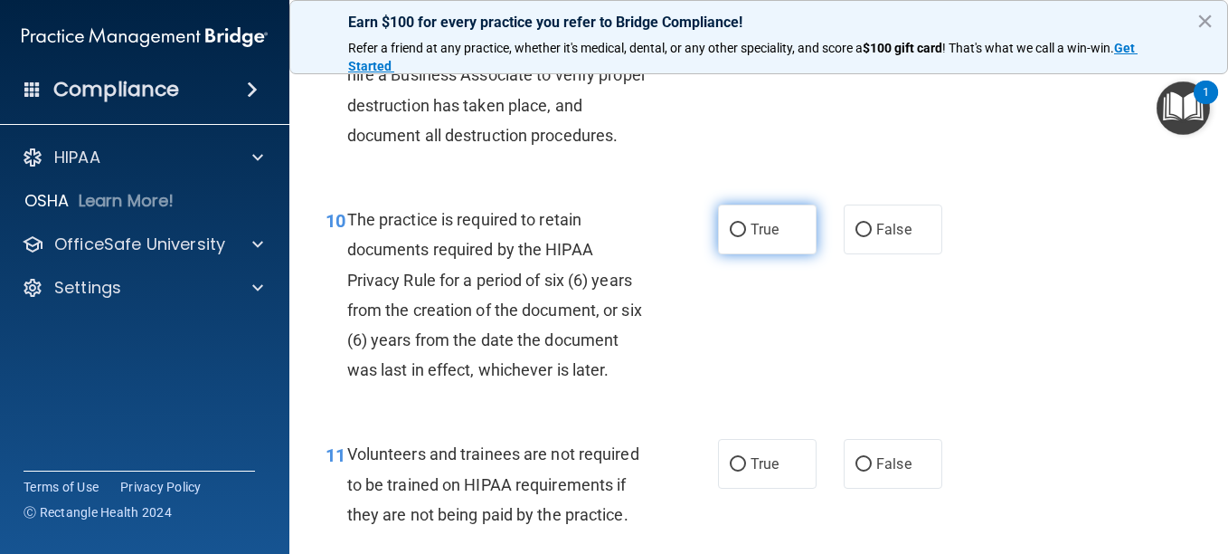
click at [732, 237] on input "True" at bounding box center [738, 230] width 16 height 14
radio input "true"
click at [732, 237] on input "True" at bounding box center [738, 230] width 16 height 14
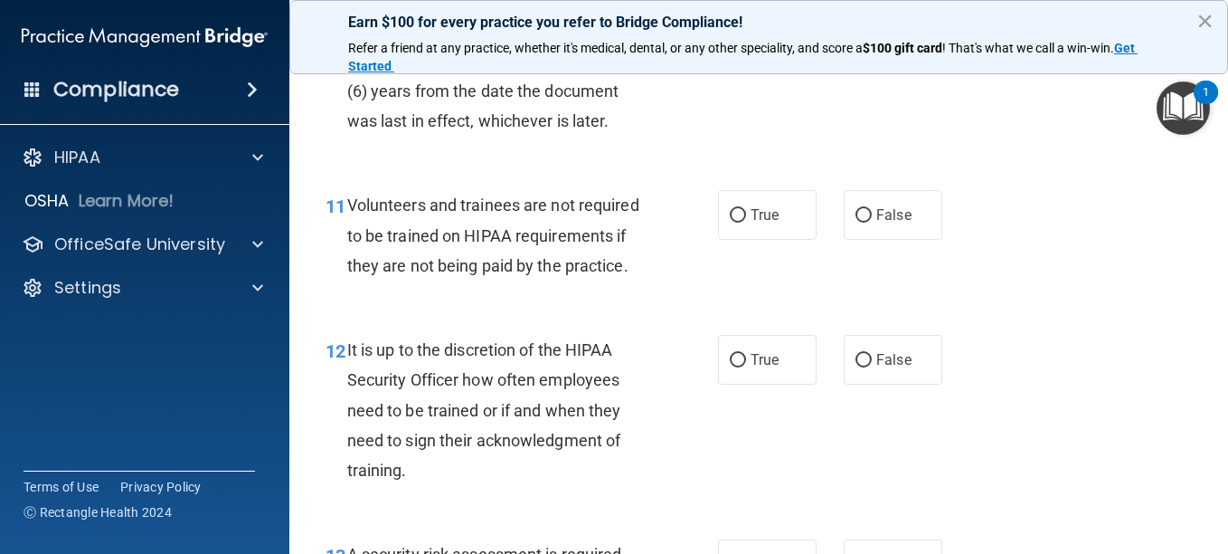
scroll to position [2171, 0]
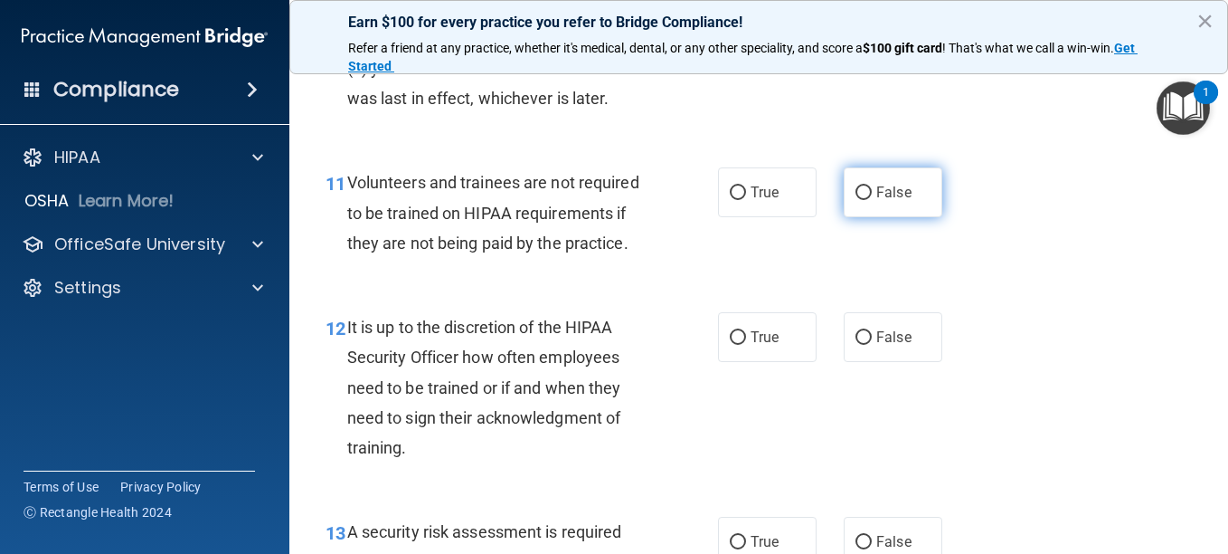
click at [856, 200] on input "False" at bounding box center [864, 193] width 16 height 14
radio input "true"
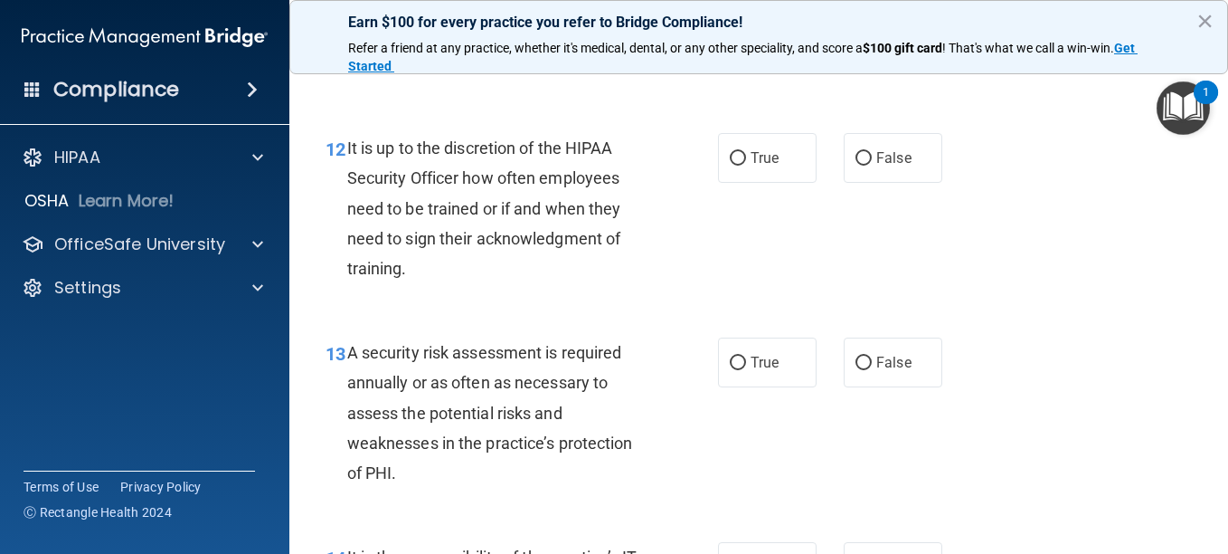
scroll to position [2352, 0]
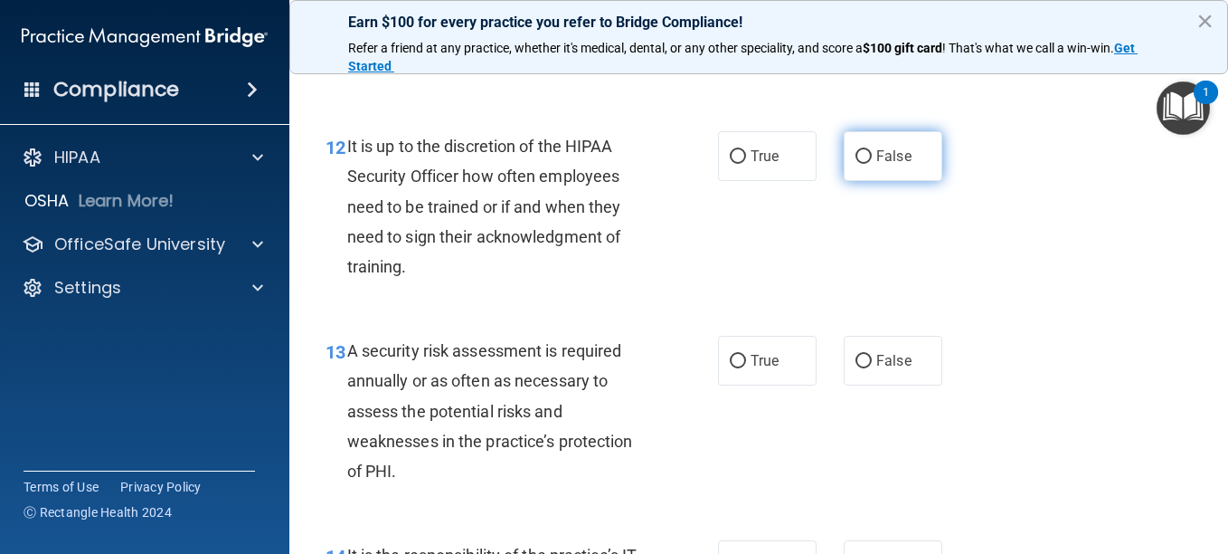
click at [856, 164] on input "False" at bounding box center [864, 157] width 16 height 14
radio input "true"
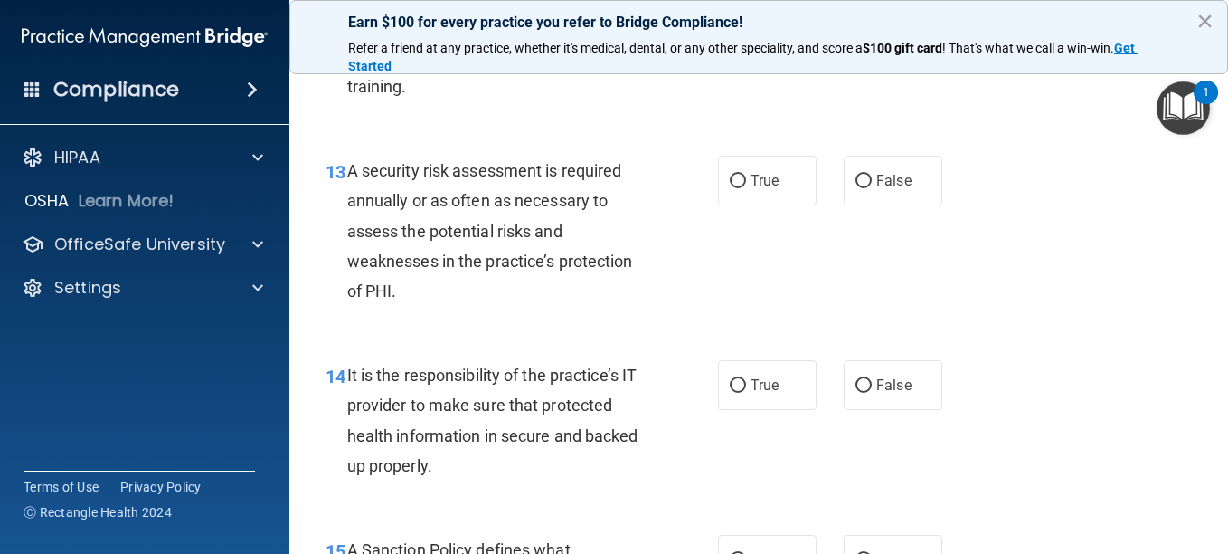
scroll to position [2532, 0]
click at [731, 187] on input "True" at bounding box center [738, 181] width 16 height 14
radio input "true"
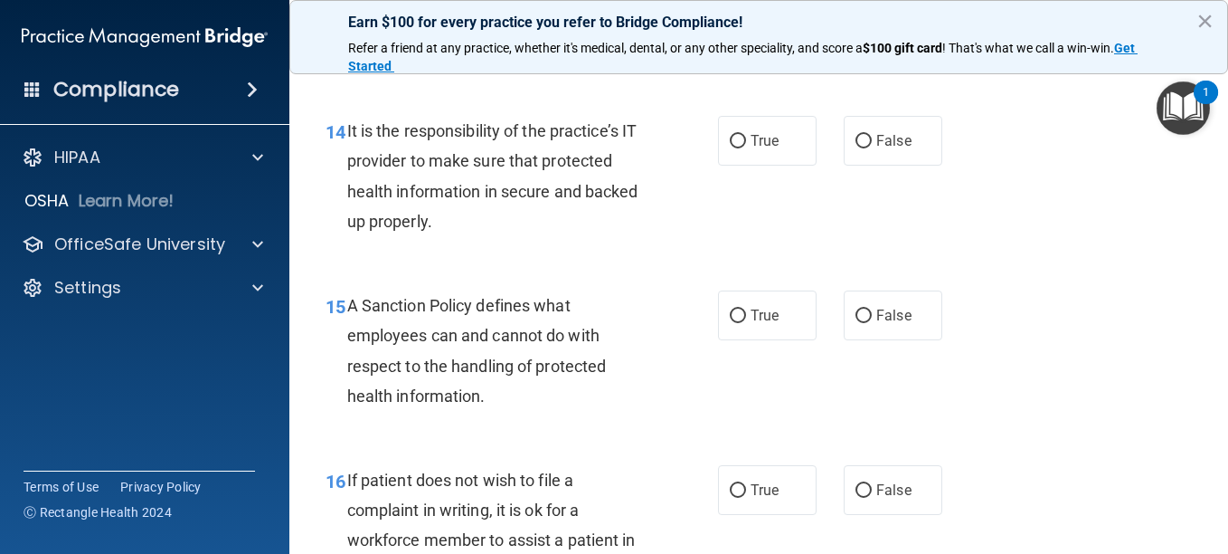
scroll to position [2804, 0]
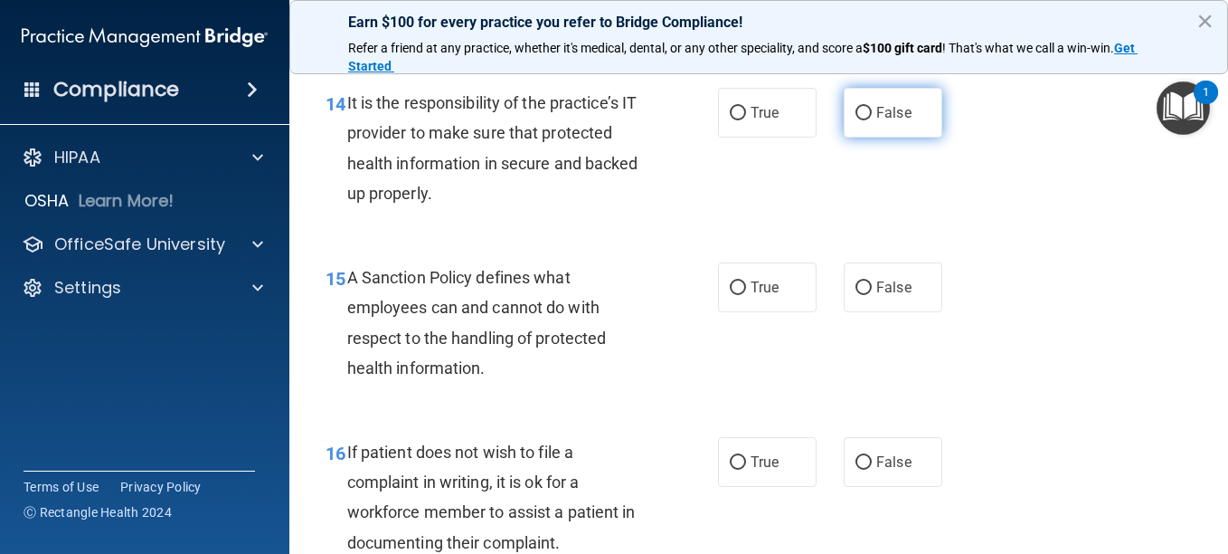
click at [861, 120] on input "False" at bounding box center [864, 114] width 16 height 14
radio input "true"
click at [861, 120] on input "False" at bounding box center [864, 114] width 16 height 14
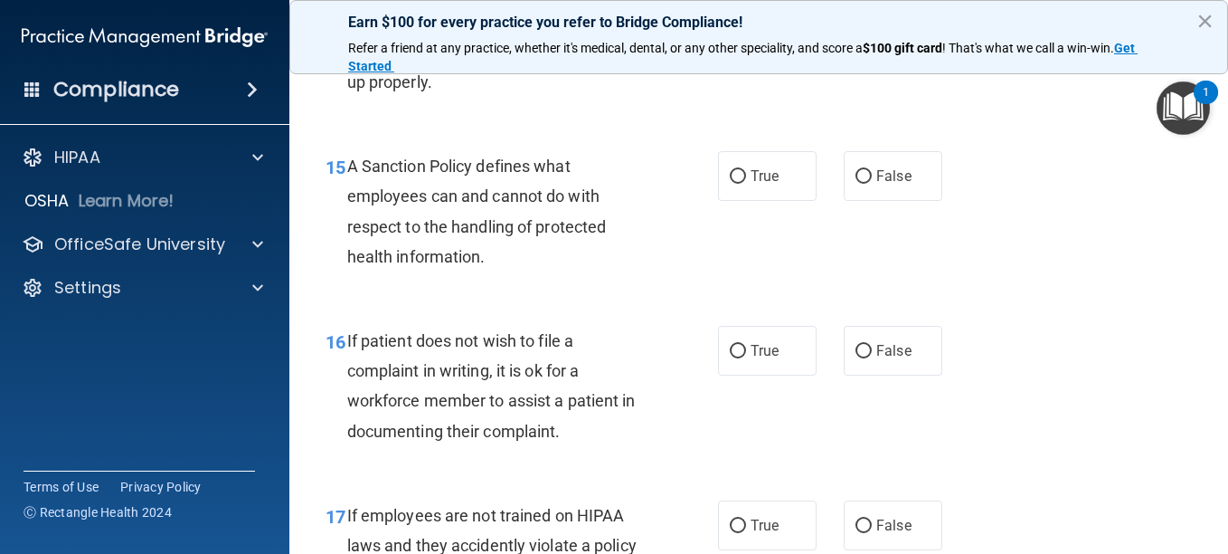
scroll to position [3075, 0]
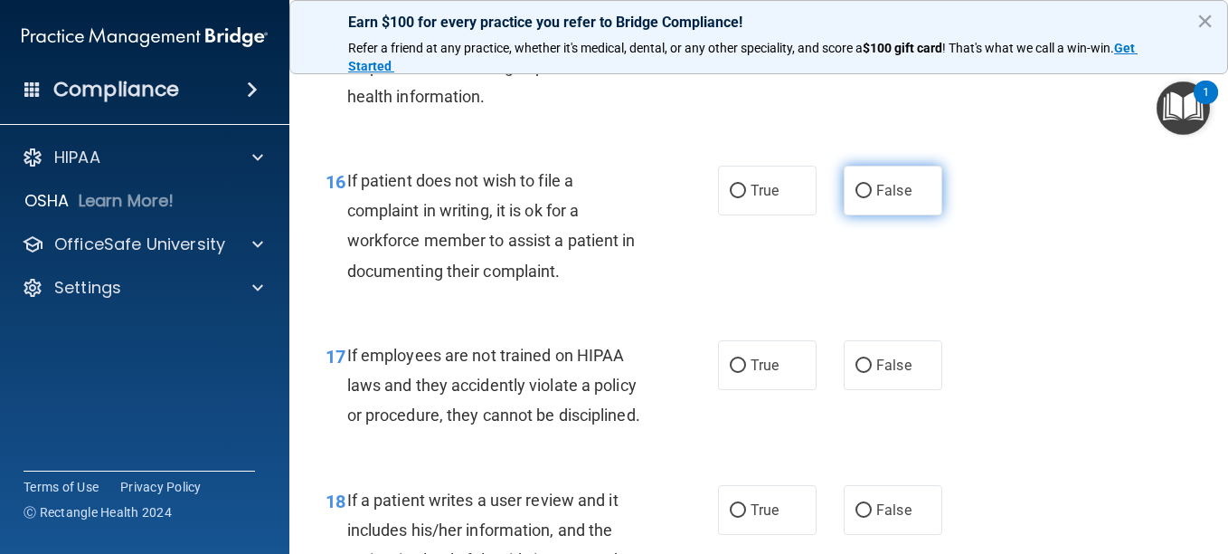
click at [856, 198] on input "False" at bounding box center [864, 192] width 16 height 14
radio input "true"
click at [856, 198] on input "False" at bounding box center [864, 192] width 16 height 14
click at [864, 24] on input "False" at bounding box center [864, 17] width 16 height 14
radio input "true"
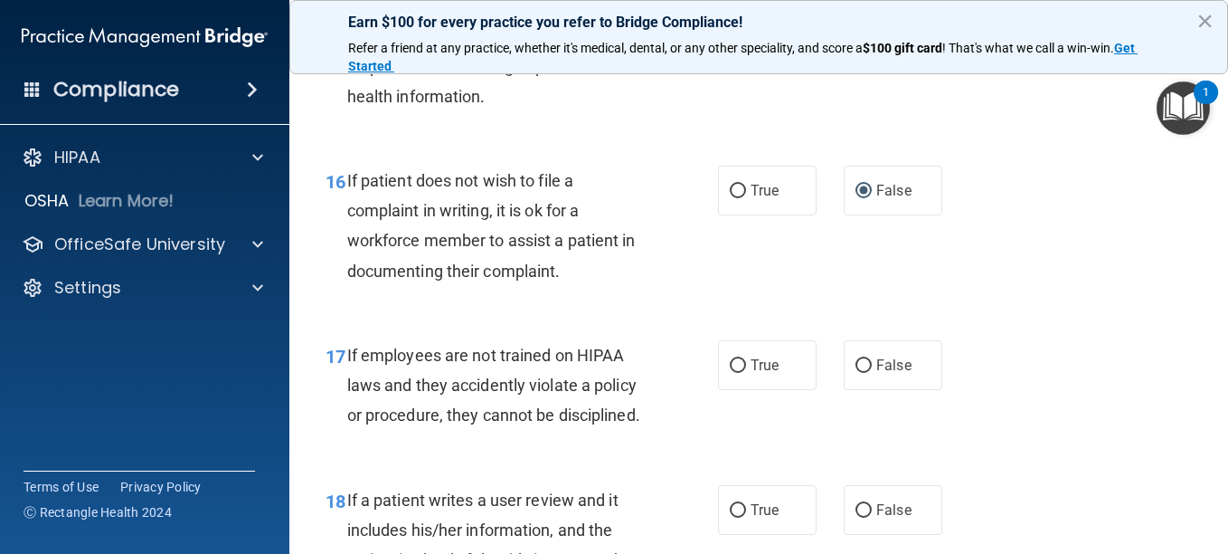
click at [864, 24] on input "False" at bounding box center [864, 17] width 16 height 14
click at [732, 198] on input "True" at bounding box center [738, 192] width 16 height 14
radio input "true"
radio input "false"
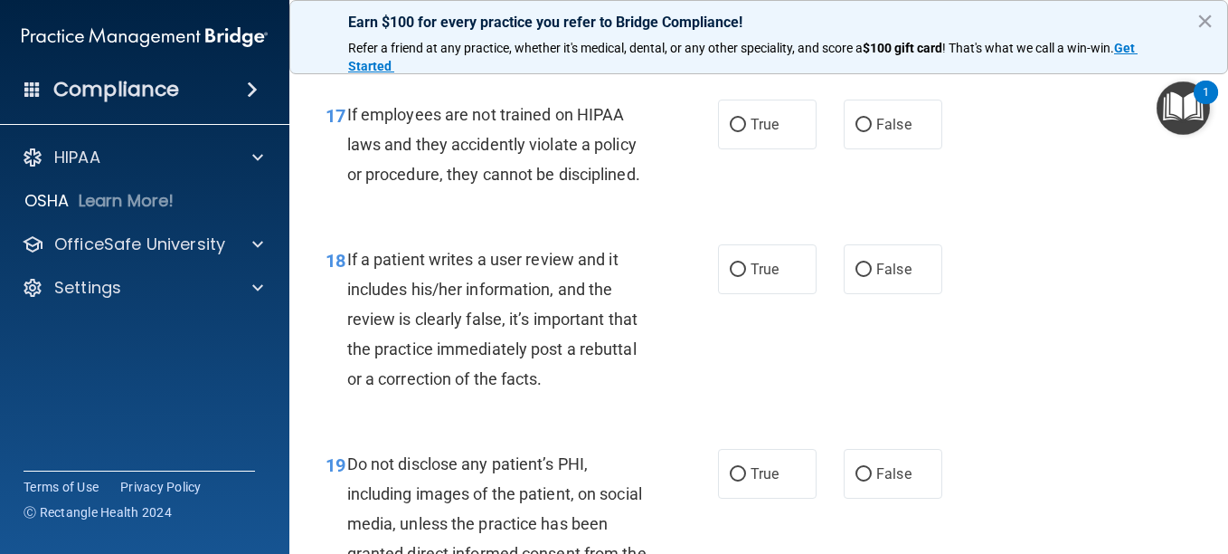
scroll to position [3346, 0]
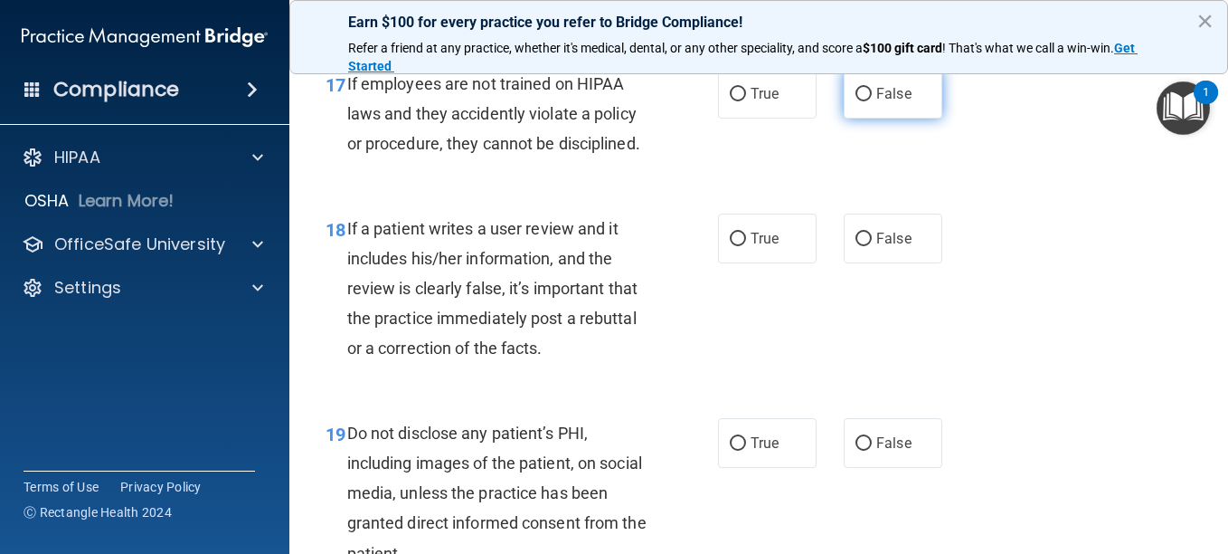
click at [860, 101] on input "False" at bounding box center [864, 95] width 16 height 14
radio input "true"
click at [856, 246] on input "False" at bounding box center [864, 239] width 16 height 14
radio input "true"
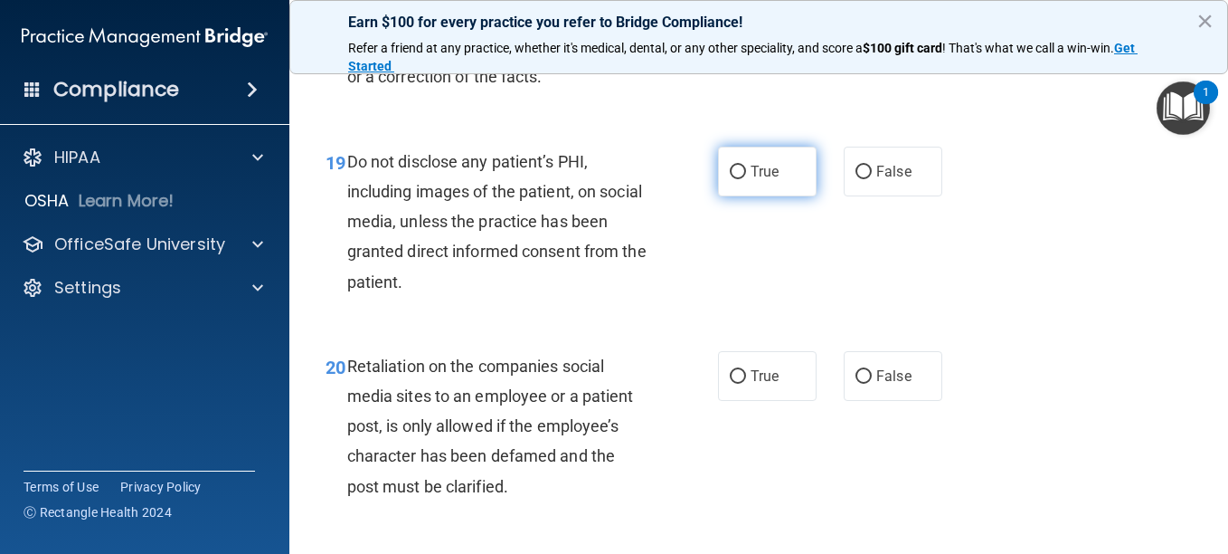
click at [733, 179] on input "True" at bounding box center [738, 173] width 16 height 14
radio input "true"
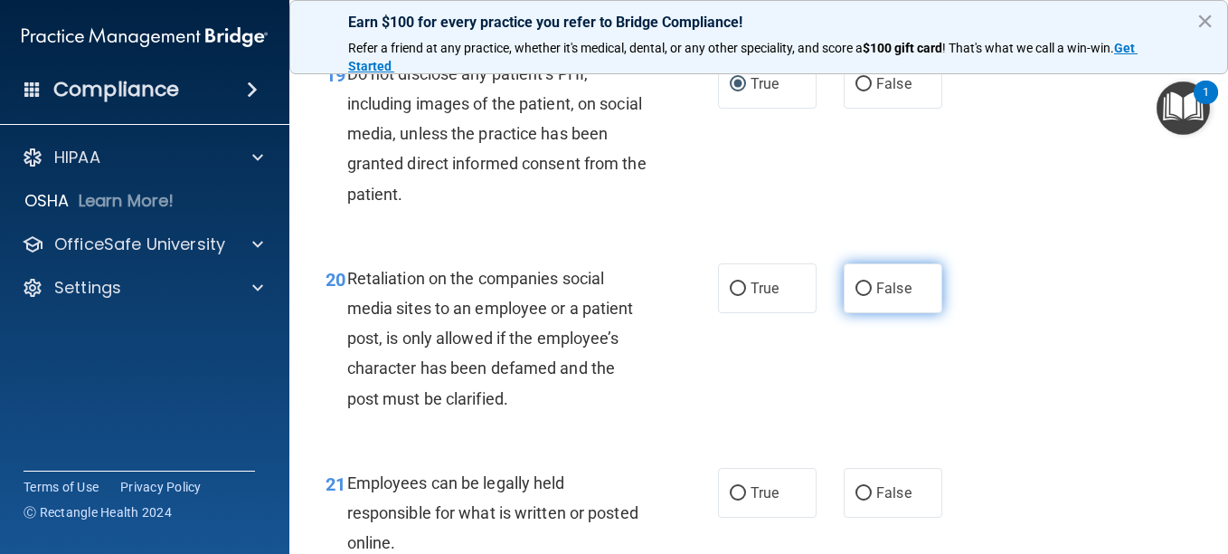
scroll to position [3799, 0]
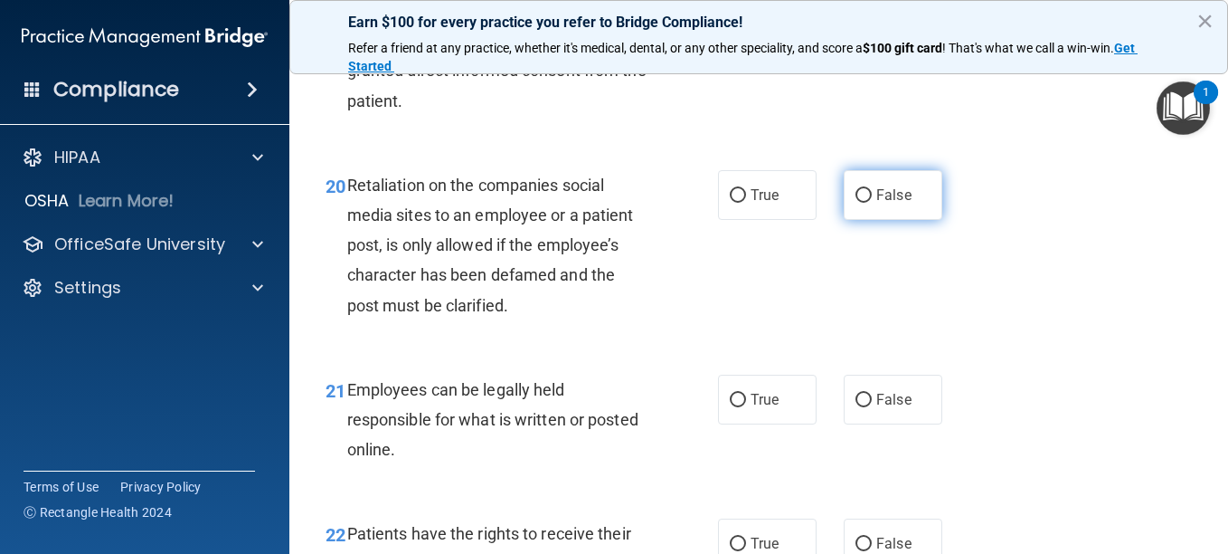
click at [856, 203] on input "False" at bounding box center [864, 196] width 16 height 14
radio input "true"
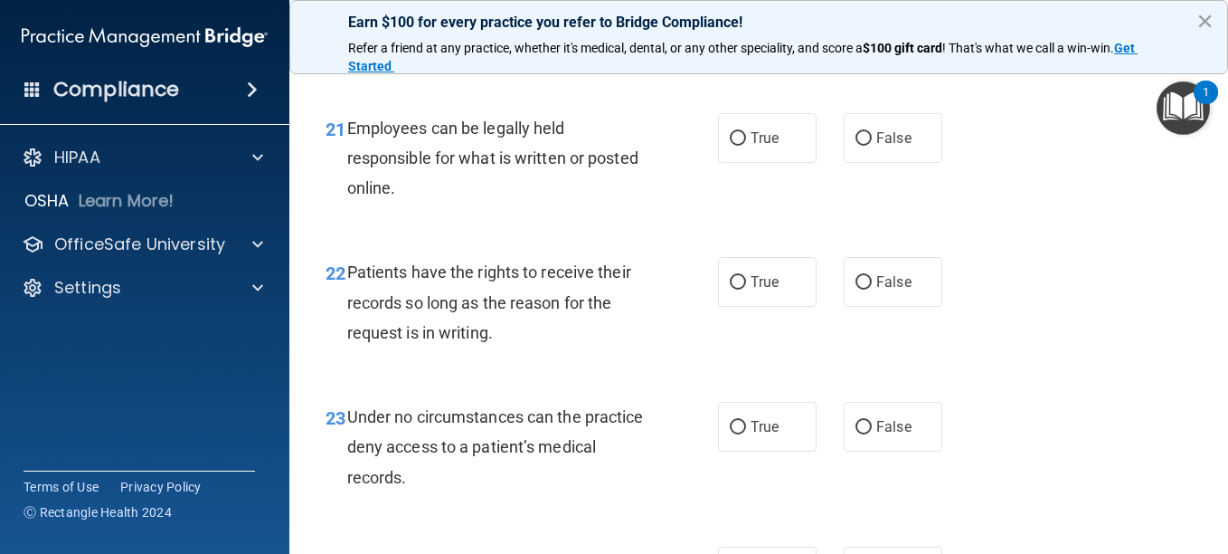
scroll to position [4070, 0]
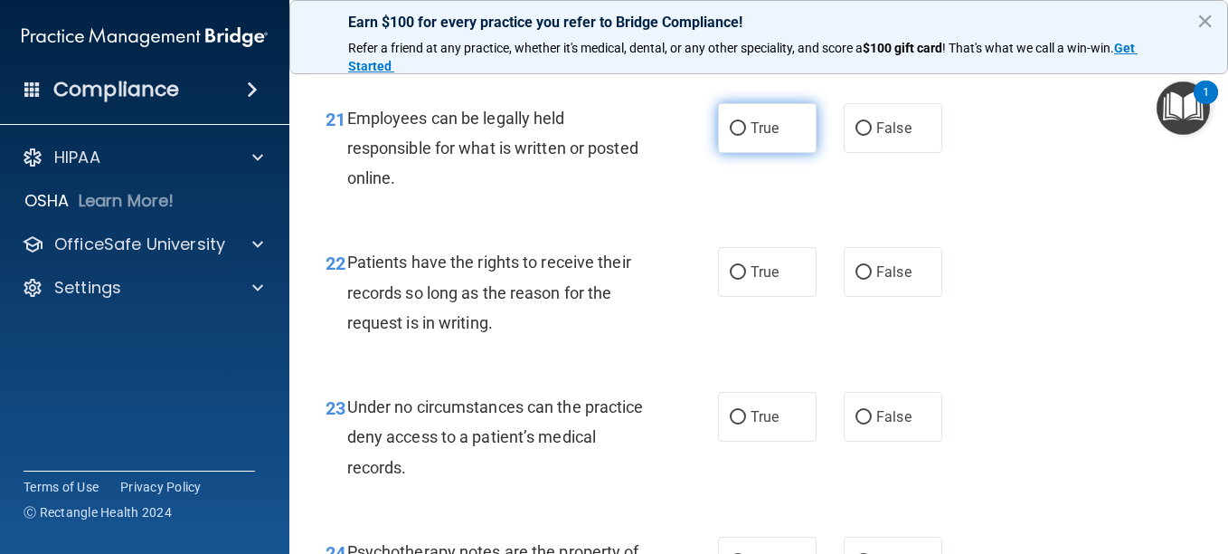
click at [731, 136] on input "True" at bounding box center [738, 129] width 16 height 14
radio input "true"
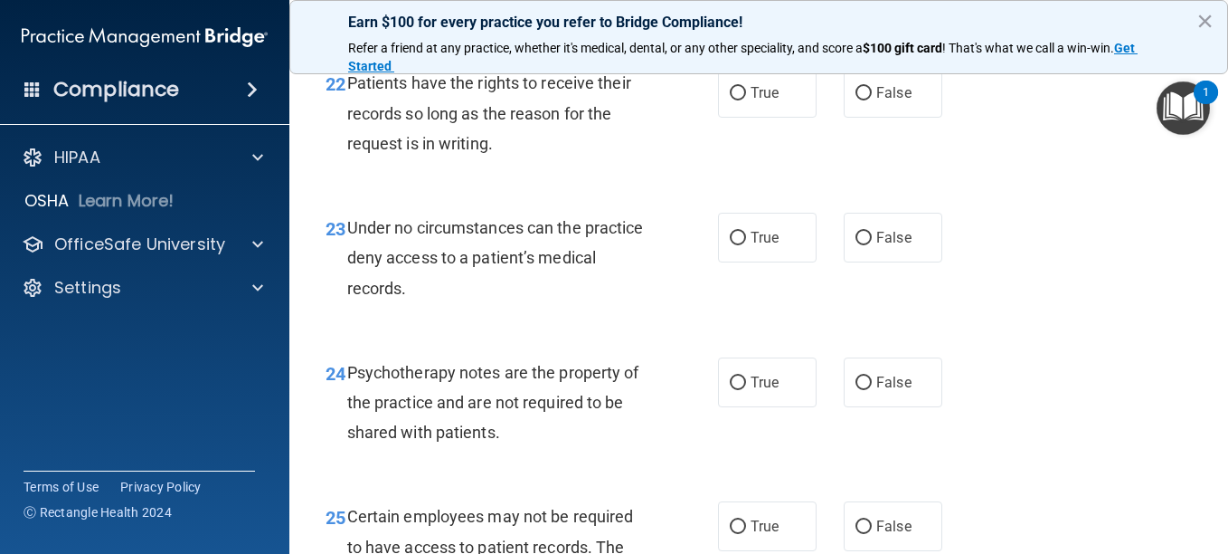
scroll to position [4251, 0]
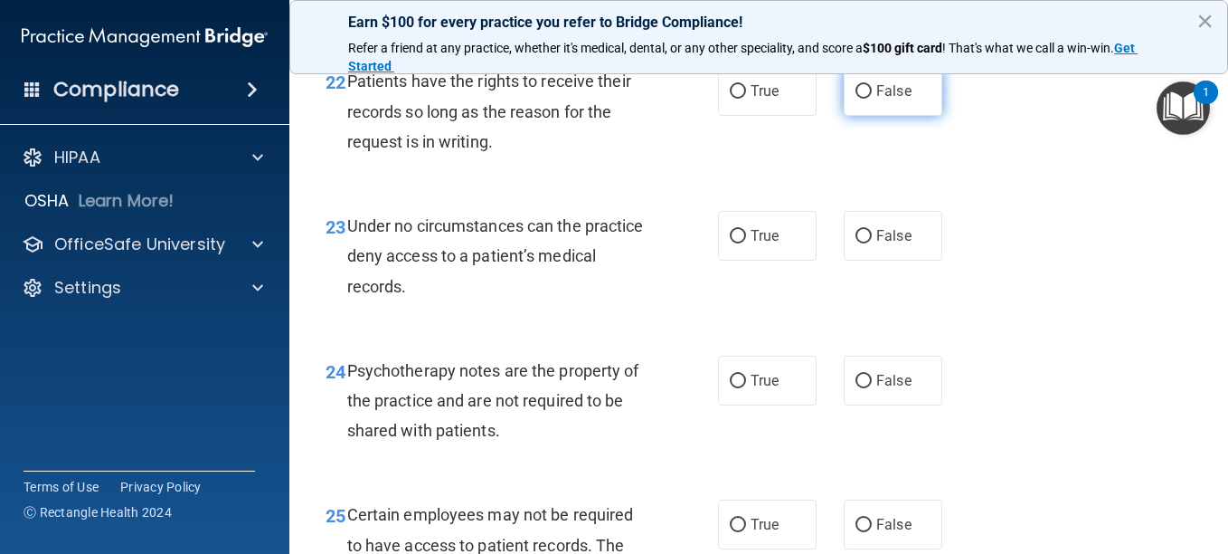
click at [862, 99] on input "False" at bounding box center [864, 92] width 16 height 14
radio input "true"
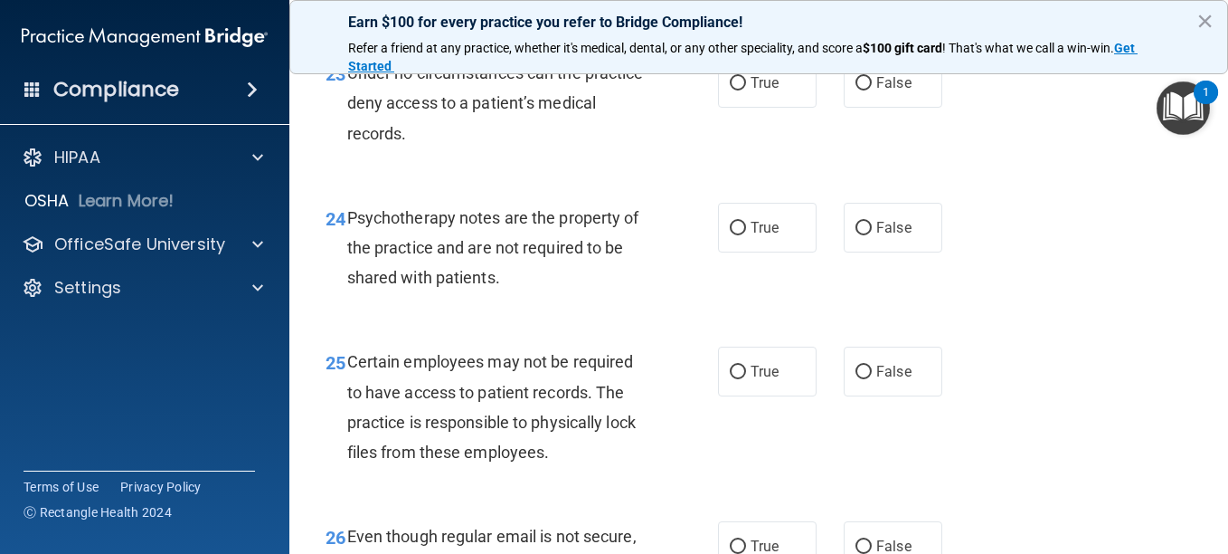
scroll to position [4432, 0]
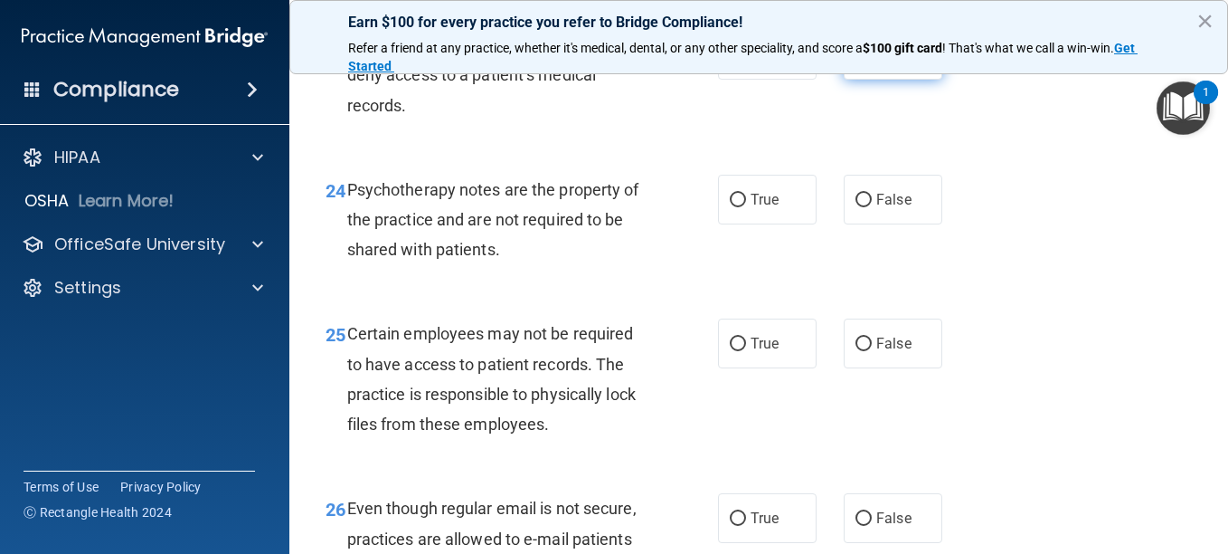
click at [856, 62] on input "False" at bounding box center [864, 56] width 16 height 14
radio input "true"
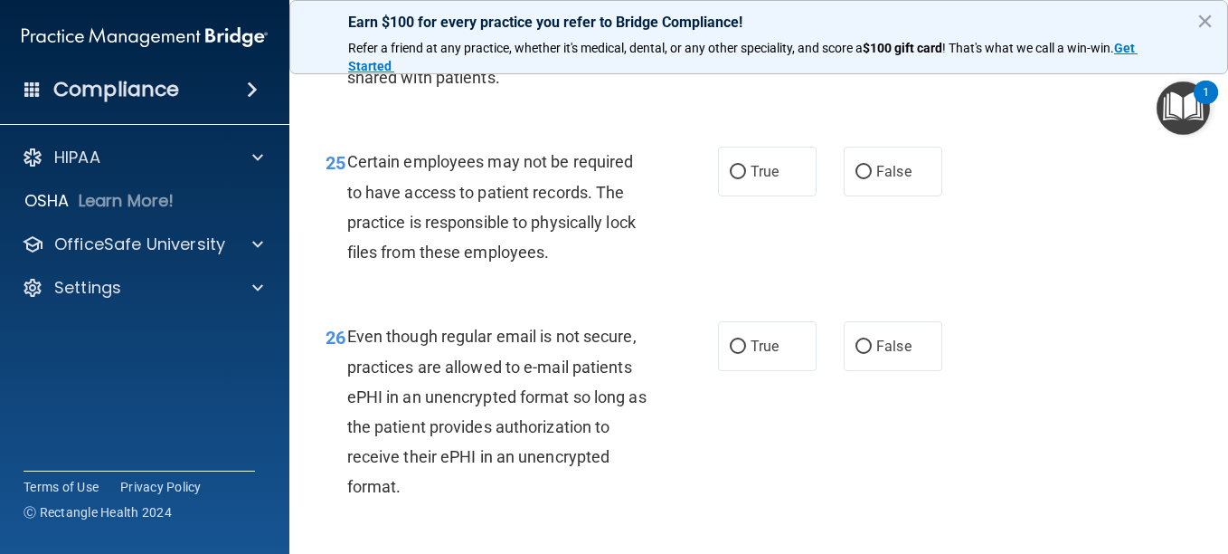
scroll to position [4613, 0]
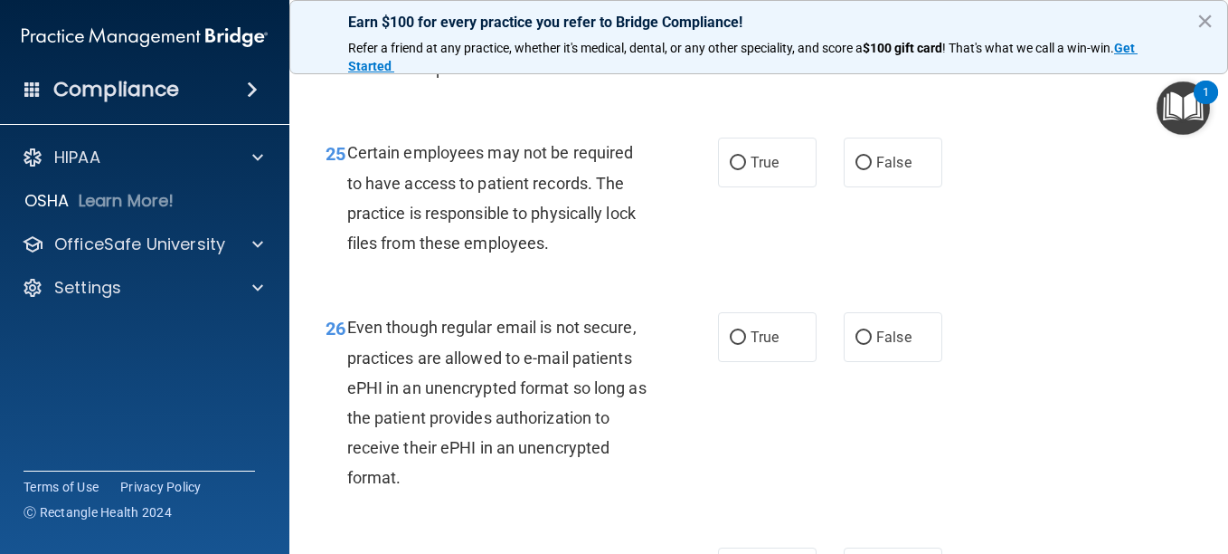
click at [730, 26] on input "True" at bounding box center [738, 20] width 16 height 14
radio input "true"
click at [730, 170] on input "True" at bounding box center [738, 163] width 16 height 14
radio input "true"
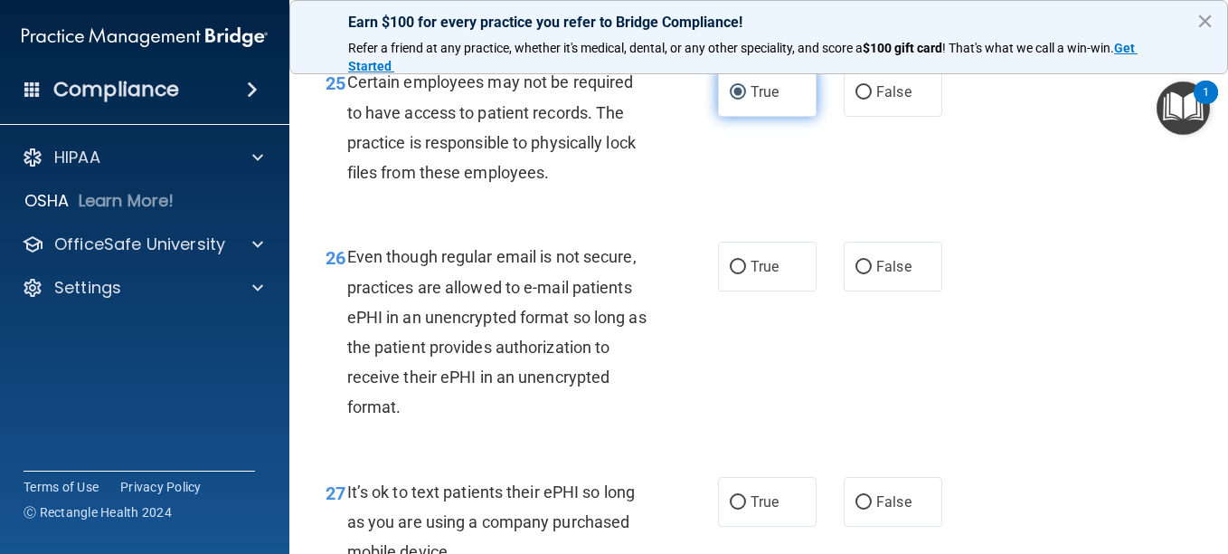
scroll to position [4703, 0]
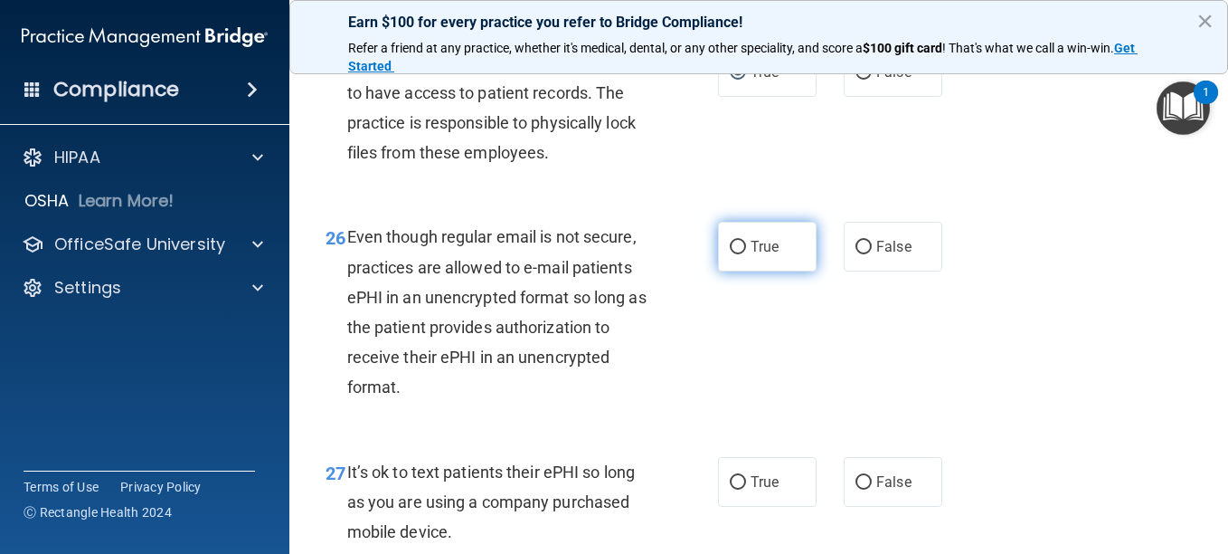
click at [733, 254] on input "True" at bounding box center [738, 248] width 16 height 14
radio input "true"
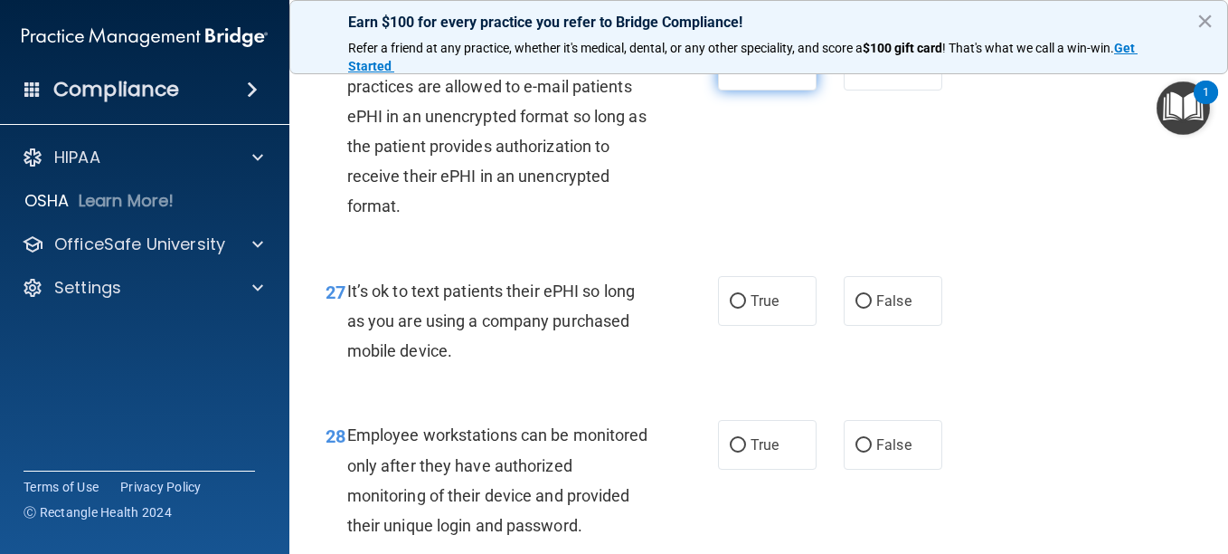
scroll to position [4974, 0]
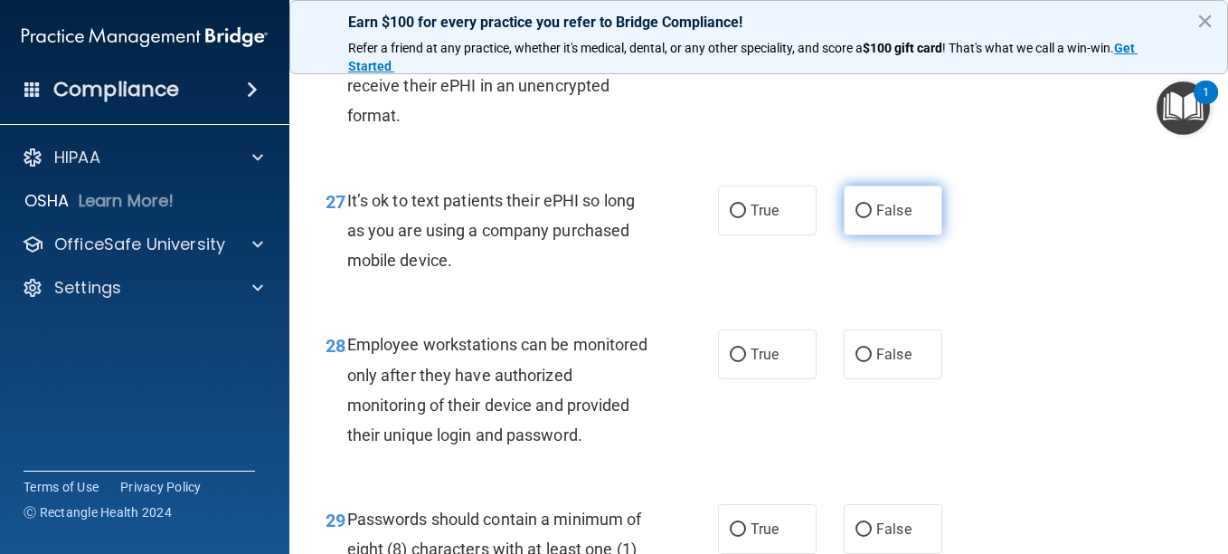
click at [856, 218] on input "False" at bounding box center [864, 211] width 16 height 14
radio input "true"
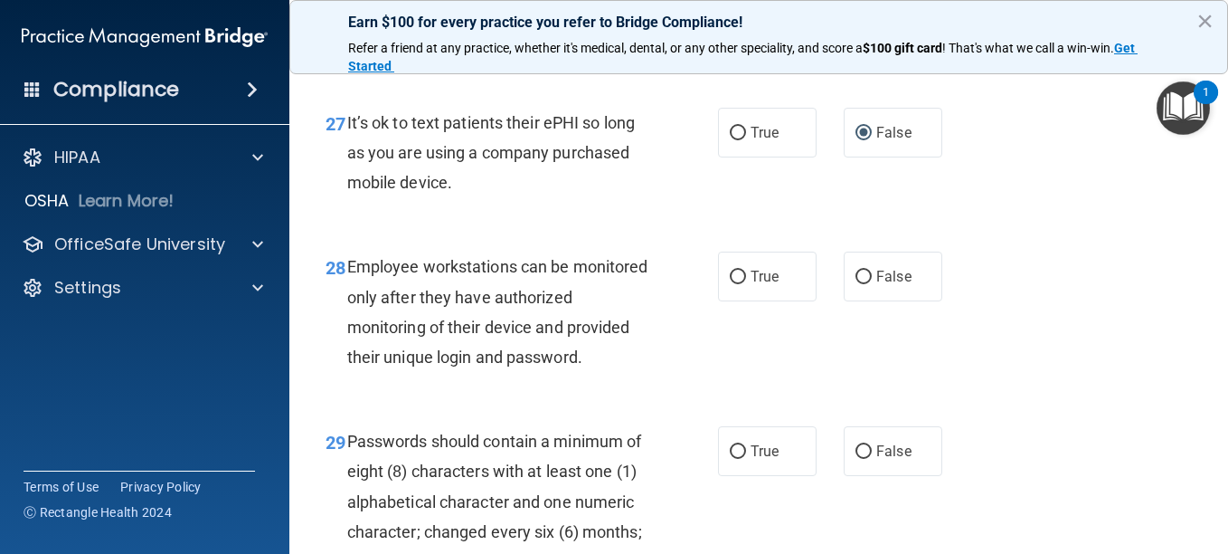
scroll to position [5155, 0]
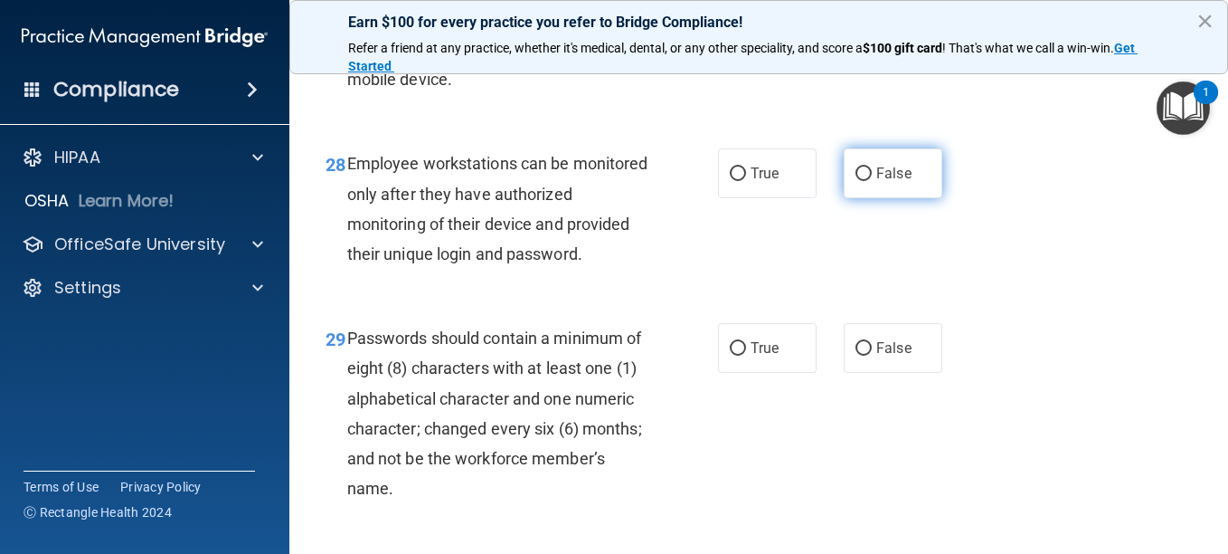
click at [856, 181] on input "False" at bounding box center [864, 174] width 16 height 14
radio input "true"
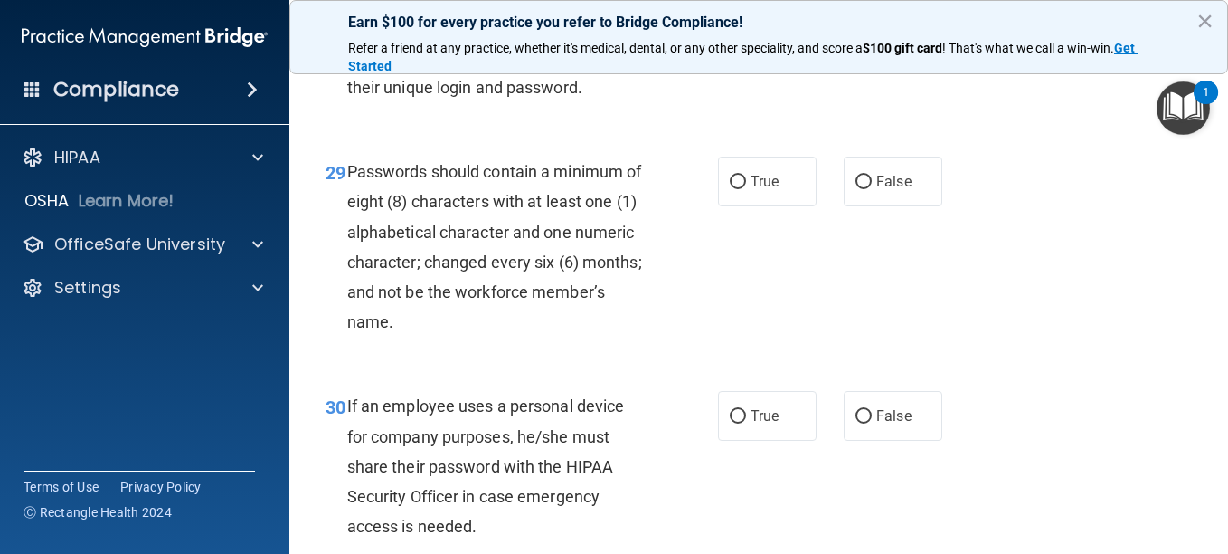
scroll to position [5336, 0]
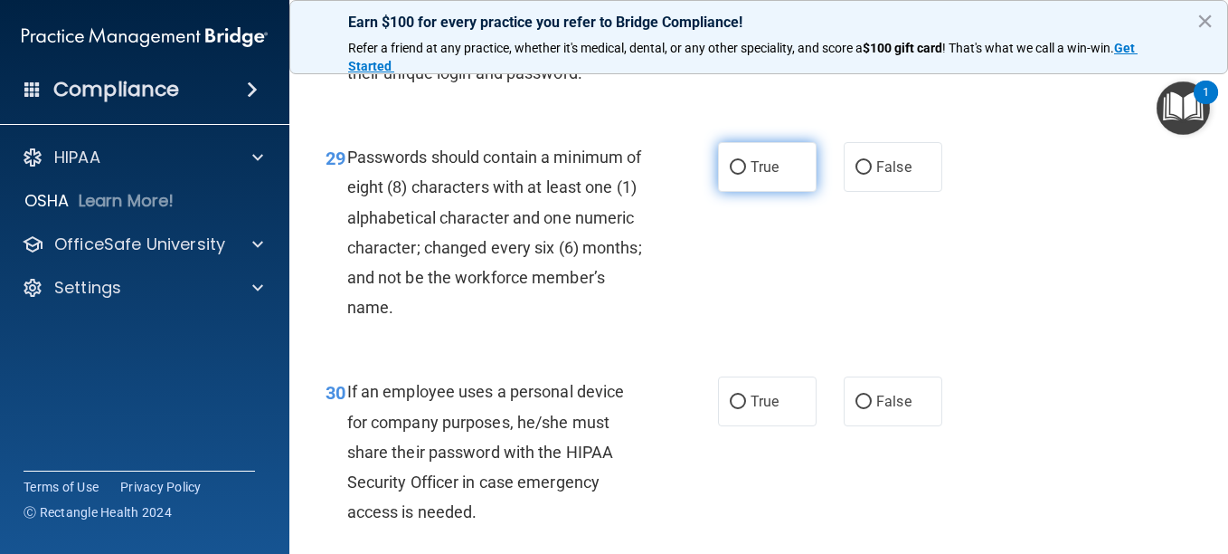
click at [737, 175] on input "True" at bounding box center [738, 168] width 16 height 14
radio input "true"
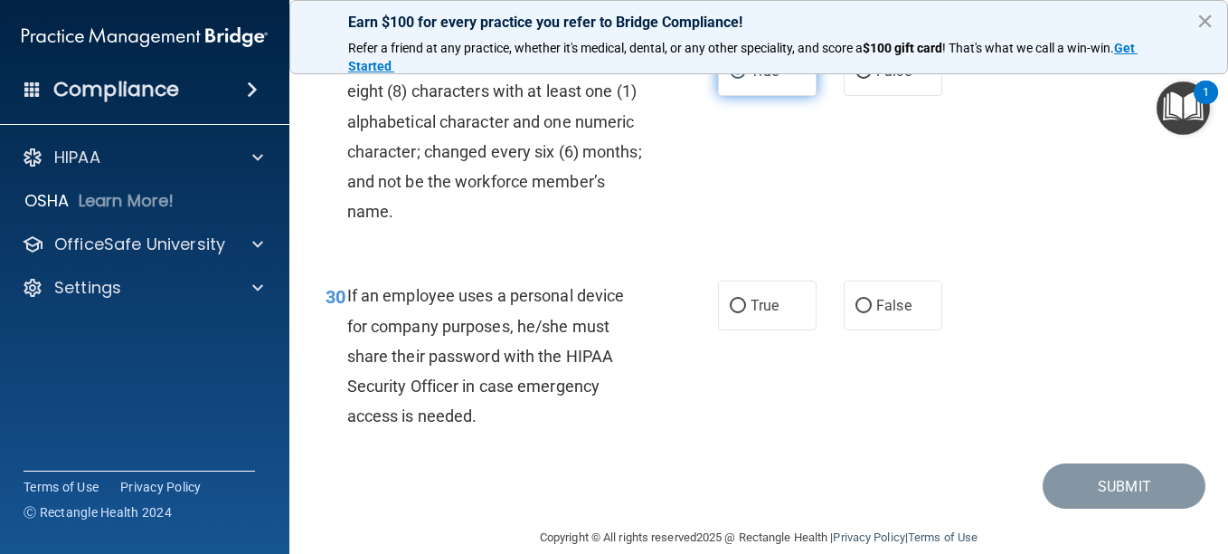
scroll to position [5517, 0]
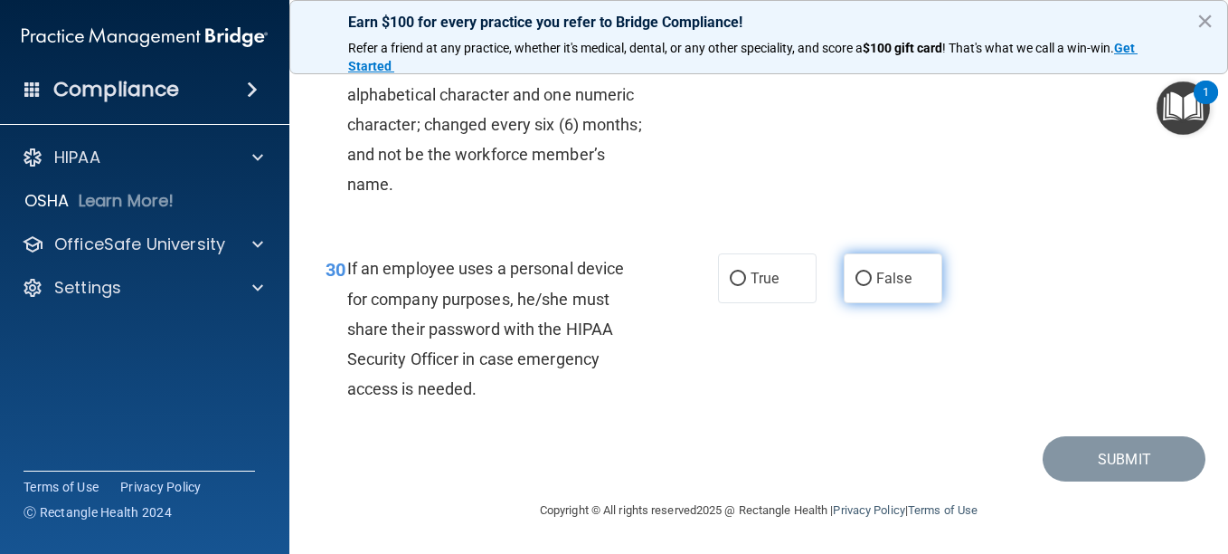
click at [856, 286] on input "False" at bounding box center [864, 279] width 16 height 14
radio input "true"
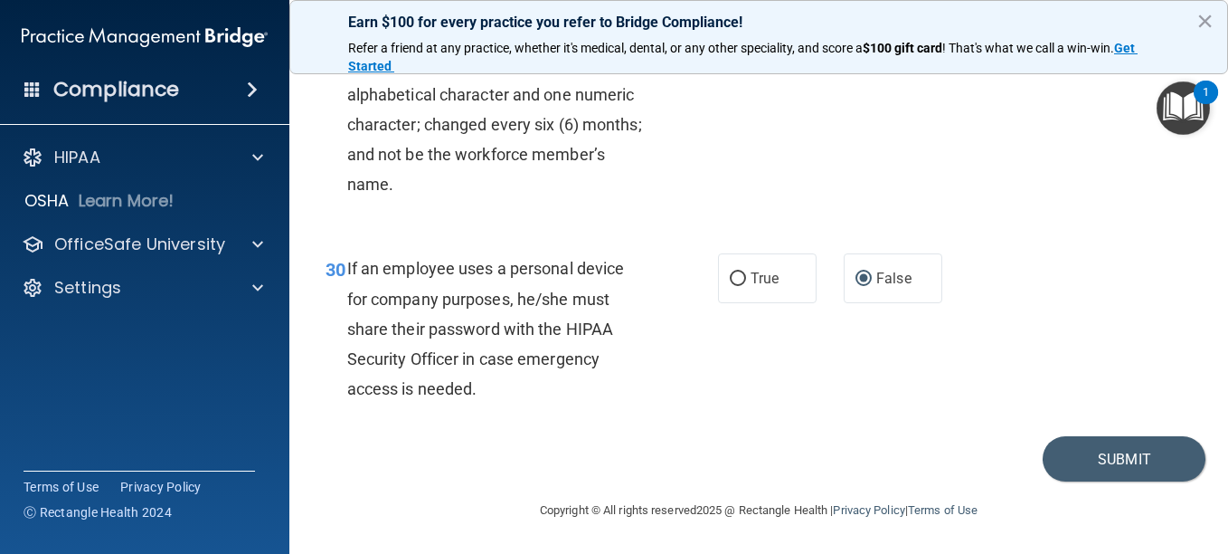
scroll to position [5609, 0]
click at [1099, 449] on button "Submit" at bounding box center [1124, 459] width 163 height 46
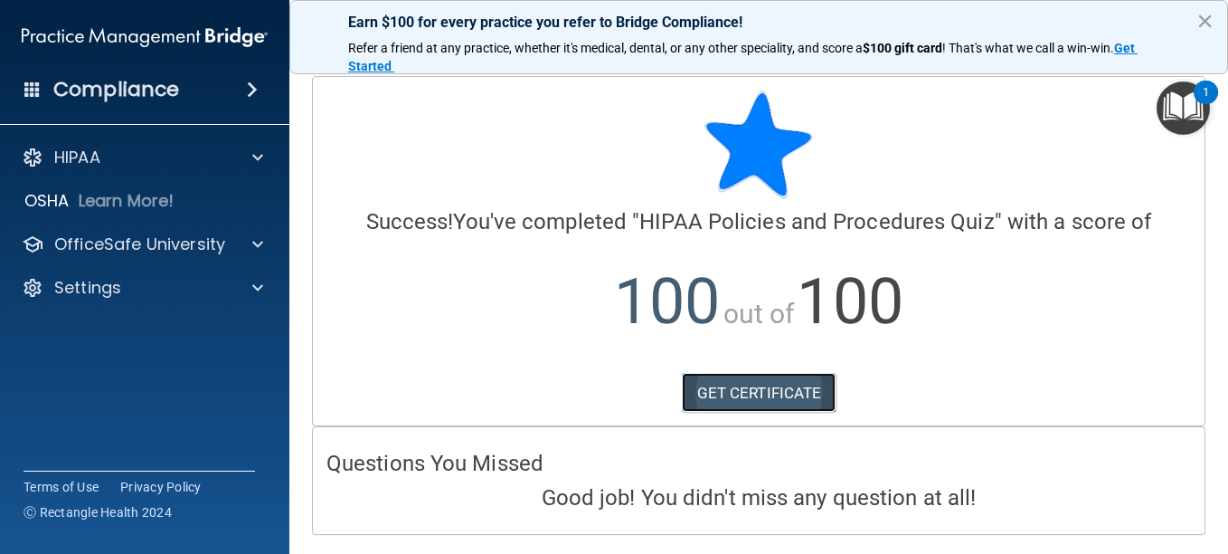
click at [693, 391] on link "GET CERTIFICATE" at bounding box center [759, 393] width 155 height 40
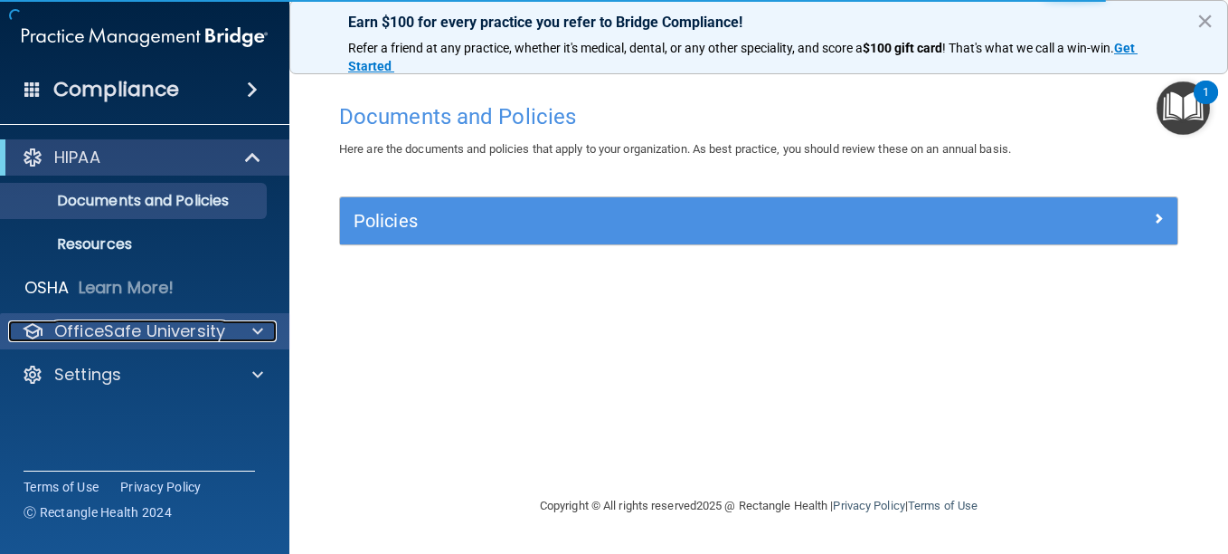
click at [116, 333] on p "OfficeSafe University" at bounding box center [139, 331] width 171 height 22
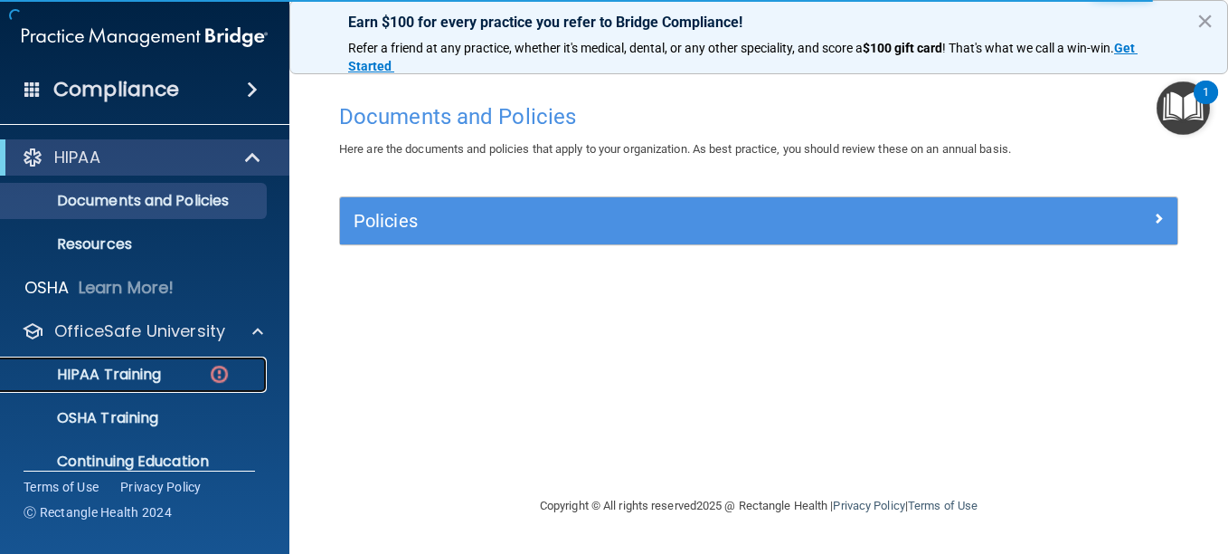
click at [119, 370] on p "HIPAA Training" at bounding box center [86, 374] width 149 height 18
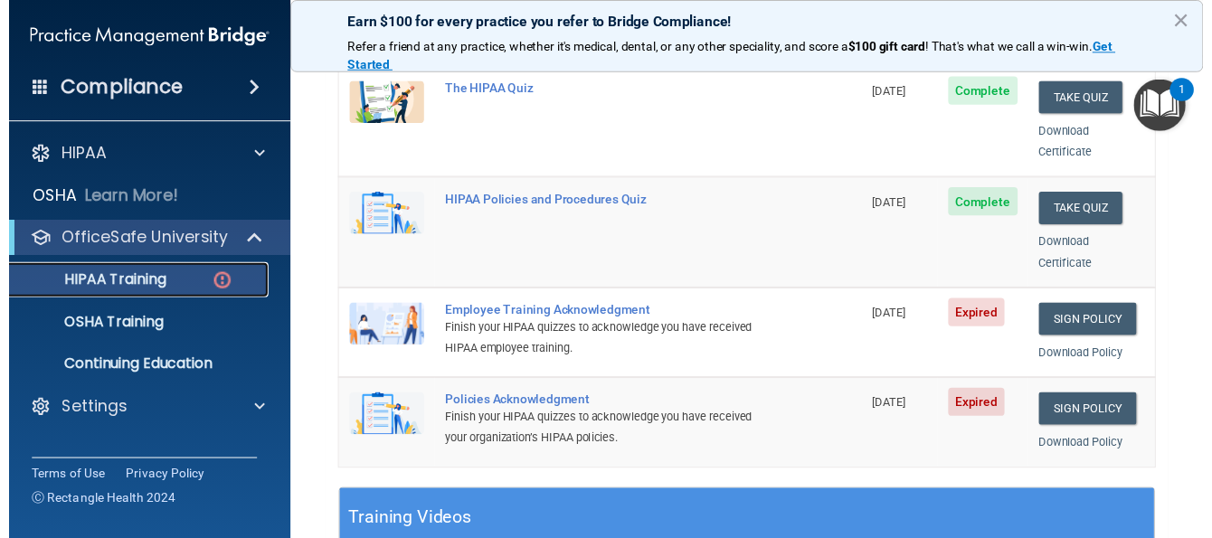
scroll to position [452, 0]
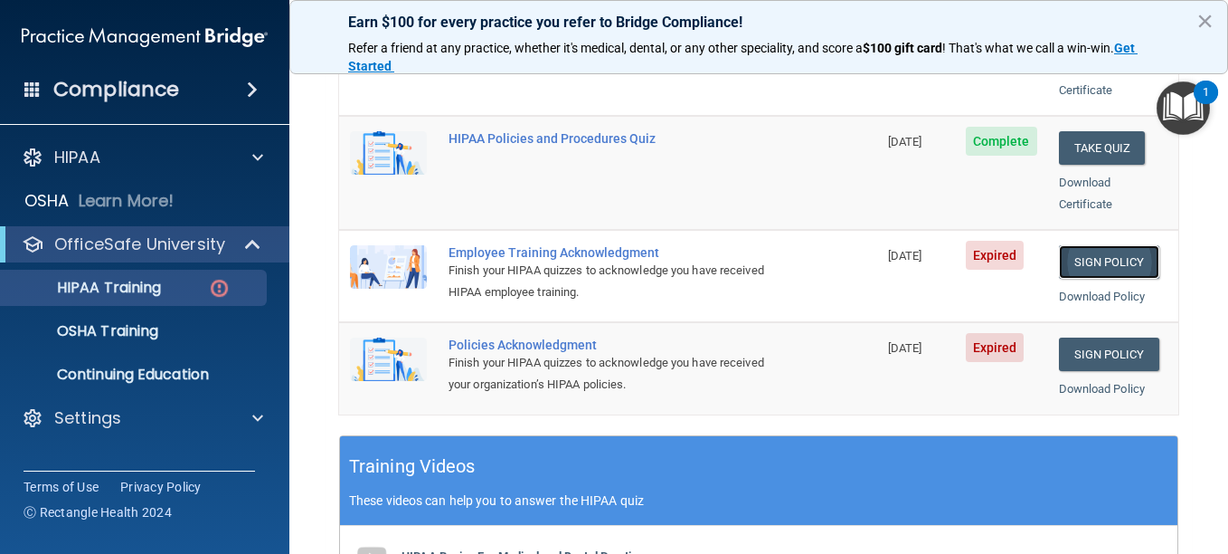
click at [1099, 245] on link "Sign Policy" at bounding box center [1109, 261] width 100 height 33
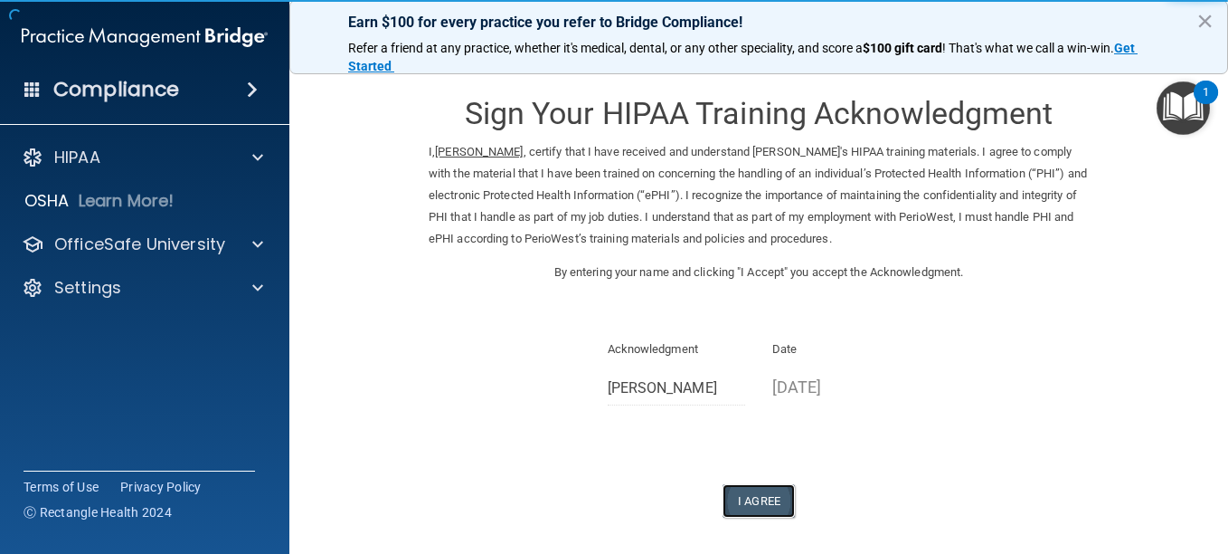
click at [744, 501] on button "I Agree" at bounding box center [759, 500] width 72 height 33
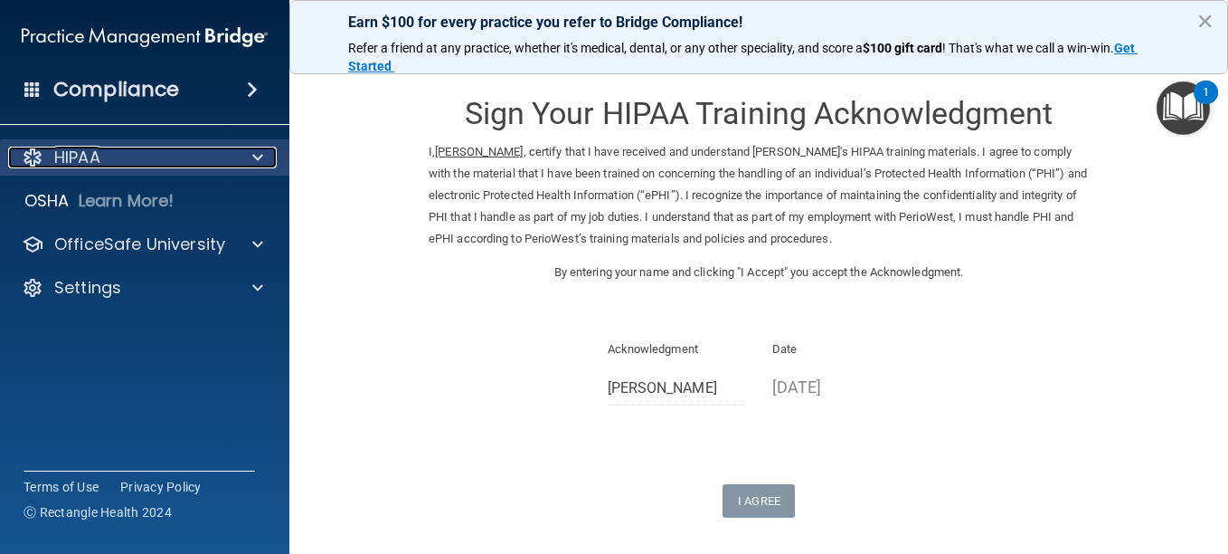
click at [87, 156] on p "HIPAA" at bounding box center [77, 158] width 46 height 22
click at [260, 156] on span at bounding box center [257, 158] width 11 height 22
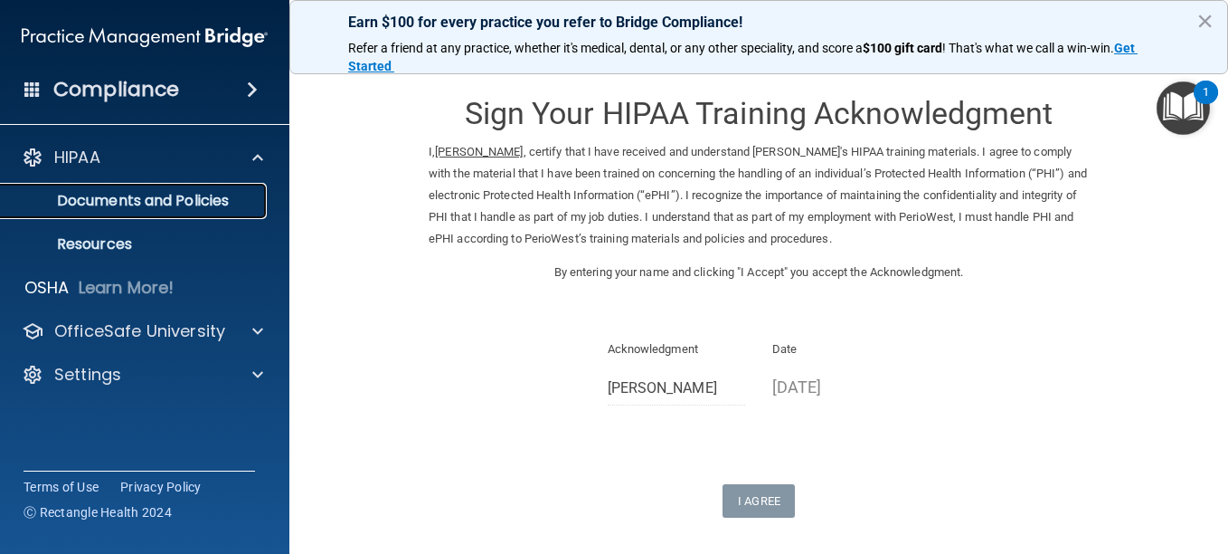
click at [211, 203] on p "Documents and Policies" at bounding box center [135, 201] width 247 height 18
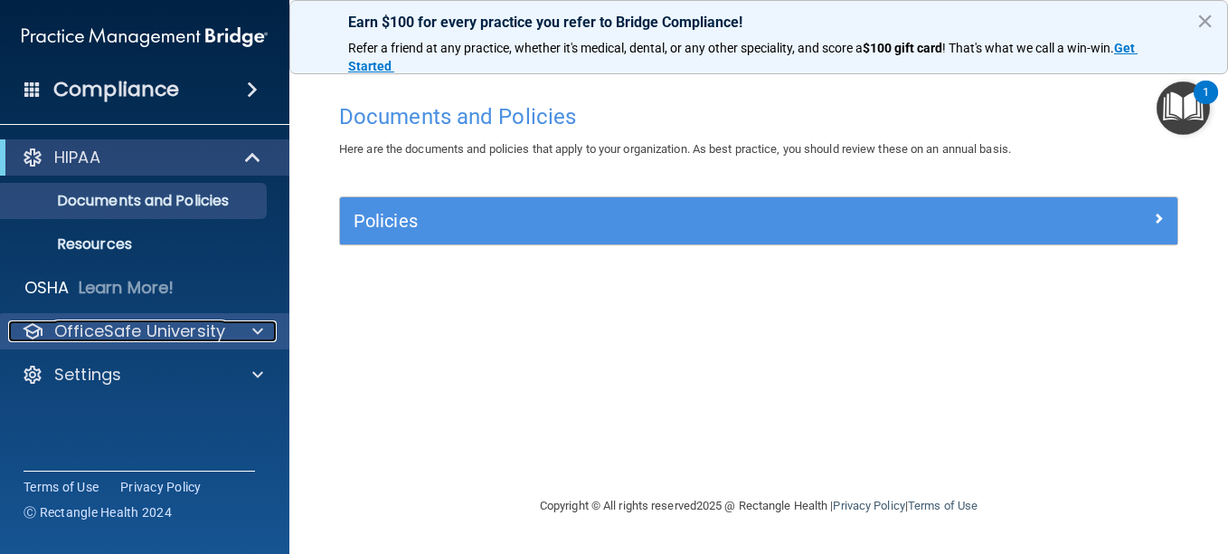
click at [198, 335] on p "OfficeSafe University" at bounding box center [139, 331] width 171 height 22
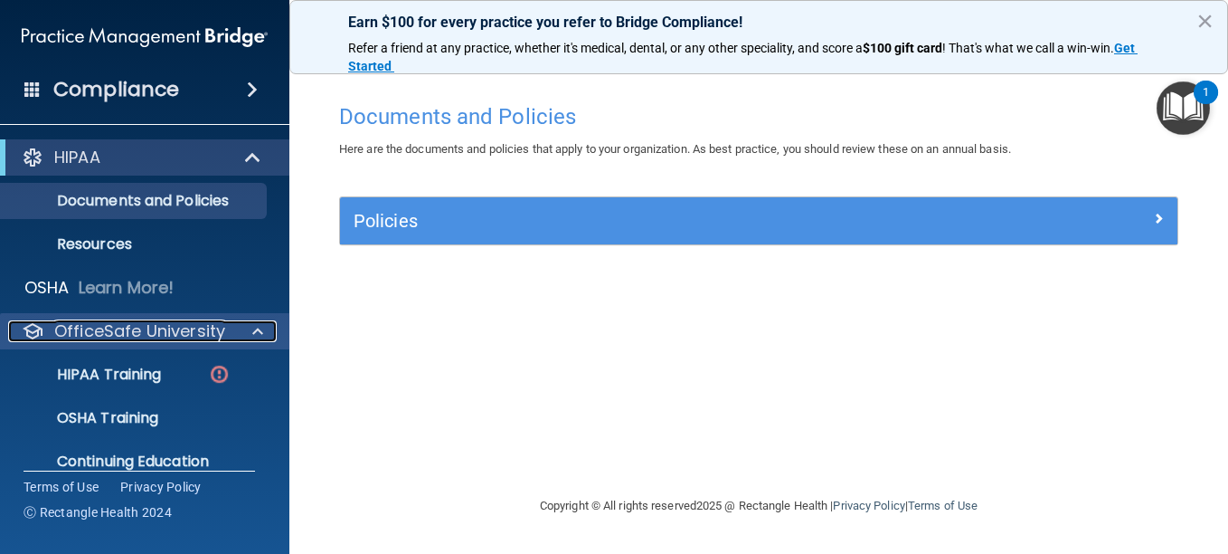
click at [198, 335] on p "OfficeSafe University" at bounding box center [139, 331] width 171 height 22
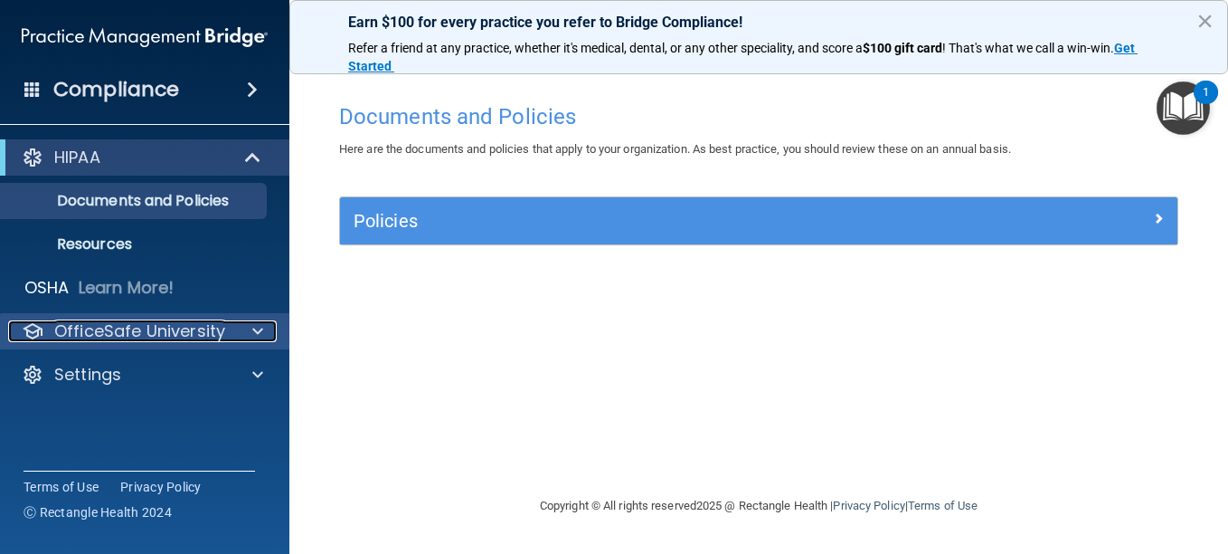
click at [260, 328] on span at bounding box center [257, 331] width 11 height 22
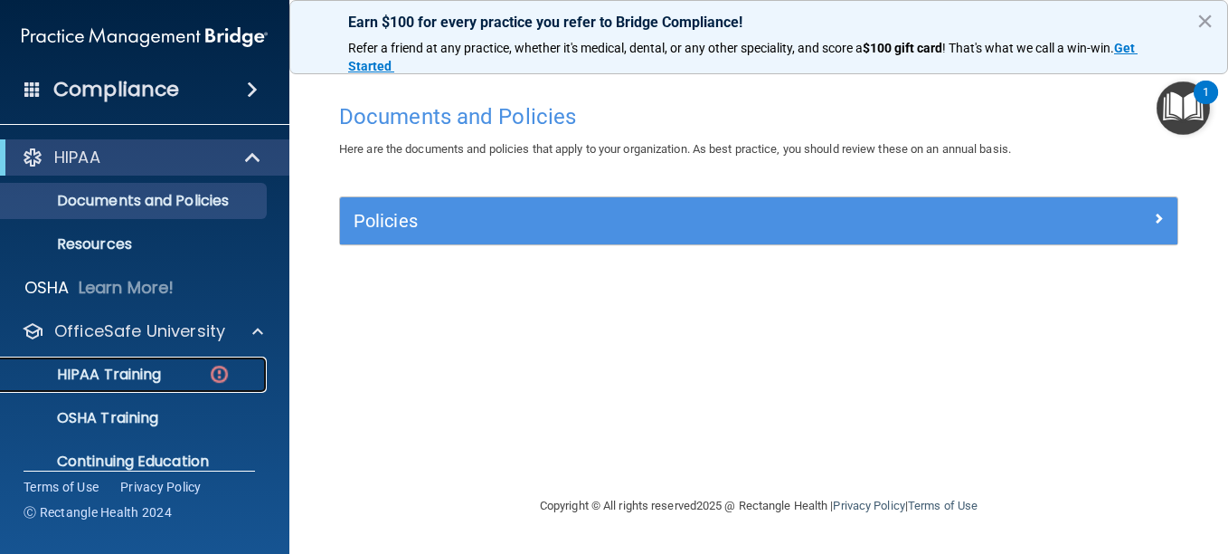
click at [151, 374] on p "HIPAA Training" at bounding box center [86, 374] width 149 height 18
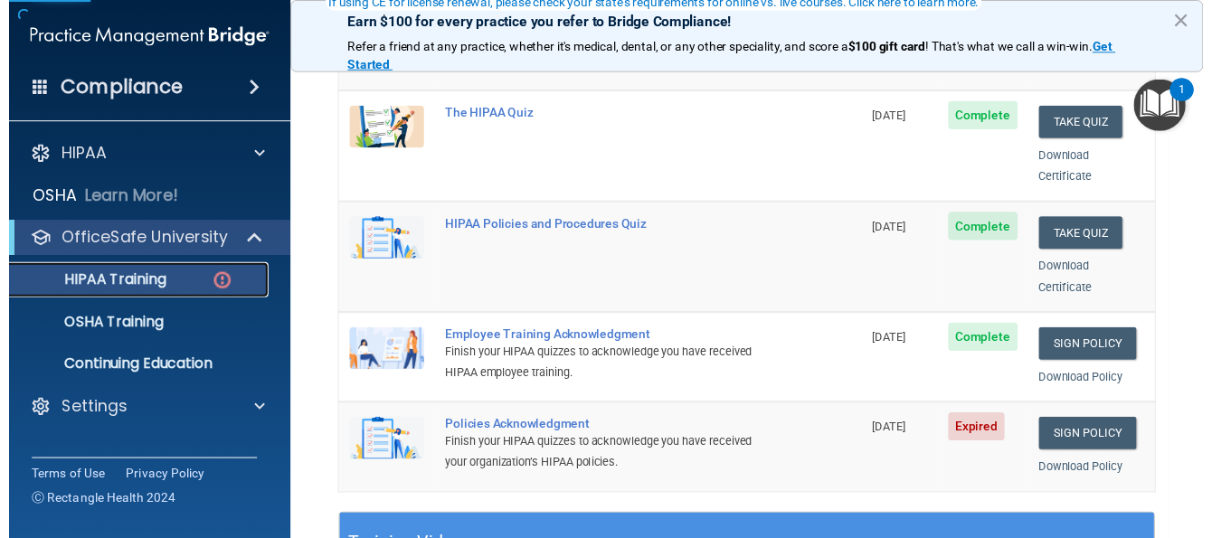
scroll to position [362, 0]
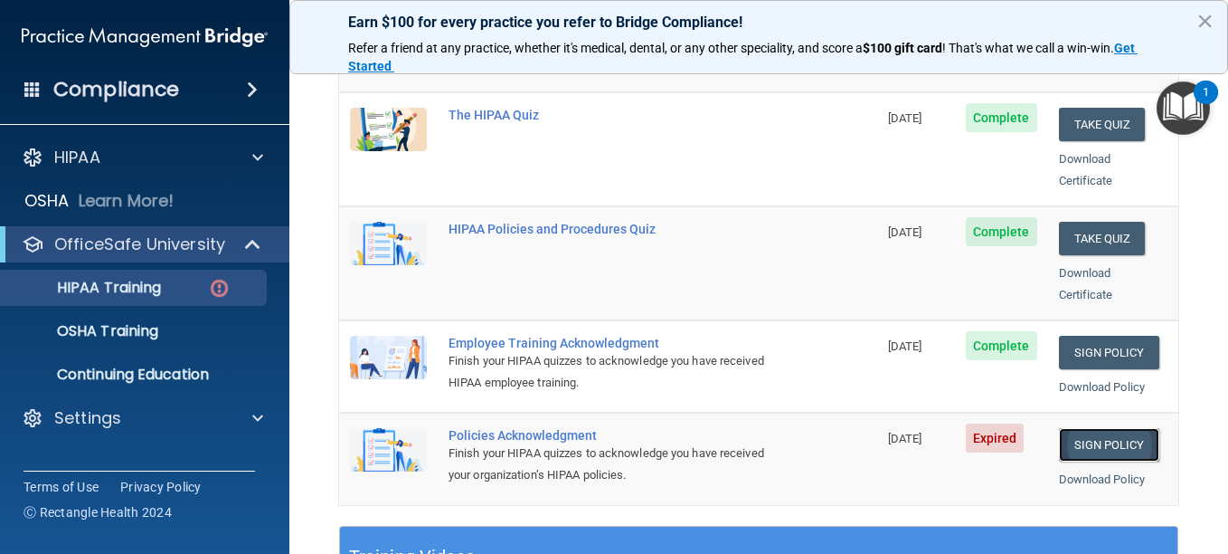
click at [1076, 428] on link "Sign Policy" at bounding box center [1109, 444] width 100 height 33
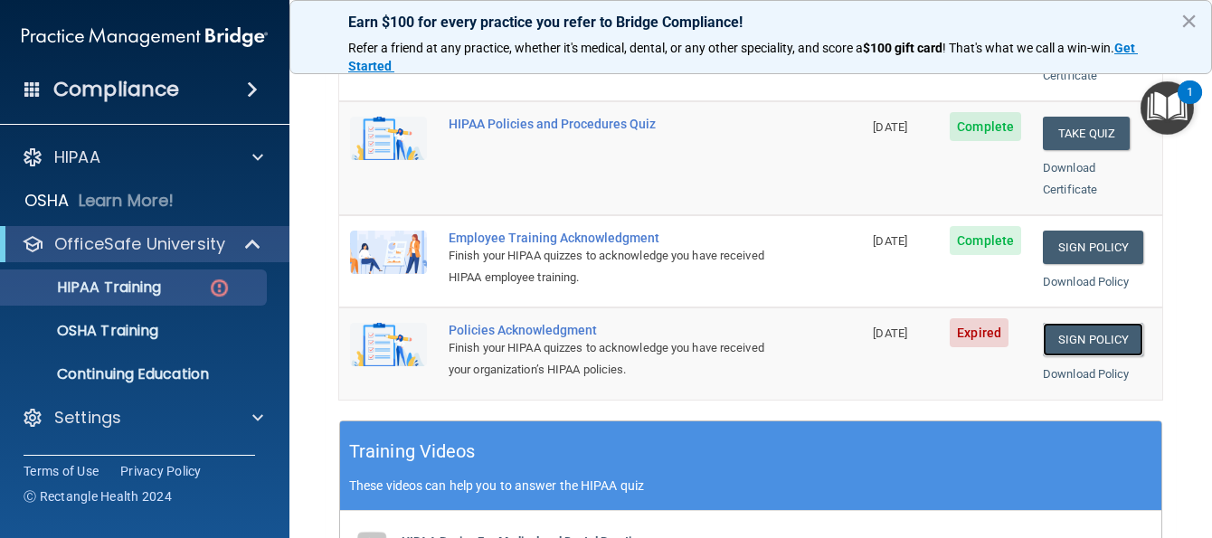
scroll to position [633, 0]
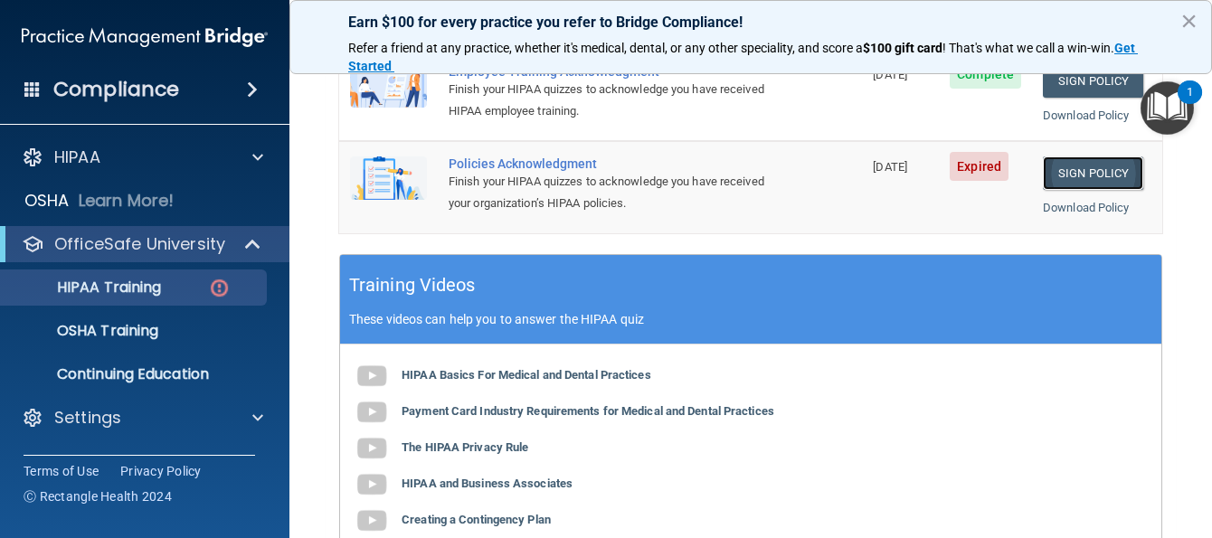
click at [1064, 156] on link "Sign Policy" at bounding box center [1093, 172] width 100 height 33
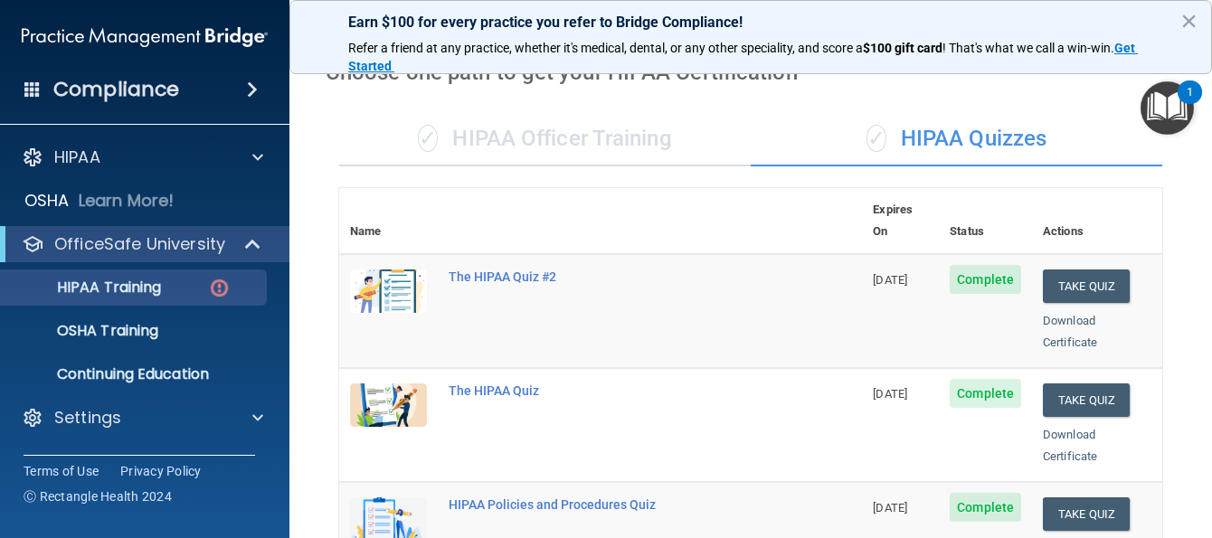
scroll to position [0, 0]
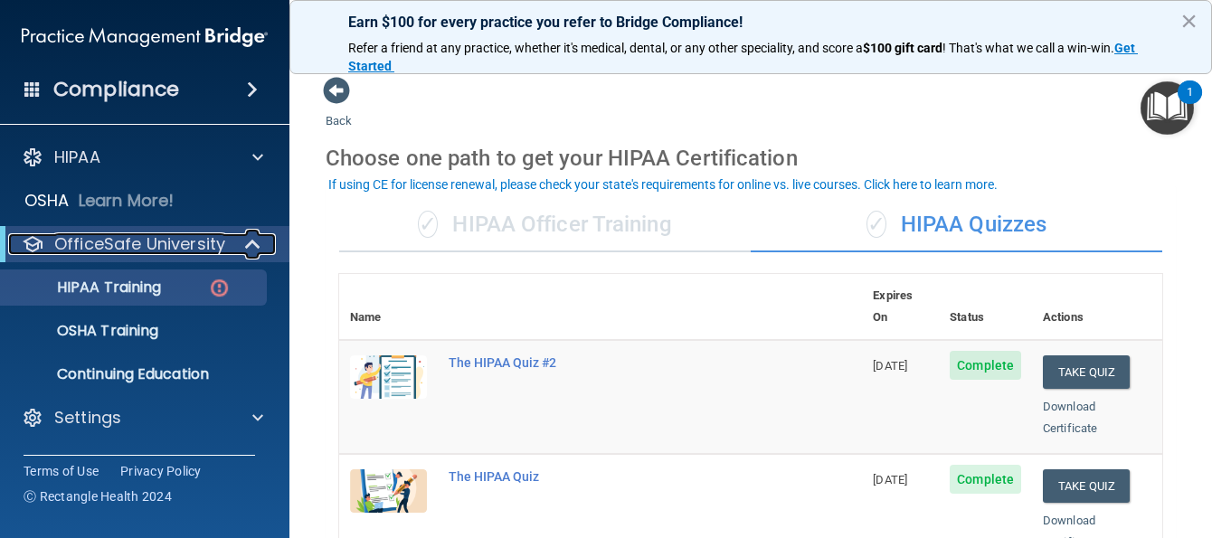
click at [176, 238] on p "OfficeSafe University" at bounding box center [139, 244] width 171 height 22
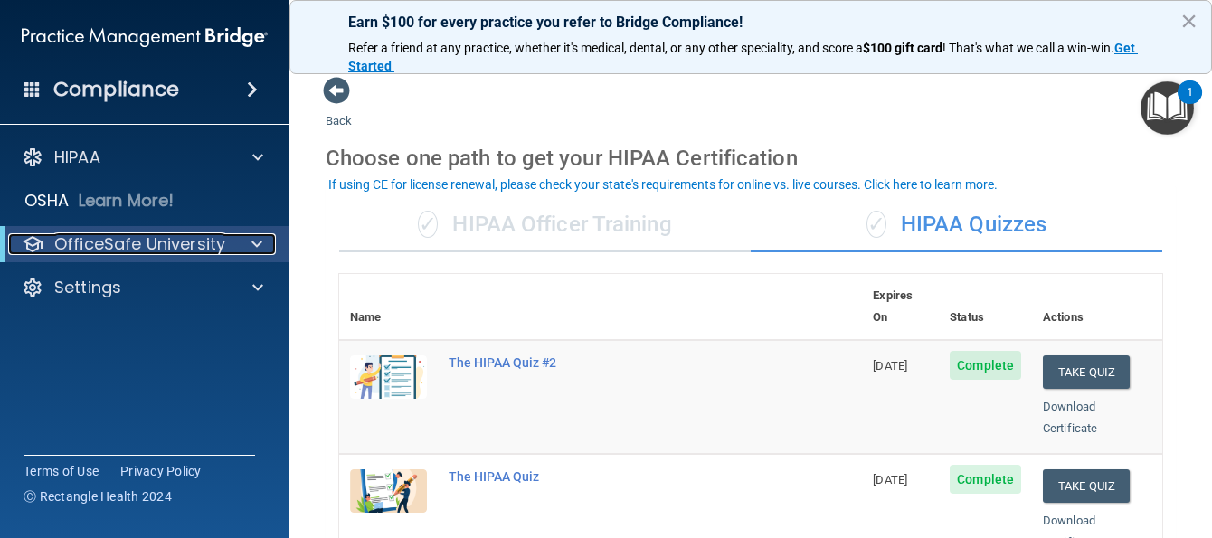
click at [176, 238] on p "OfficeSafe University" at bounding box center [139, 244] width 171 height 22
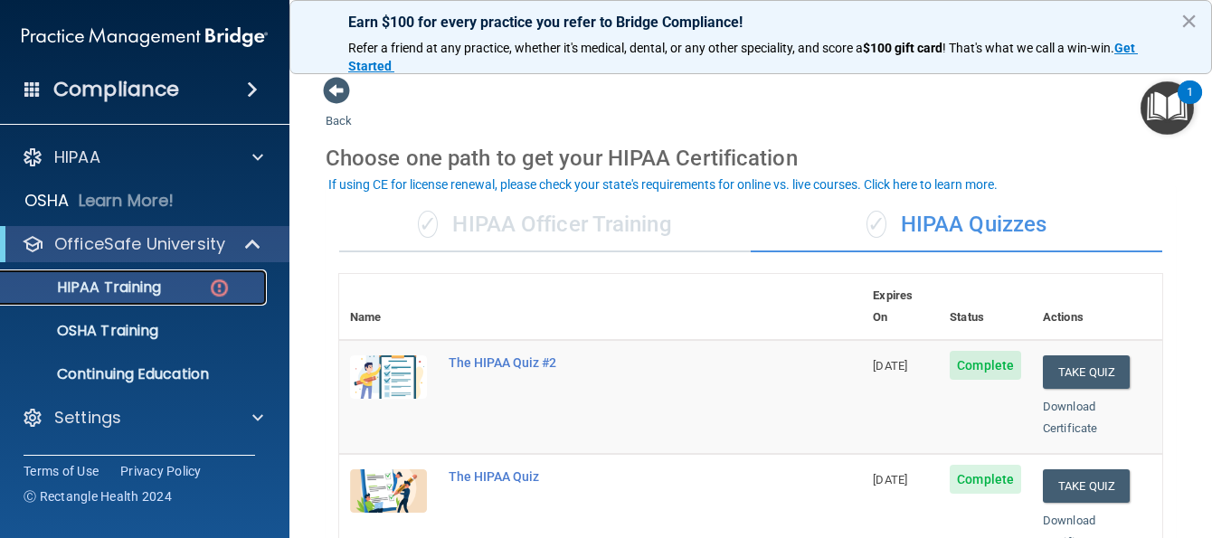
click at [148, 289] on p "HIPAA Training" at bounding box center [86, 288] width 149 height 18
click at [145, 287] on p "HIPAA Training" at bounding box center [86, 288] width 149 height 18
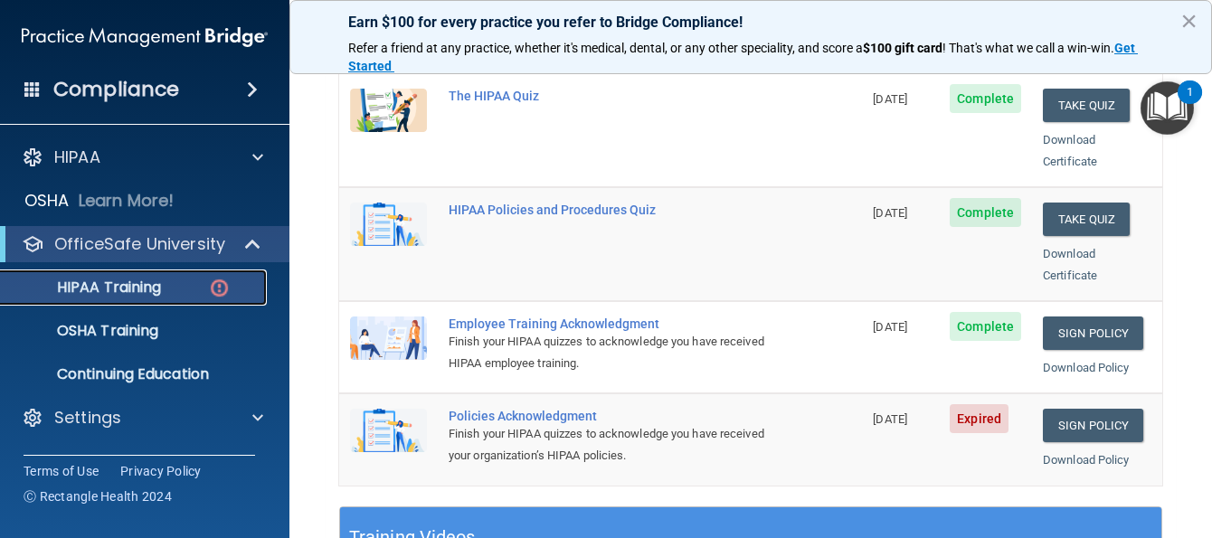
scroll to position [543, 0]
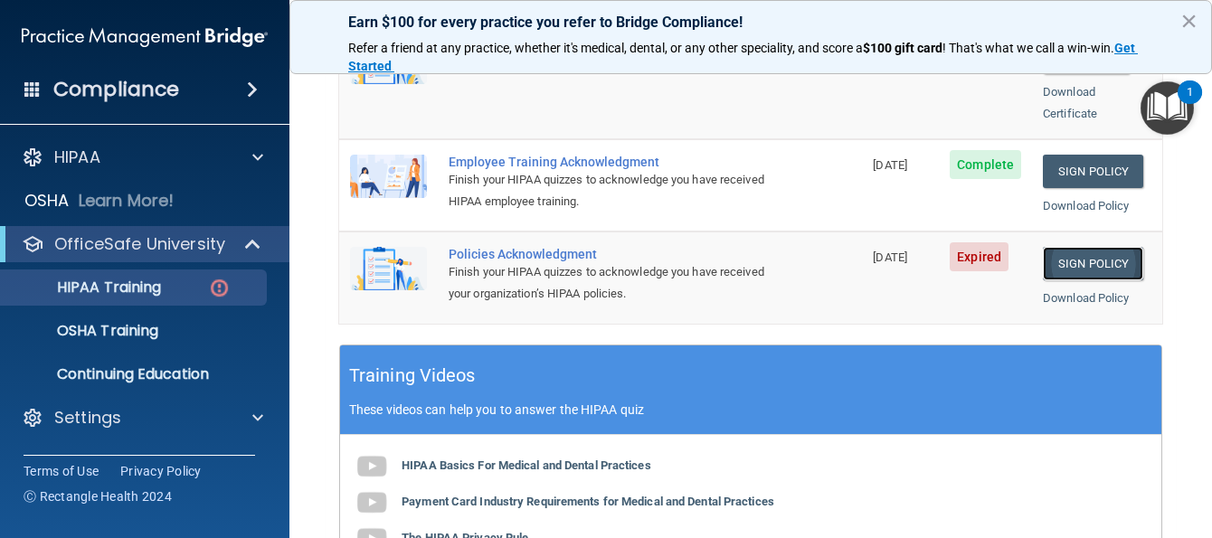
click at [1069, 247] on link "Sign Policy" at bounding box center [1093, 263] width 100 height 33
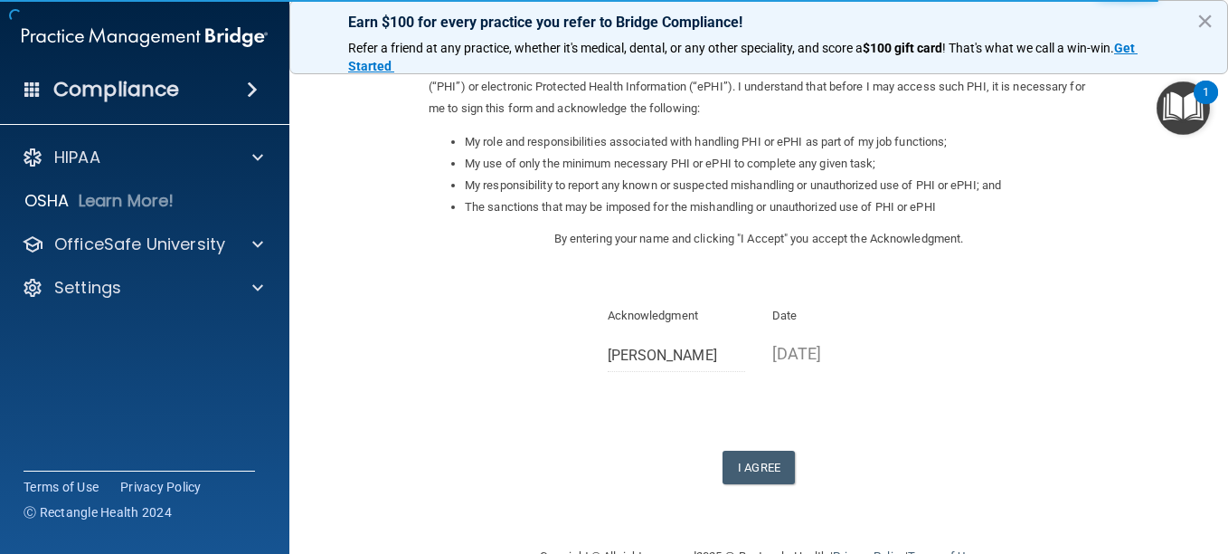
scroll to position [253, 0]
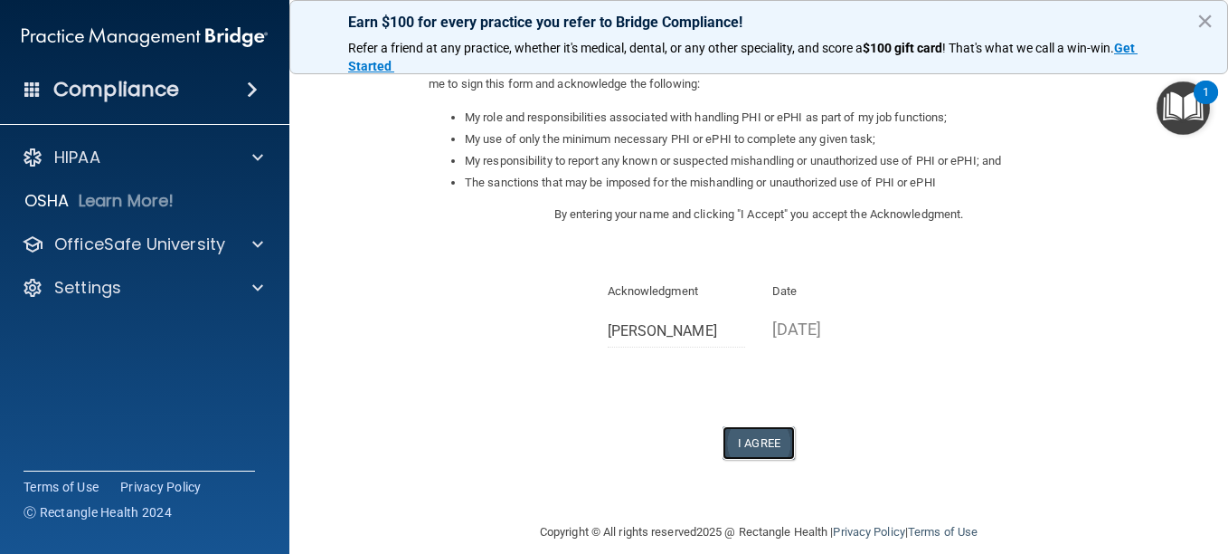
click at [751, 426] on button "I Agree" at bounding box center [759, 442] width 72 height 33
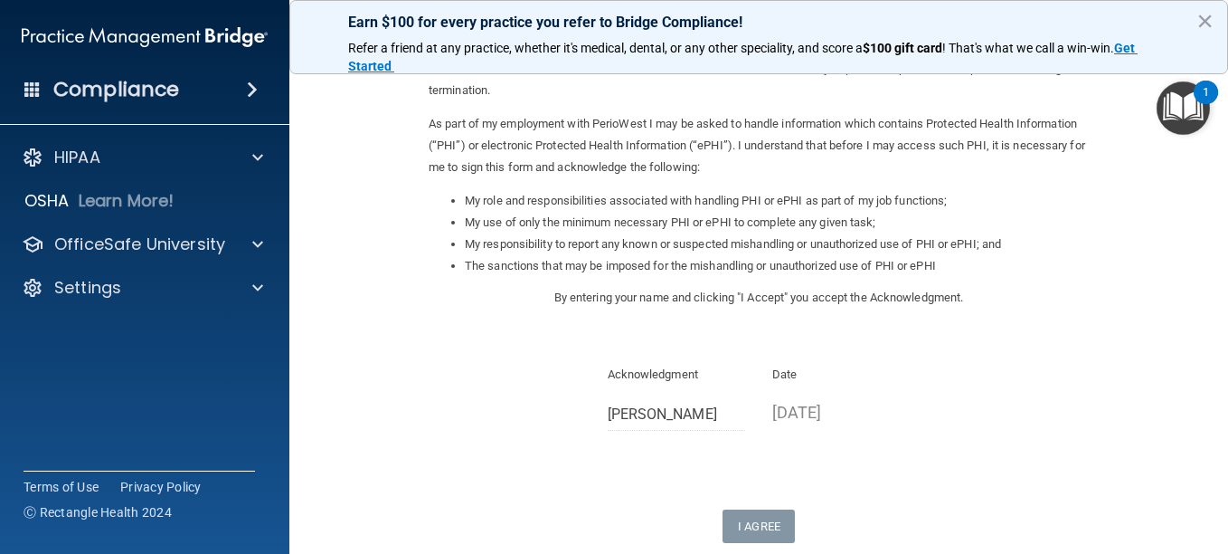
scroll to position [0, 0]
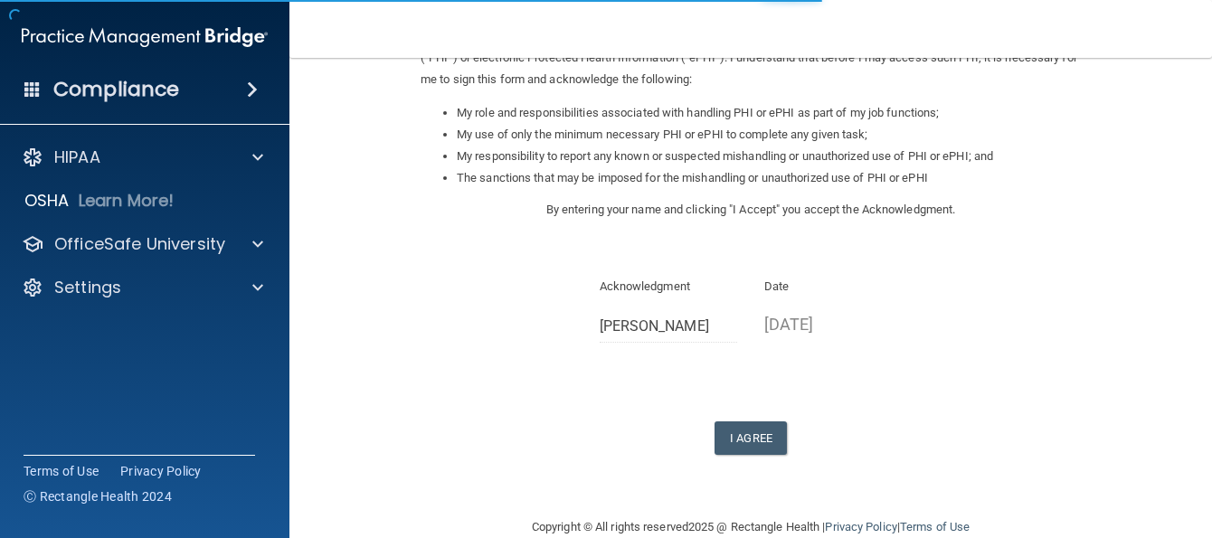
scroll to position [269, 0]
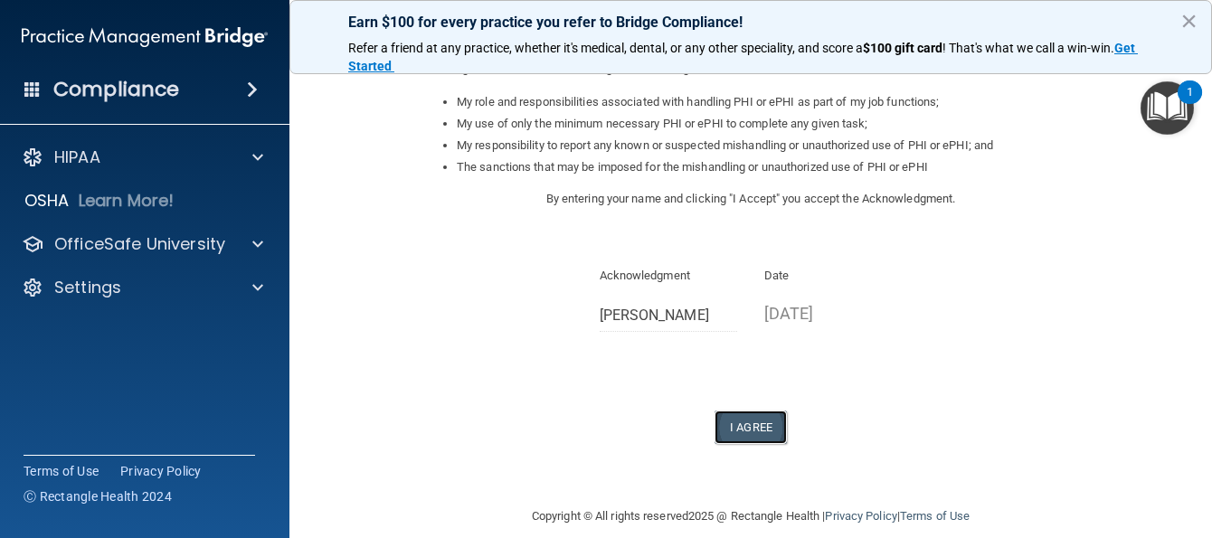
click at [740, 411] on button "I Agree" at bounding box center [751, 427] width 72 height 33
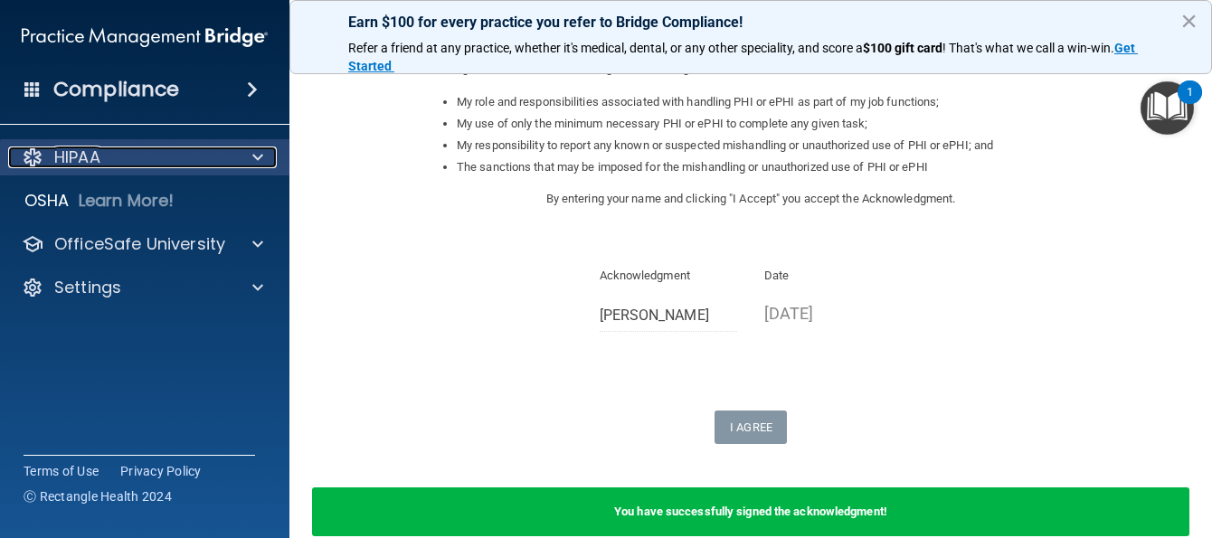
click at [260, 154] on span at bounding box center [257, 158] width 11 height 22
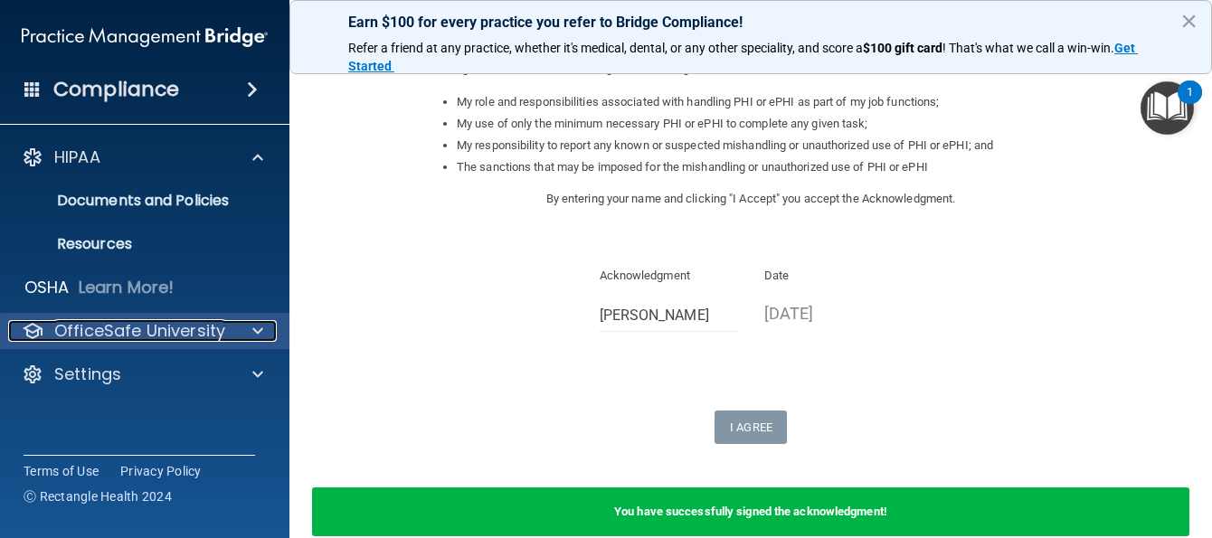
click at [174, 330] on p "OfficeSafe University" at bounding box center [139, 331] width 171 height 22
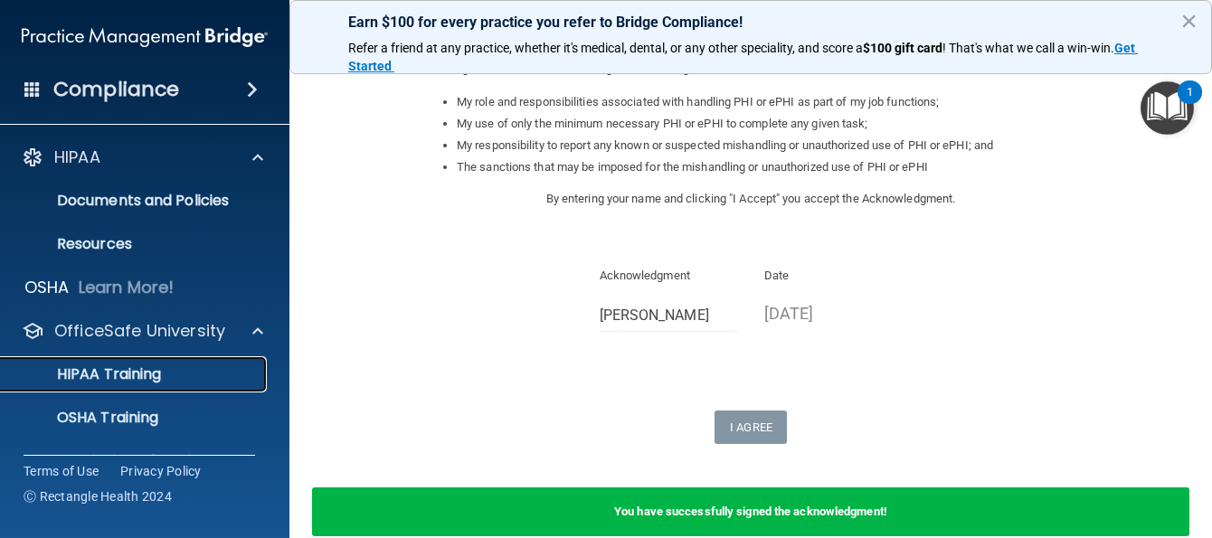
click at [139, 375] on p "HIPAA Training" at bounding box center [86, 374] width 149 height 18
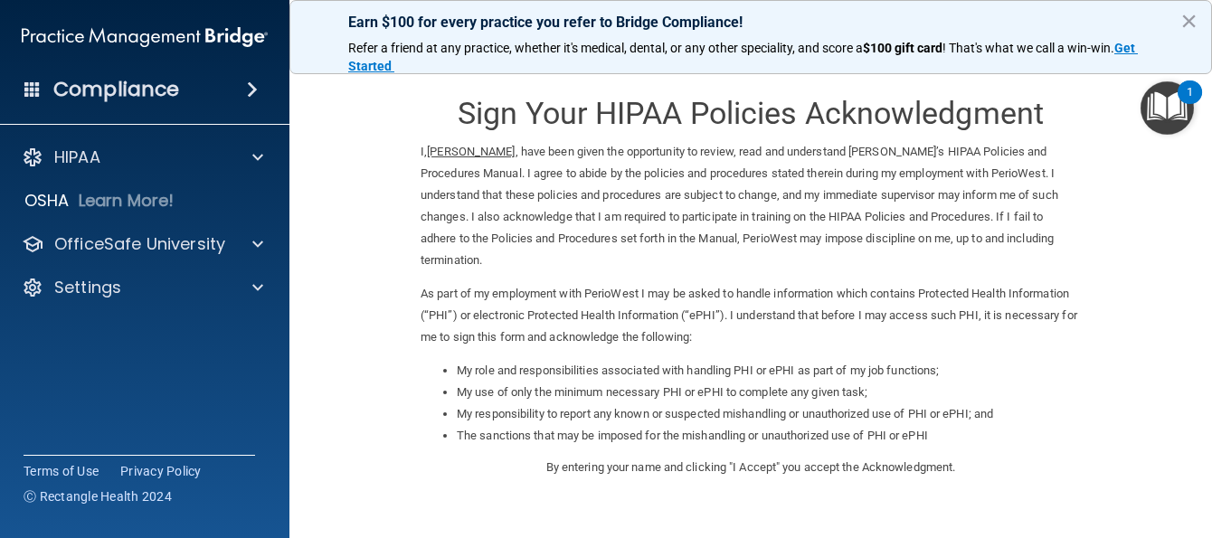
scroll to position [269, 0]
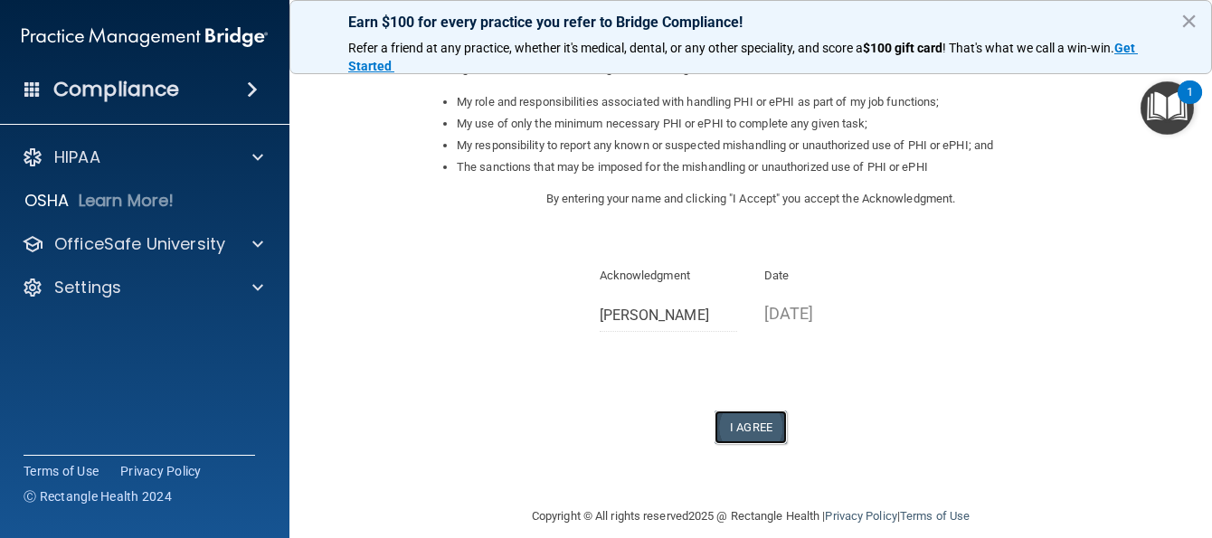
click at [743, 411] on button "I Agree" at bounding box center [751, 427] width 72 height 33
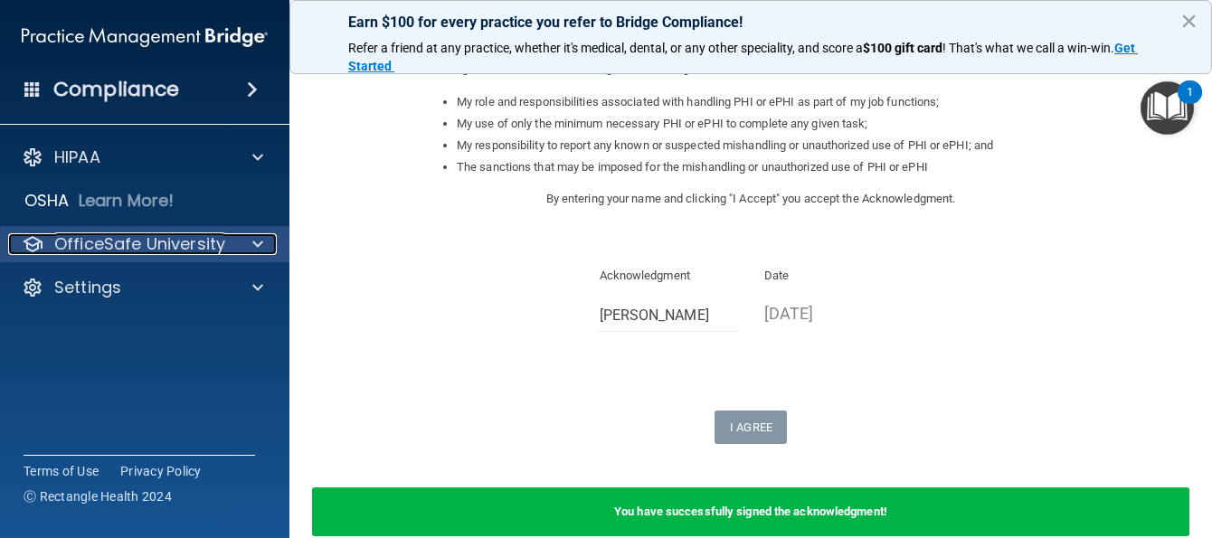
click at [204, 242] on p "OfficeSafe University" at bounding box center [139, 244] width 171 height 22
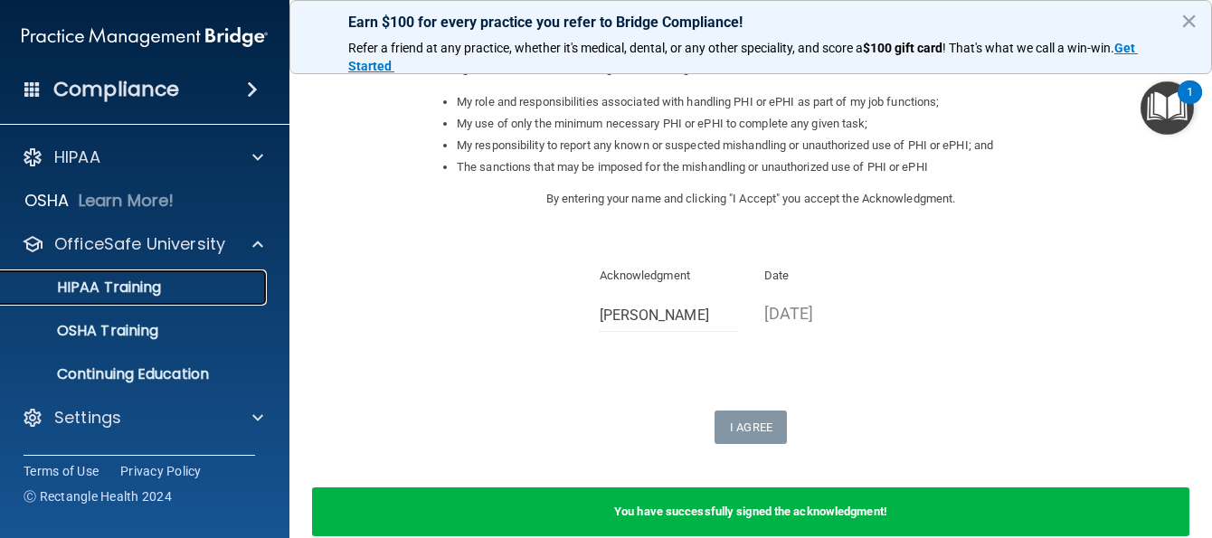
click at [154, 280] on p "HIPAA Training" at bounding box center [86, 288] width 149 height 18
